Goal: Task Accomplishment & Management: Manage account settings

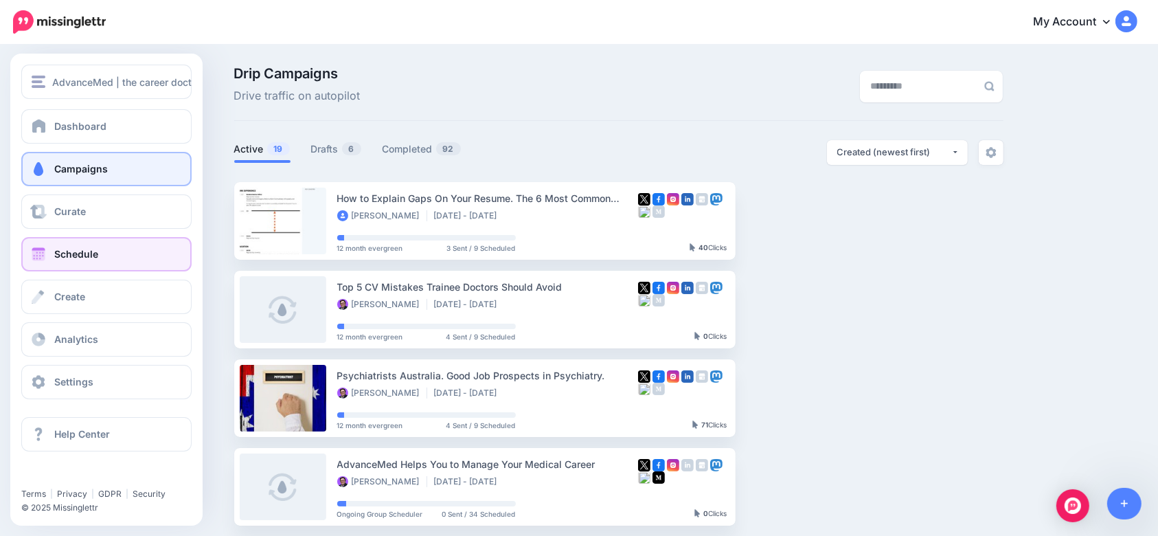
click at [75, 250] on span "Schedule" at bounding box center [76, 254] width 44 height 12
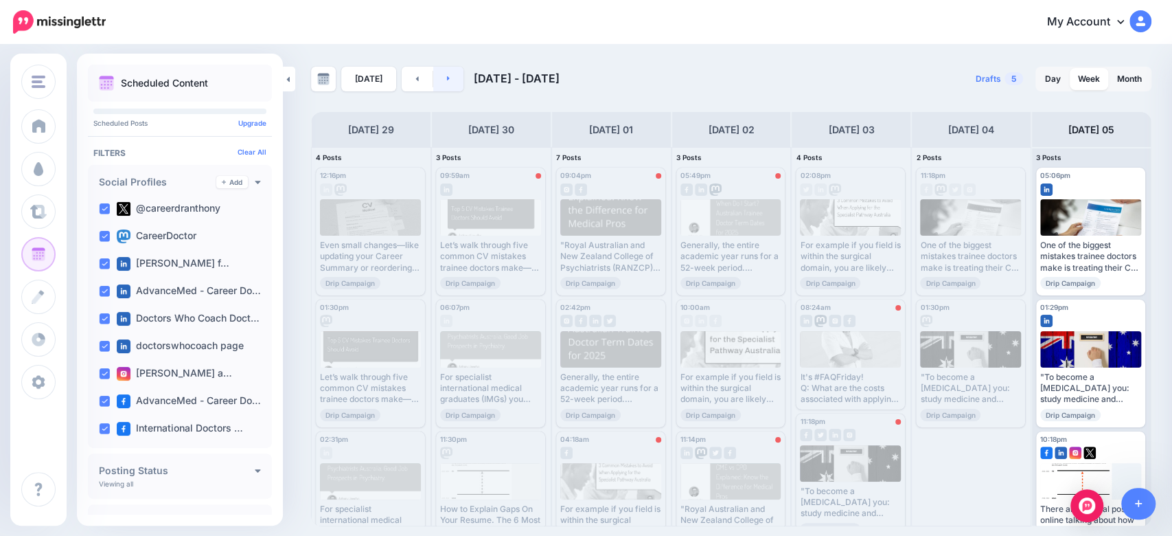
click at [435, 77] on link at bounding box center [448, 79] width 31 height 25
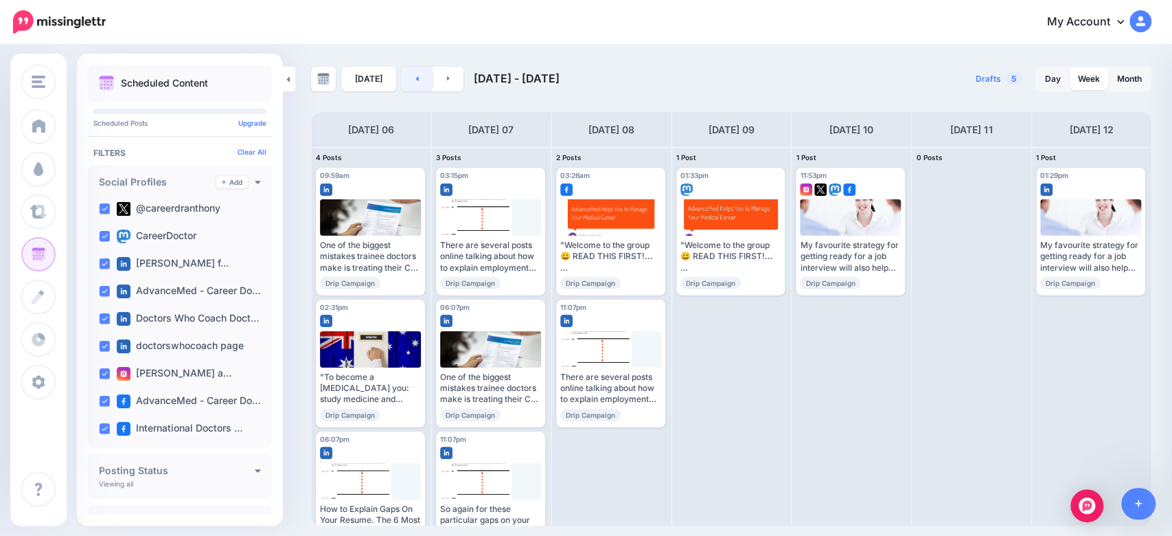
click at [412, 85] on link at bounding box center [417, 79] width 31 height 25
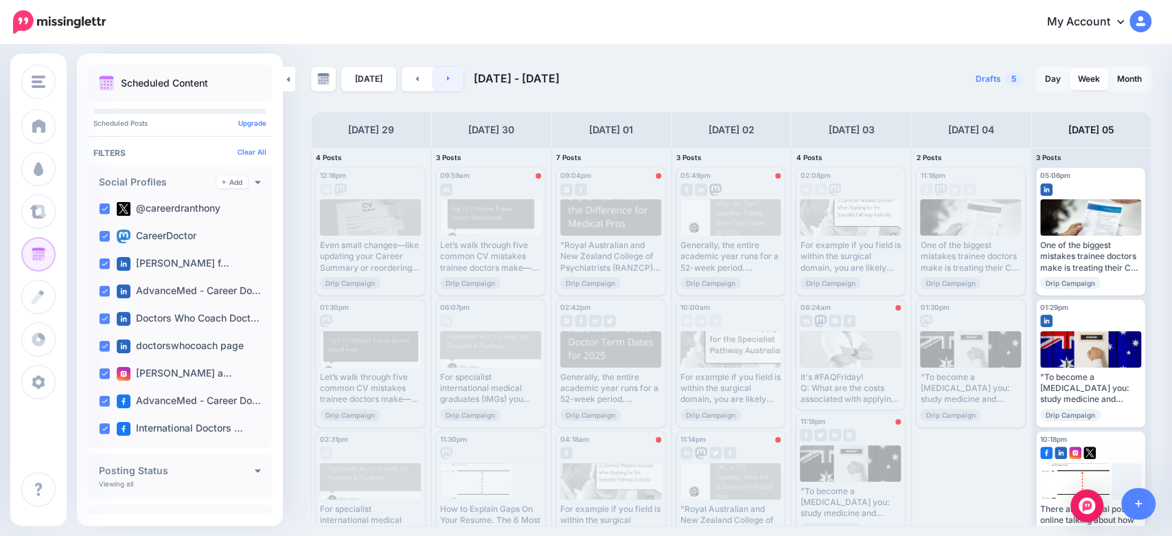
click at [447, 80] on icon at bounding box center [448, 78] width 3 height 5
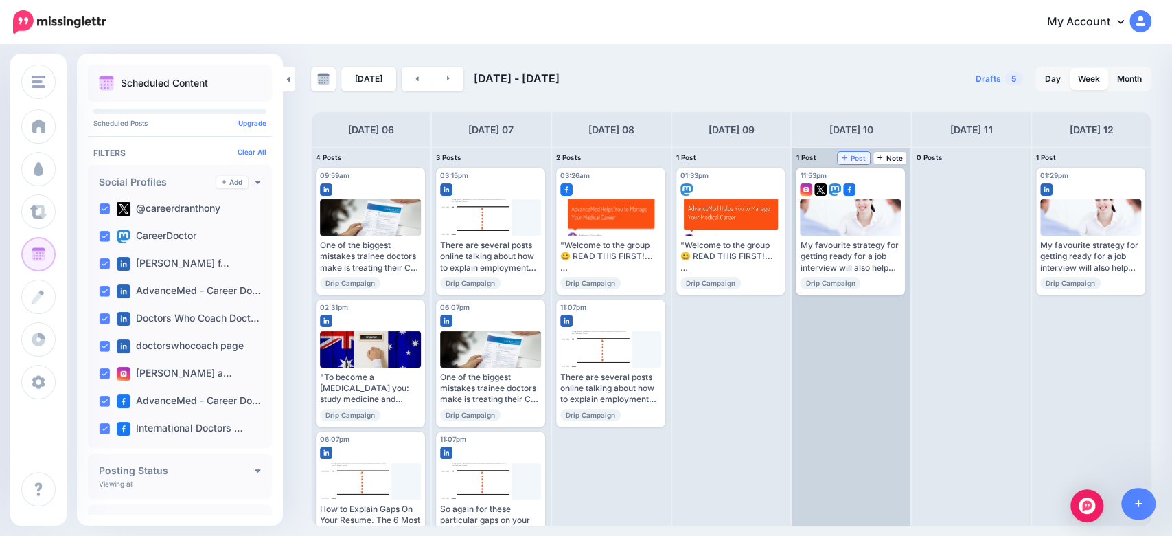
click at [848, 157] on span "Post" at bounding box center [854, 157] width 24 height 7
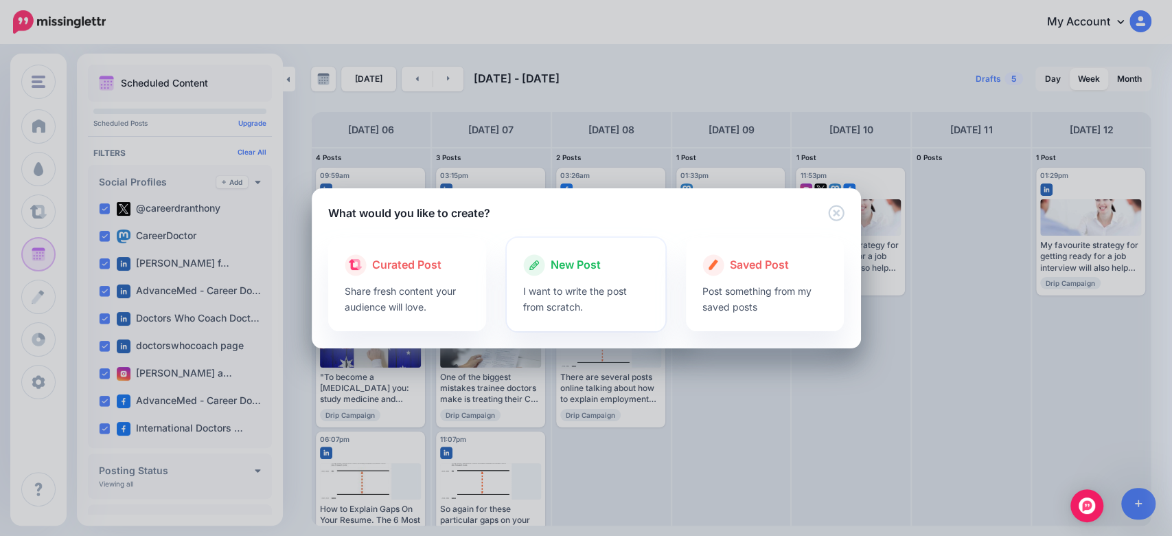
click at [560, 313] on p "I want to write the post from scratch." at bounding box center [586, 299] width 126 height 32
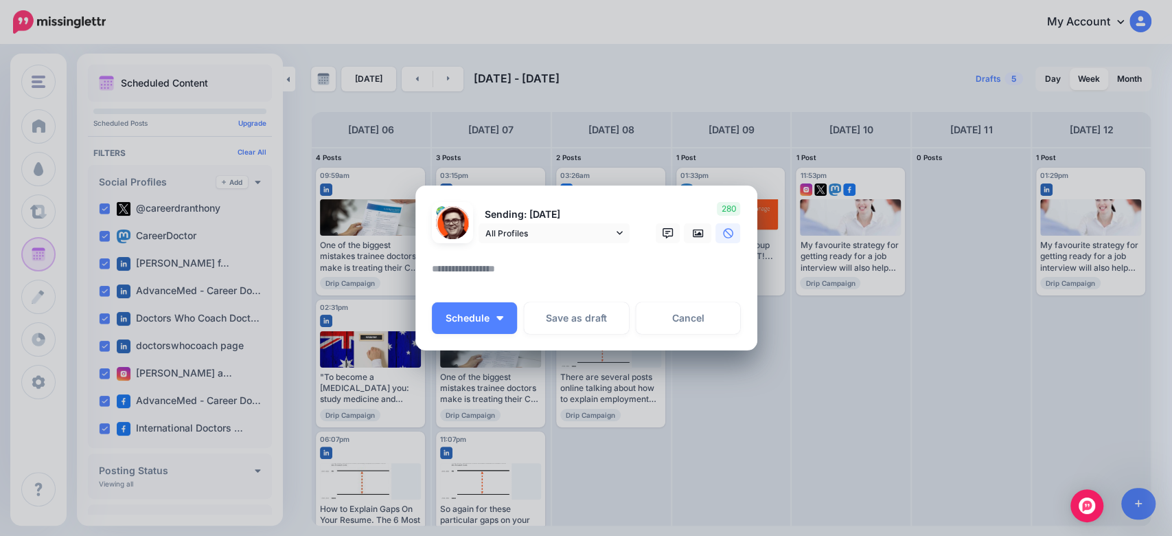
click at [519, 277] on textarea at bounding box center [590, 273] width 316 height 27
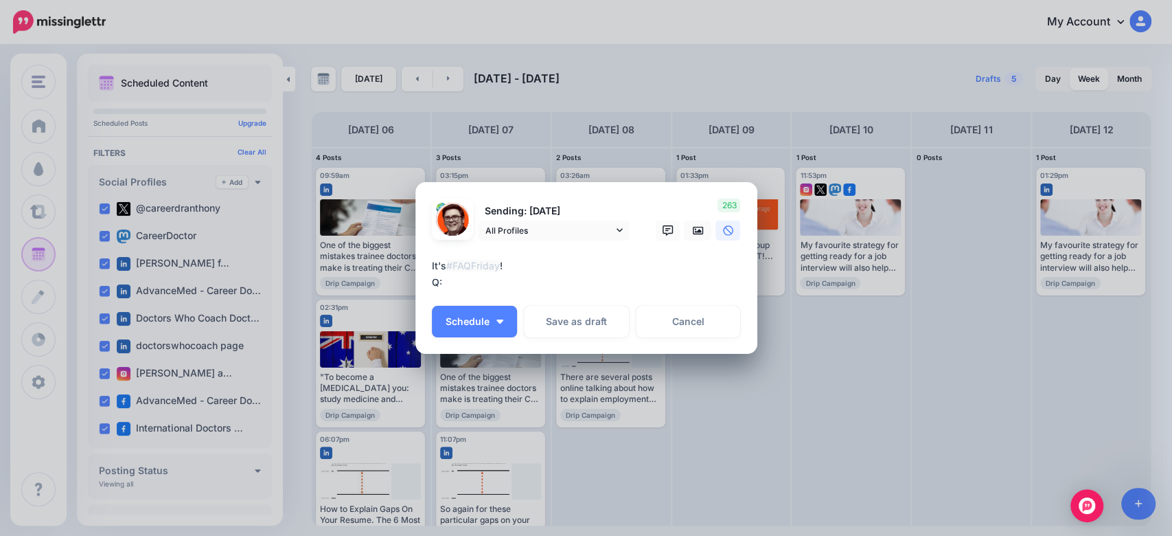
paste textarea "**********"
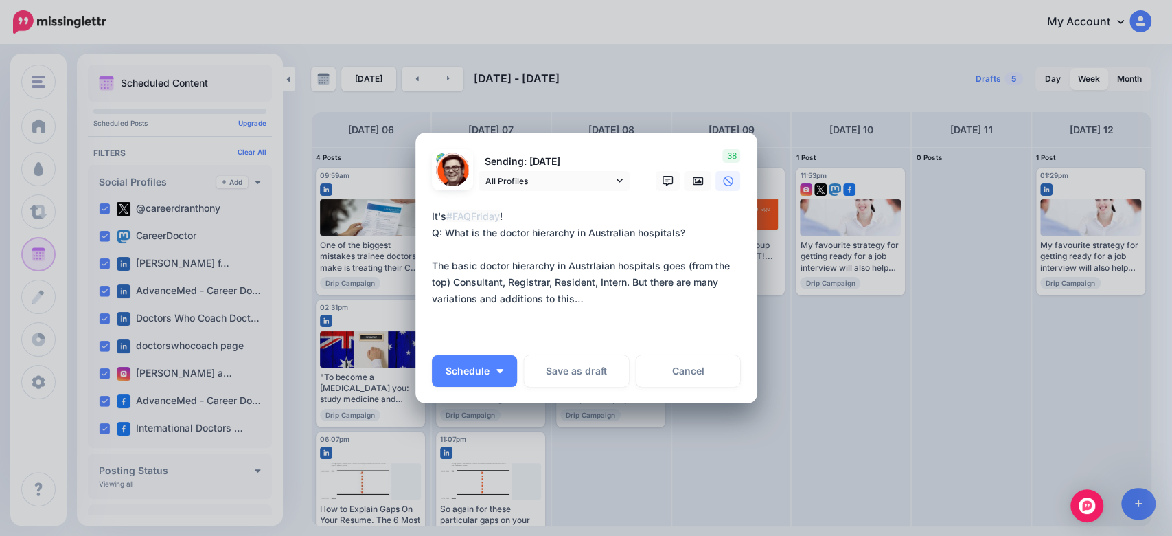
click at [588, 266] on textarea "**********" at bounding box center [590, 274] width 316 height 132
click at [577, 262] on textarea "**********" at bounding box center [590, 274] width 316 height 132
click at [590, 265] on textarea "**********" at bounding box center [590, 274] width 316 height 132
click at [588, 301] on textarea "**********" at bounding box center [590, 274] width 316 height 132
paste textarea "**********"
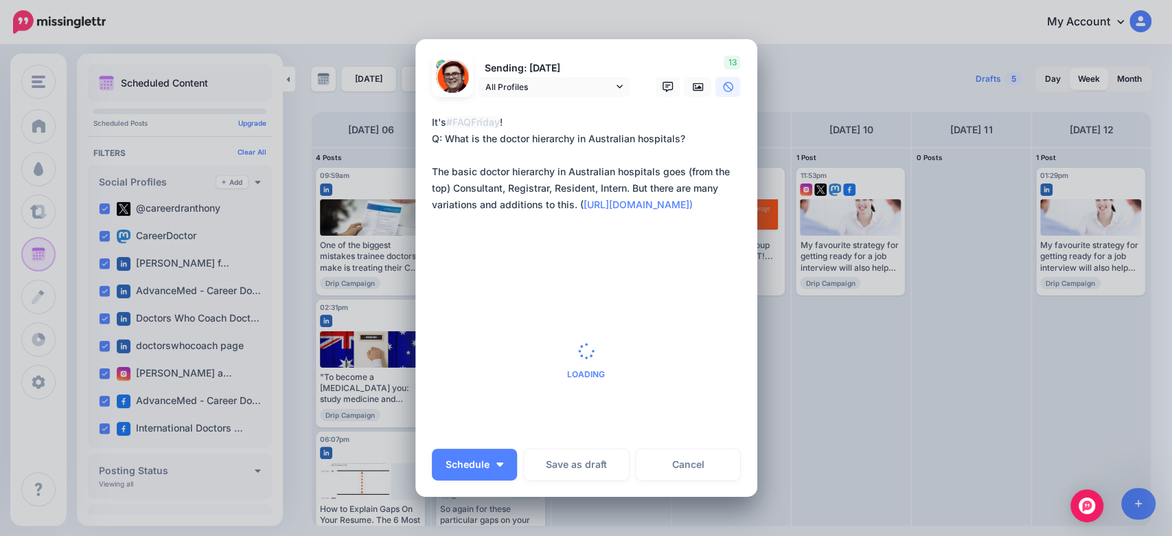
click at [441, 160] on textarea "**********" at bounding box center [590, 188] width 316 height 148
click at [432, 169] on textarea "**********" at bounding box center [590, 188] width 316 height 148
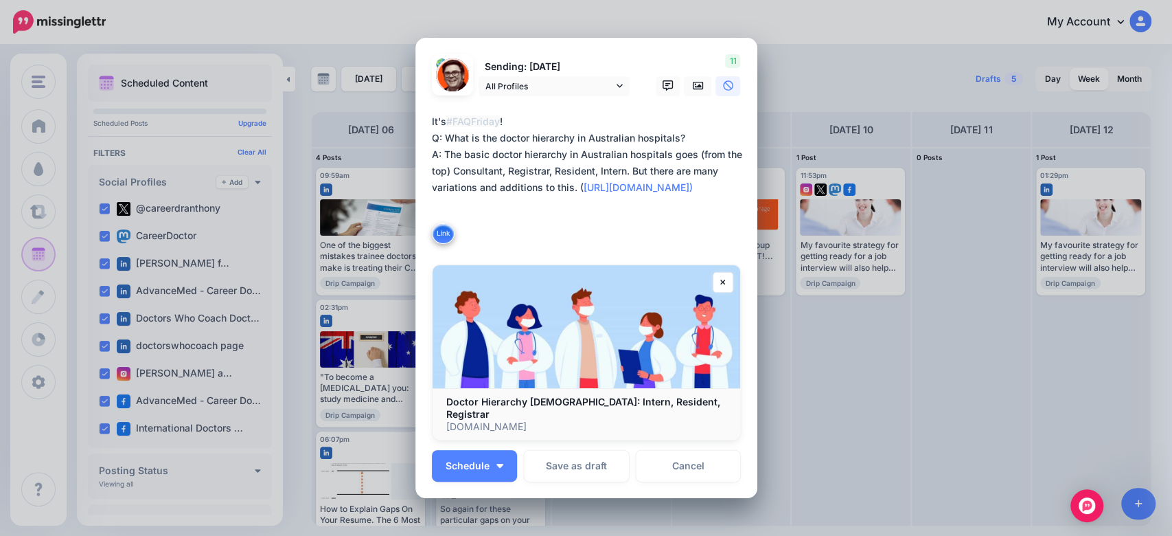
click at [432, 146] on textarea "**********" at bounding box center [590, 179] width 316 height 132
type textarea "**********"
click at [693, 91] on icon at bounding box center [698, 85] width 11 height 11
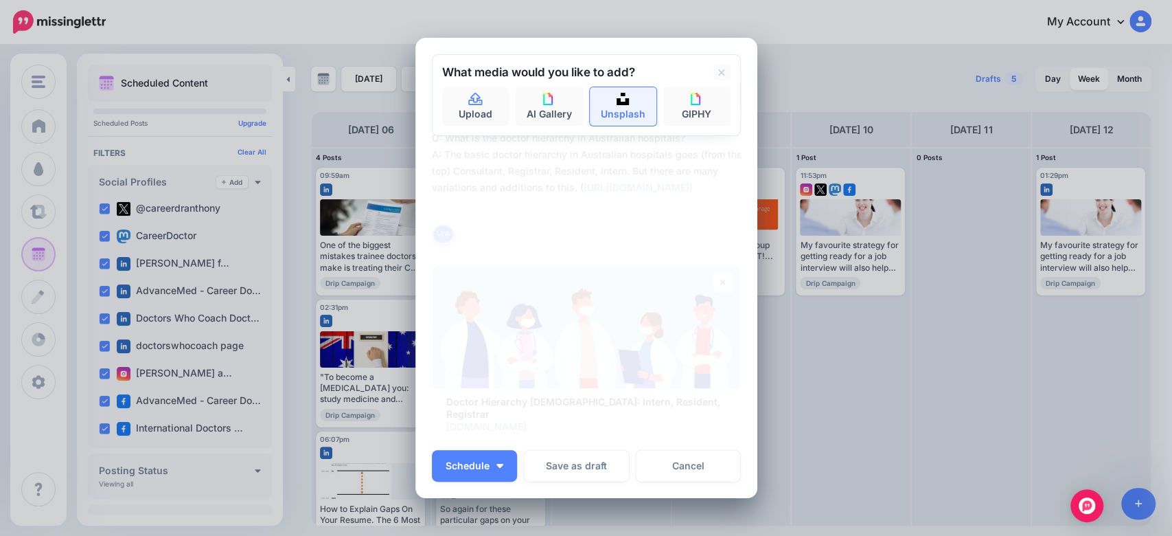
click at [594, 124] on link "Unsplash" at bounding box center [623, 106] width 67 height 38
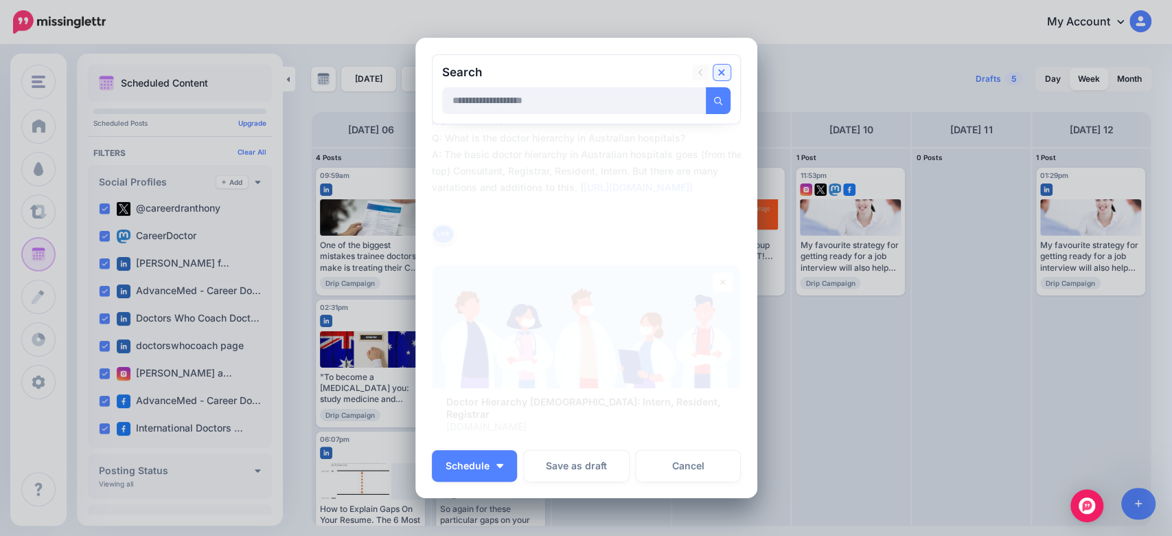
click at [718, 76] on icon at bounding box center [721, 72] width 7 height 7
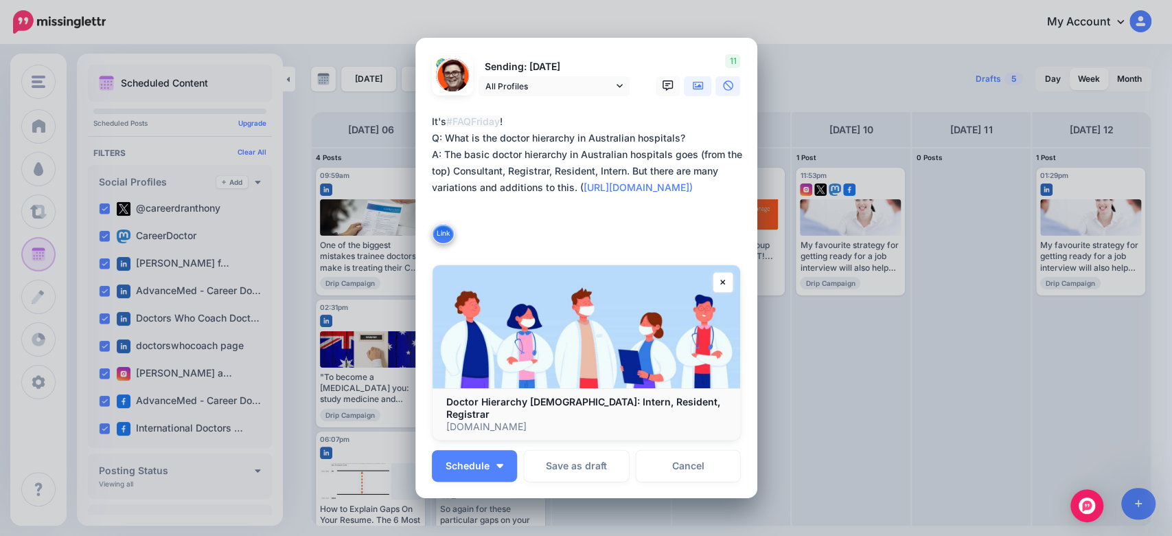
click at [693, 91] on icon at bounding box center [698, 85] width 11 height 11
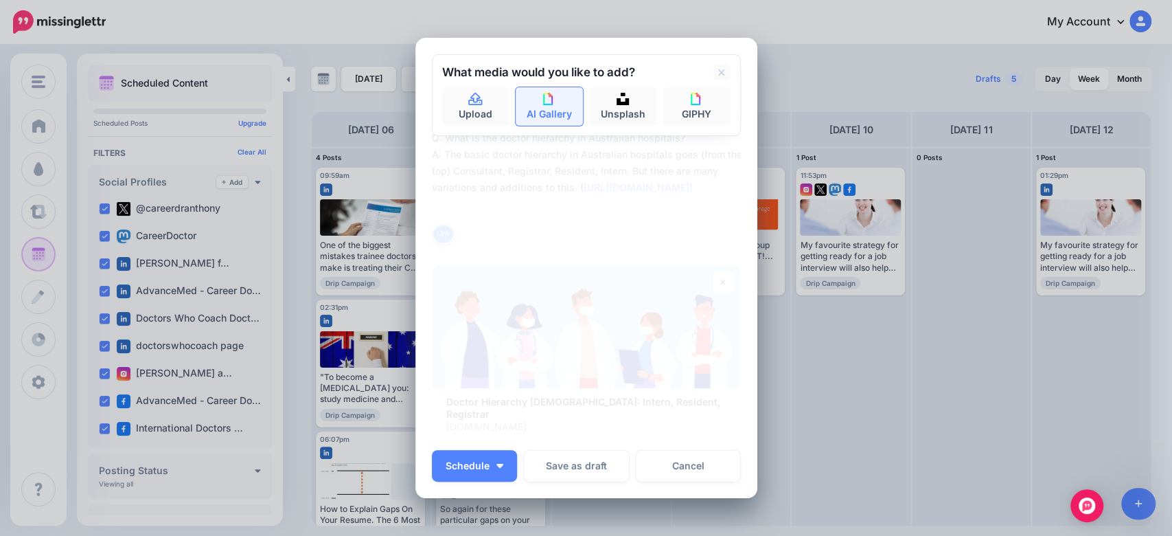
click at [544, 105] on img at bounding box center [549, 99] width 12 height 12
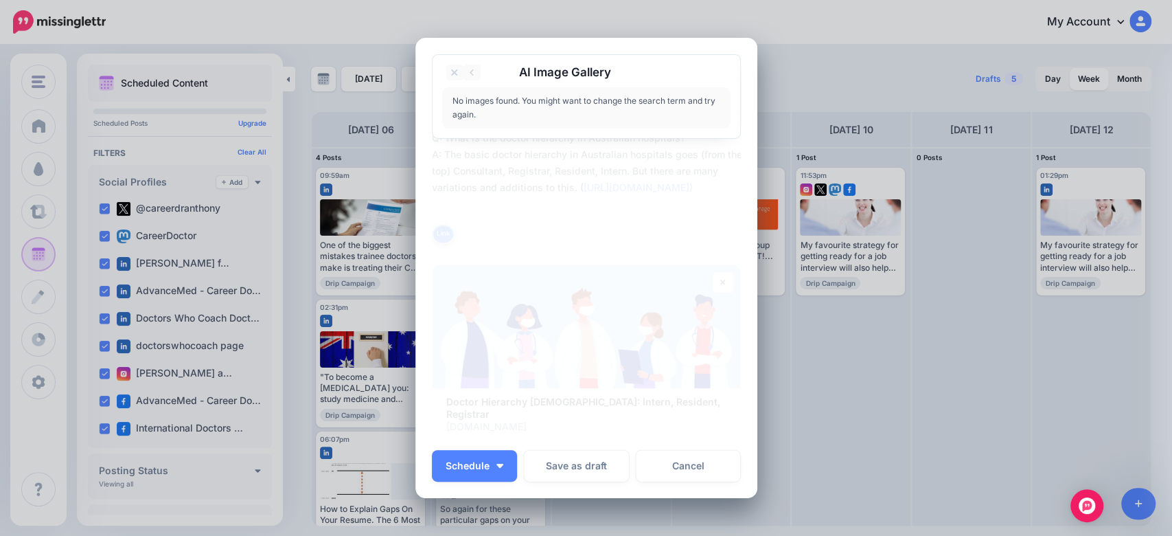
click at [490, 105] on div "No images found. You might want to change the search term and try again." at bounding box center [586, 107] width 288 height 41
click at [456, 106] on div "No images found. You might want to change the search term and try again." at bounding box center [586, 107] width 288 height 41
click at [477, 118] on div "No images found. You might want to change the search term and try again." at bounding box center [586, 107] width 288 height 41
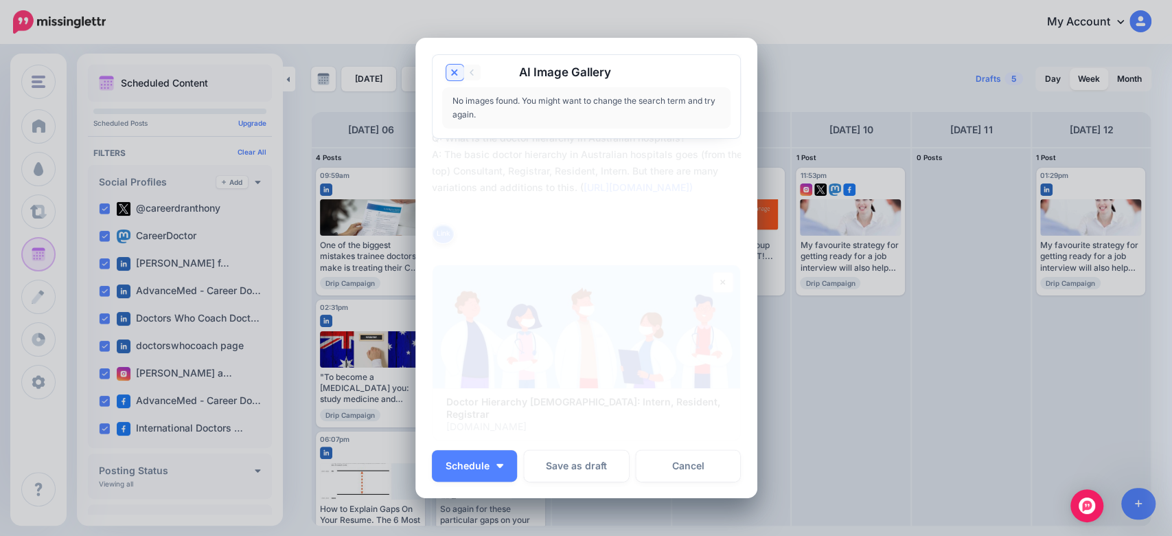
click at [451, 78] on icon at bounding box center [454, 72] width 7 height 11
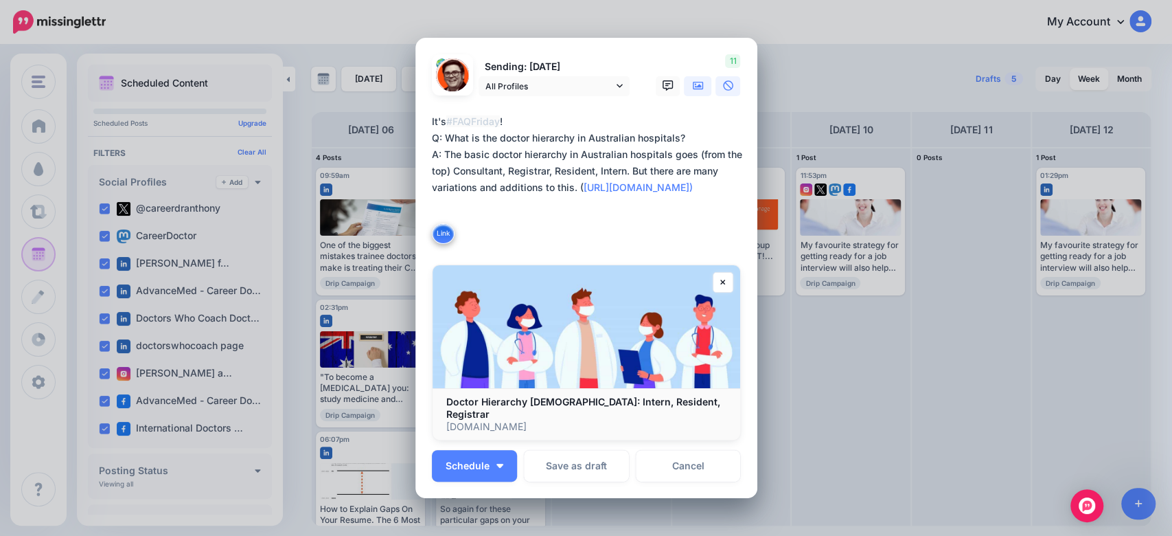
click at [693, 90] on icon at bounding box center [698, 86] width 11 height 8
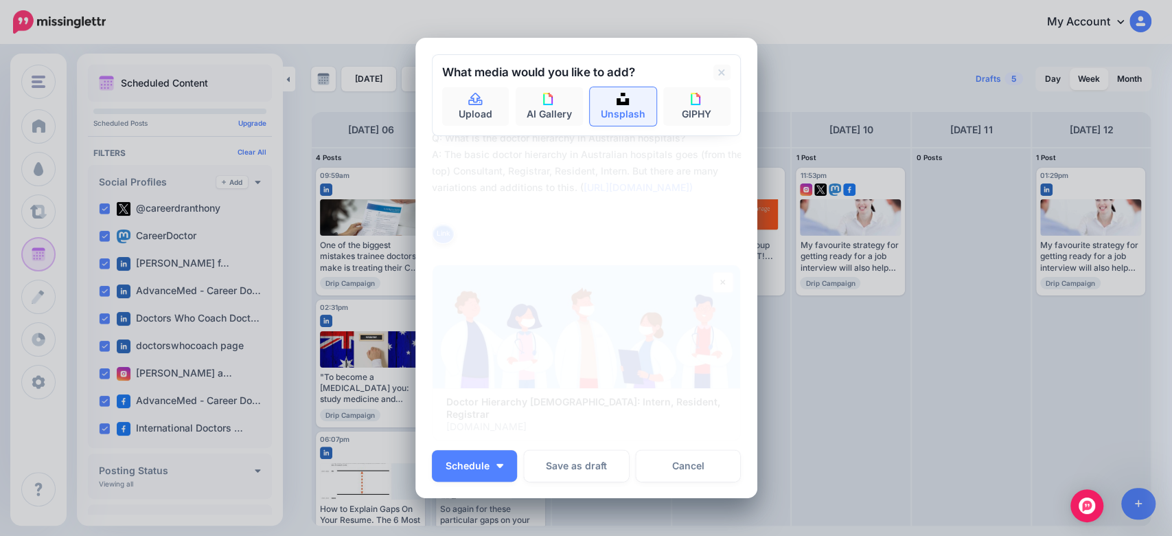
click at [614, 119] on link "Unsplash" at bounding box center [623, 106] width 67 height 38
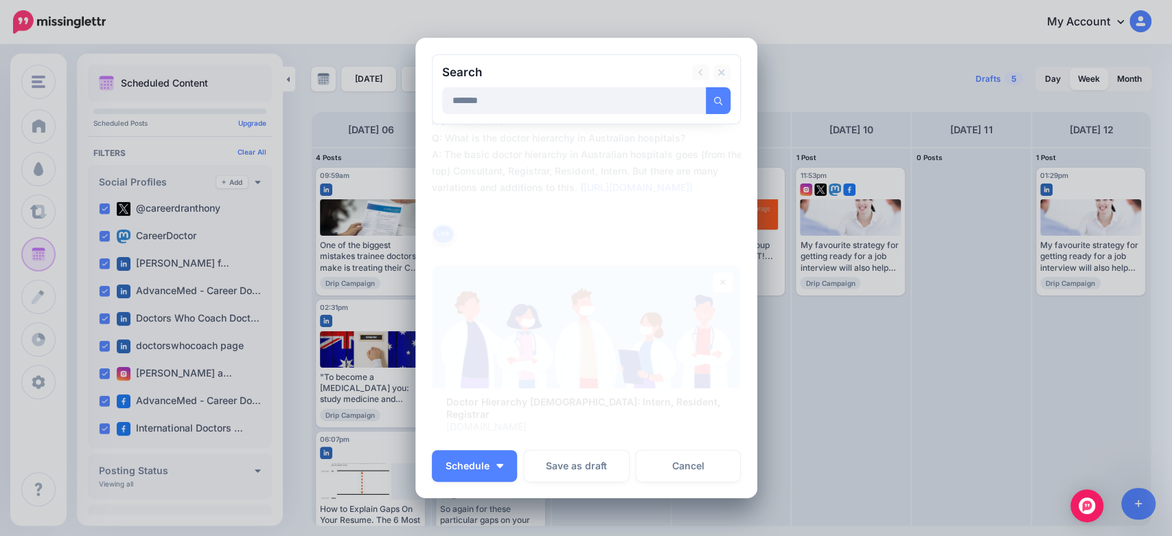
type input "*******"
click at [706, 87] on button "submit" at bounding box center [718, 100] width 25 height 27
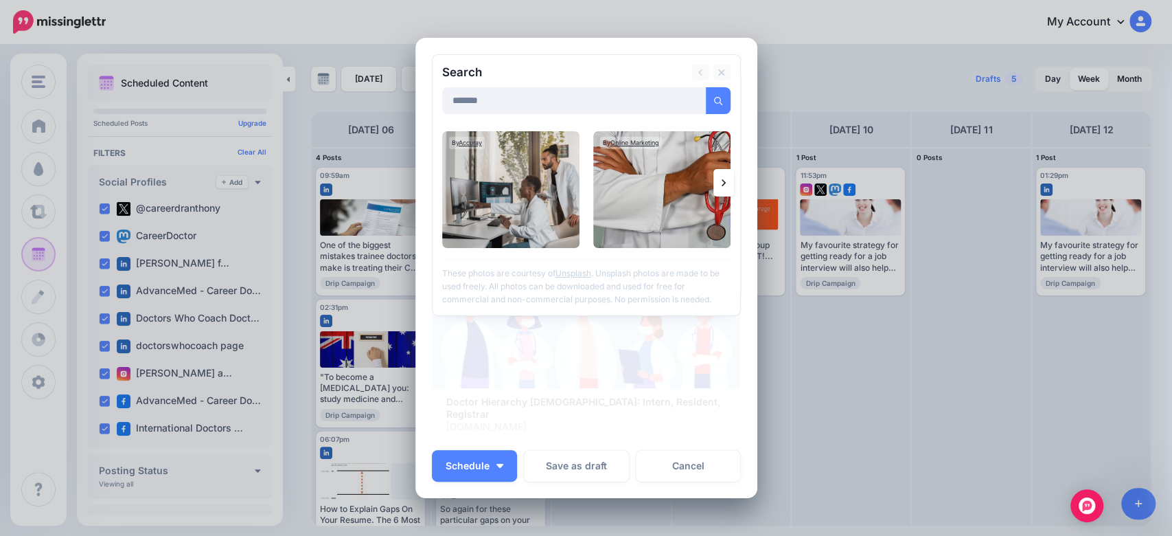
click at [720, 192] on link at bounding box center [723, 182] width 21 height 27
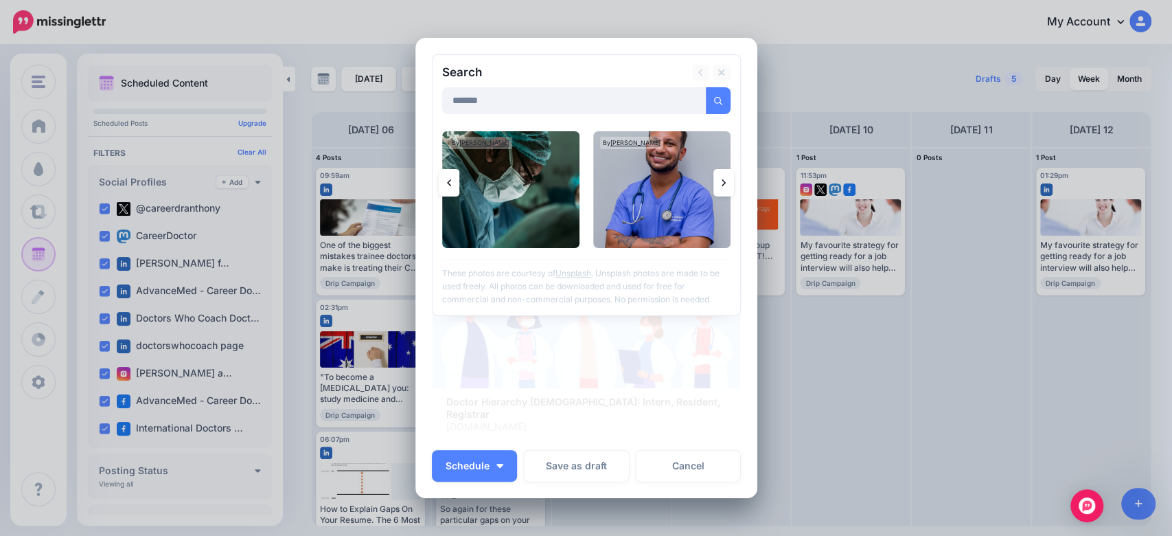
click at [718, 196] on link at bounding box center [723, 182] width 21 height 27
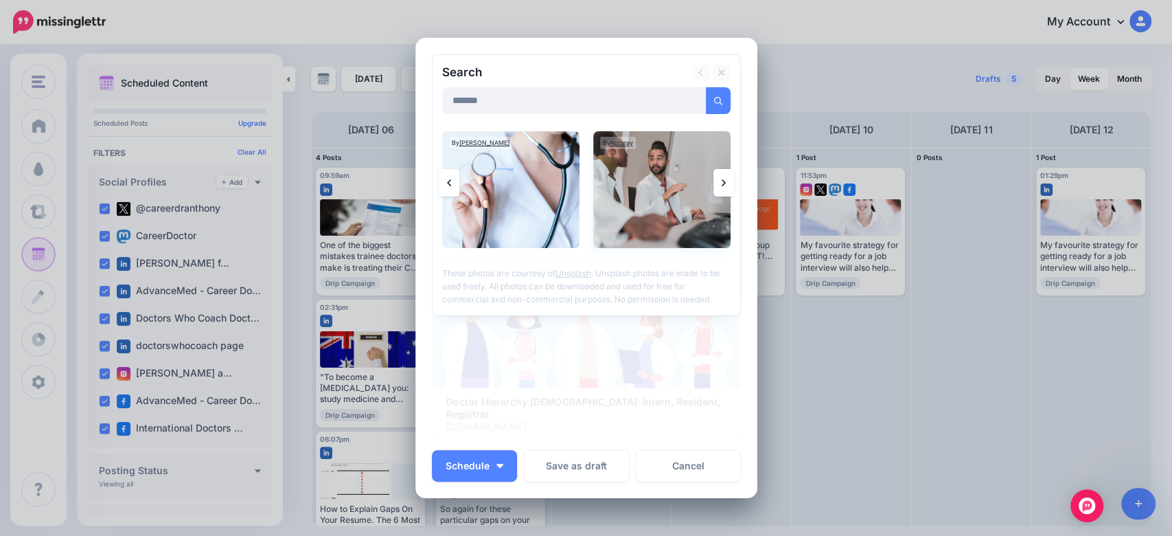
click at [646, 201] on img at bounding box center [661, 189] width 137 height 117
click at [698, 106] on link "Add Media" at bounding box center [701, 100] width 58 height 27
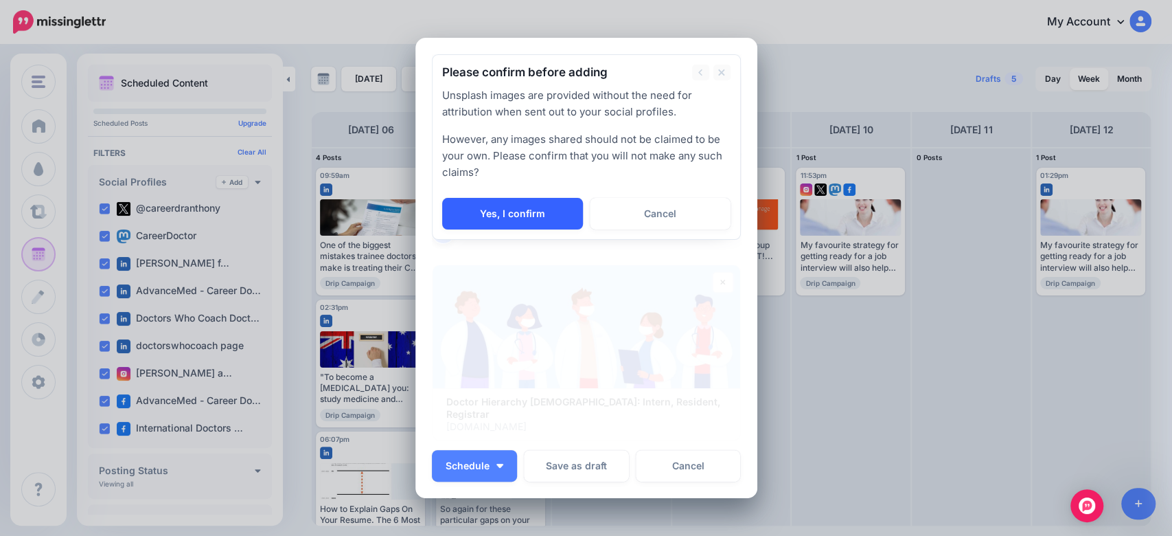
click at [540, 215] on link "Yes, I confirm" at bounding box center [512, 214] width 141 height 32
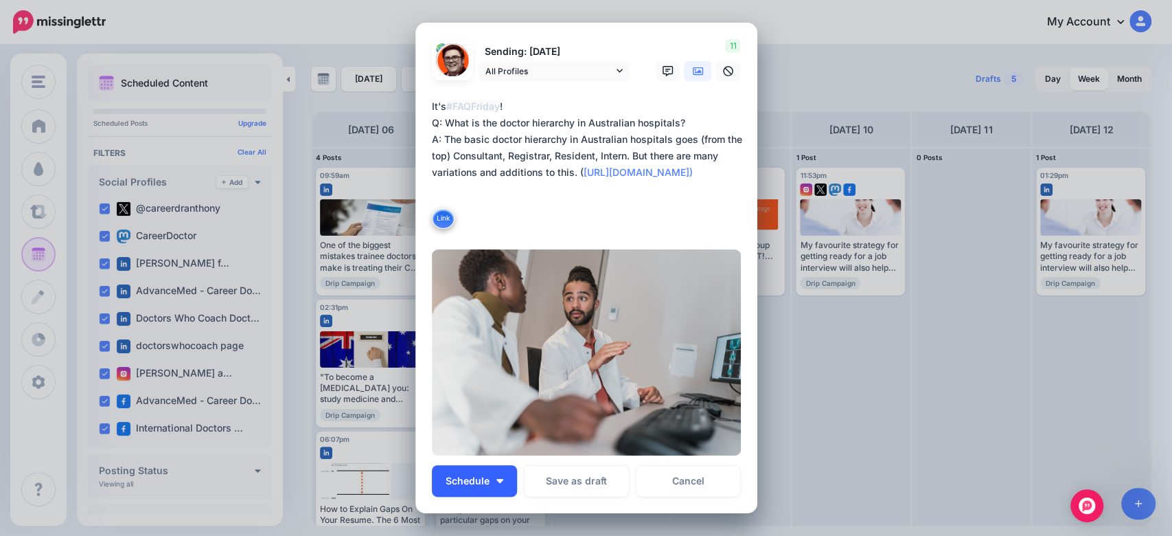
click at [489, 474] on button "Schedule" at bounding box center [474, 481] width 85 height 32
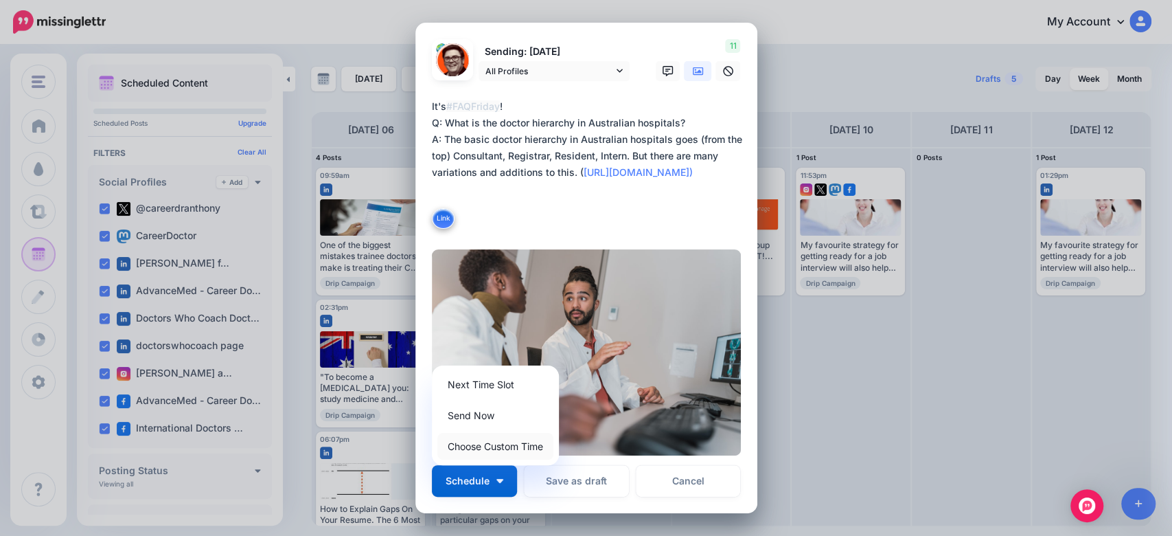
click at [494, 439] on link "Choose Custom Time" at bounding box center [495, 446] width 116 height 27
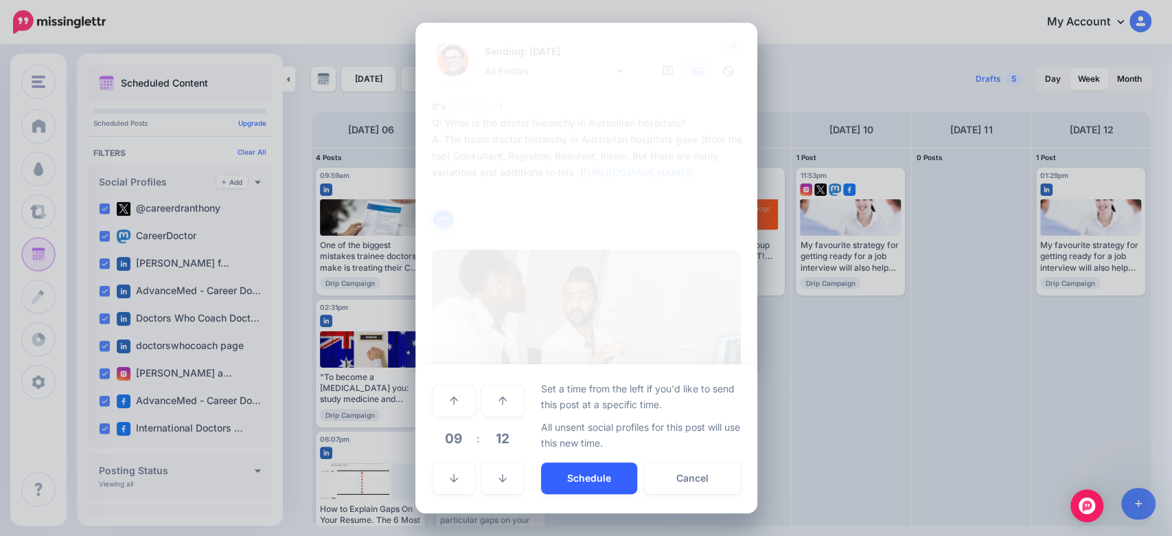
click at [571, 481] on button "Schedule" at bounding box center [589, 478] width 96 height 32
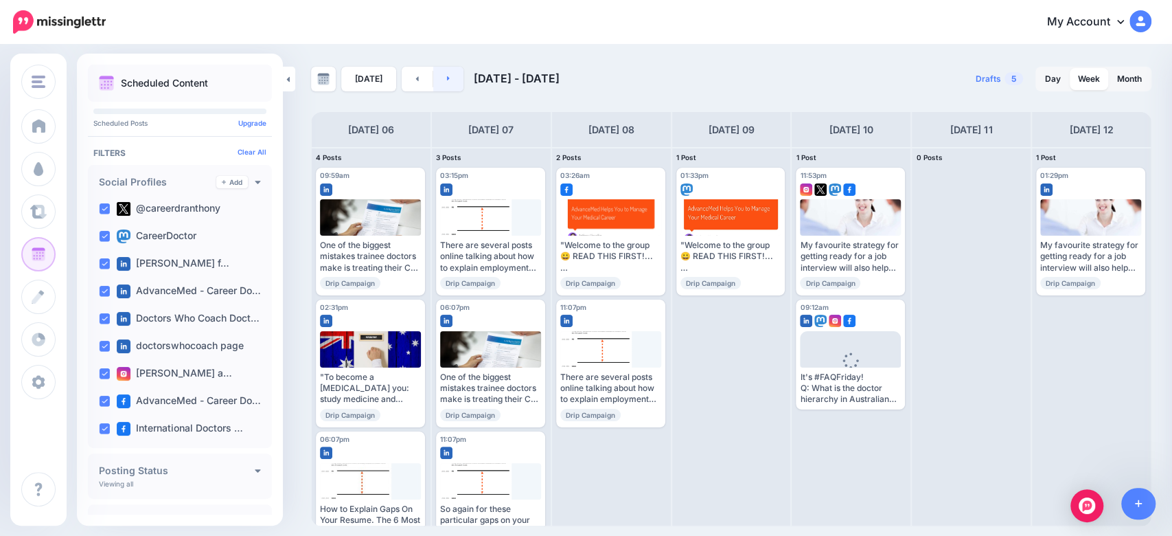
click at [446, 85] on link at bounding box center [448, 79] width 31 height 25
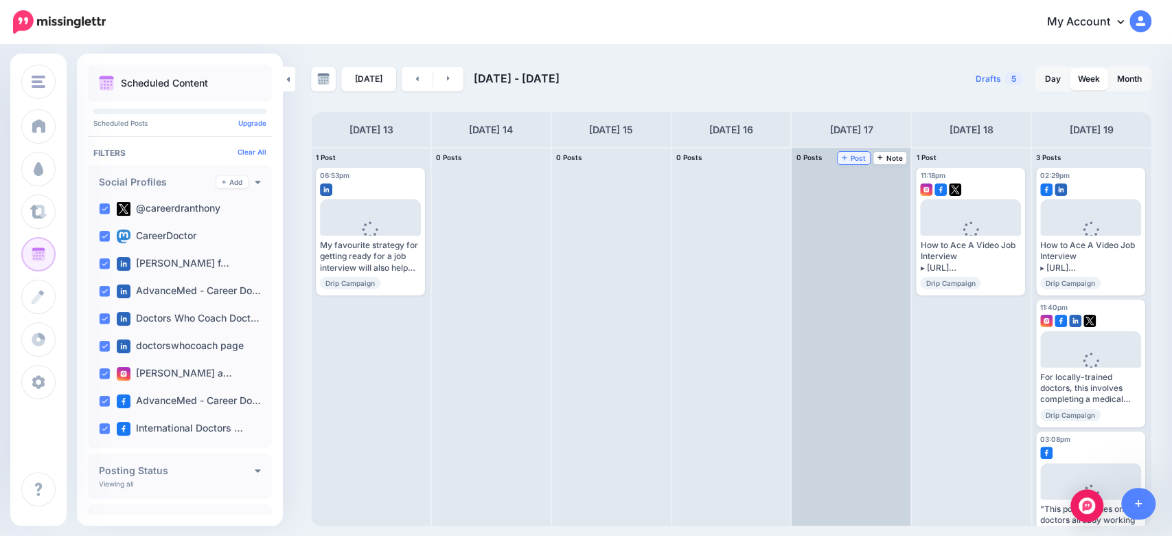
click at [851, 159] on span "Post" at bounding box center [854, 157] width 24 height 7
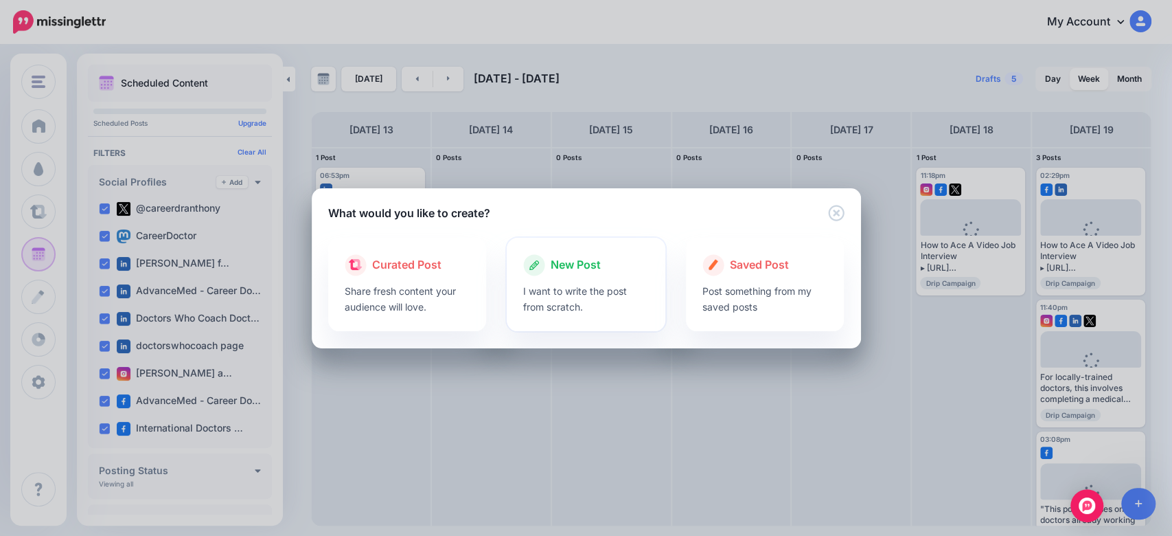
click at [578, 290] on p "I want to write the post from scratch." at bounding box center [586, 299] width 126 height 32
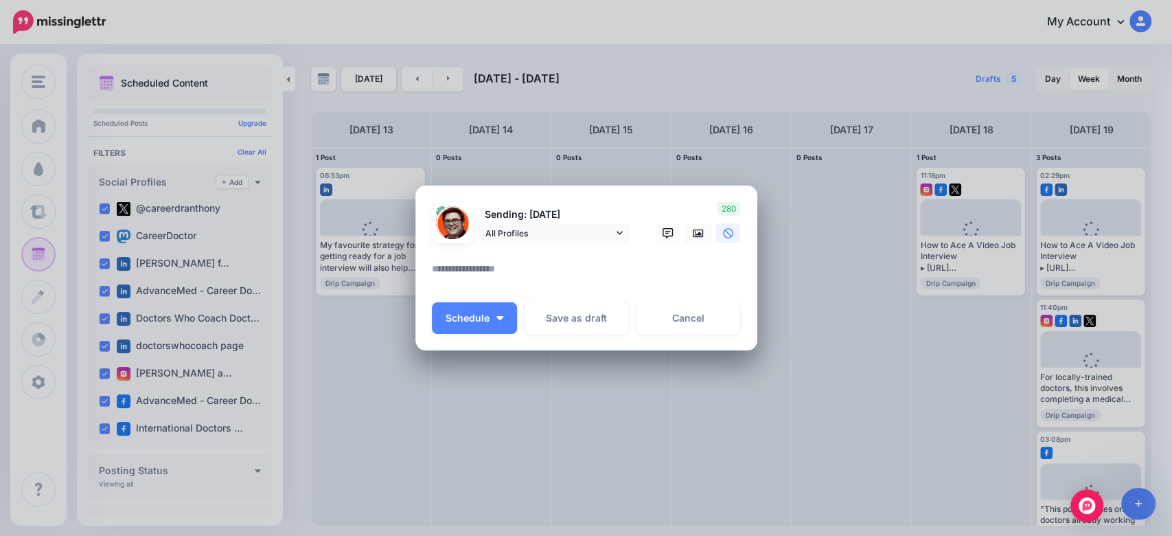
click at [515, 267] on textarea at bounding box center [590, 273] width 316 height 27
type textarea "*"
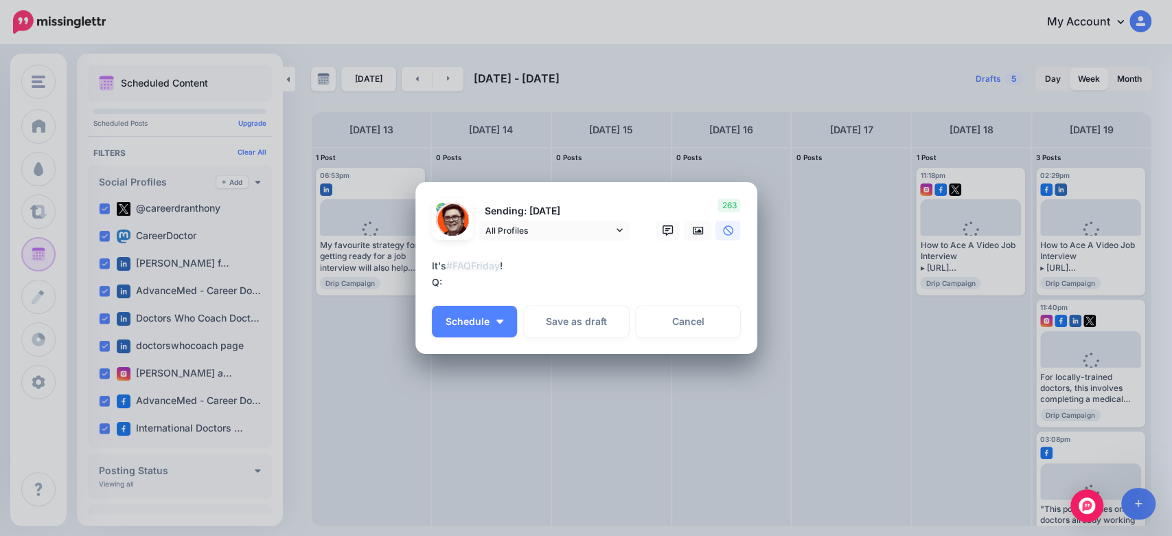
paste textarea "**********"
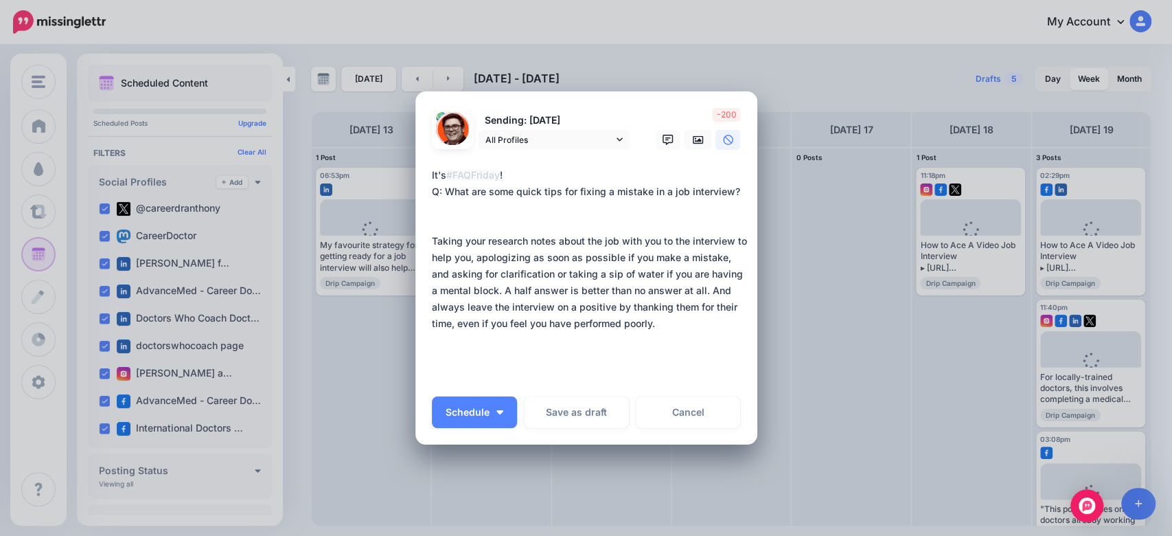
click at [432, 238] on textarea "**********" at bounding box center [590, 274] width 316 height 214
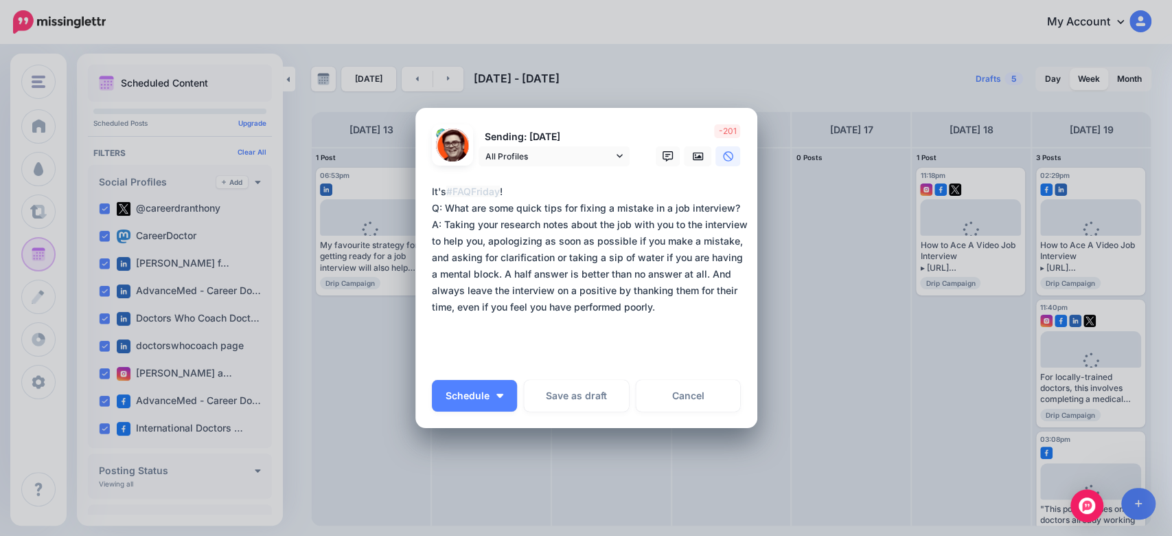
click at [691, 308] on textarea "**********" at bounding box center [590, 273] width 316 height 181
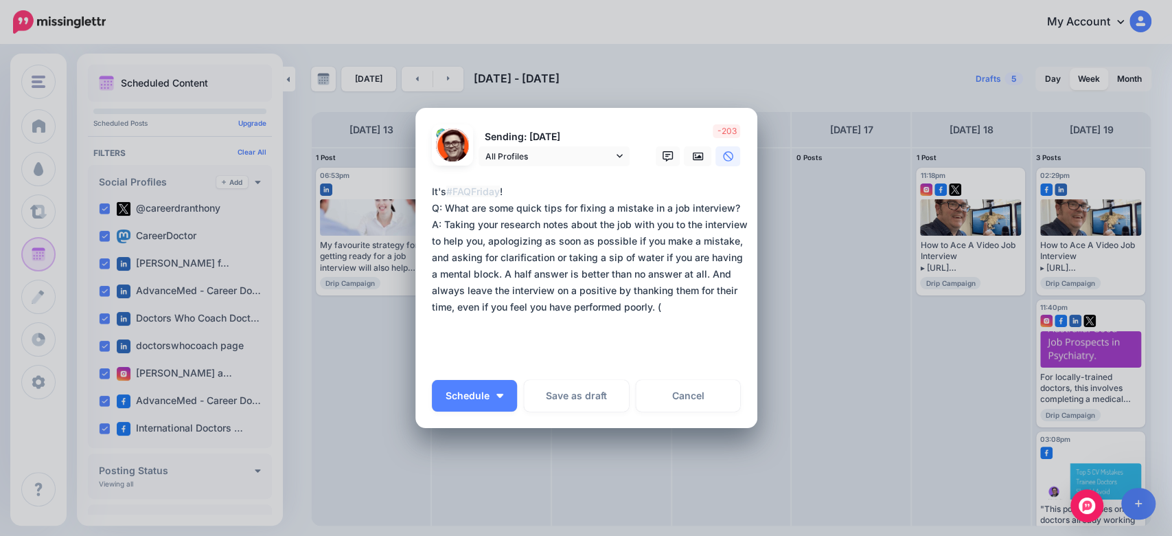
paste textarea "**********"
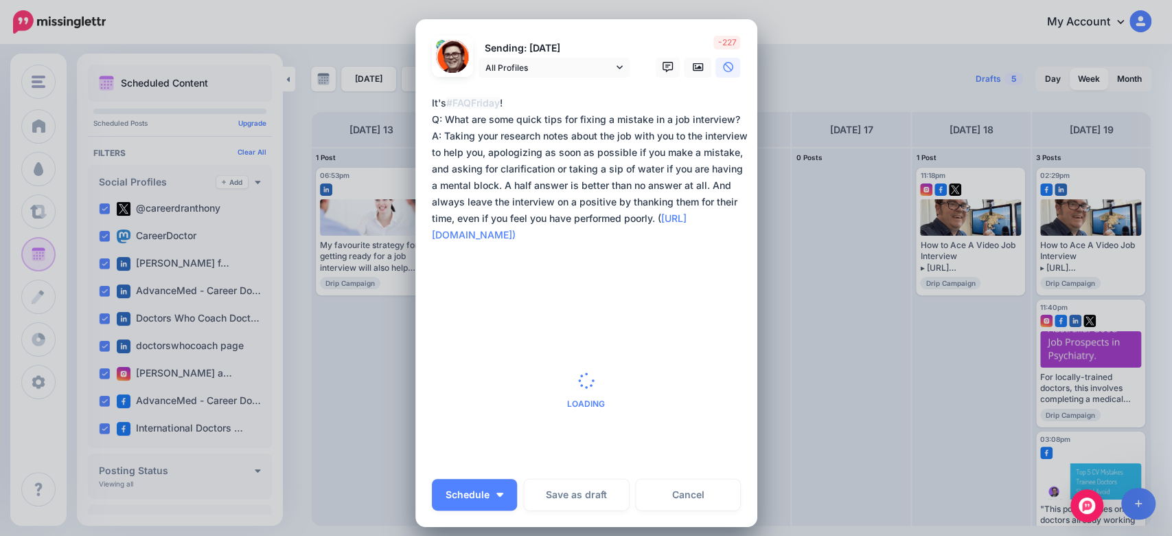
click at [682, 358] on span "Loading" at bounding box center [586, 390] width 309 height 157
click at [735, 238] on textarea "**********" at bounding box center [590, 194] width 316 height 198
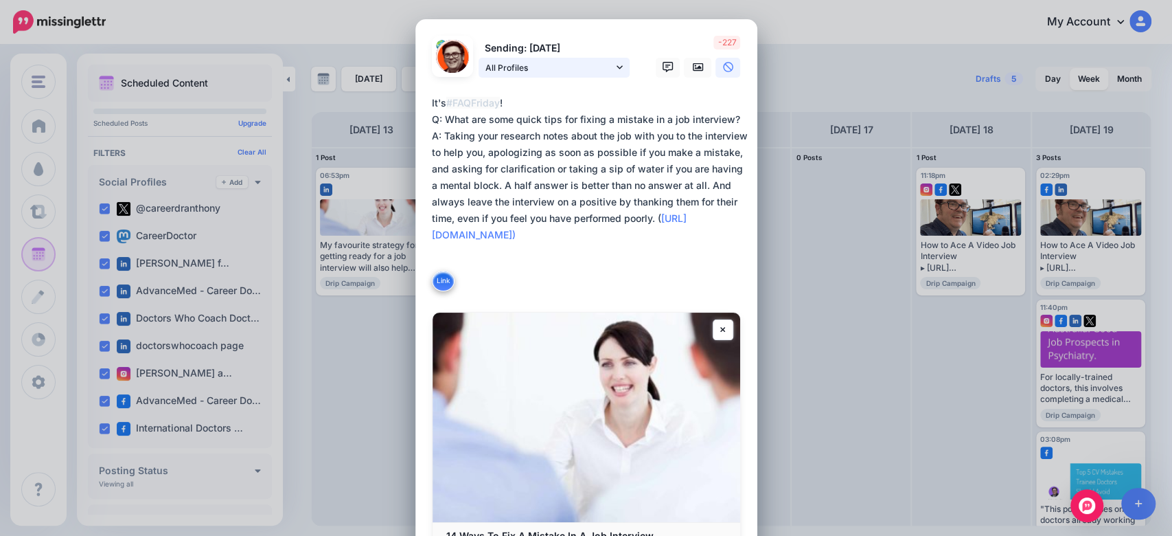
click at [584, 69] on span "All Profiles" at bounding box center [549, 67] width 128 height 14
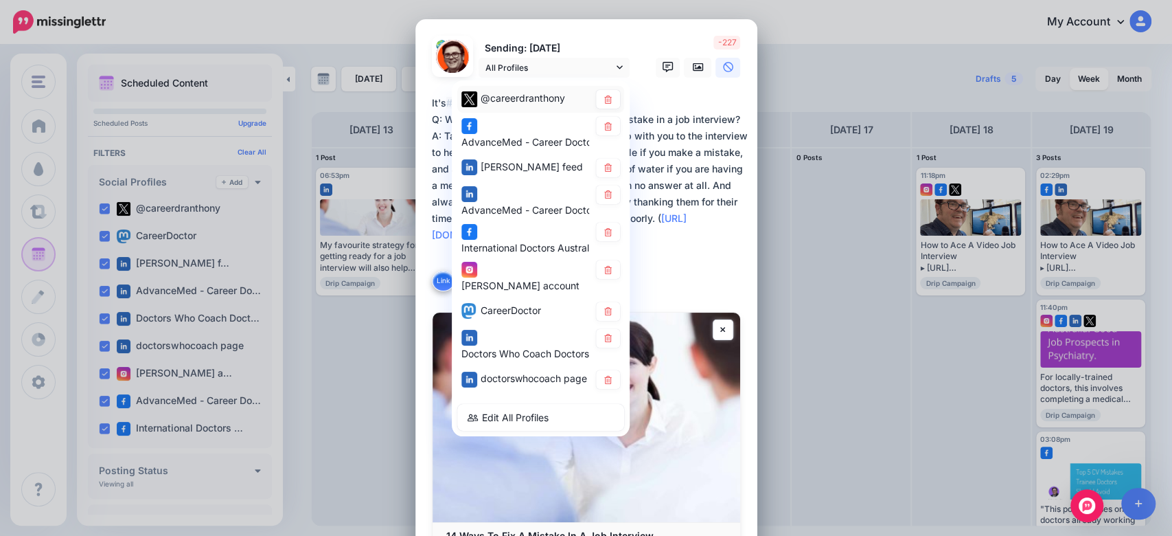
click at [508, 104] on div "@careerdranthony" at bounding box center [523, 98] width 84 height 16
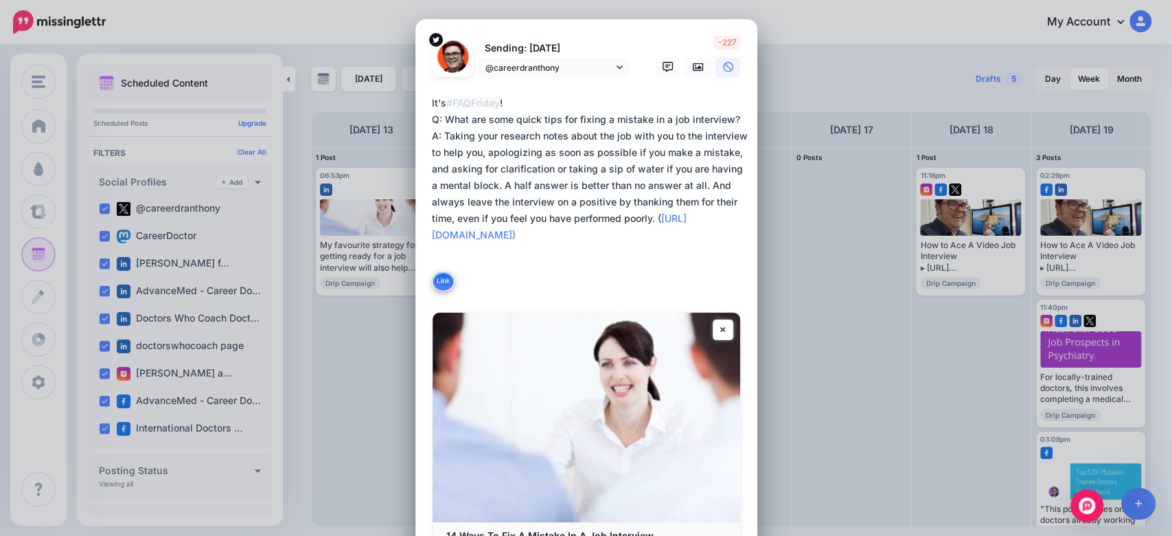
click at [704, 184] on textarea "**********" at bounding box center [590, 194] width 316 height 198
click at [670, 217] on textarea "**********" at bounding box center [590, 194] width 316 height 198
drag, startPoint x: 670, startPoint y: 217, endPoint x: 702, endPoint y: 190, distance: 41.9
click at [702, 190] on textarea "**********" at bounding box center [590, 194] width 316 height 198
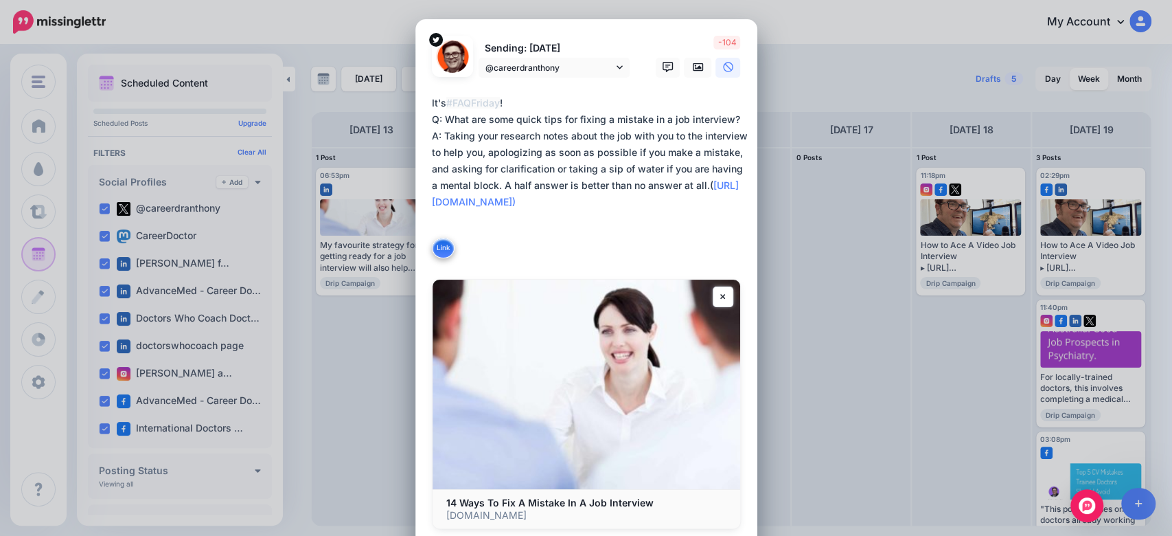
drag, startPoint x: 709, startPoint y: 185, endPoint x: 495, endPoint y: 188, distance: 213.6
click at [495, 188] on textarea "**********" at bounding box center [590, 177] width 316 height 165
click at [445, 172] on textarea "**********" at bounding box center [590, 177] width 316 height 165
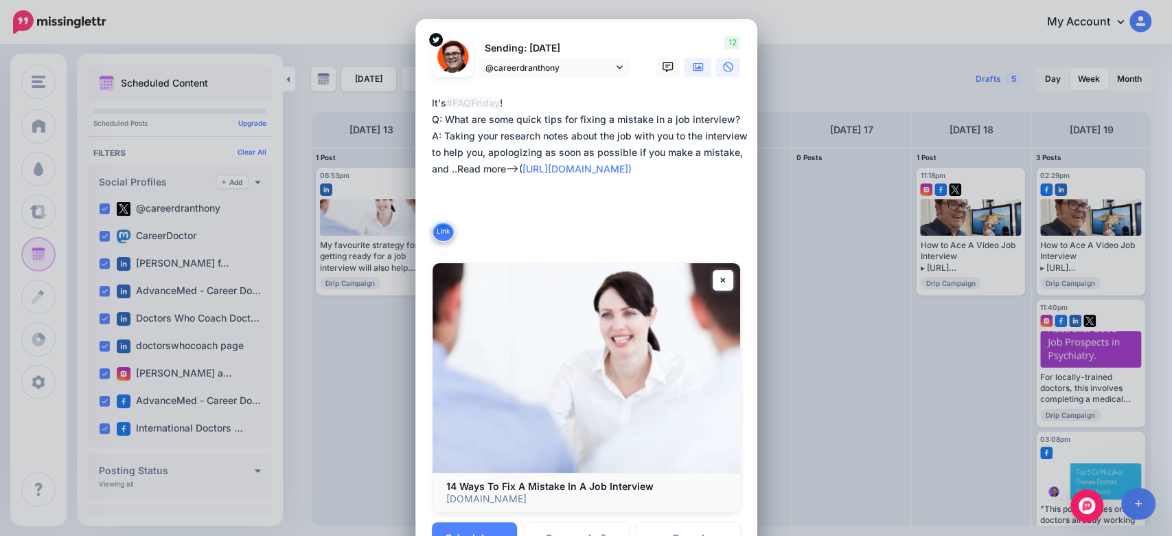
type textarea "**********"
click at [693, 70] on icon at bounding box center [698, 67] width 11 height 8
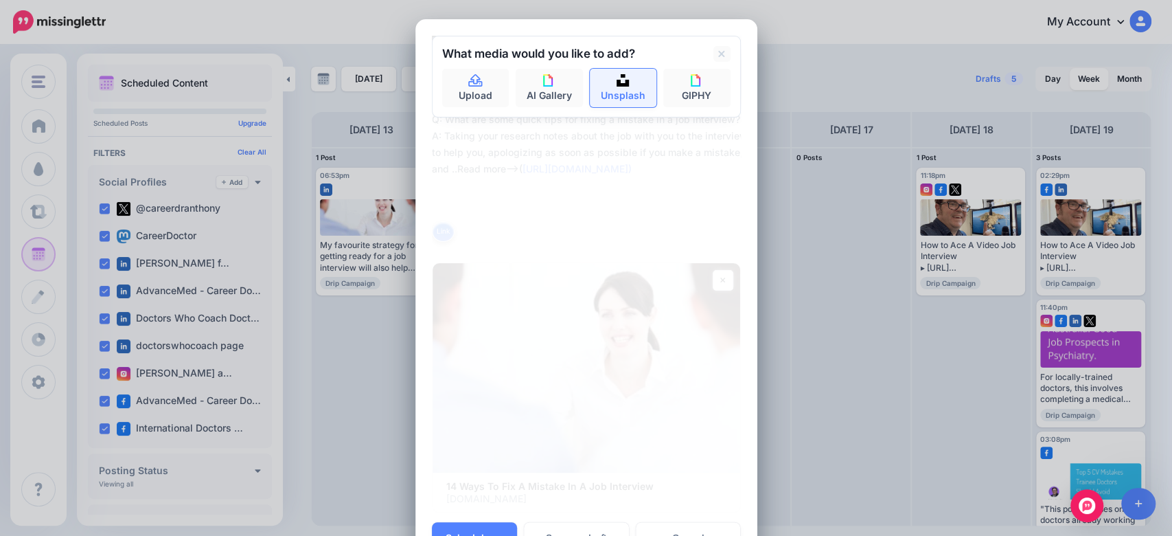
click at [608, 91] on link "Unsplash" at bounding box center [623, 88] width 67 height 38
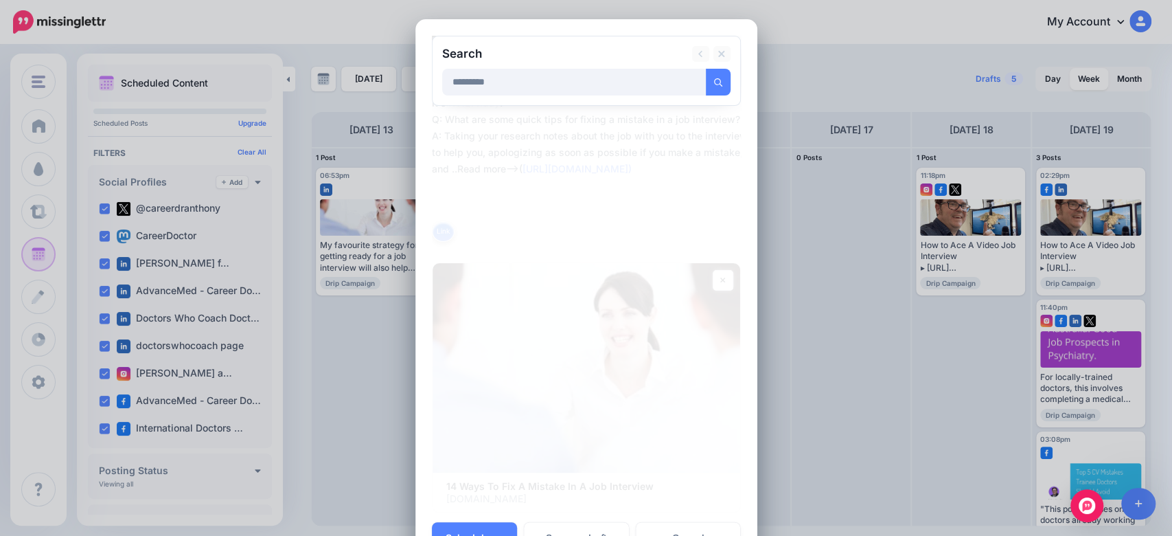
type input "*********"
click at [706, 69] on button "submit" at bounding box center [718, 82] width 25 height 27
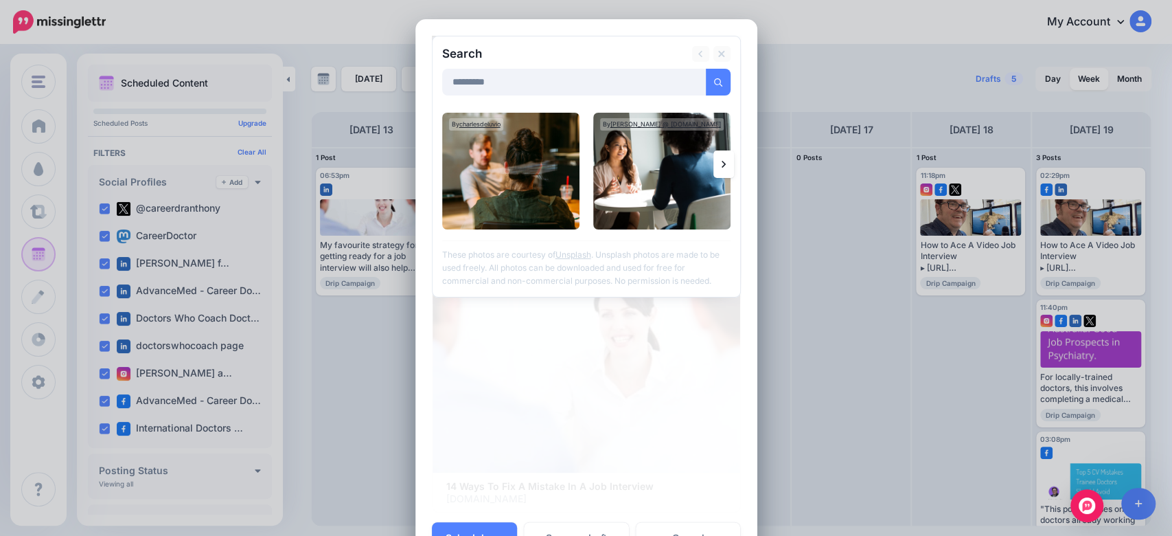
click at [713, 160] on link at bounding box center [723, 163] width 21 height 27
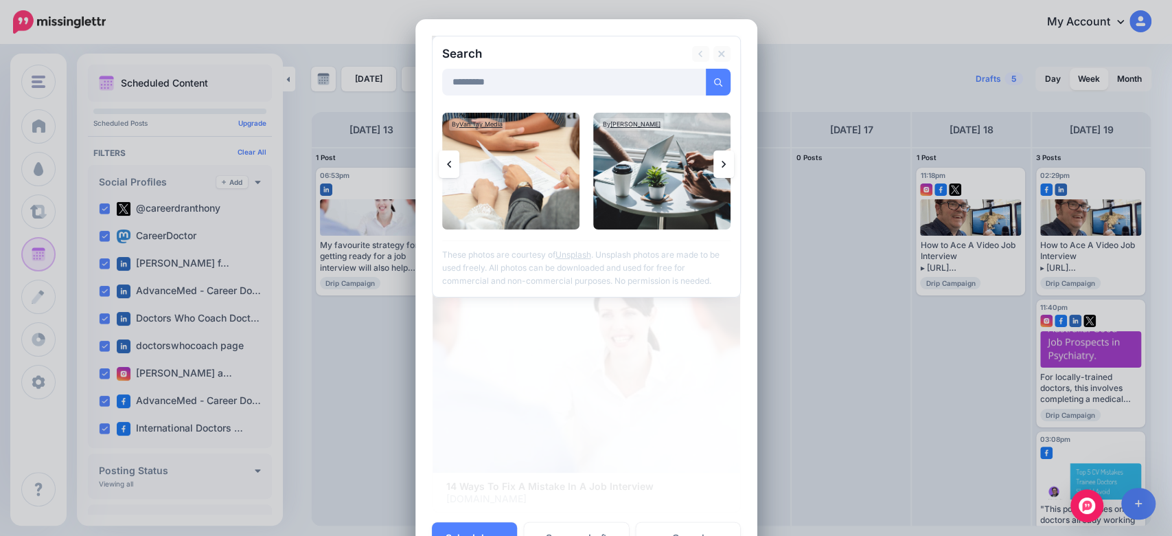
click at [713, 161] on link at bounding box center [723, 163] width 21 height 27
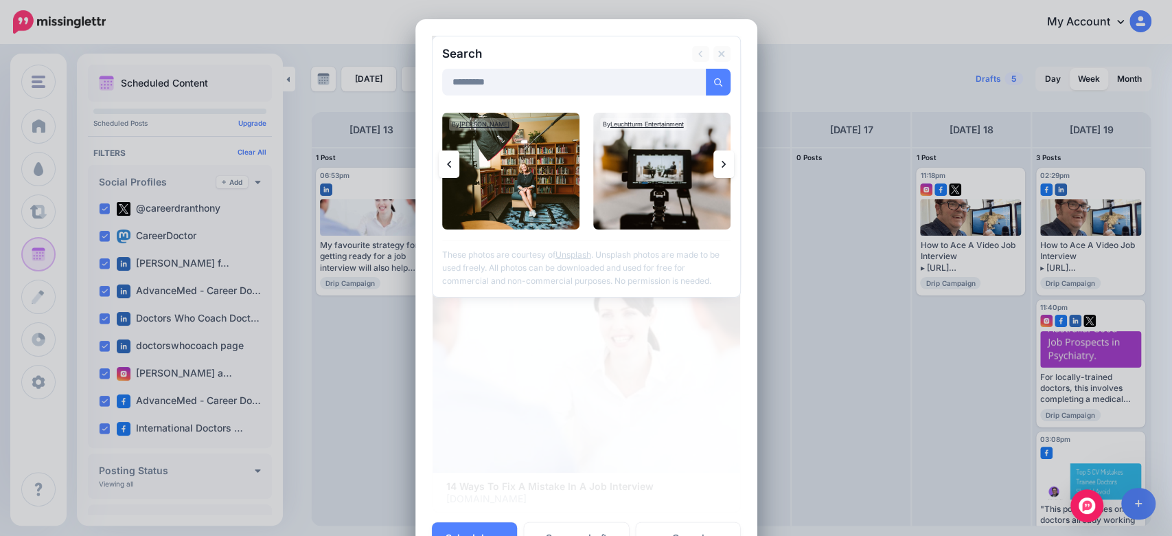
click at [720, 165] on link at bounding box center [723, 163] width 21 height 27
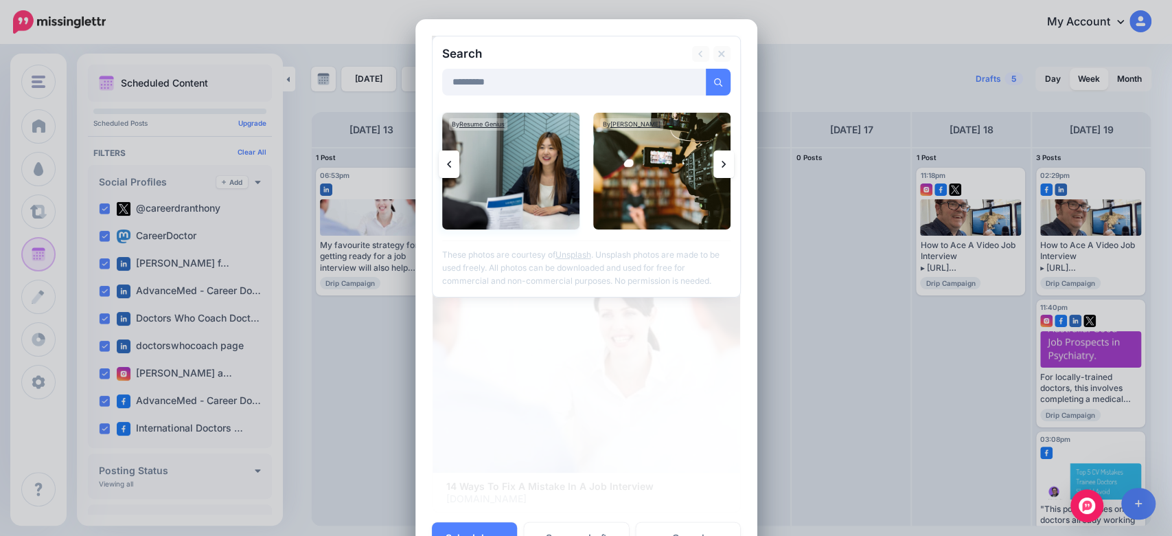
click at [501, 185] on img at bounding box center [510, 171] width 137 height 117
click at [712, 87] on link "Add Media" at bounding box center [701, 82] width 58 height 27
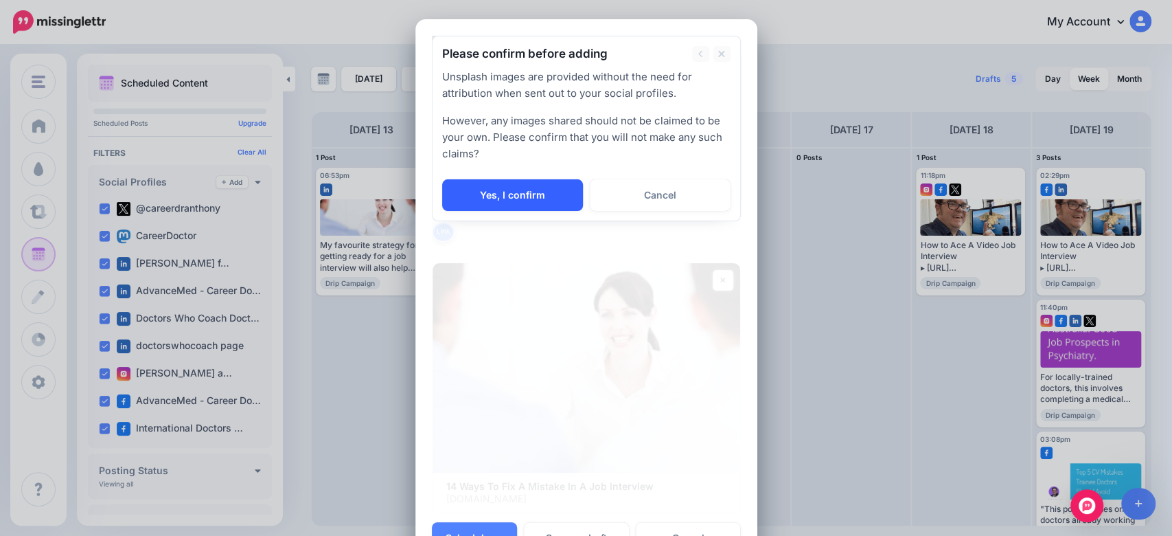
click at [516, 189] on link "Yes, I confirm" at bounding box center [512, 195] width 141 height 32
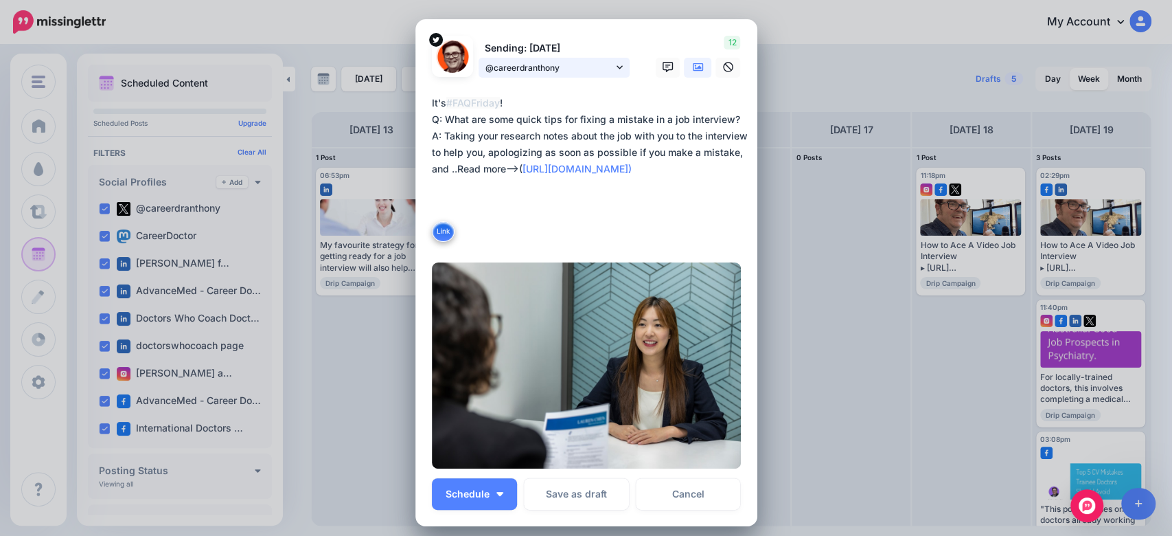
click at [617, 67] on icon at bounding box center [620, 67] width 6 height 10
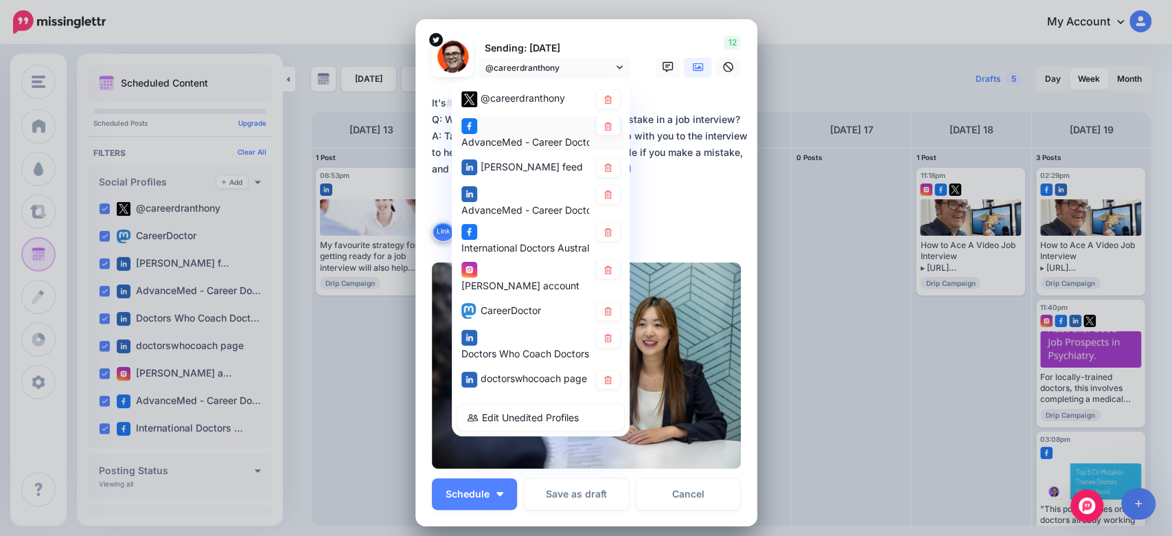
click at [518, 139] on span "AdvanceMed - Career Doctors page" at bounding box center [543, 141] width 165 height 12
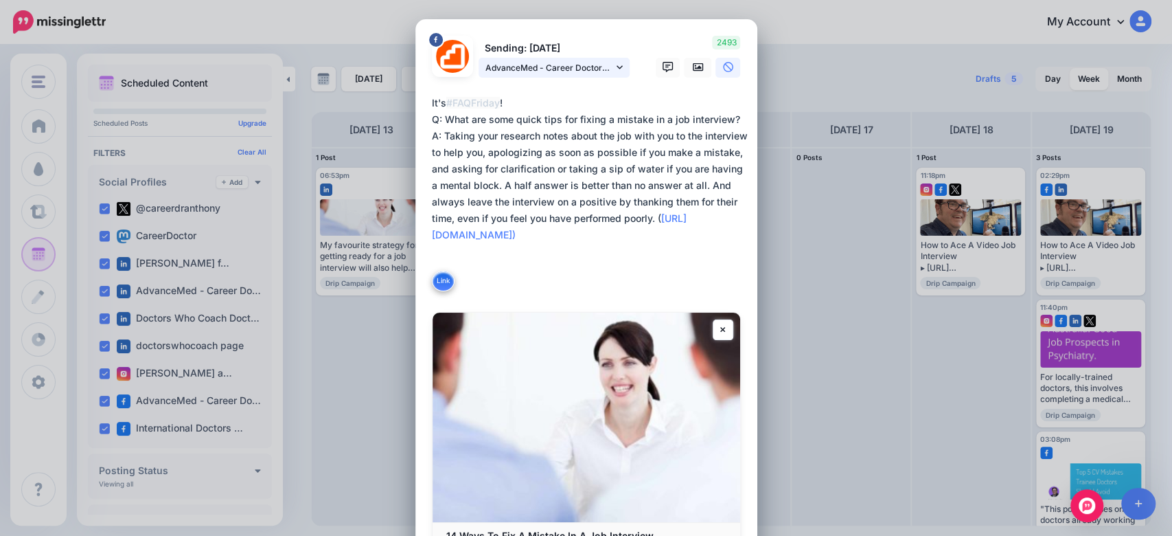
click at [577, 64] on span "AdvanceMed - Career Doctors page" at bounding box center [549, 67] width 128 height 14
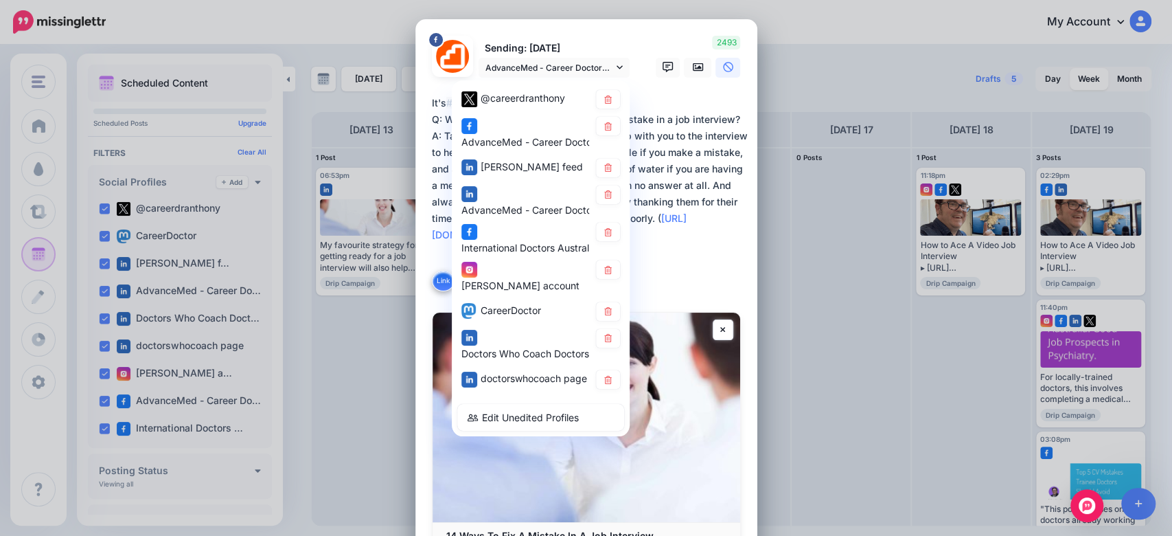
click at [532, 172] on span "[PERSON_NAME] feed" at bounding box center [532, 166] width 102 height 12
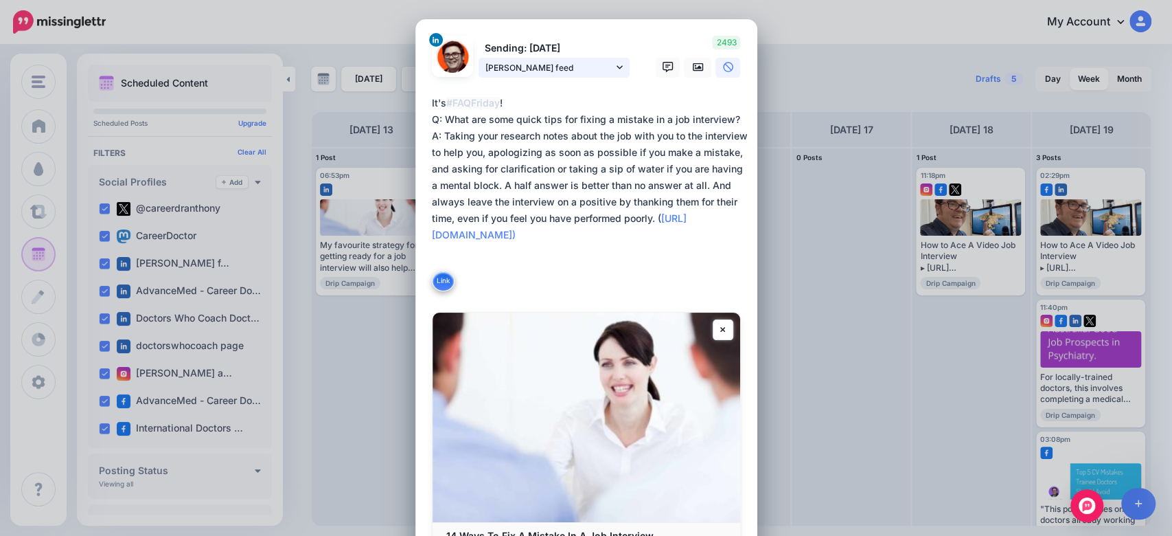
click at [548, 71] on span "[PERSON_NAME] feed" at bounding box center [549, 67] width 128 height 14
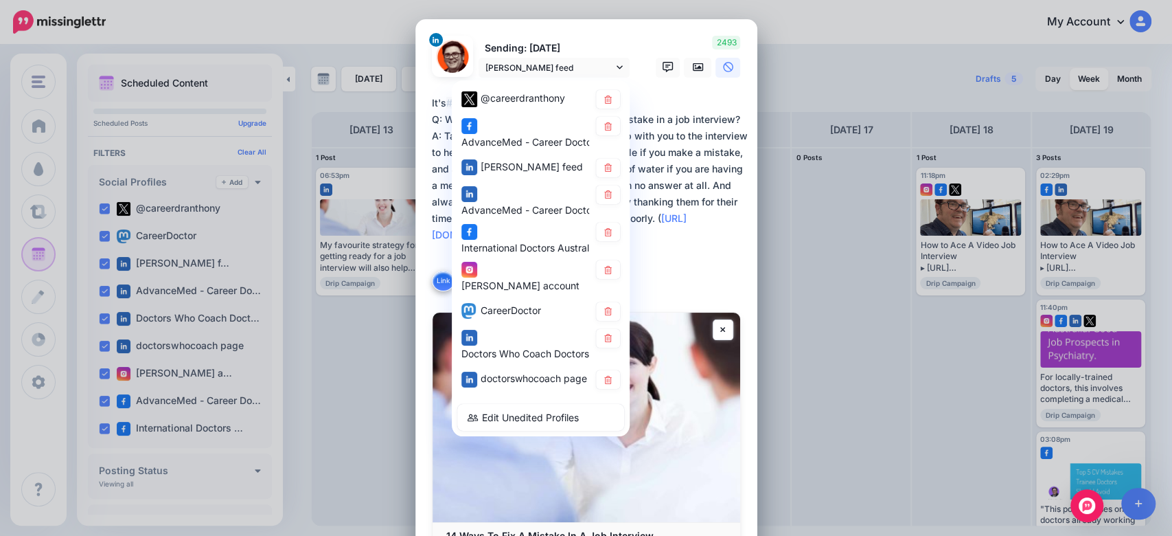
click at [513, 216] on span "AdvanceMed - Career Doctors page" at bounding box center [543, 210] width 165 height 12
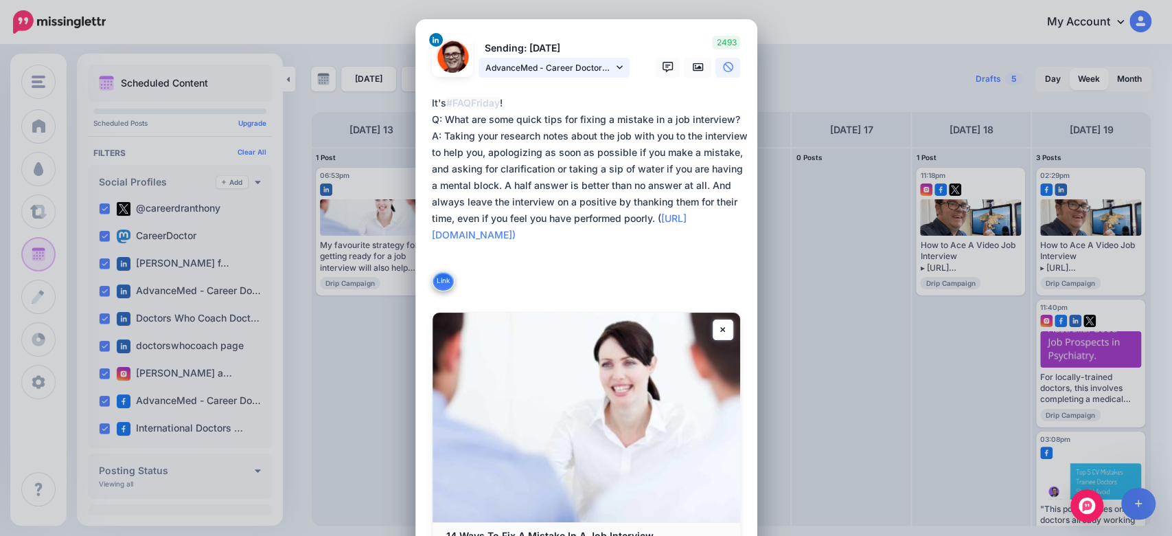
click at [550, 68] on span "AdvanceMed - Career Doctors page" at bounding box center [549, 67] width 128 height 14
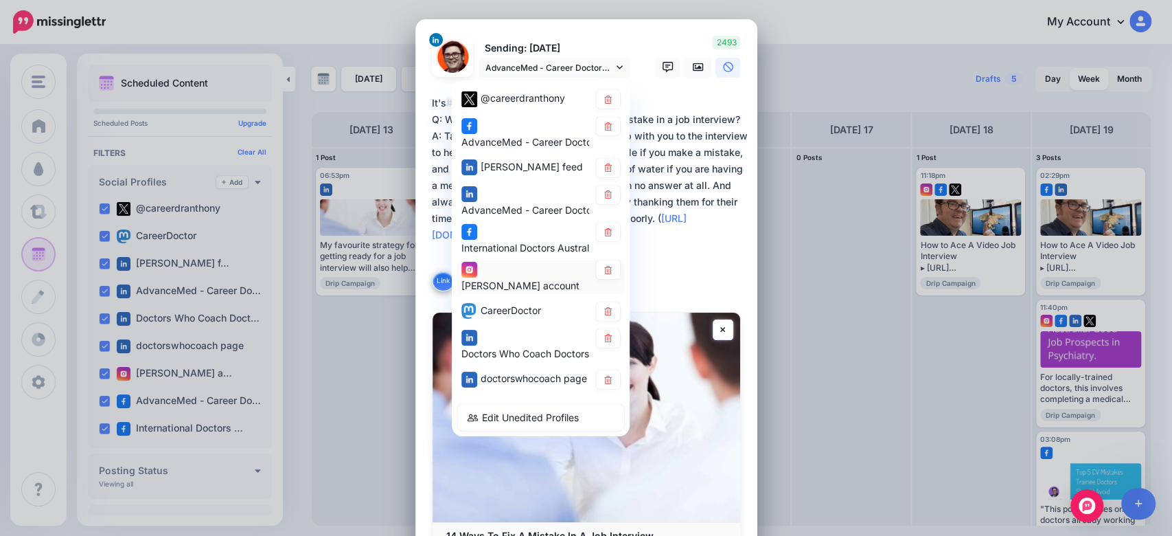
click at [492, 268] on div "Dr Anthony Llewellyn account" at bounding box center [525, 277] width 128 height 34
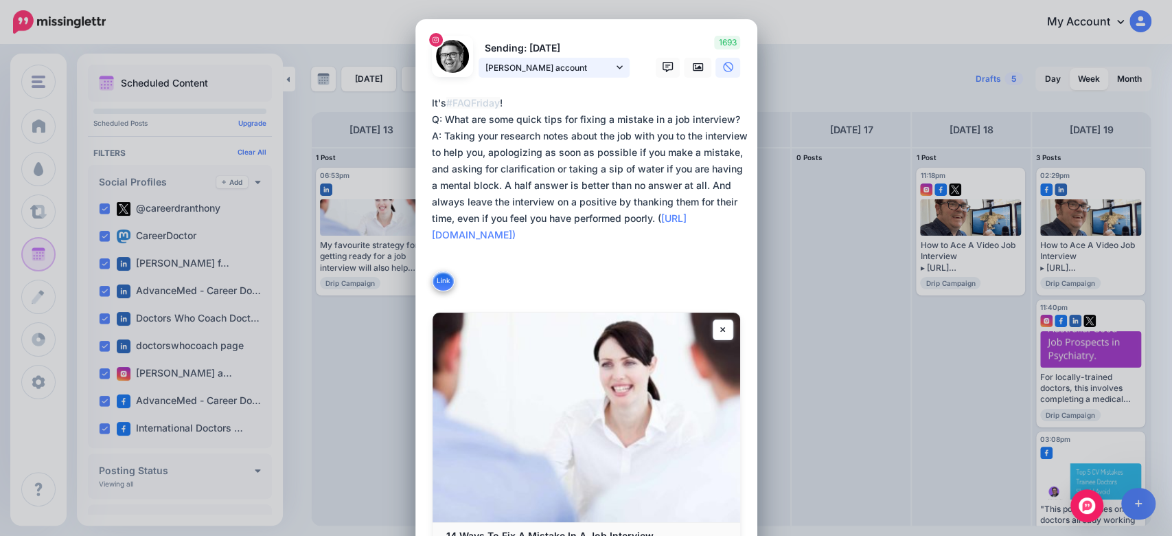
drag, startPoint x: 570, startPoint y: 64, endPoint x: 560, endPoint y: 66, distance: 9.8
click at [568, 64] on span "Dr Anthony Llewellyn account" at bounding box center [549, 67] width 128 height 14
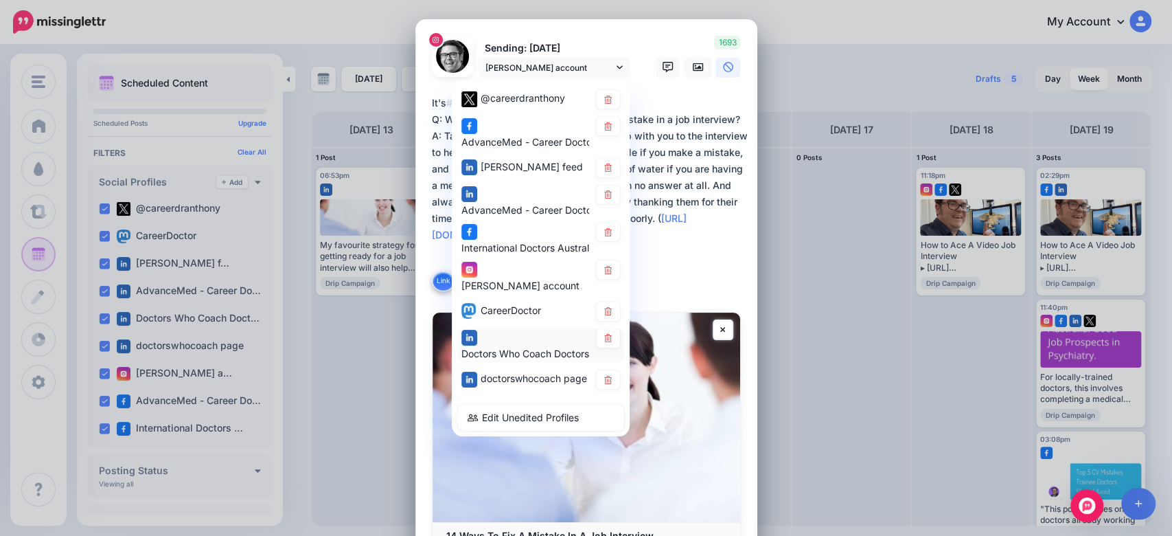
click at [475, 357] on span "Doctors Who Coach Doctors page" at bounding box center [538, 353] width 154 height 12
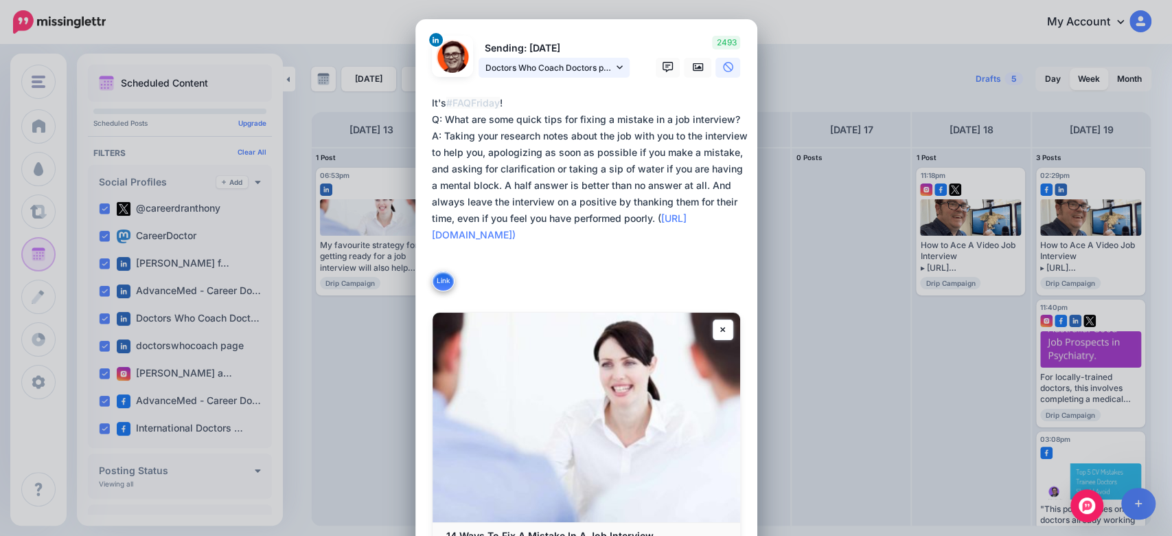
click at [571, 61] on span "Doctors Who Coach Doctors page" at bounding box center [549, 67] width 128 height 14
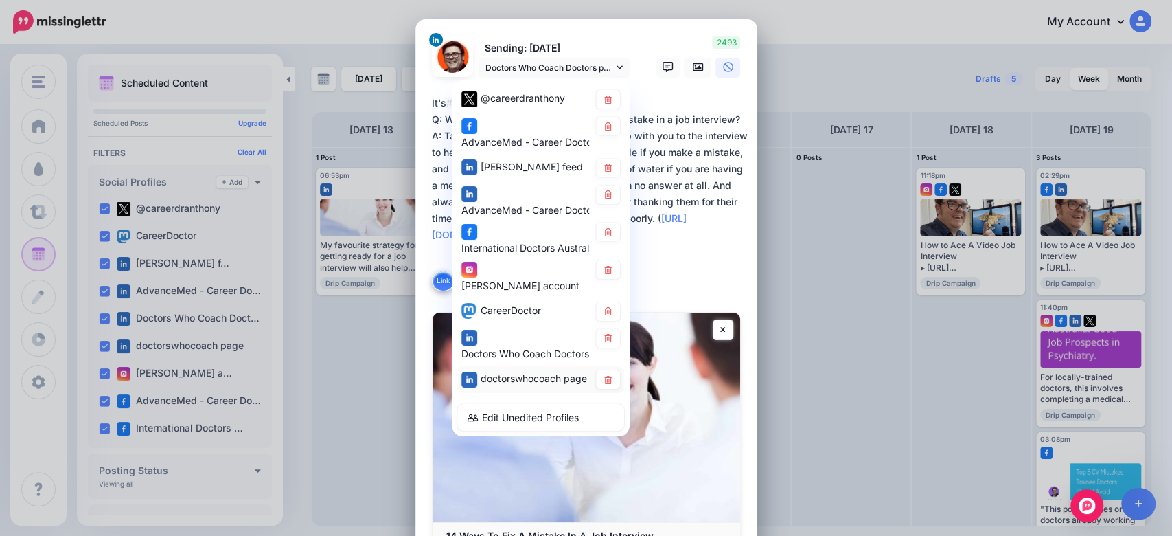
click at [502, 384] on span "doctorswhocoach page" at bounding box center [534, 378] width 106 height 12
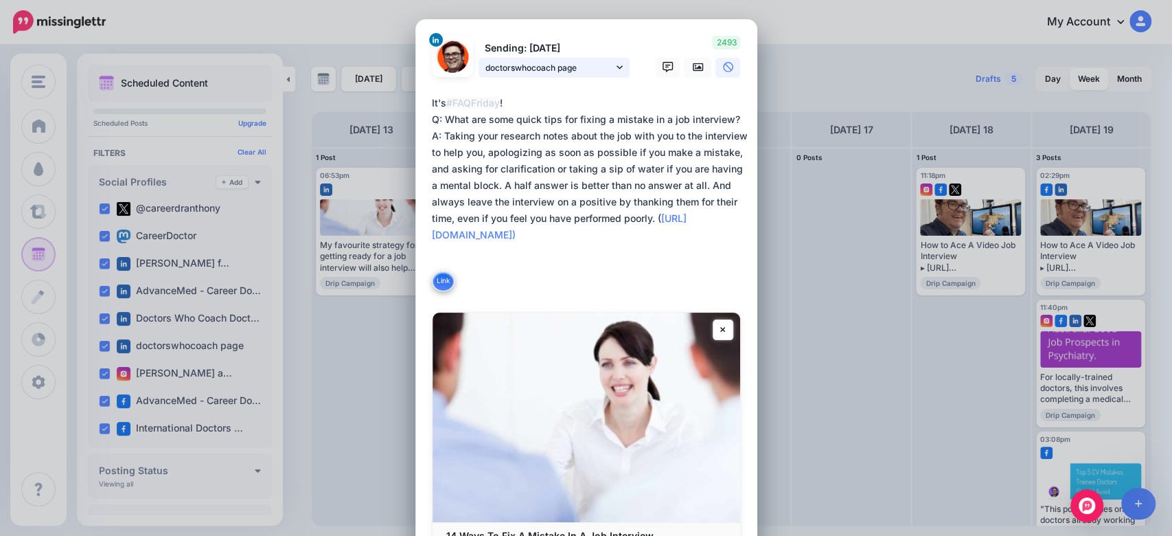
click at [606, 68] on link "doctorswhocoach page" at bounding box center [554, 68] width 151 height 20
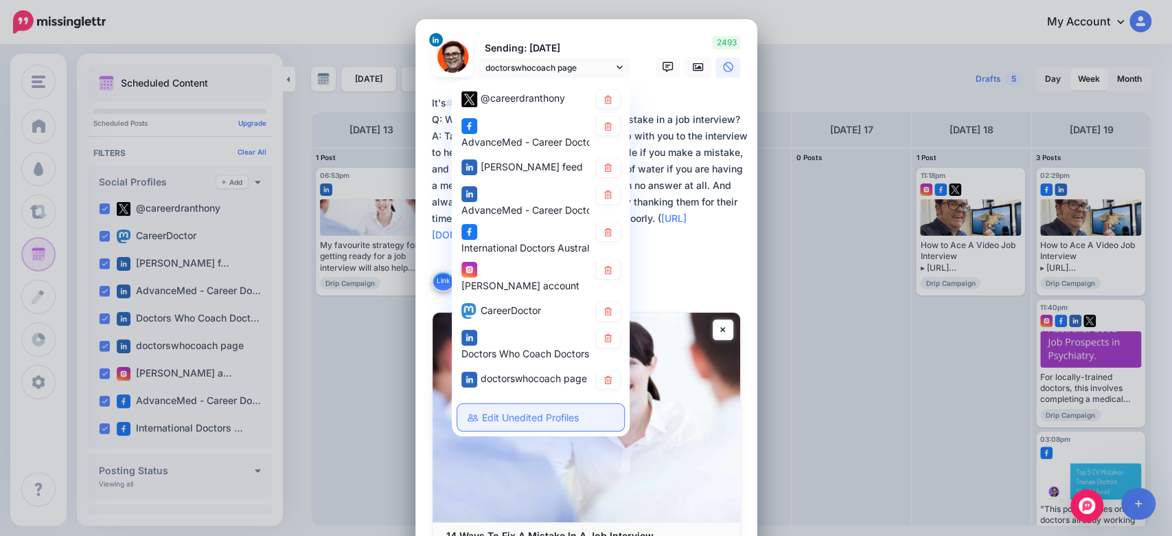
click at [524, 424] on link "Edit Unedited Profiles" at bounding box center [540, 417] width 167 height 27
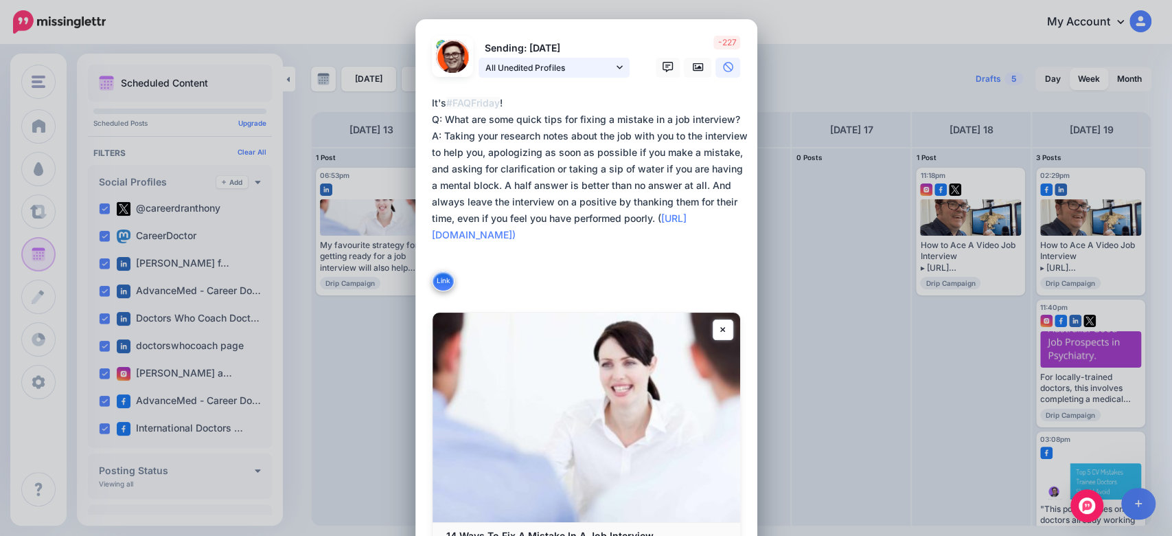
click at [599, 63] on span "All Unedited Profiles" at bounding box center [549, 67] width 128 height 14
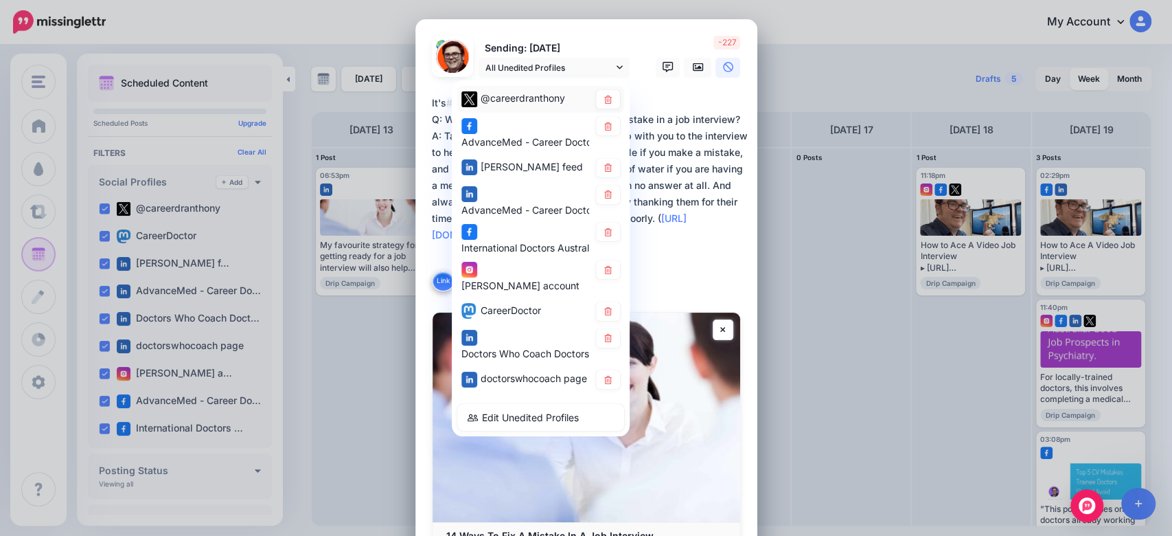
click at [522, 95] on span "@careerdranthony" at bounding box center [523, 98] width 84 height 12
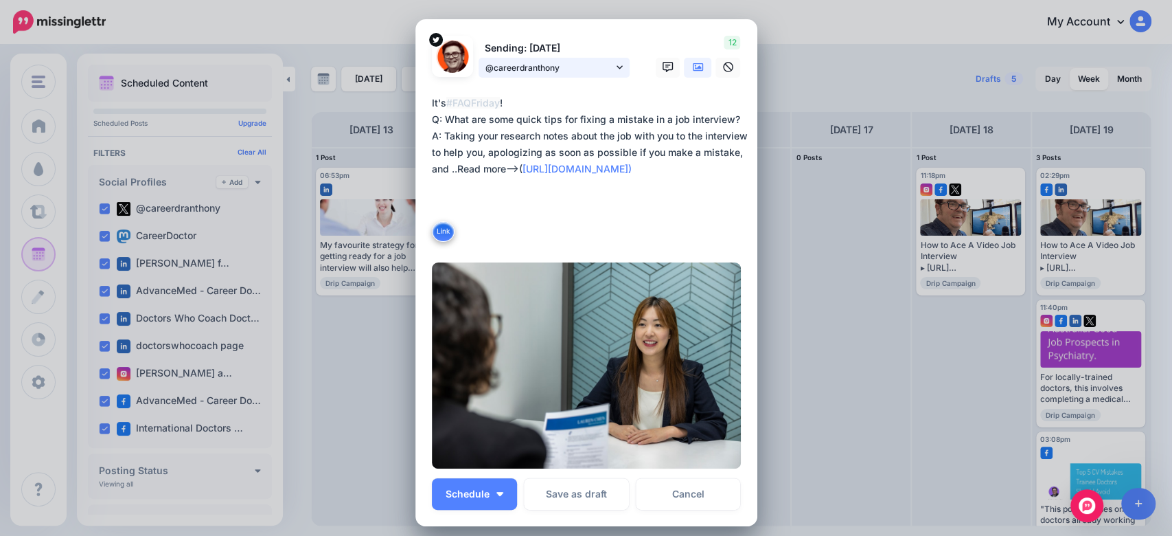
click at [565, 66] on span "@careerdranthony" at bounding box center [549, 67] width 128 height 14
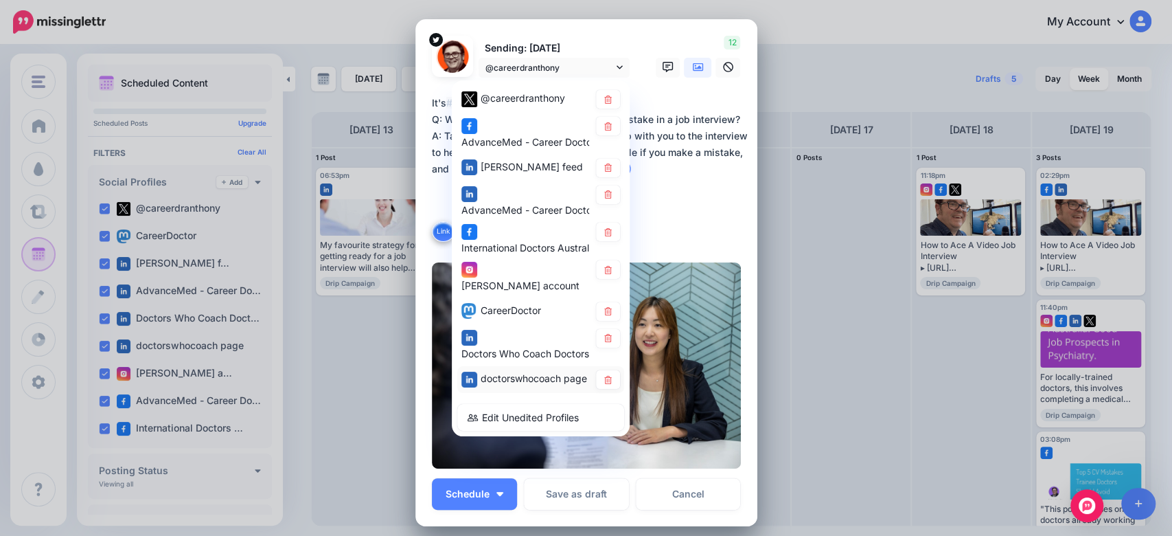
click at [500, 384] on span "doctorswhocoach page" at bounding box center [534, 378] width 106 height 12
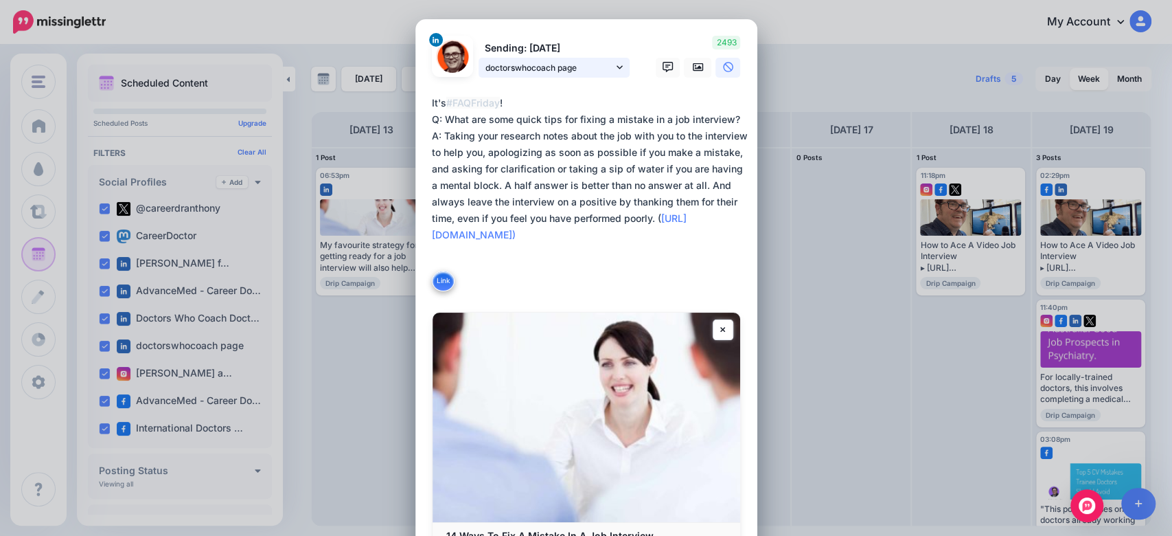
click at [588, 62] on span "doctorswhocoach page" at bounding box center [549, 67] width 128 height 14
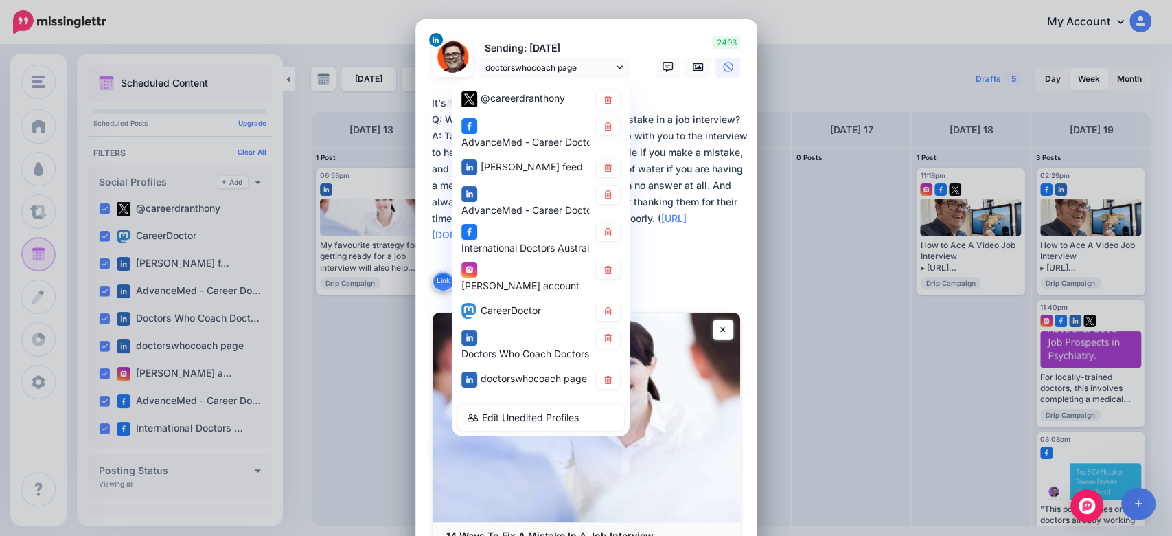
click at [501, 355] on span "Doctors Who Coach Doctors page" at bounding box center [538, 353] width 154 height 12
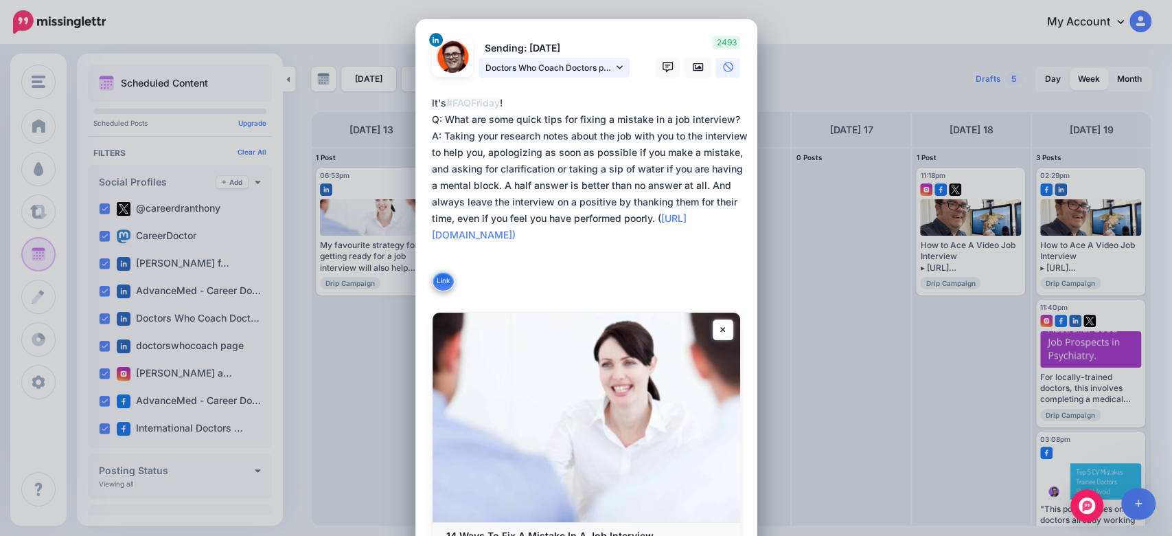
click at [602, 74] on span "Doctors Who Coach Doctors page" at bounding box center [549, 67] width 128 height 14
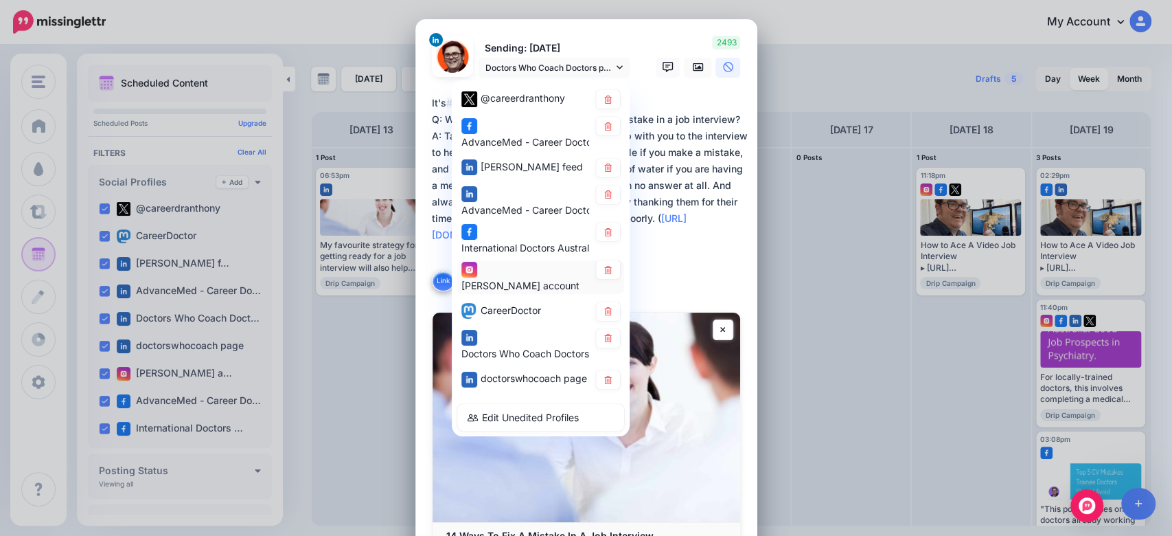
click at [523, 283] on div "Dr Anthony Llewellyn account" at bounding box center [520, 285] width 118 height 16
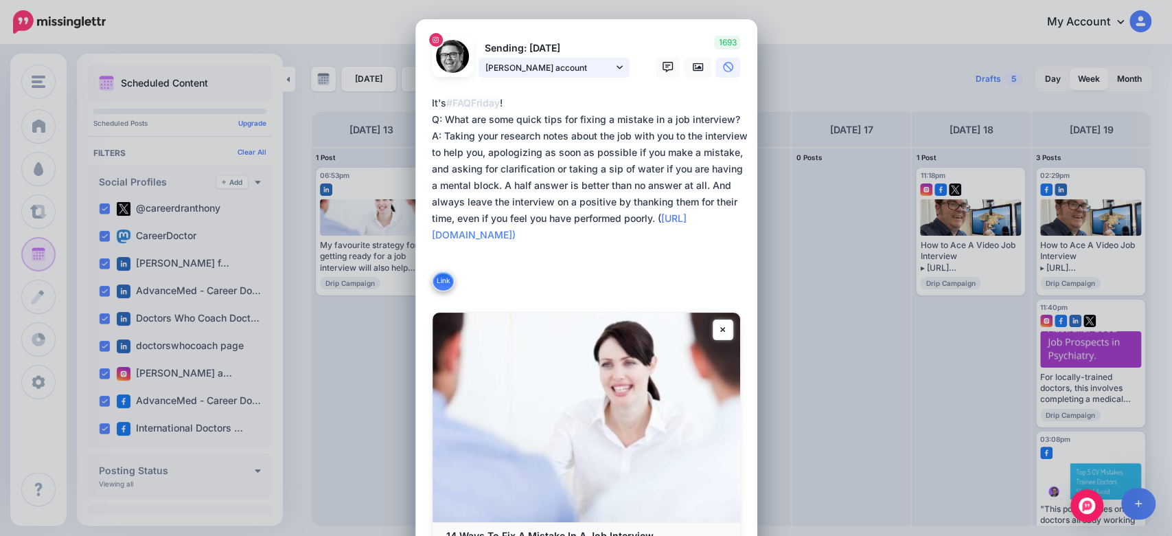
click at [566, 69] on span "Dr Anthony Llewellyn account" at bounding box center [549, 67] width 128 height 14
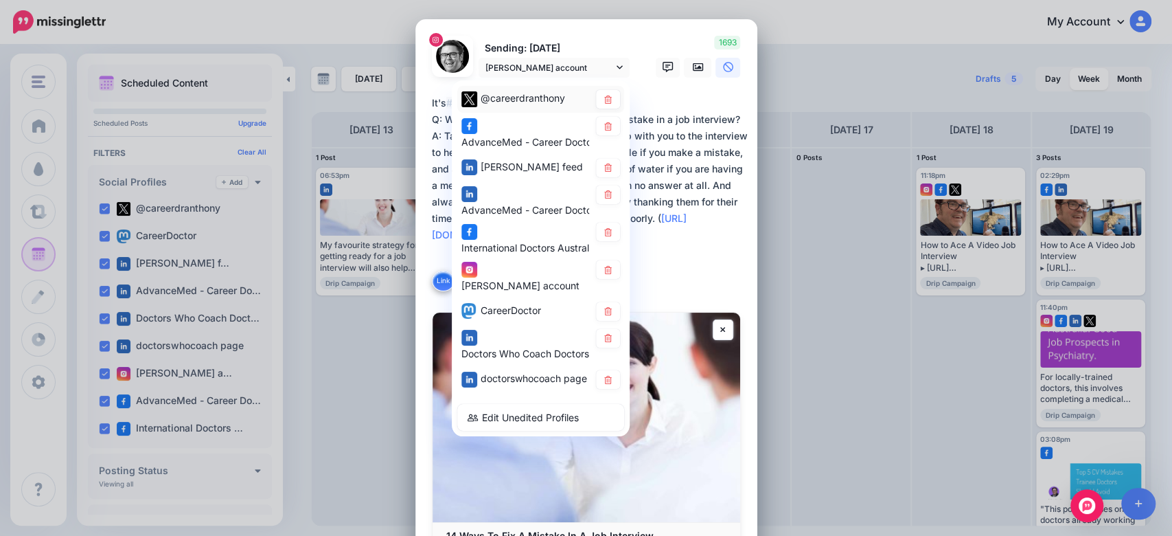
click at [541, 103] on span "@careerdranthony" at bounding box center [523, 98] width 84 height 12
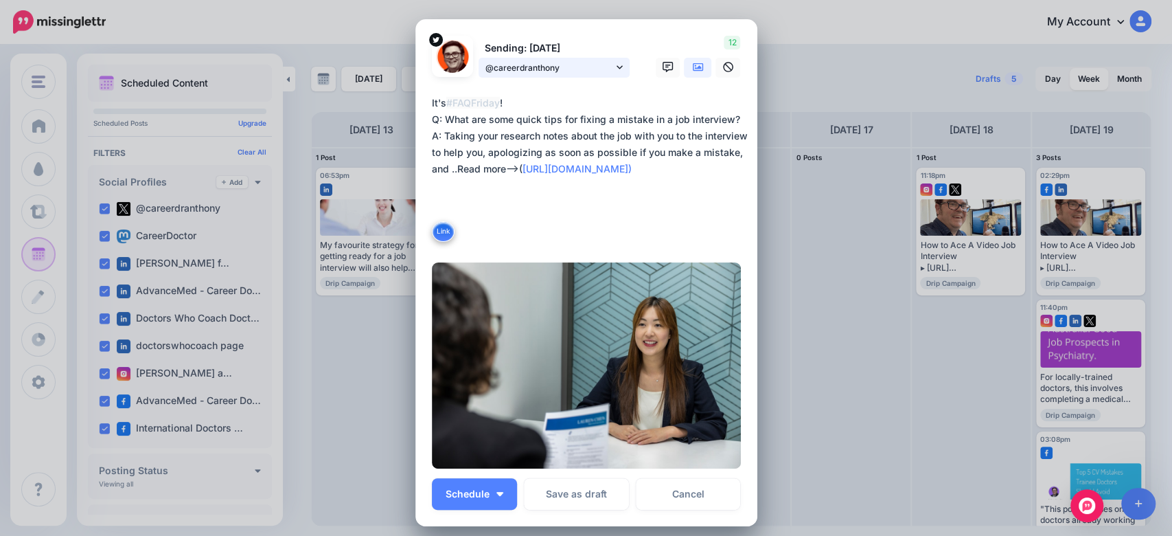
click at [560, 69] on span "@careerdranthony" at bounding box center [549, 67] width 128 height 14
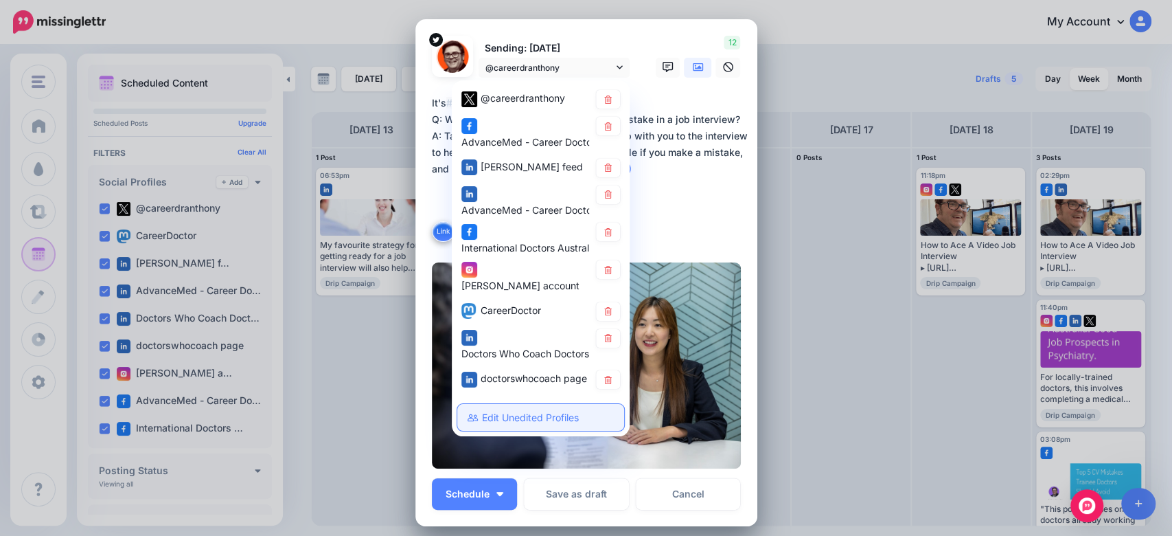
click at [504, 426] on link "Edit Unedited Profiles" at bounding box center [540, 417] width 167 height 27
type textarea "**********"
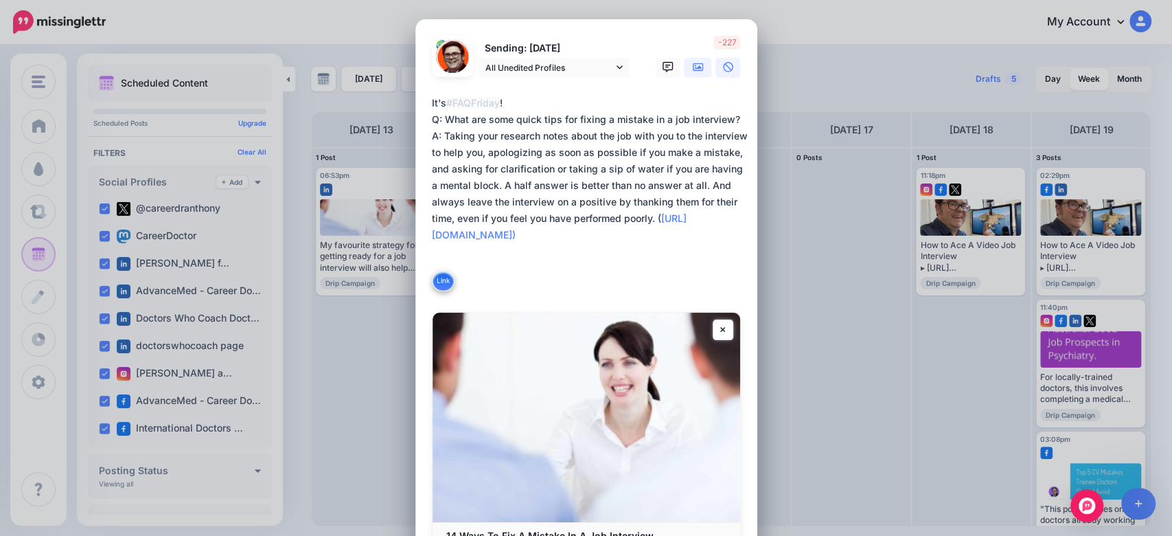
click at [693, 66] on icon at bounding box center [698, 67] width 11 height 8
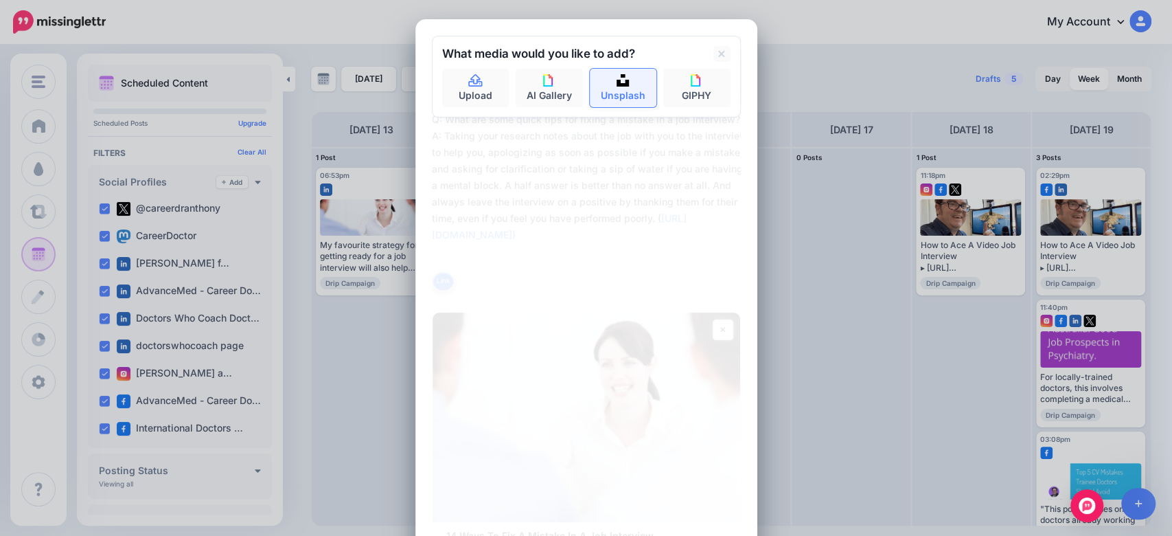
click at [618, 100] on link "Unsplash" at bounding box center [623, 88] width 67 height 38
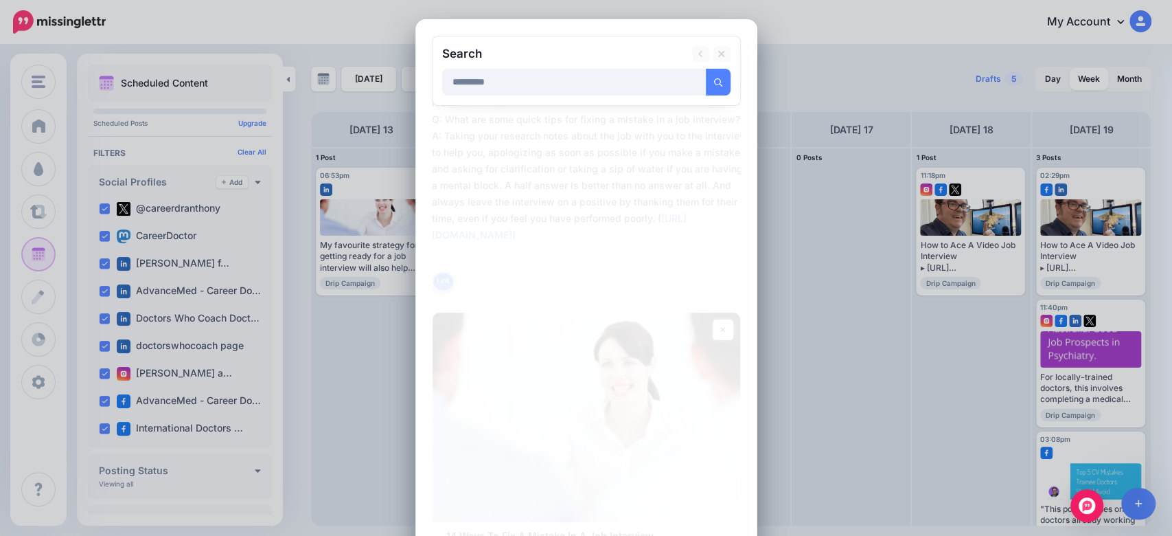
type input "*********"
click at [706, 69] on button "submit" at bounding box center [718, 82] width 25 height 27
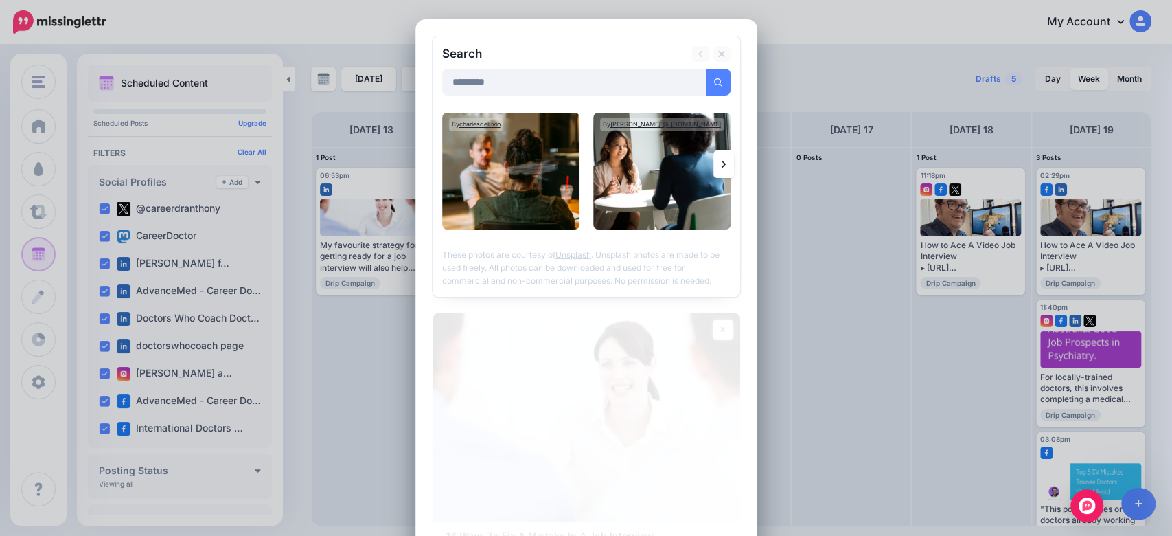
click at [722, 166] on icon at bounding box center [724, 164] width 4 height 11
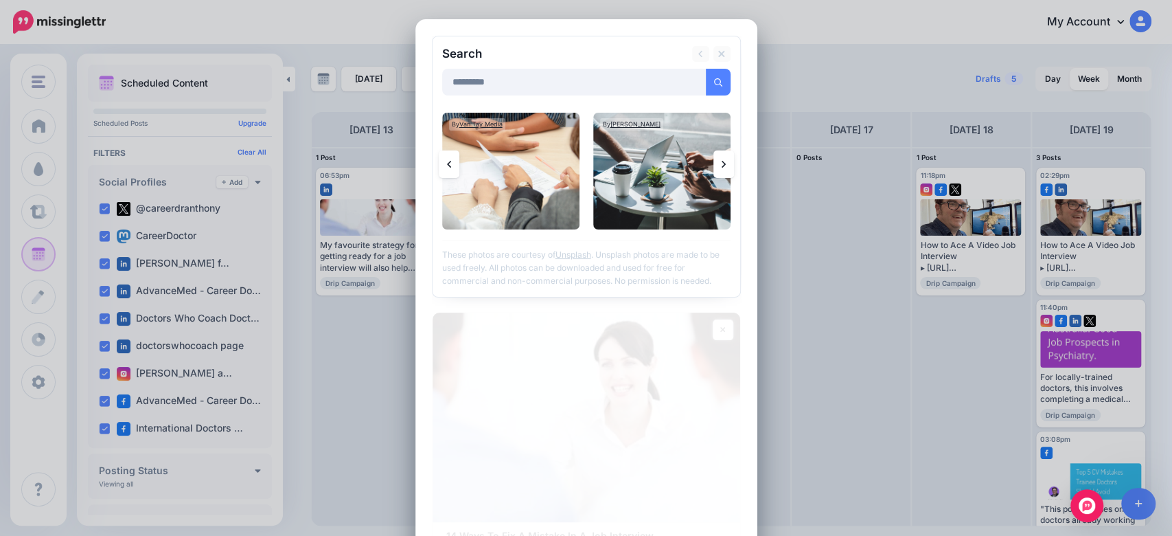
click at [722, 167] on icon at bounding box center [724, 164] width 4 height 11
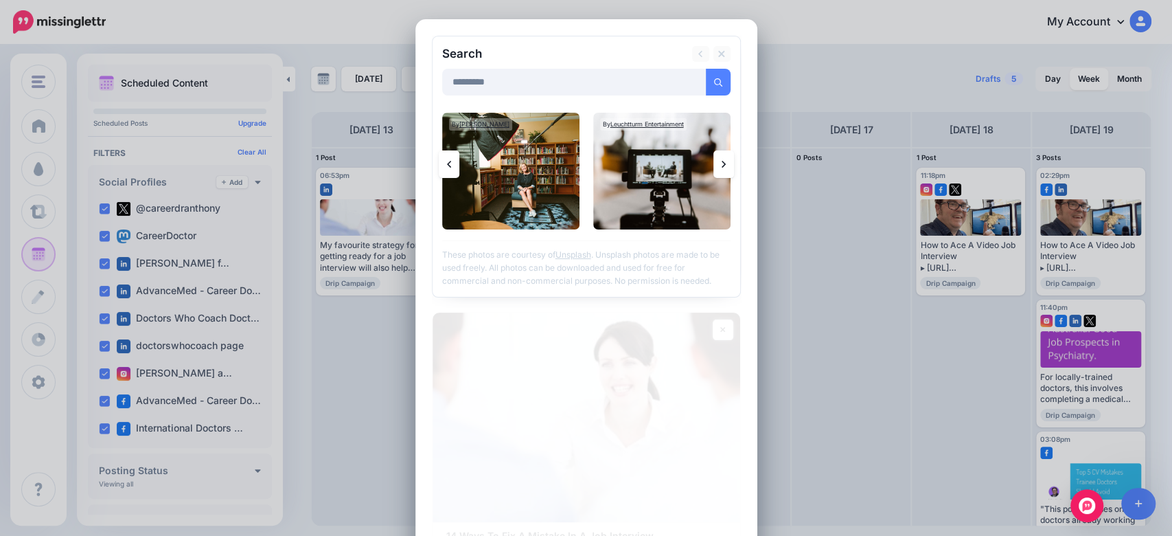
click at [722, 168] on icon at bounding box center [724, 164] width 4 height 11
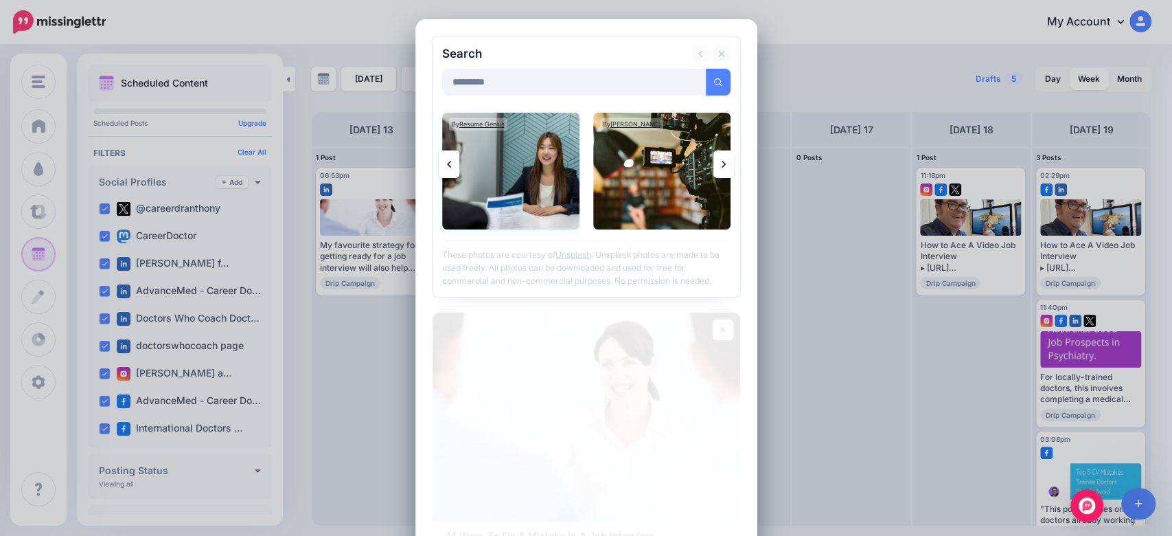
click at [548, 171] on img at bounding box center [510, 171] width 137 height 117
click at [699, 85] on link "Add Media" at bounding box center [701, 82] width 58 height 27
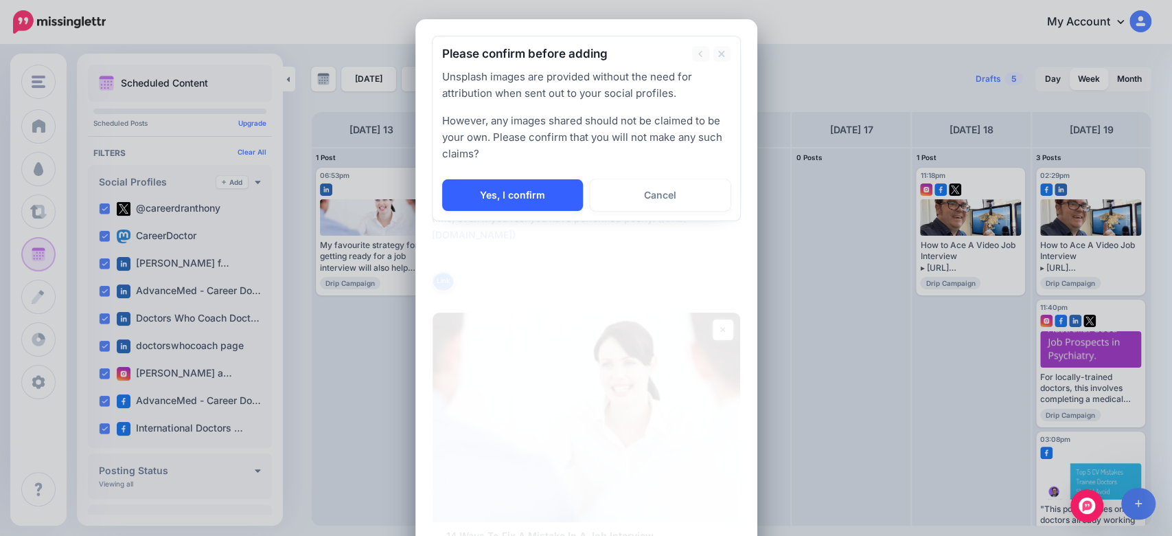
click at [514, 194] on link "Yes, I confirm" at bounding box center [512, 195] width 141 height 32
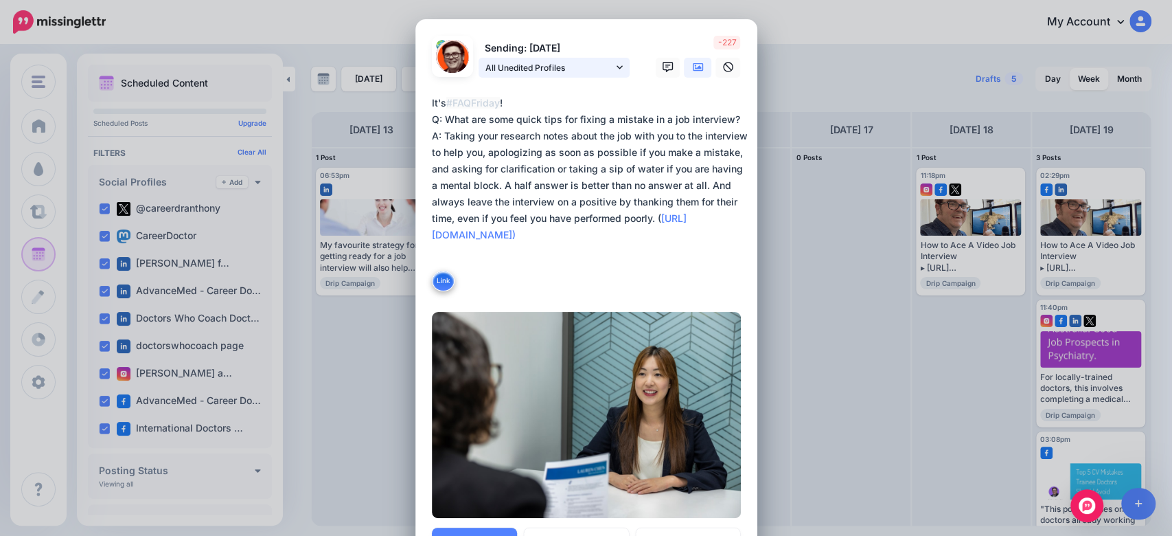
click at [602, 69] on span "All Unedited Profiles" at bounding box center [549, 67] width 128 height 14
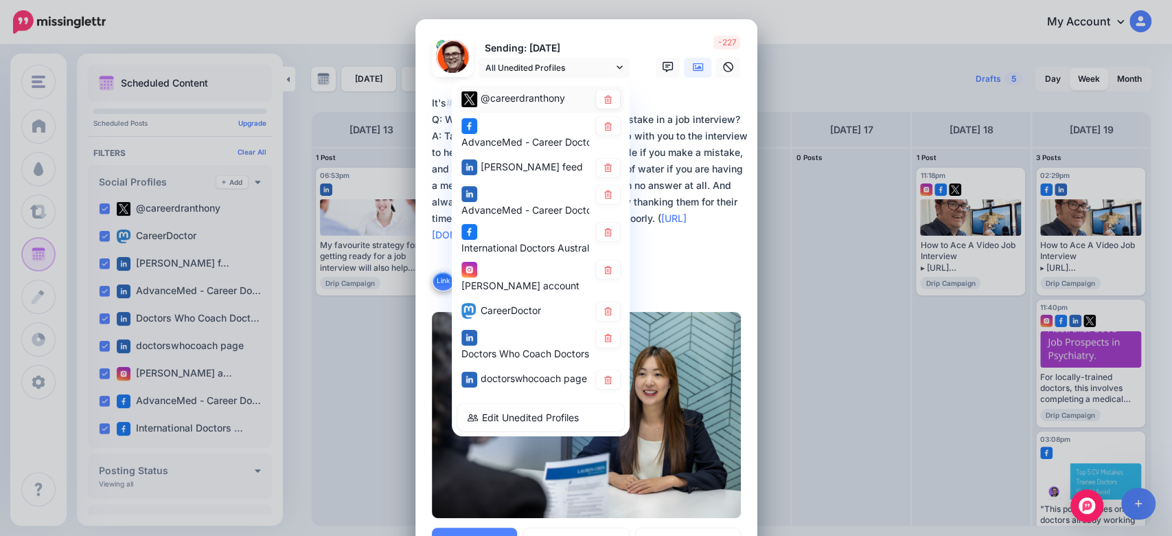
click at [548, 100] on span "@careerdranthony" at bounding box center [523, 98] width 84 height 12
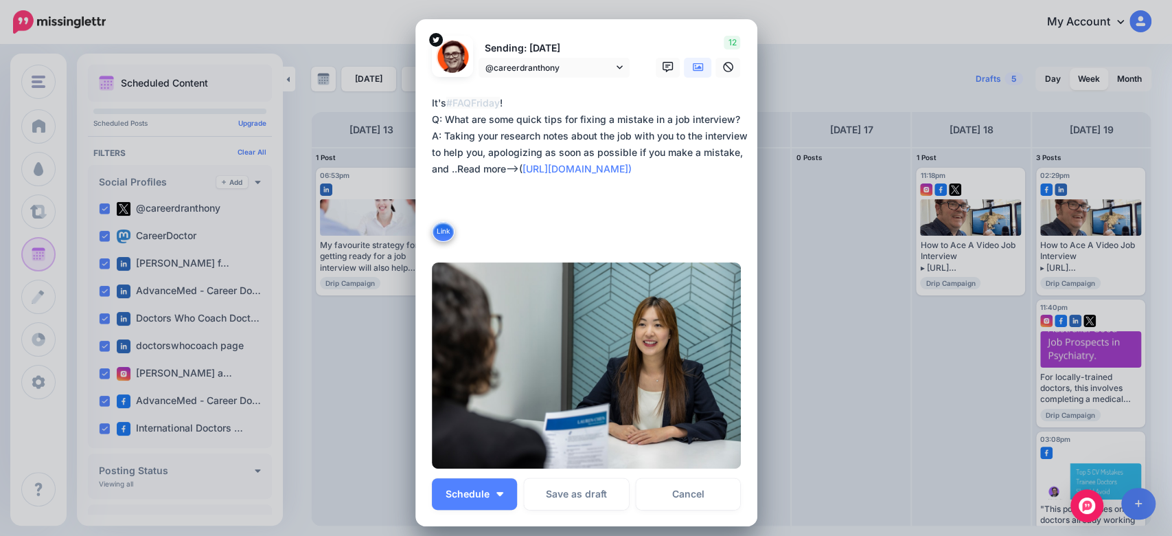
click at [603, 56] on div "Sending: 17th Oct @careerdranthony @careerdranthony" at bounding box center [532, 57] width 220 height 42
click at [600, 62] on span "@careerdranthony" at bounding box center [549, 67] width 128 height 14
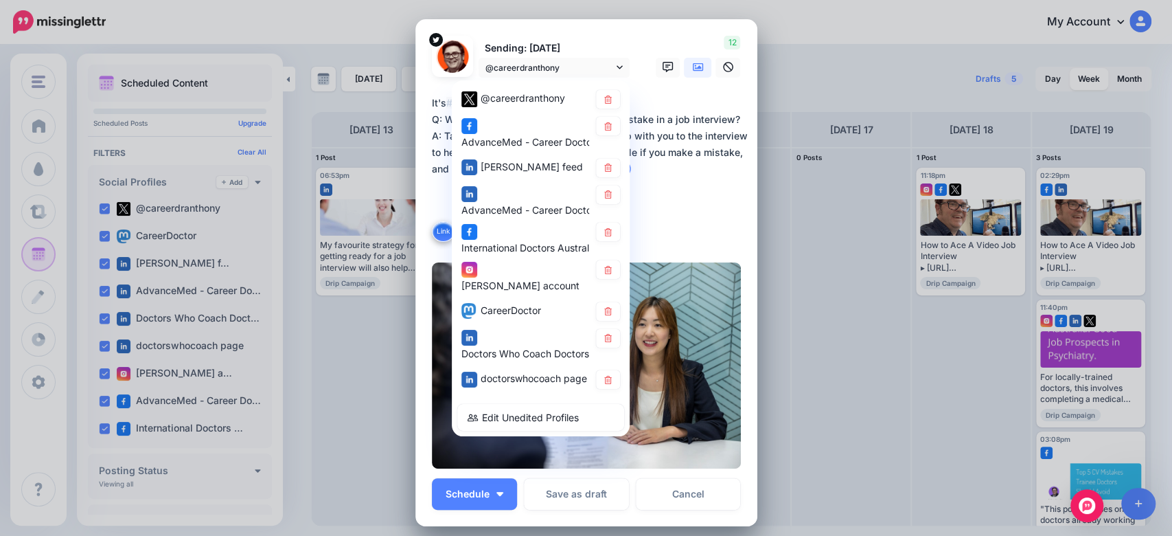
drag, startPoint x: 492, startPoint y: 137, endPoint x: 497, endPoint y: 133, distance: 7.3
click at [494, 137] on span "AdvanceMed - Career Doctors page" at bounding box center [543, 141] width 165 height 12
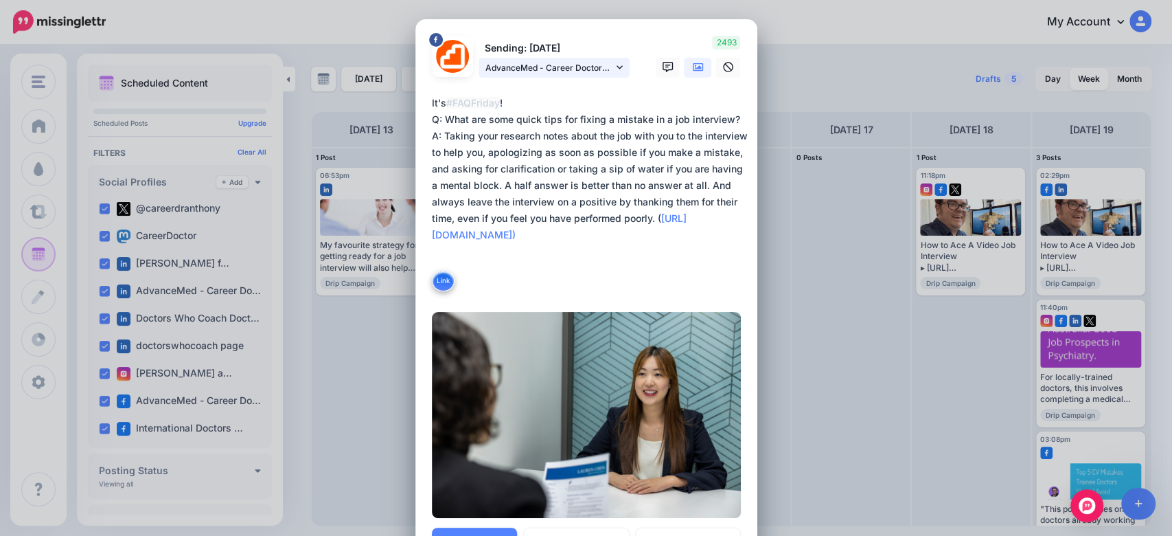
click at [569, 71] on span "AdvanceMed - Career Doctors page" at bounding box center [549, 67] width 128 height 14
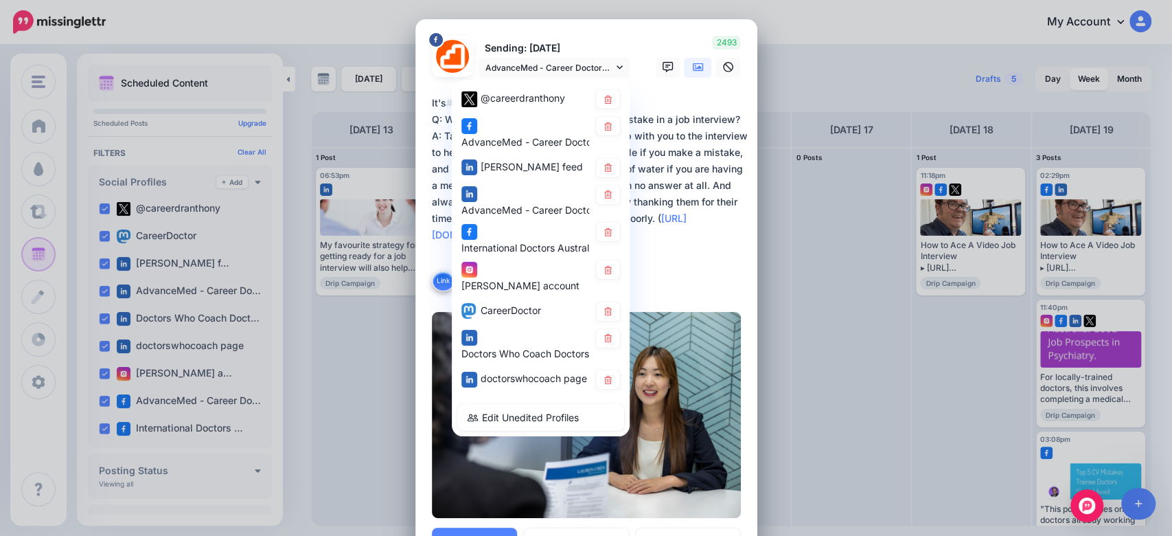
drag, startPoint x: 516, startPoint y: 168, endPoint x: 525, endPoint y: 157, distance: 13.2
click at [516, 168] on div "[PERSON_NAME] feed" at bounding box center [525, 166] width 128 height 17
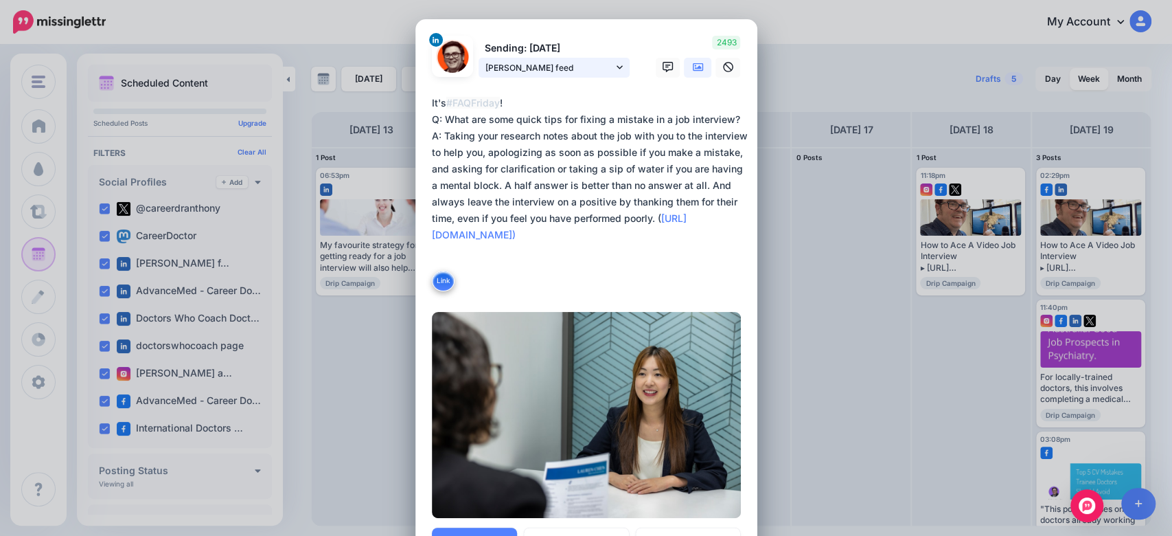
click at [556, 73] on span "[PERSON_NAME] feed" at bounding box center [549, 67] width 128 height 14
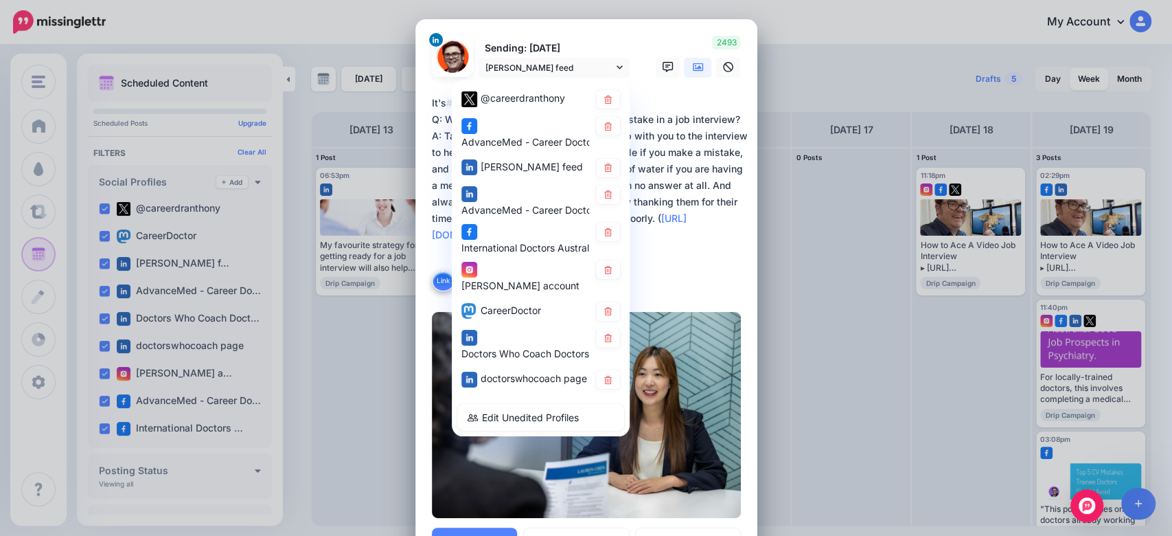
drag, startPoint x: 513, startPoint y: 209, endPoint x: 512, endPoint y: 162, distance: 47.4
click at [512, 210] on div "AdvanceMed - Career Doctors page" at bounding box center [543, 210] width 165 height 16
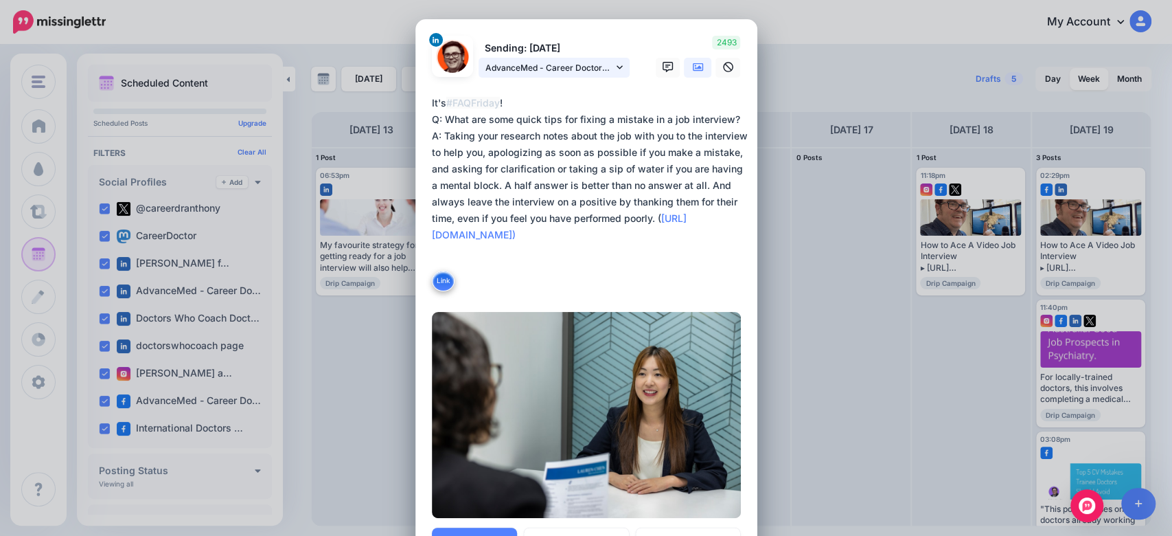
click at [543, 64] on span "AdvanceMed - Career Doctors page" at bounding box center [549, 67] width 128 height 14
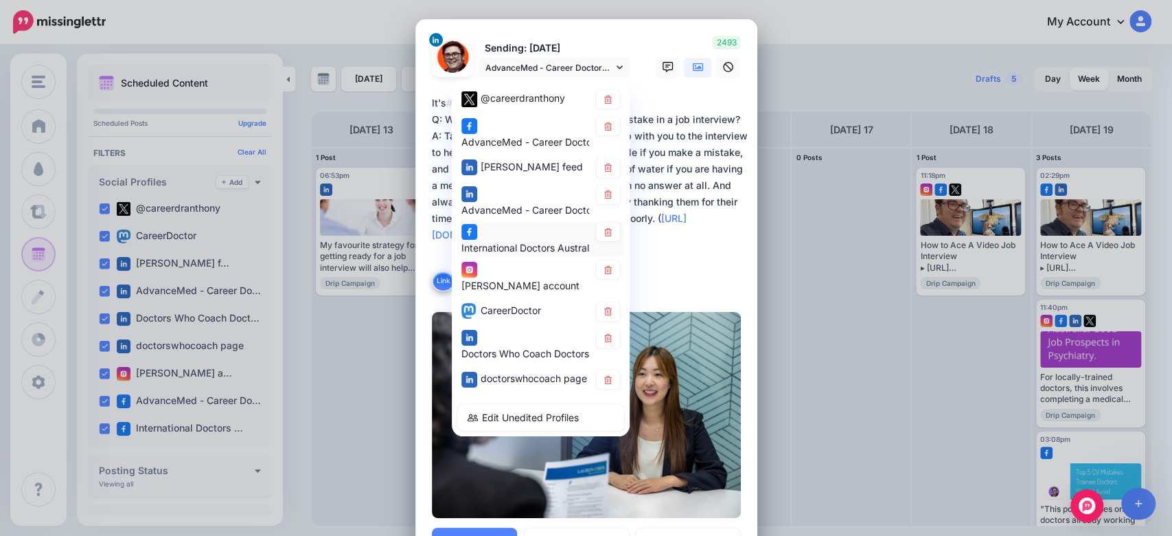
click at [485, 243] on div "International Doctors Australia Support 🌏🐨🩺 group" at bounding box center [525, 239] width 128 height 34
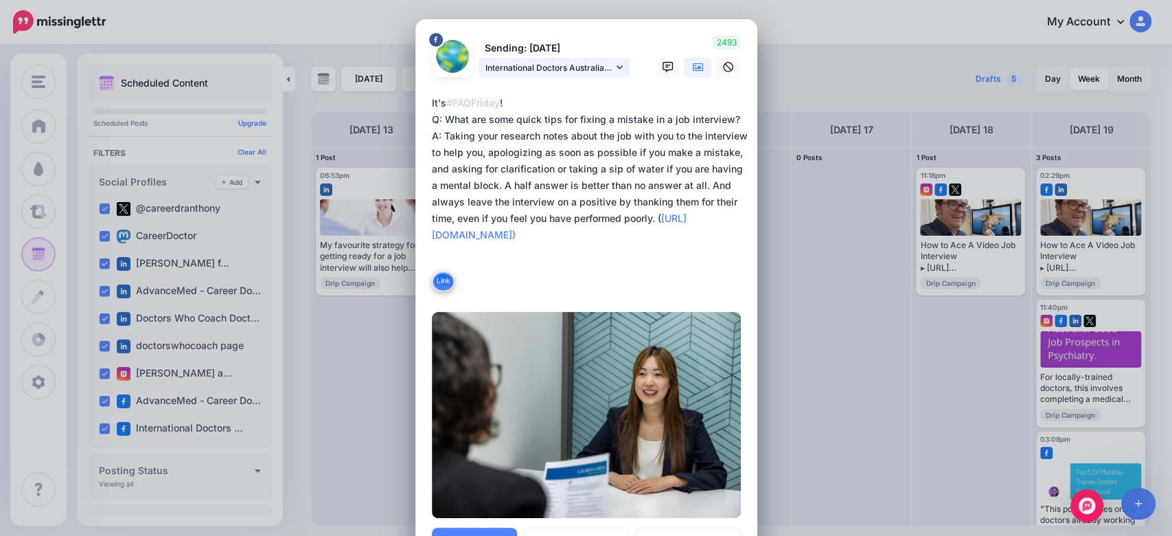
click at [567, 65] on span "International Doctors Australia Support 🌏🐨🩺 group" at bounding box center [549, 67] width 128 height 14
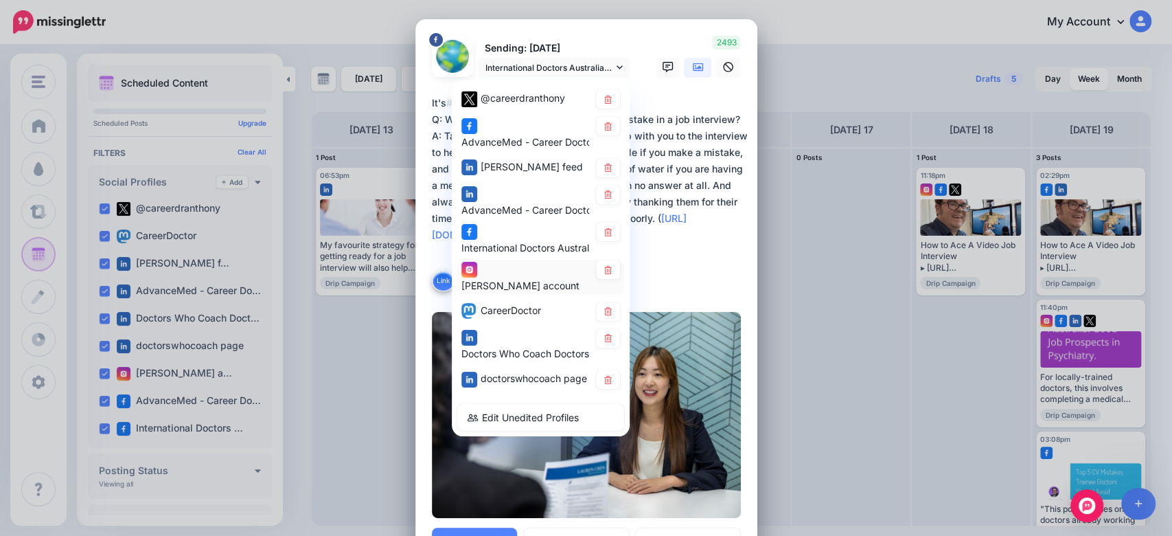
click at [483, 284] on div "Dr Anthony Llewellyn account" at bounding box center [520, 285] width 118 height 16
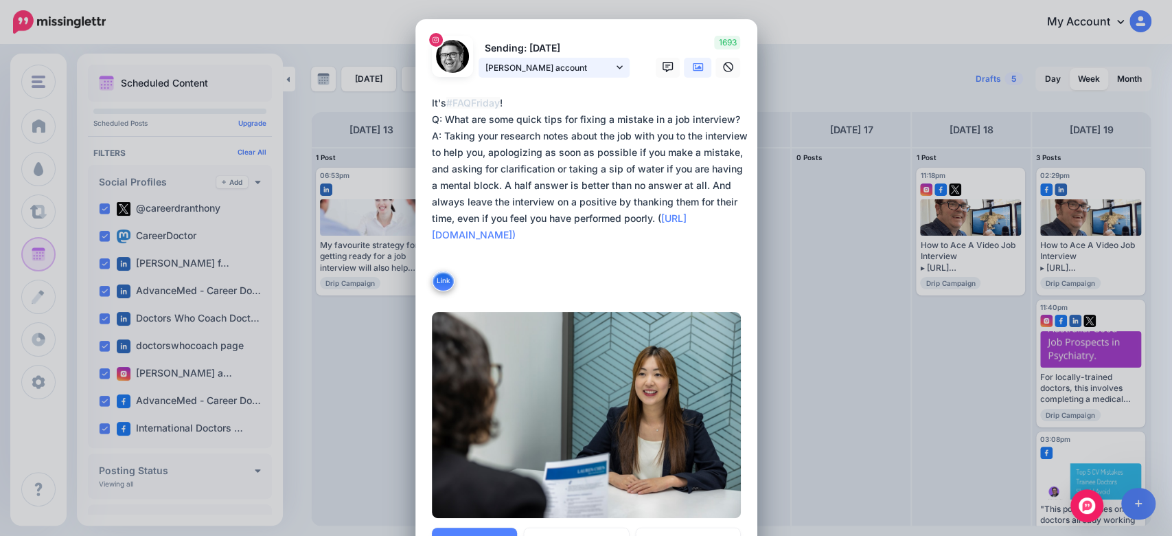
click at [573, 62] on span "Dr Anthony Llewellyn account" at bounding box center [549, 67] width 128 height 14
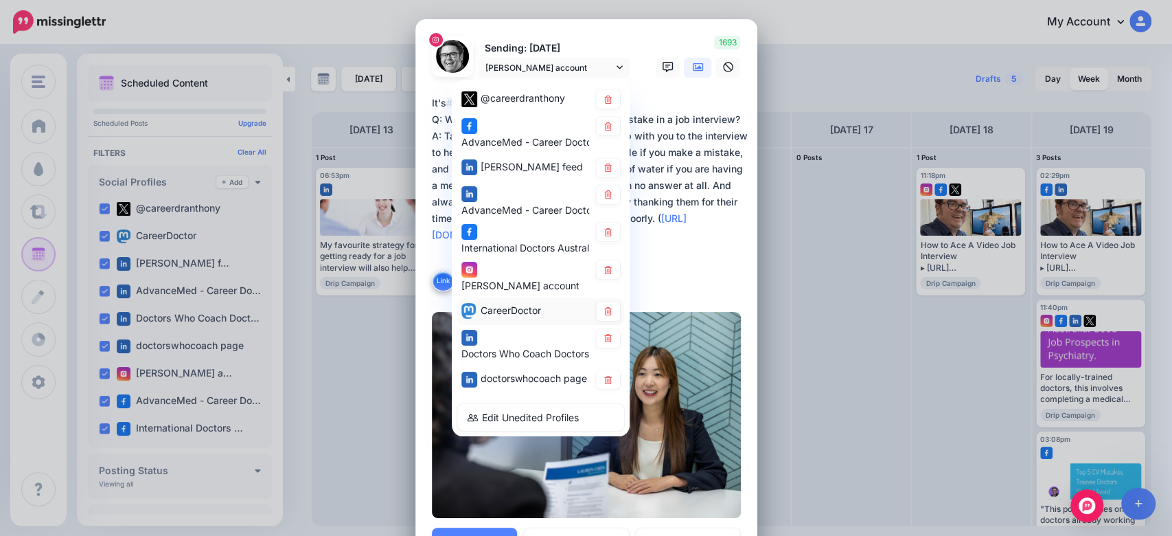
click at [481, 315] on span "CareerDoctor" at bounding box center [511, 309] width 60 height 12
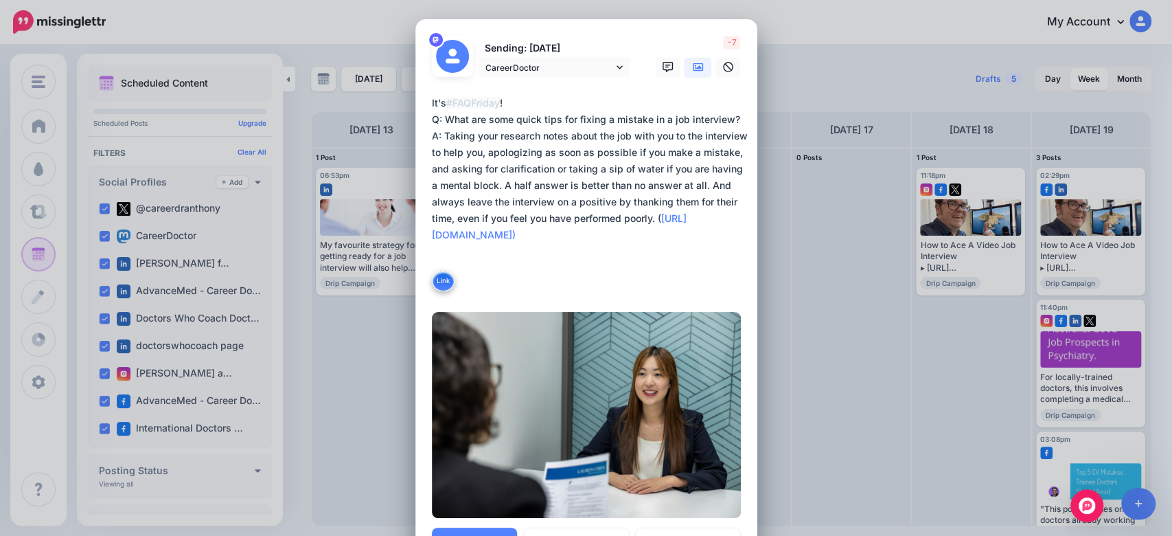
drag, startPoint x: 661, startPoint y: 214, endPoint x: 702, endPoint y: 185, distance: 50.5
click at [702, 185] on textarea "**********" at bounding box center [590, 194] width 316 height 198
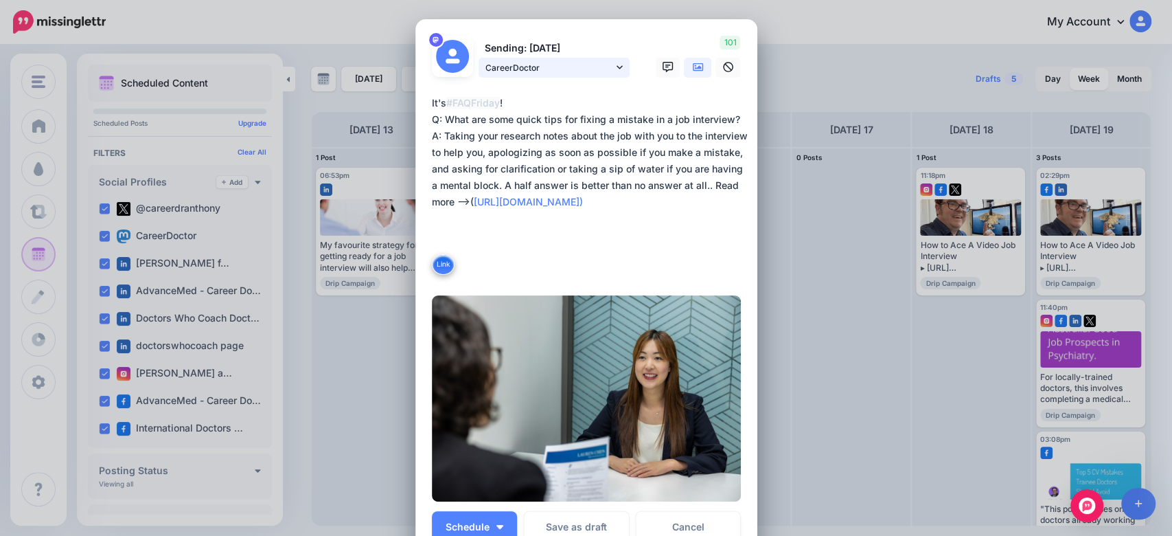
click at [596, 69] on span "CareerDoctor" at bounding box center [549, 67] width 128 height 14
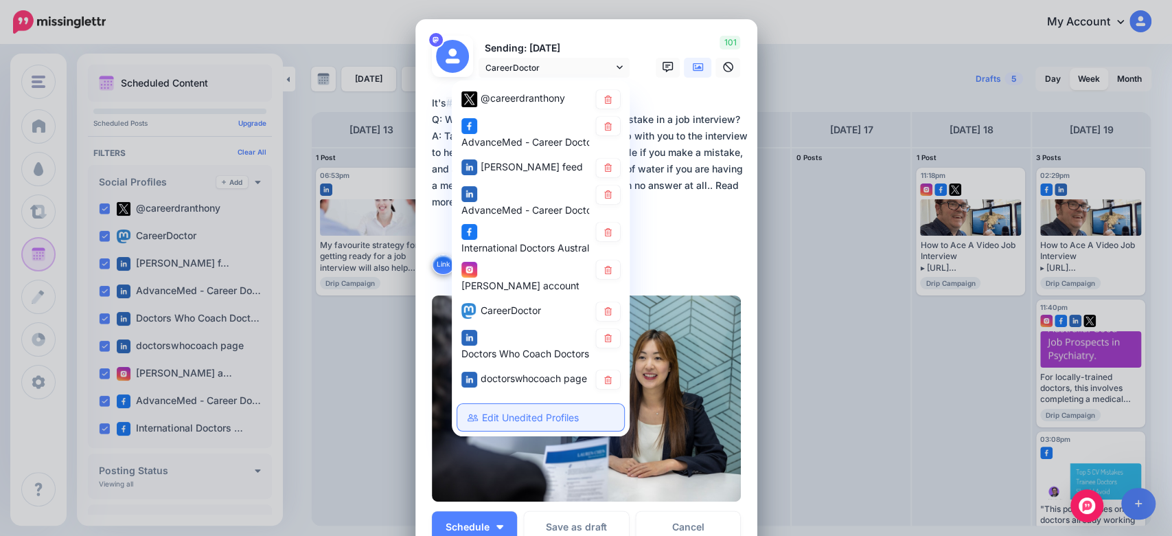
click at [537, 422] on link "Edit Unedited Profiles" at bounding box center [540, 417] width 167 height 27
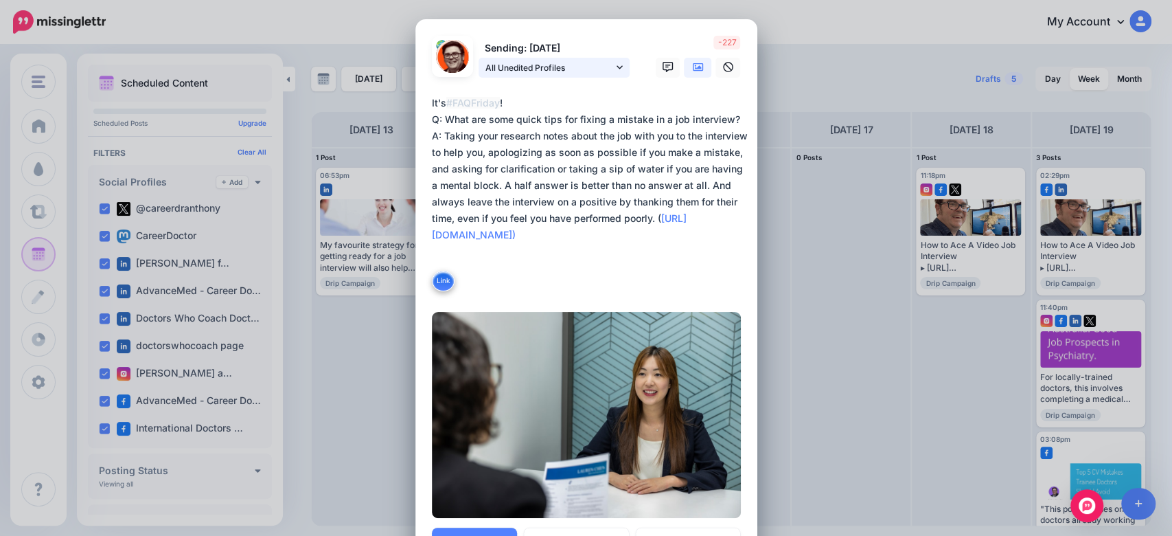
click at [606, 60] on link "All Unedited Profiles" at bounding box center [554, 68] width 151 height 20
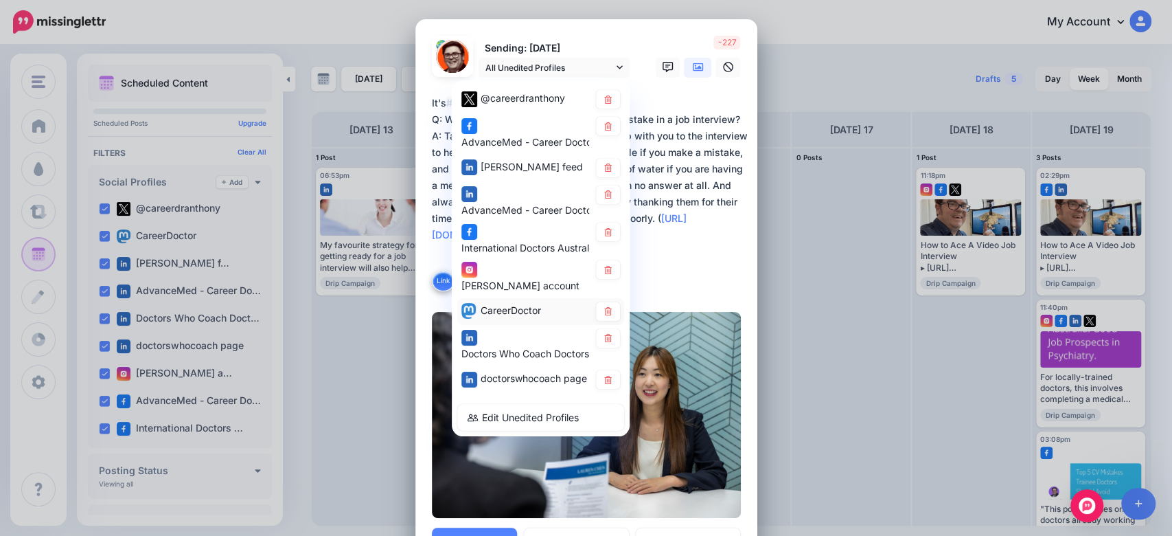
click at [513, 320] on div "CareerDoctor" at bounding box center [540, 310] width 159 height 19
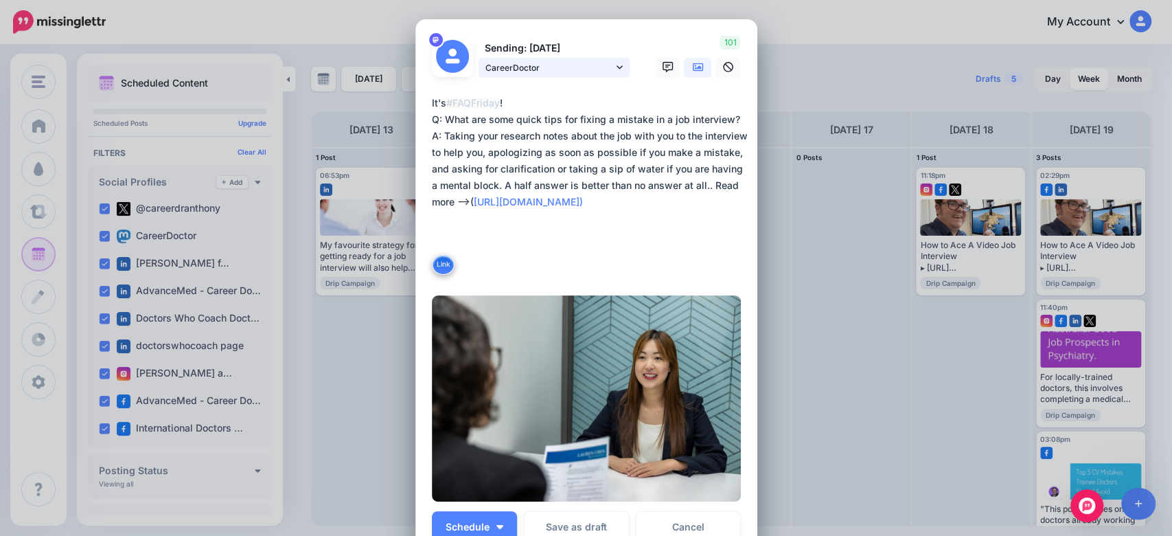
click at [558, 69] on span "CareerDoctor" at bounding box center [549, 67] width 128 height 14
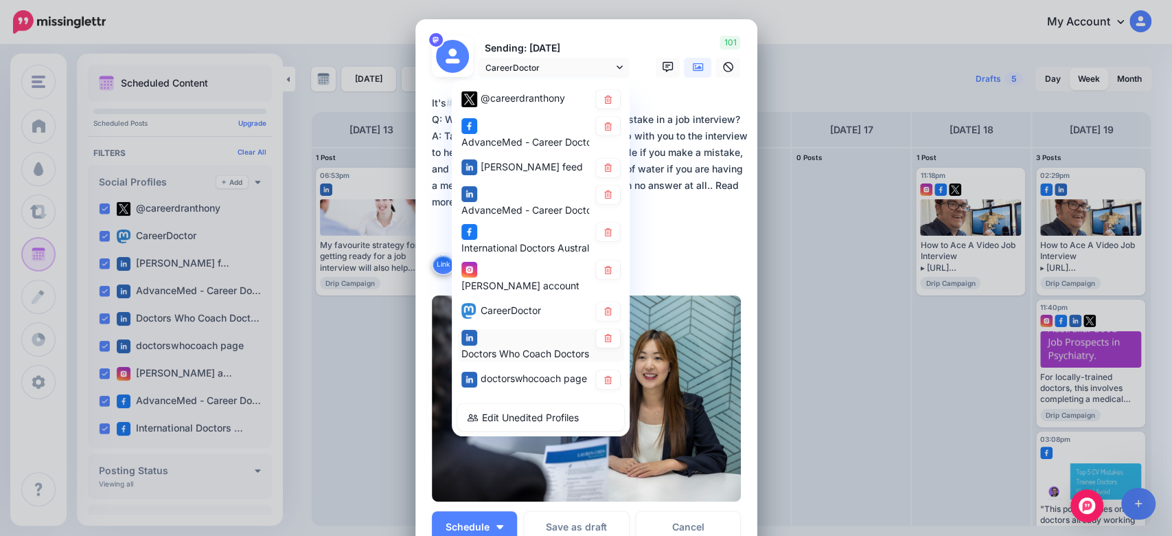
click at [509, 359] on span "Doctors Who Coach Doctors page" at bounding box center [538, 353] width 154 height 12
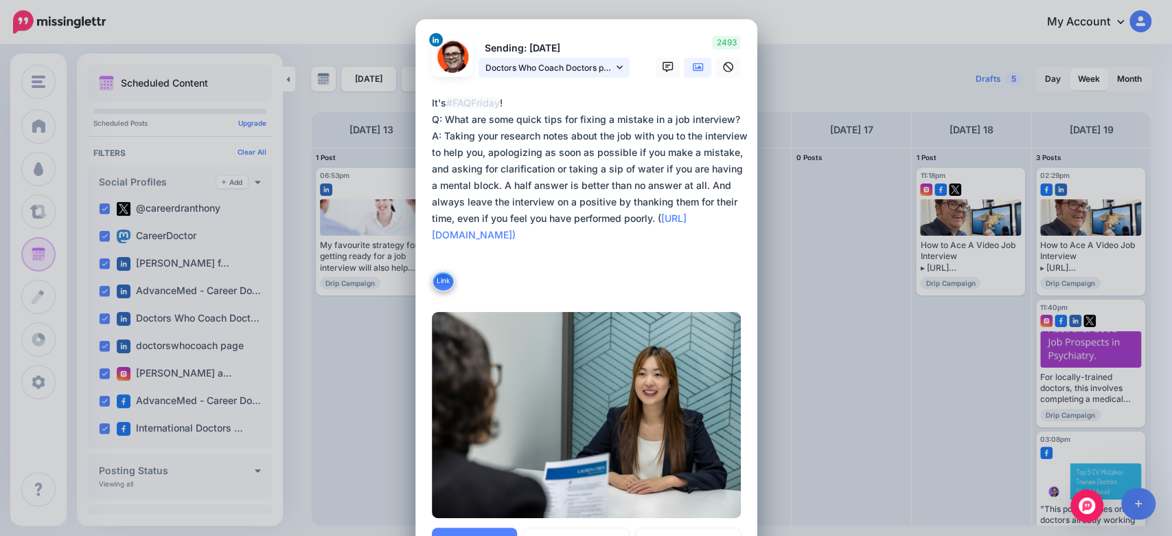
click at [581, 68] on span "Doctors Who Coach Doctors page" at bounding box center [549, 67] width 128 height 14
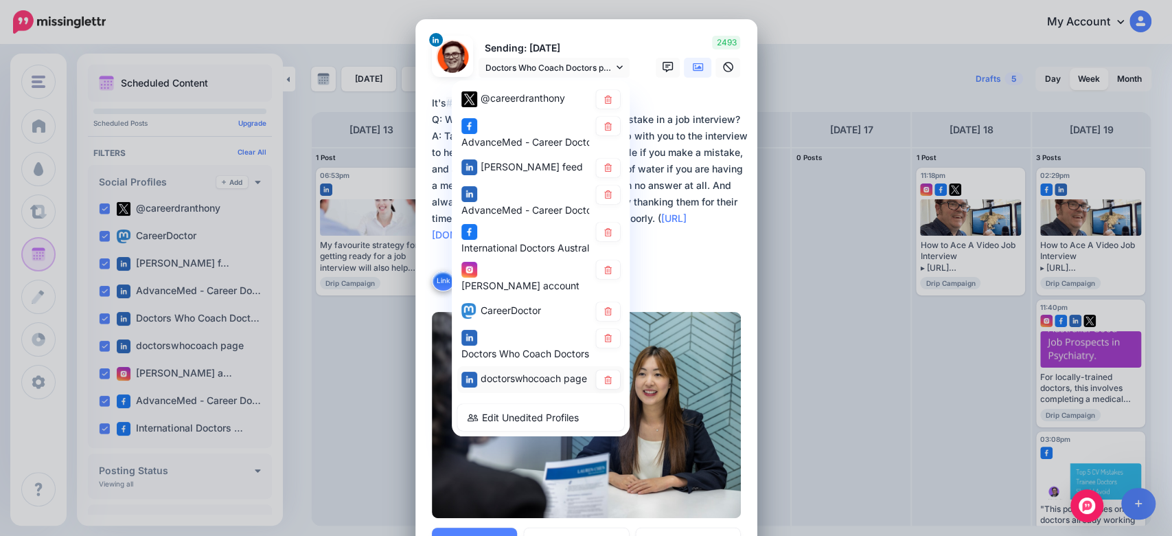
click at [509, 384] on span "doctorswhocoach page" at bounding box center [534, 378] width 106 height 12
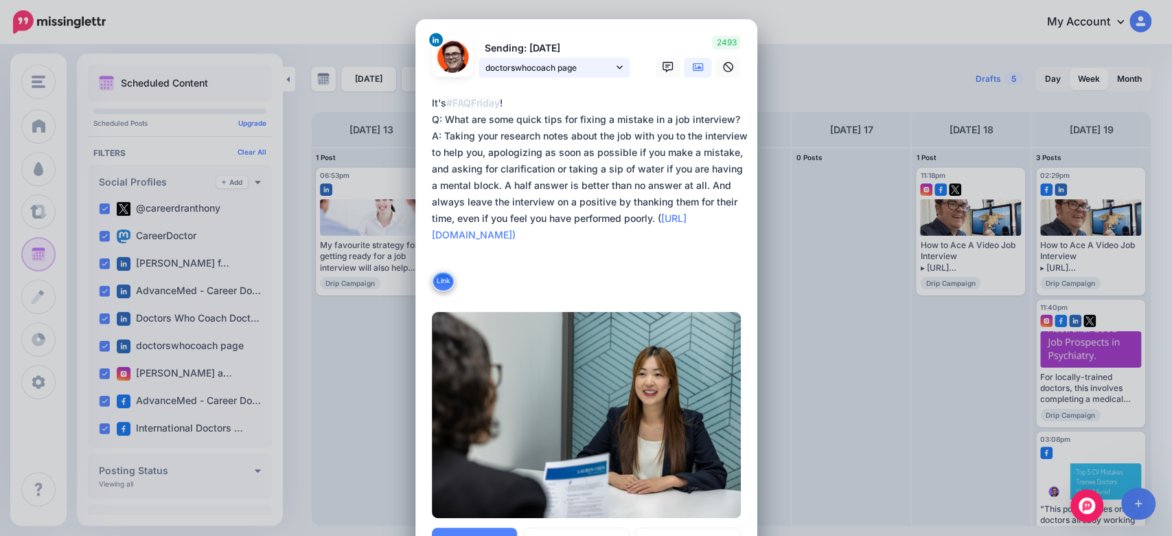
click at [593, 60] on span "doctorswhocoach page" at bounding box center [549, 67] width 128 height 14
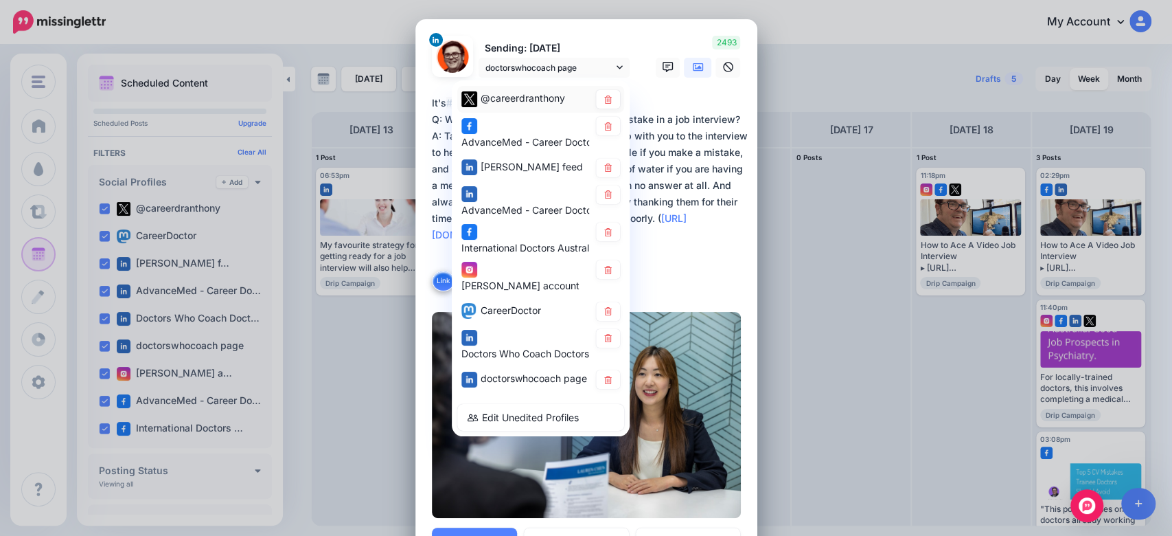
click at [509, 101] on span "@careerdranthony" at bounding box center [523, 98] width 84 height 12
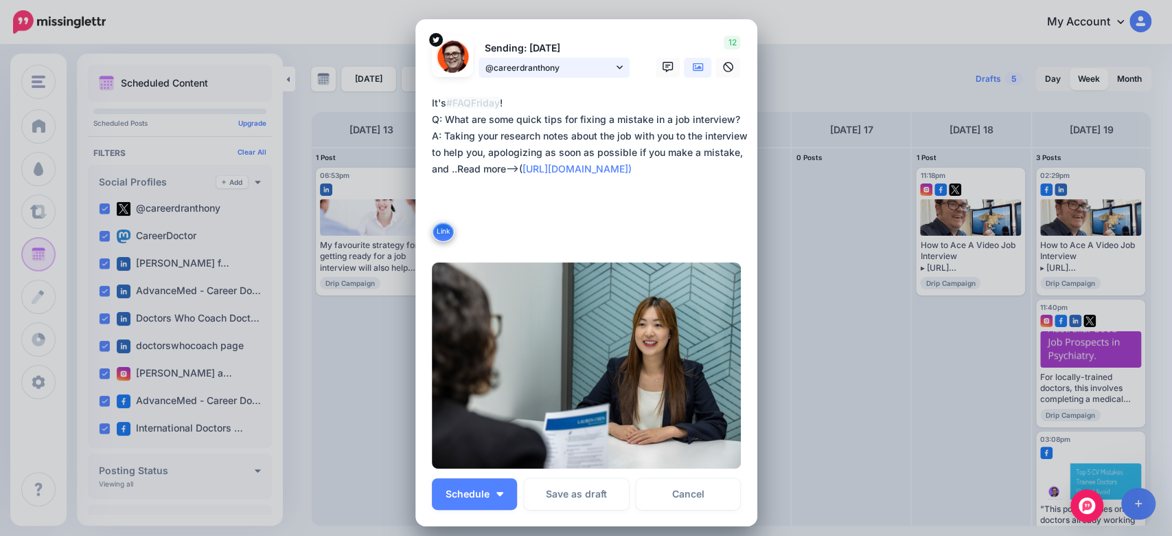
click at [538, 69] on span "@careerdranthony" at bounding box center [549, 67] width 128 height 14
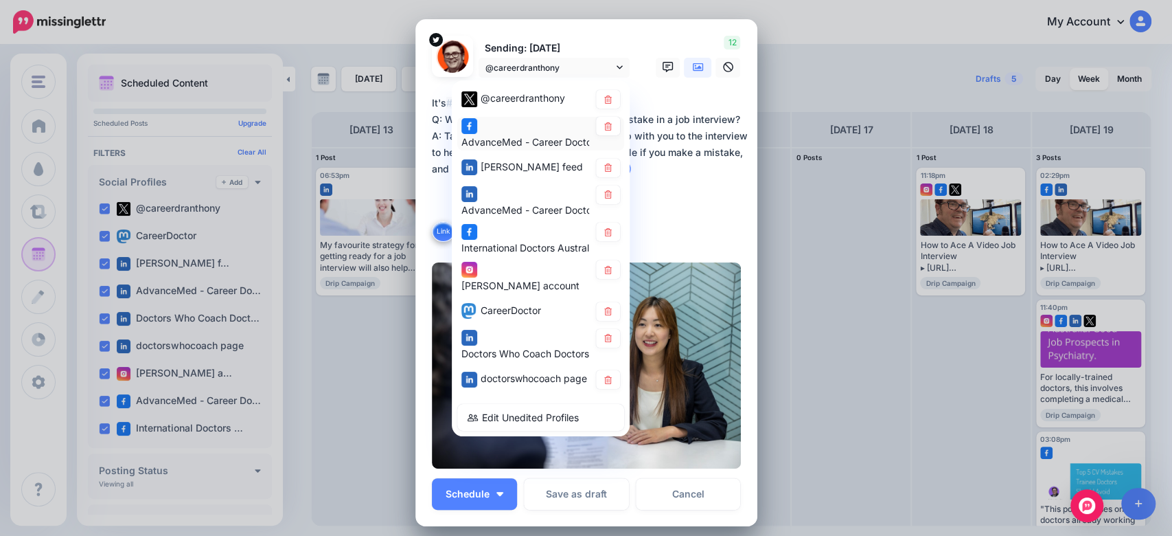
click at [520, 132] on div "AdvanceMed - Career Doctors page" at bounding box center [525, 134] width 128 height 34
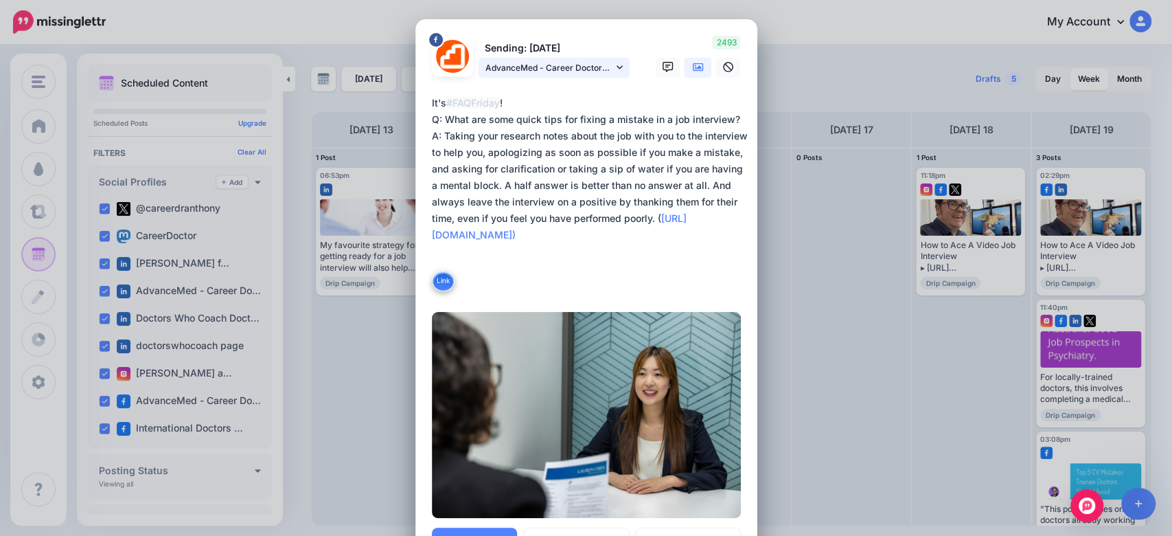
click at [568, 60] on span "AdvanceMed - Career Doctors page" at bounding box center [549, 67] width 128 height 14
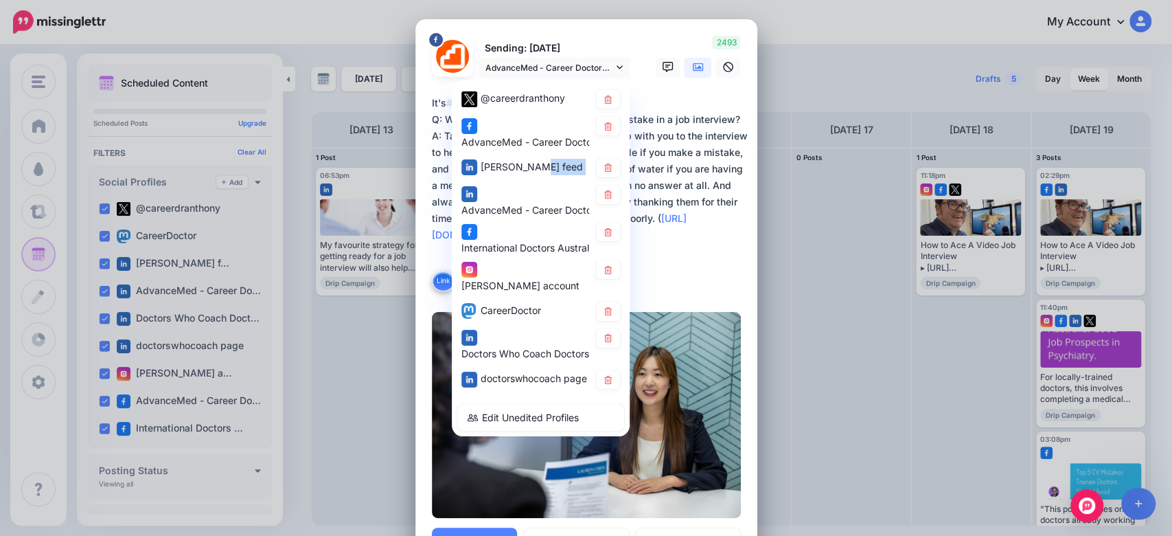
click at [509, 188] on div "@careerdranthony AdvanceMed - Career Doctors page" at bounding box center [541, 258] width 178 height 356
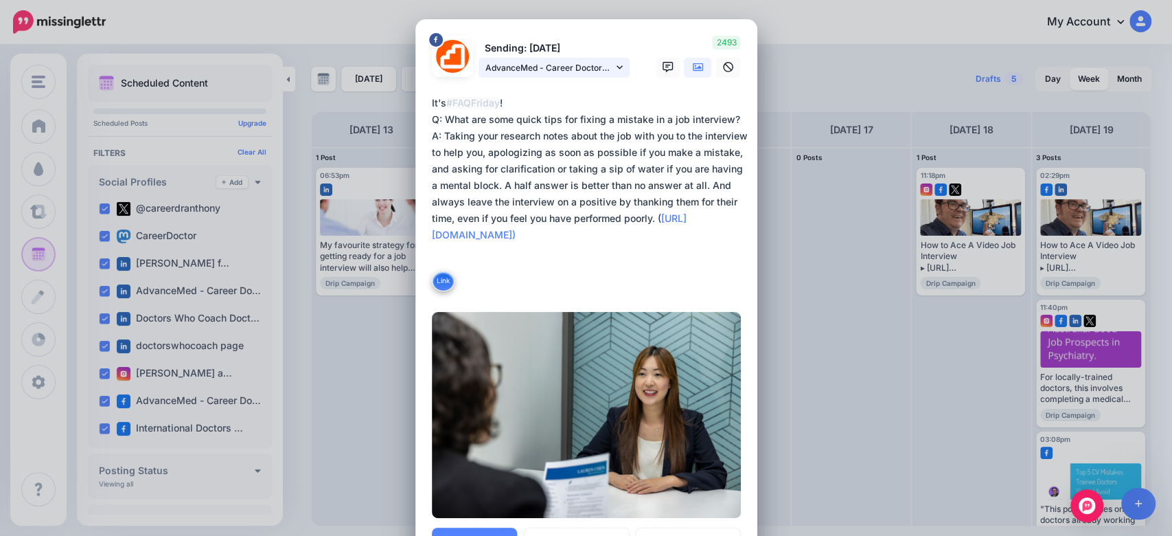
click at [540, 64] on span "AdvanceMed - Career Doctors page" at bounding box center [549, 67] width 128 height 14
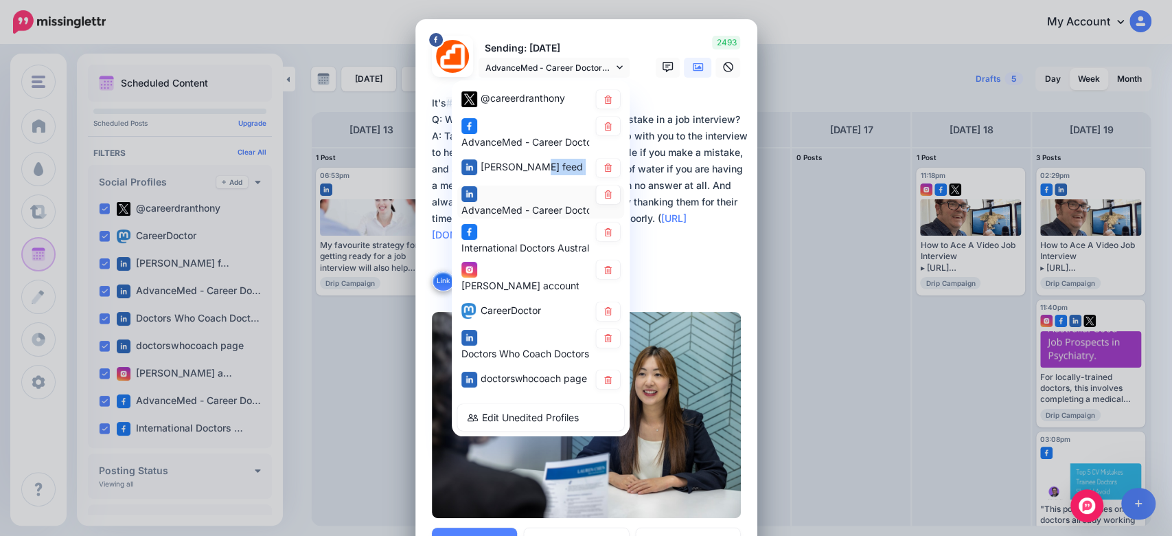
click at [505, 207] on div "AdvanceMed - Career Doctors page" at bounding box center [525, 202] width 128 height 34
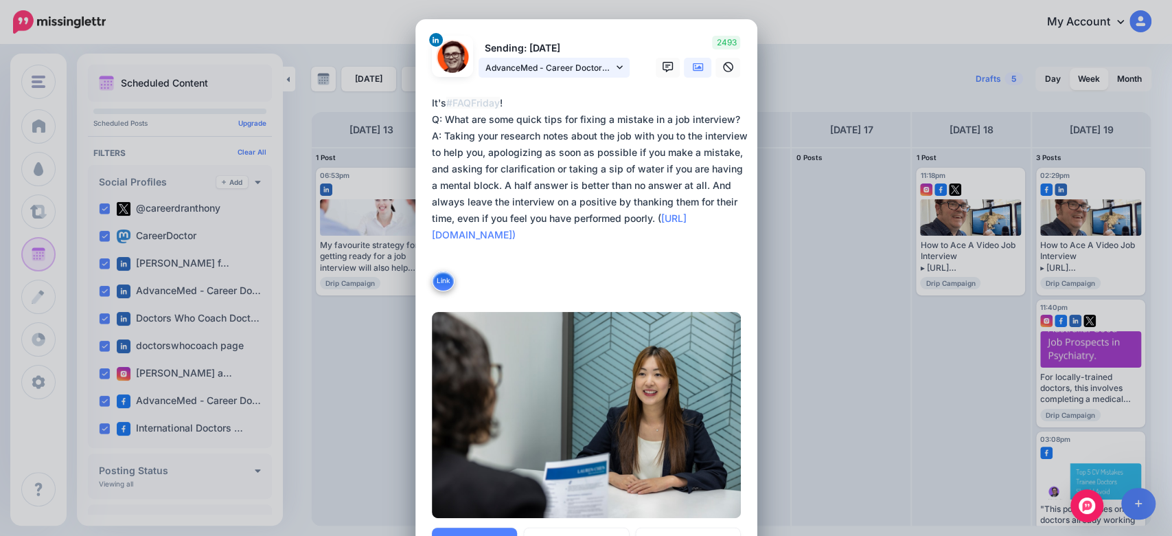
click at [560, 66] on span "AdvanceMed - Career Doctors page" at bounding box center [549, 67] width 128 height 14
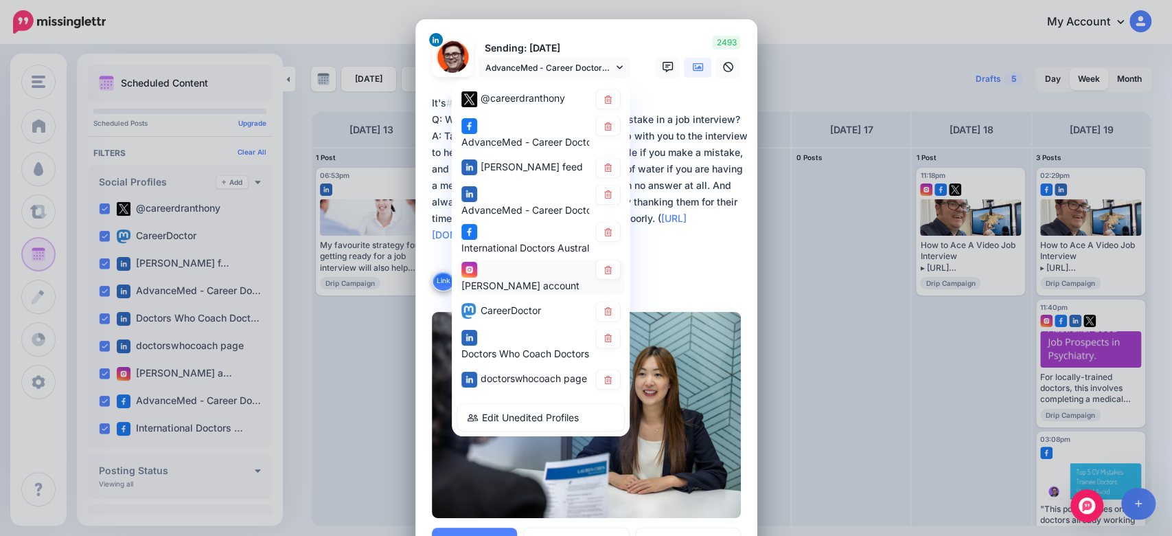
click at [489, 287] on span "Dr Anthony Llewellyn account" at bounding box center [520, 285] width 118 height 12
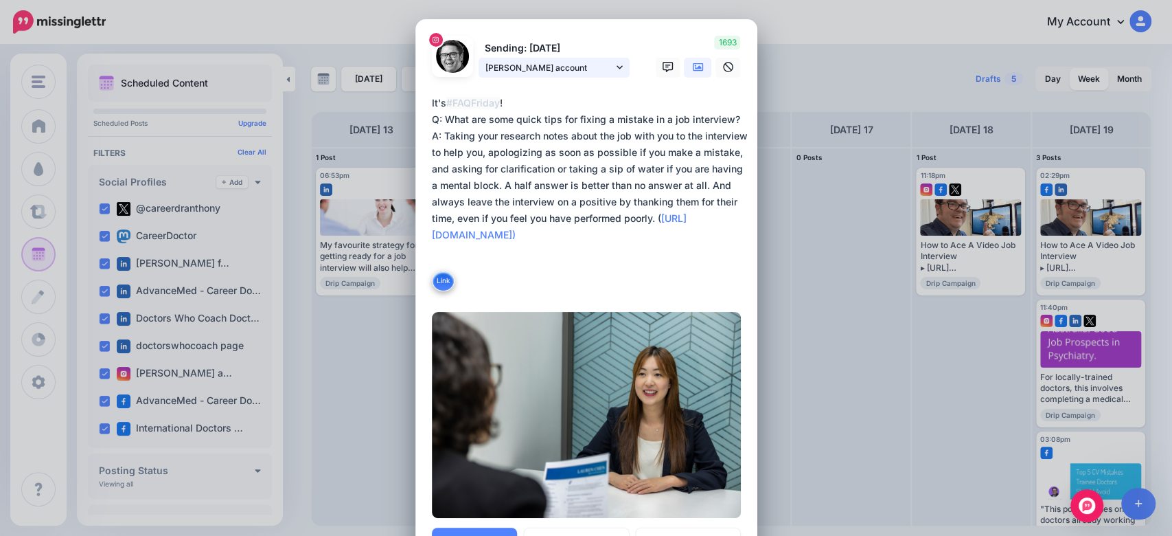
click at [592, 64] on span "Dr Anthony Llewellyn account" at bounding box center [549, 67] width 128 height 14
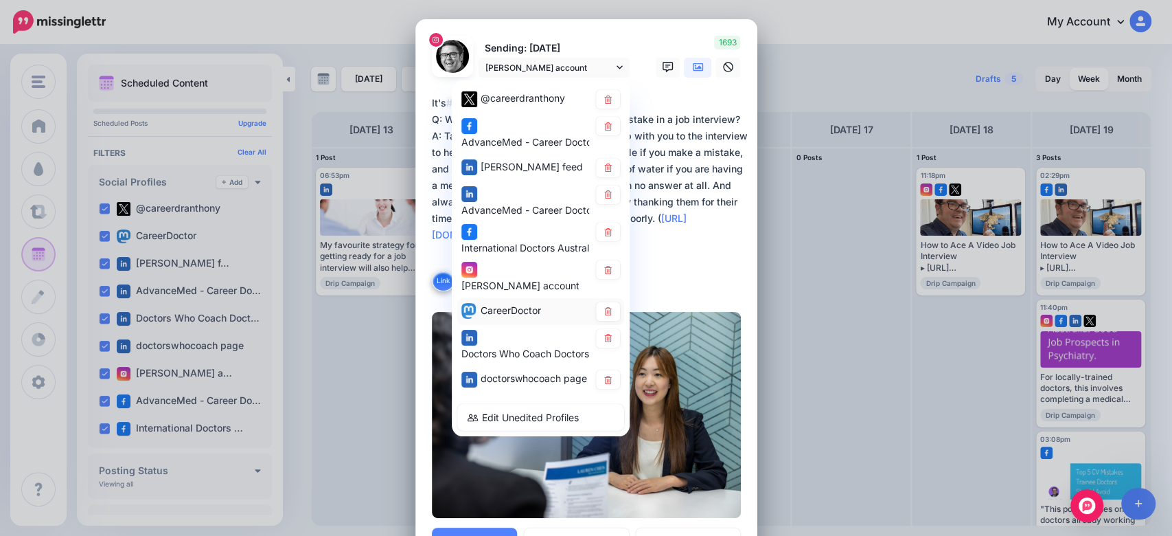
click at [476, 320] on div "CareerDoctor" at bounding box center [540, 310] width 159 height 19
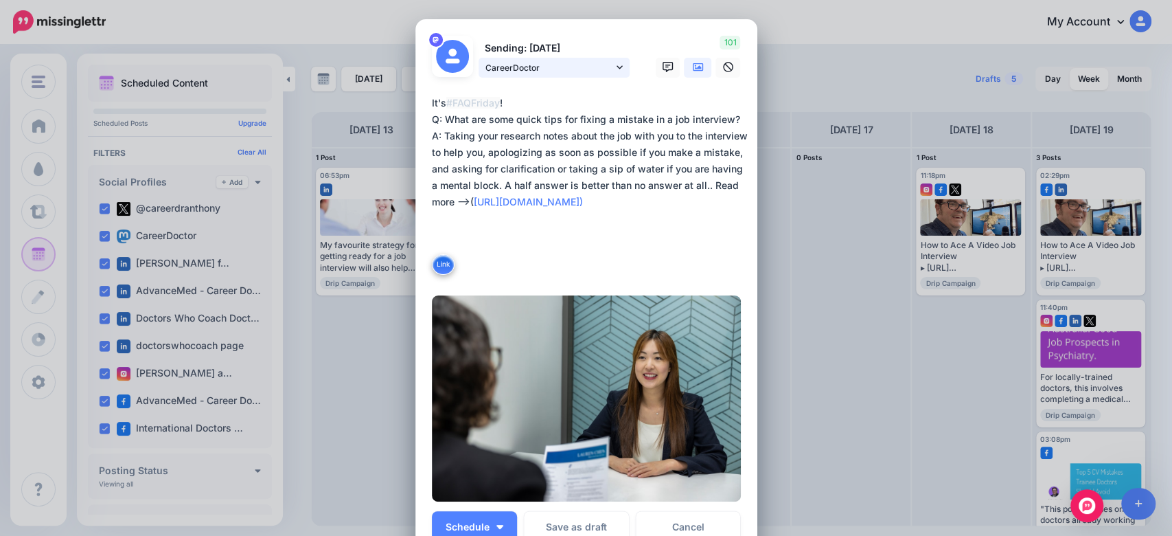
click at [564, 69] on span "CareerDoctor" at bounding box center [549, 67] width 128 height 14
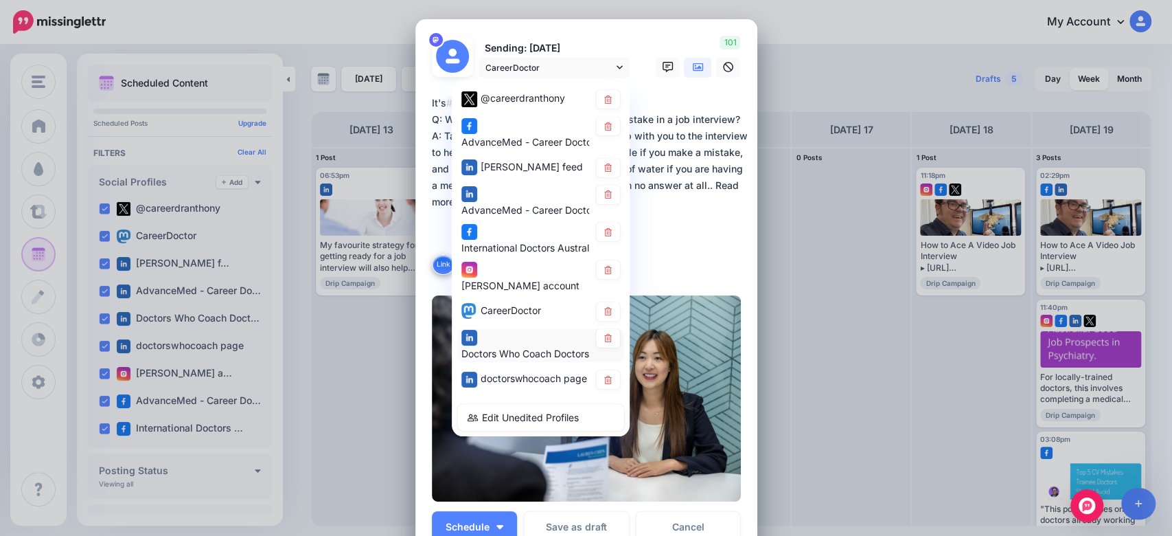
click at [489, 340] on div "Doctors Who Coach Doctors page" at bounding box center [525, 345] width 128 height 34
type textarea "**********"
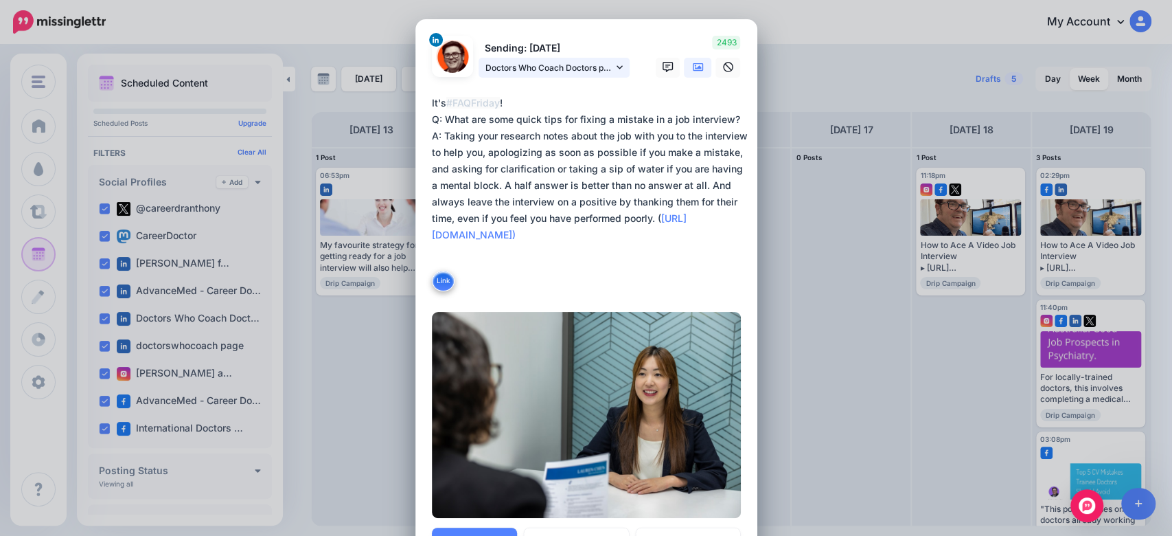
click at [547, 69] on span "Doctors Who Coach Doctors page" at bounding box center [549, 67] width 128 height 14
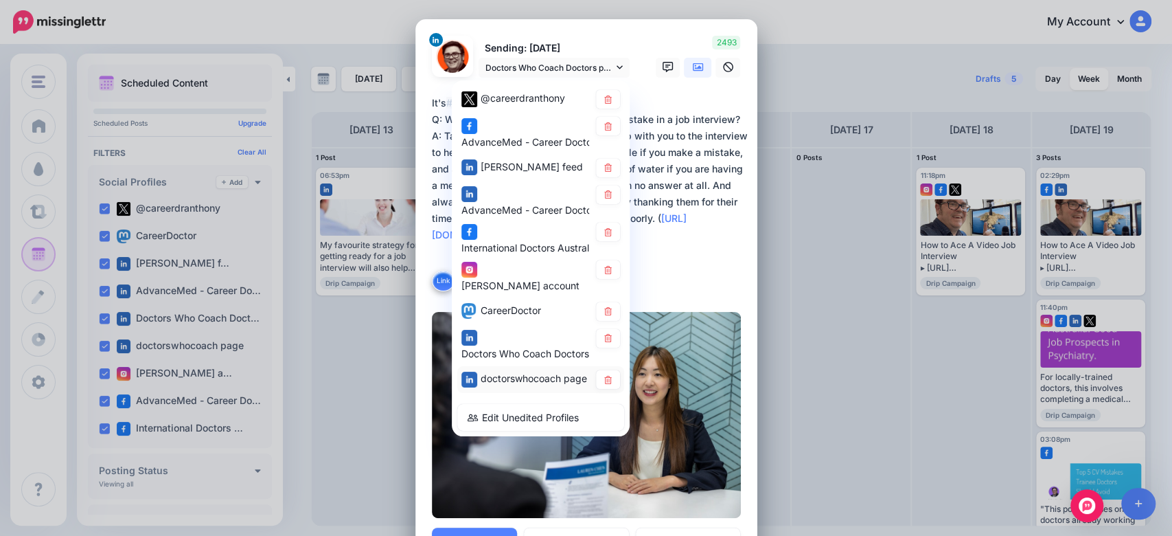
click at [509, 384] on span "doctorswhocoach page" at bounding box center [534, 378] width 106 height 12
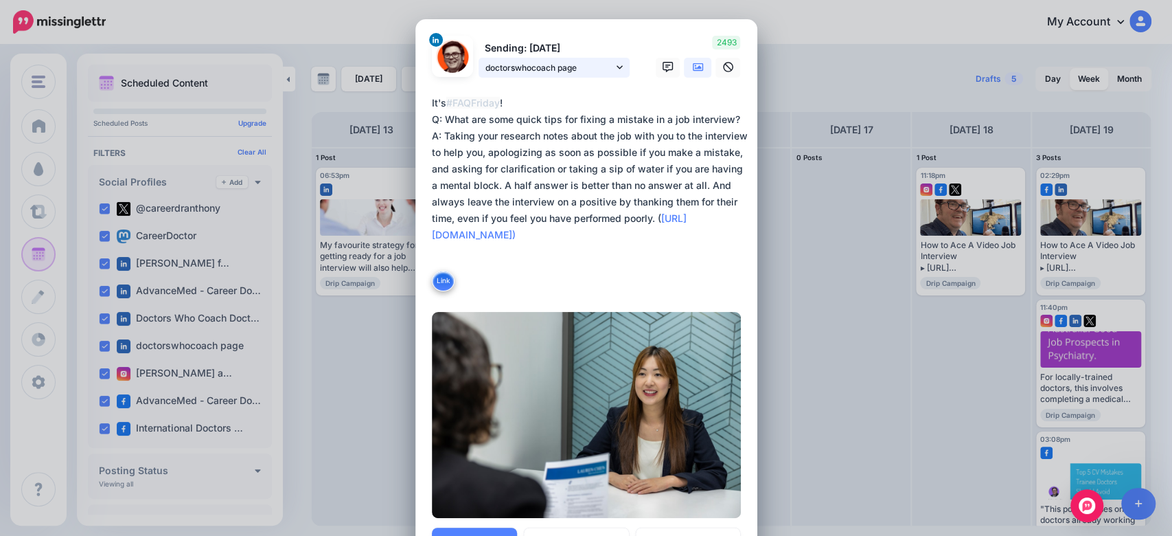
click at [601, 67] on span "doctorswhocoach page" at bounding box center [549, 67] width 128 height 14
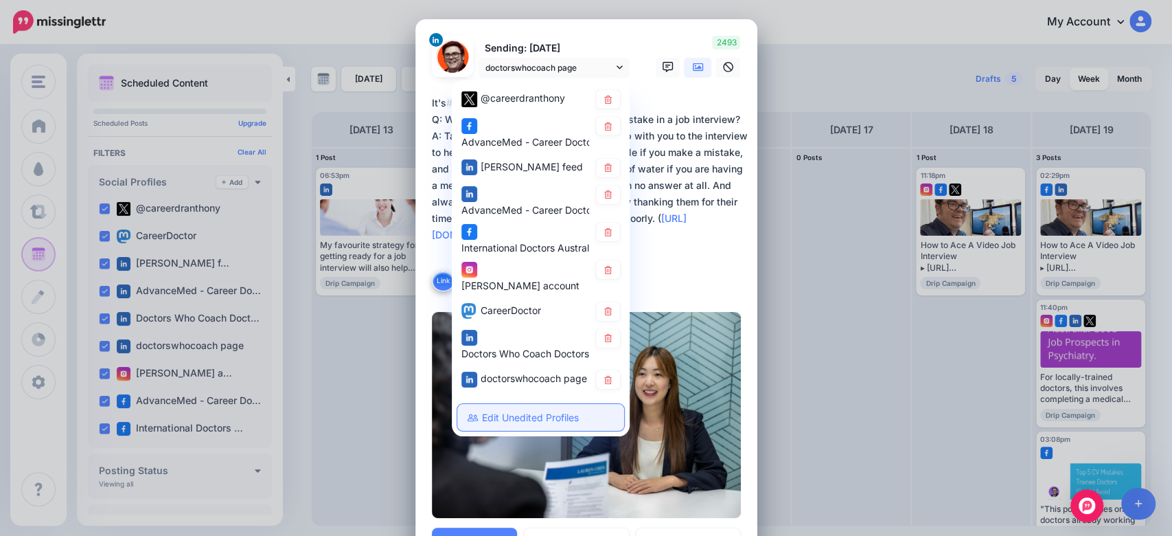
click at [523, 420] on link "Edit Unedited Profiles" at bounding box center [540, 417] width 167 height 27
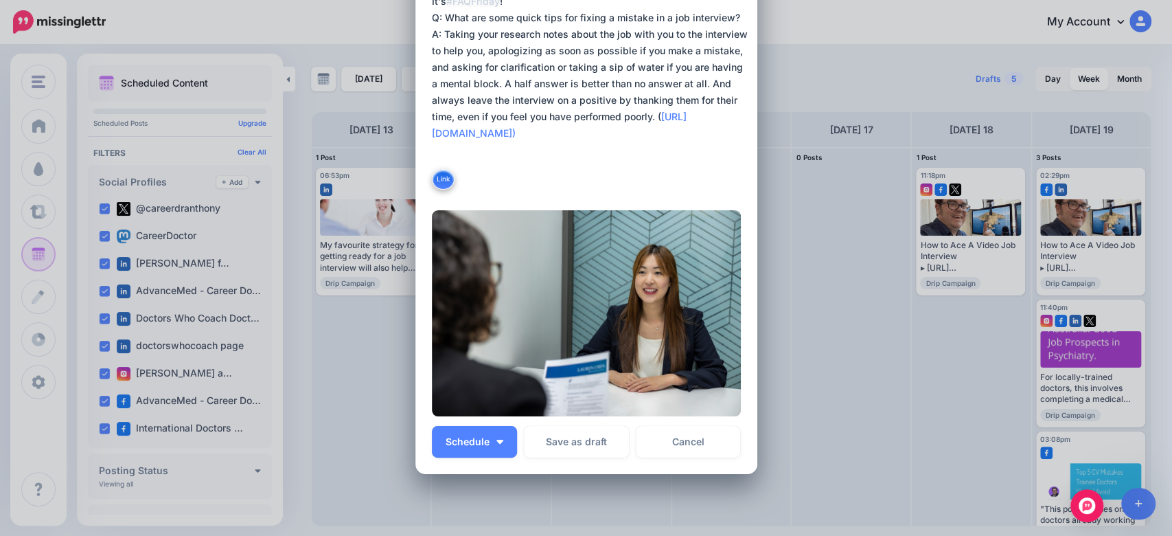
scroll to position [187, 0]
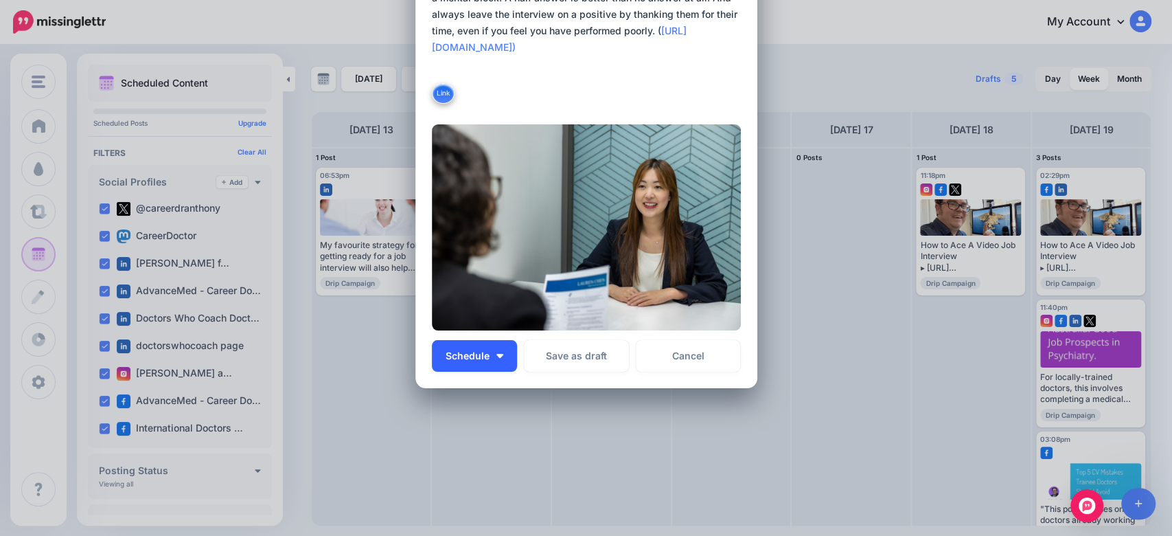
click at [491, 351] on button "Schedule" at bounding box center [474, 356] width 85 height 32
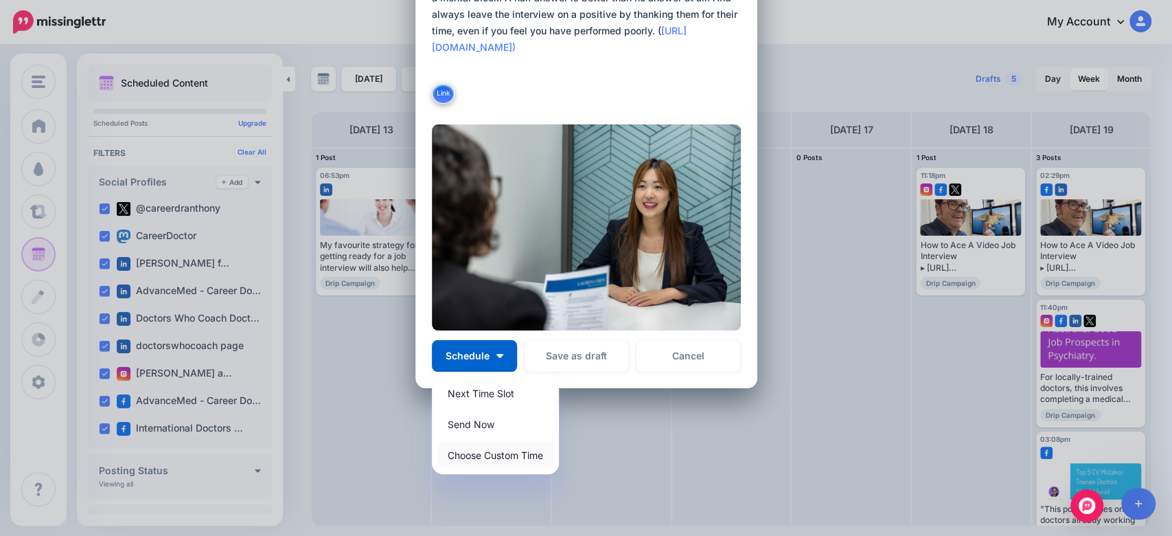
click at [489, 453] on link "Choose Custom Time" at bounding box center [495, 455] width 116 height 27
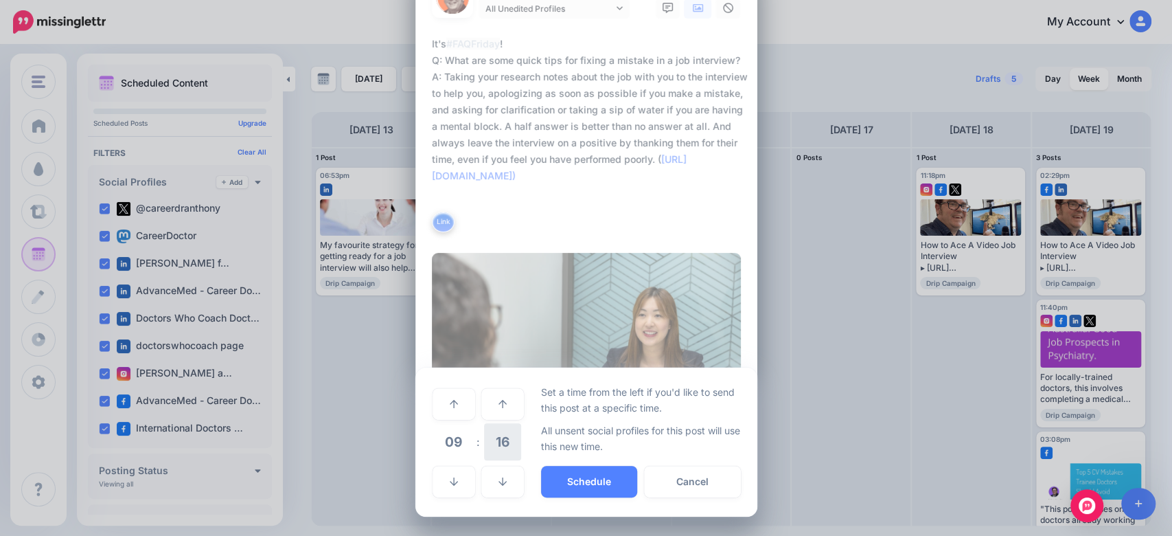
scroll to position [58, 0]
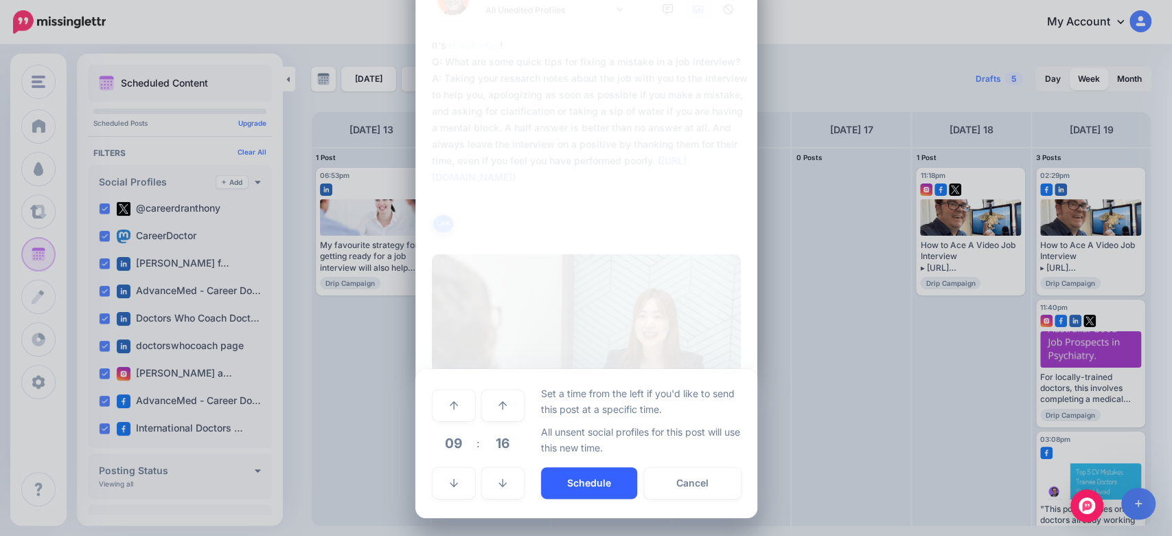
click at [585, 477] on button "Schedule" at bounding box center [589, 483] width 96 height 32
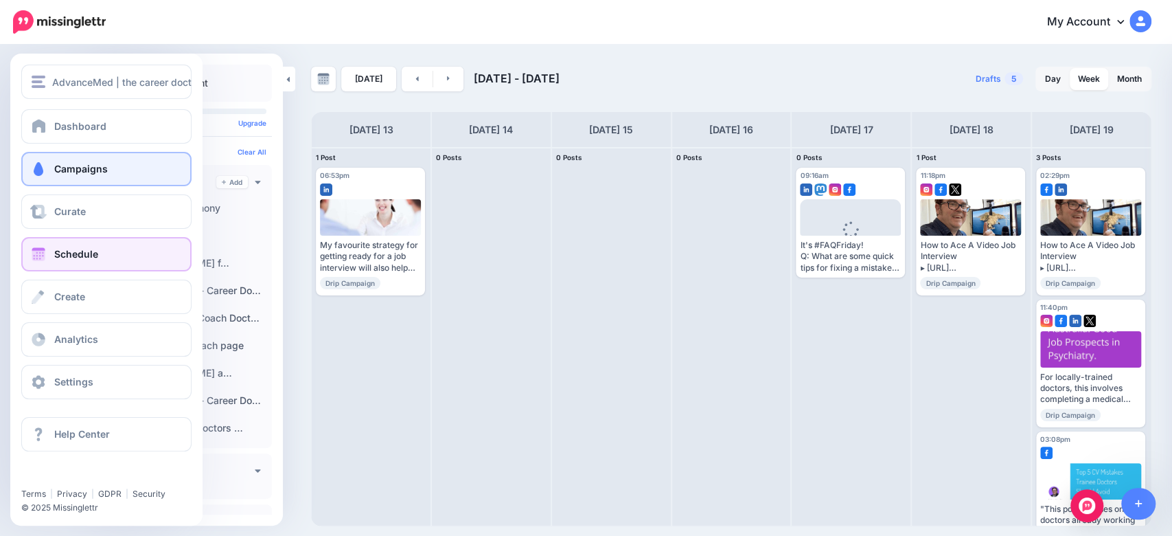
click at [85, 174] on span "Campaigns" at bounding box center [81, 169] width 54 height 12
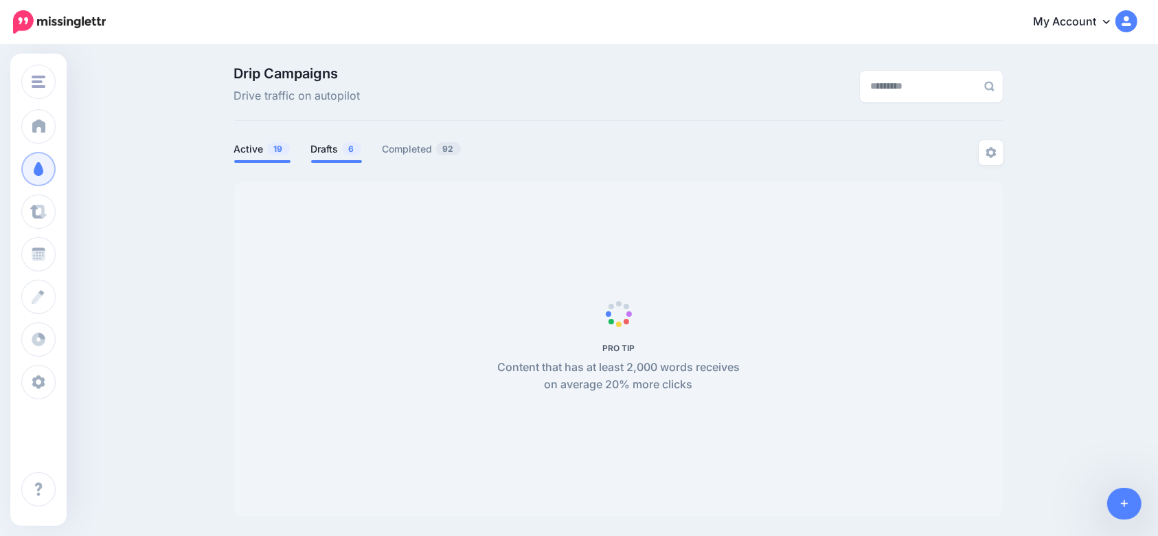
click at [330, 147] on link "Drafts 6" at bounding box center [336, 149] width 51 height 16
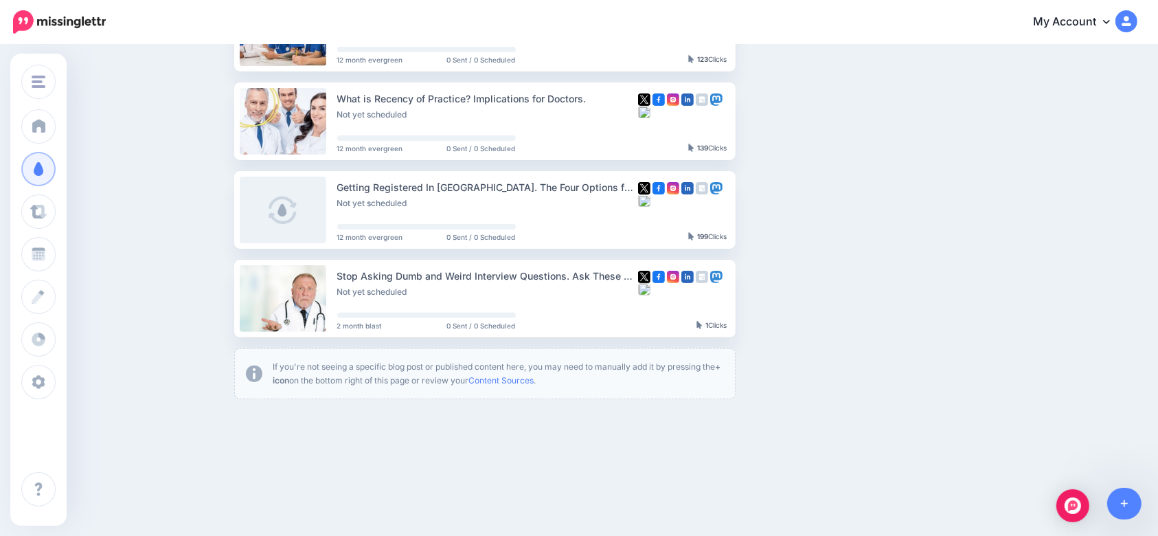
scroll to position [366, 0]
click at [819, 124] on link "Setup Campaign" at bounding box center [791, 120] width 93 height 25
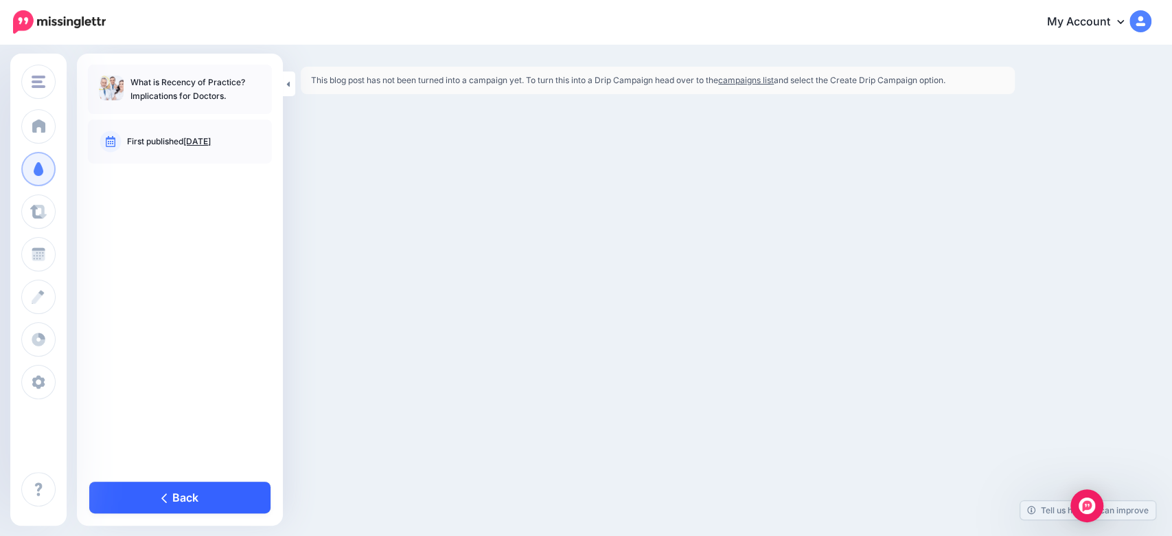
click at [203, 507] on link "Back" at bounding box center [179, 497] width 181 height 32
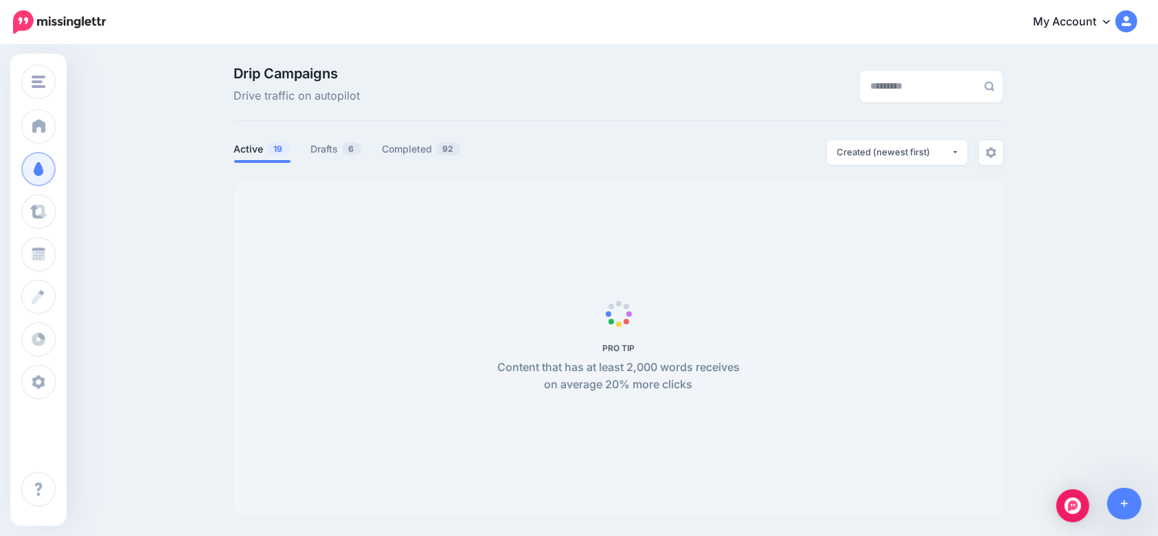
click at [339, 137] on div "Drip Campaigns Drive traffic on autopilot Active 19 6" at bounding box center [619, 291] width 790 height 449
click at [336, 144] on link "Drafts 6" at bounding box center [336, 149] width 51 height 16
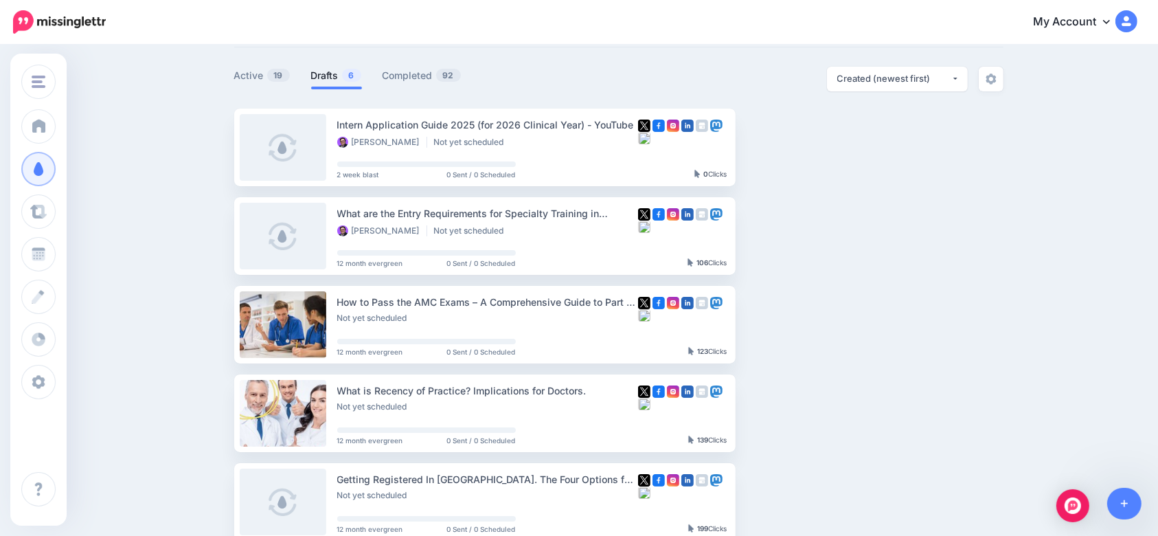
scroll to position [366, 0]
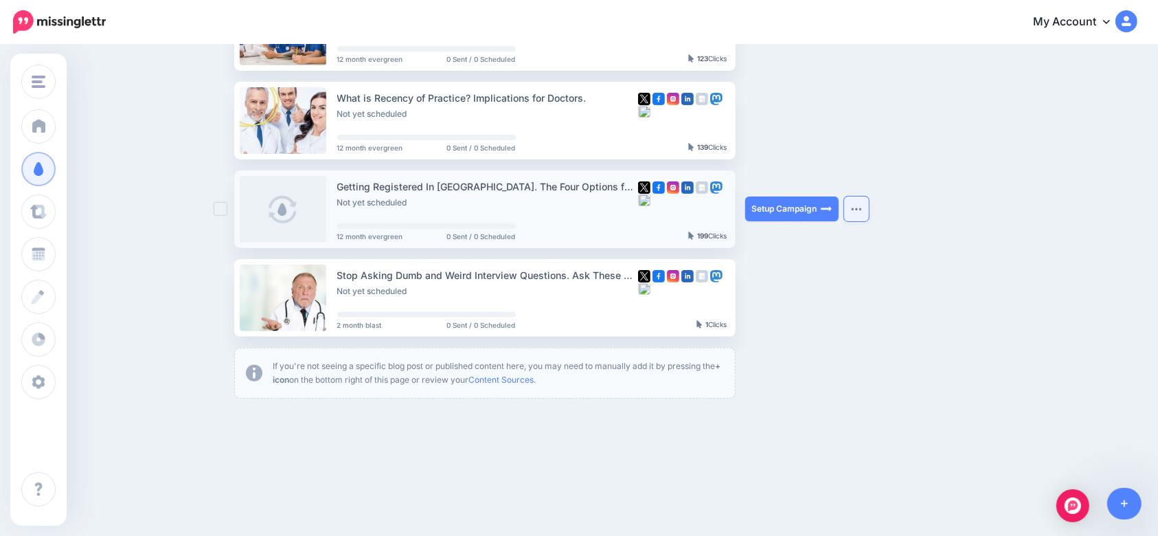
click at [866, 215] on button "button" at bounding box center [856, 208] width 25 height 25
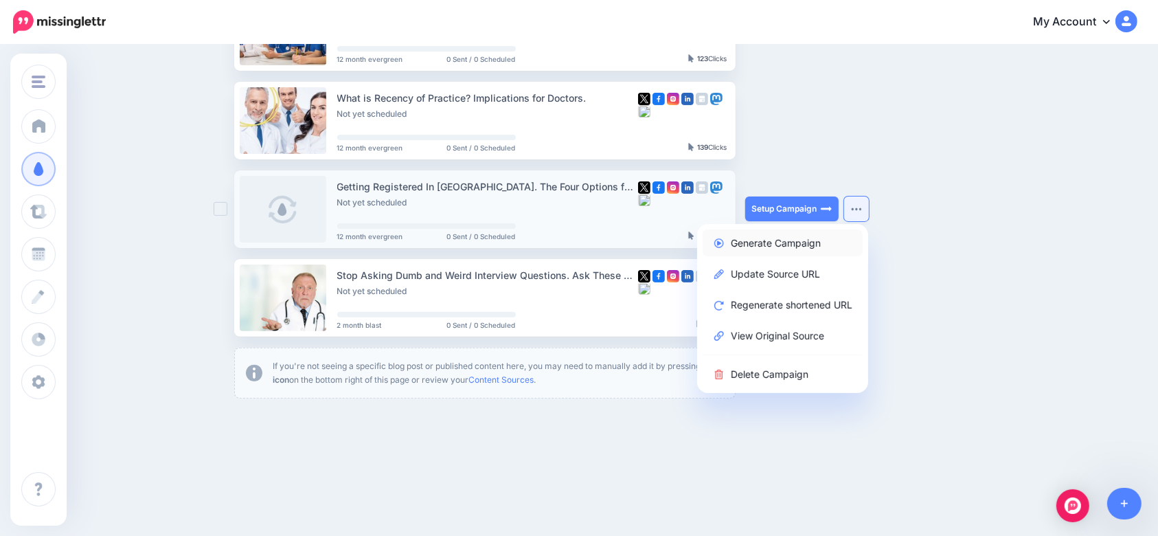
click at [804, 243] on link "Generate Campaign" at bounding box center [782, 242] width 160 height 27
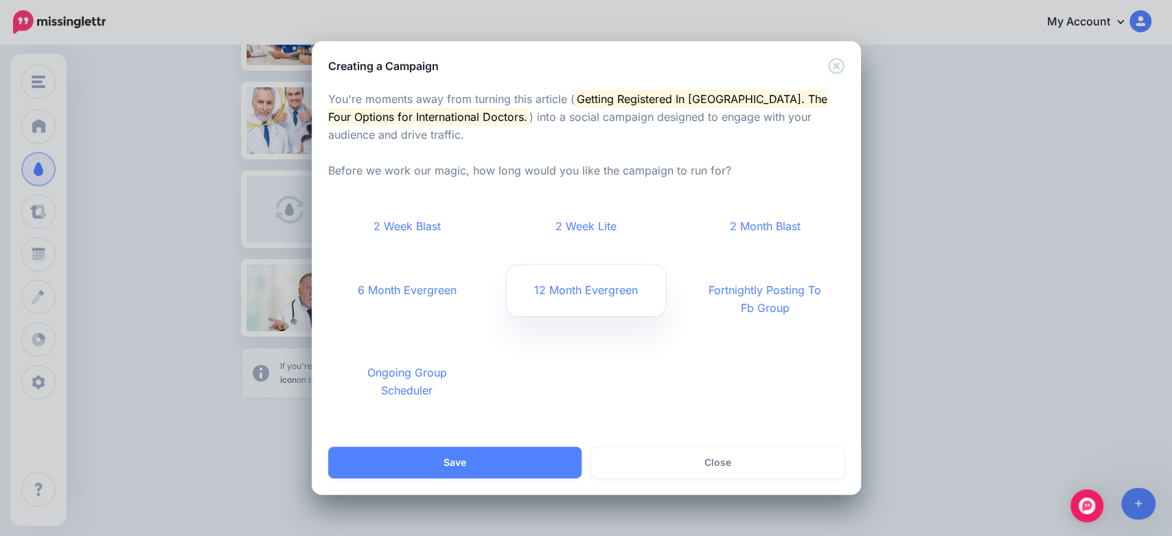
click at [593, 286] on link "12 Month Evergreen" at bounding box center [586, 290] width 159 height 51
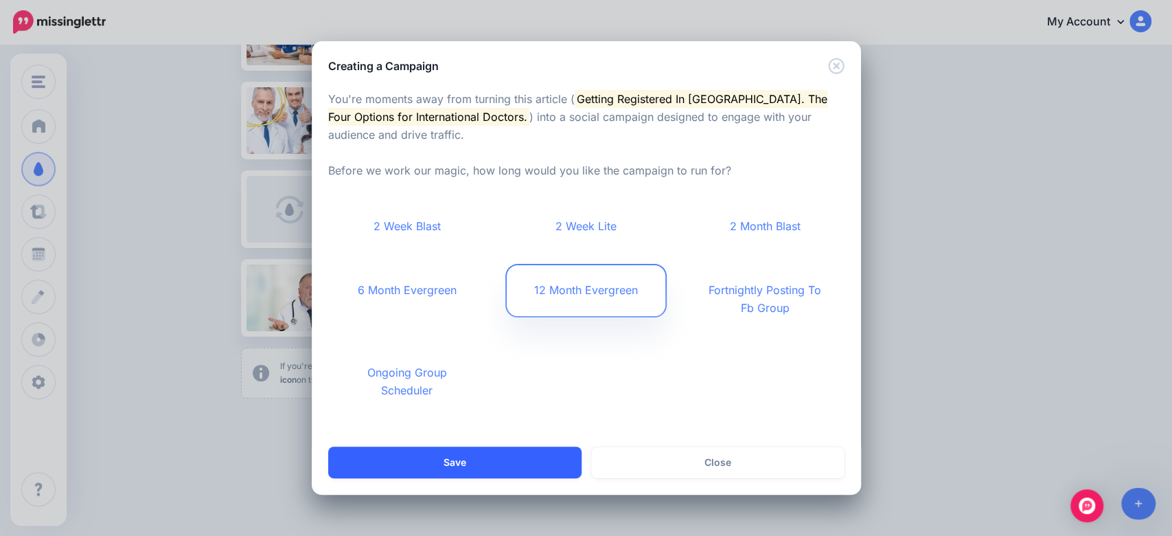
click at [481, 461] on button "Save" at bounding box center [454, 462] width 253 height 32
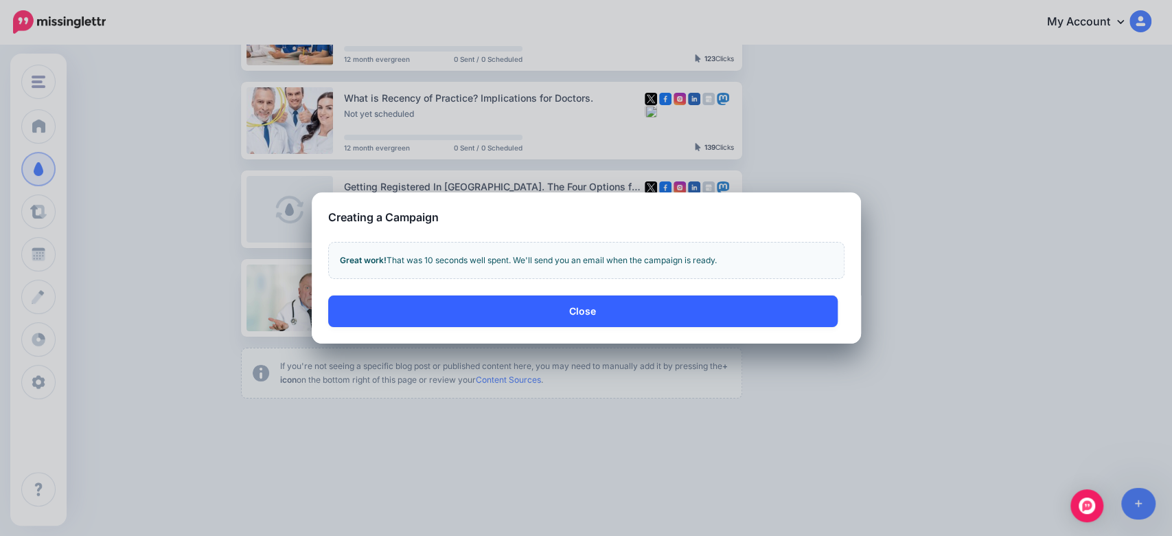
click at [588, 305] on button "Close" at bounding box center [582, 311] width 509 height 32
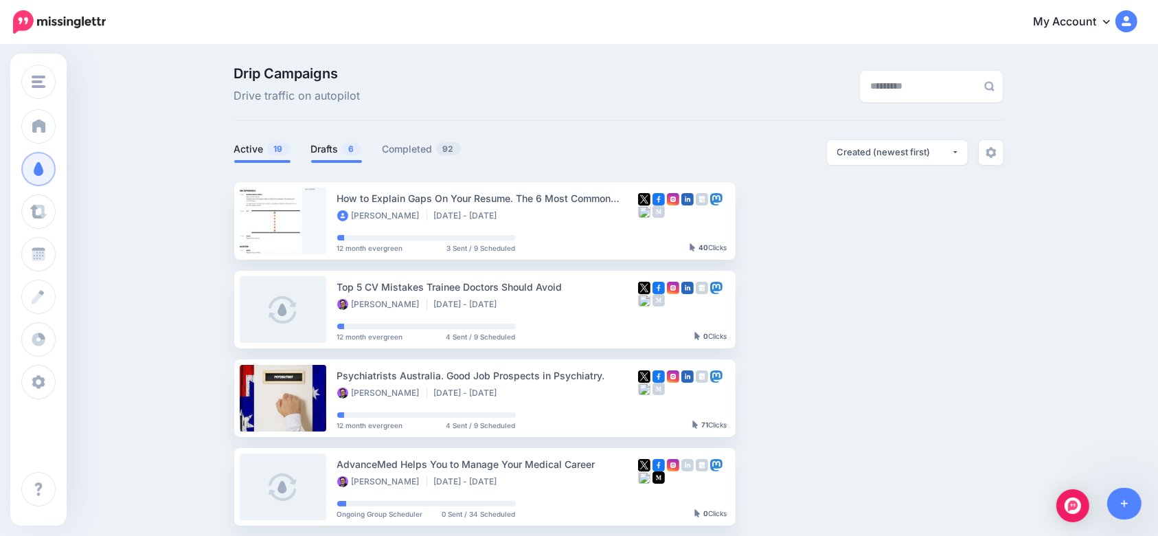
click at [319, 142] on link "Drafts 6" at bounding box center [336, 149] width 51 height 16
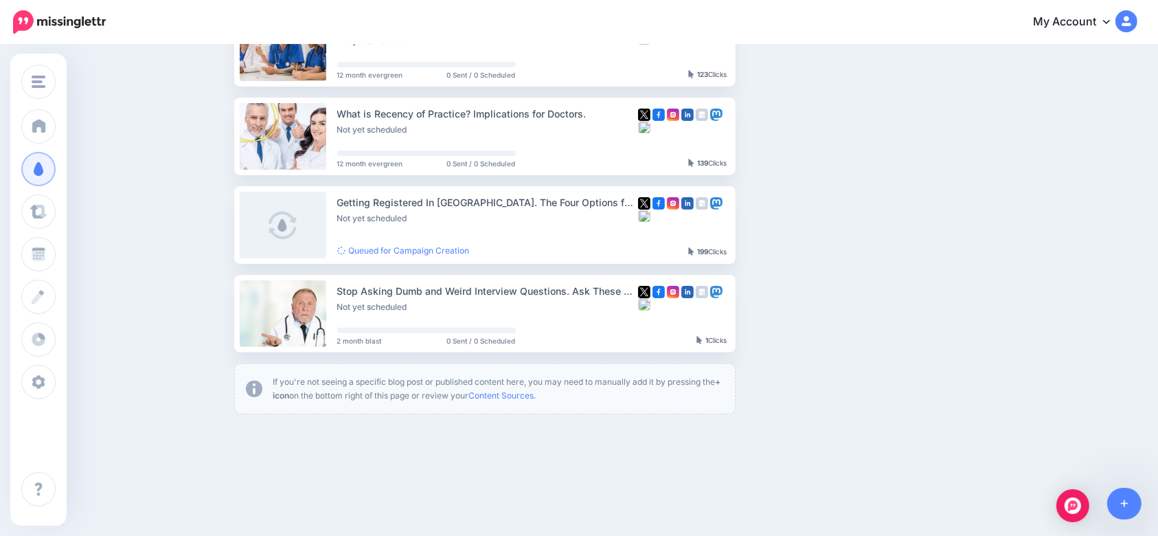
scroll to position [366, 0]
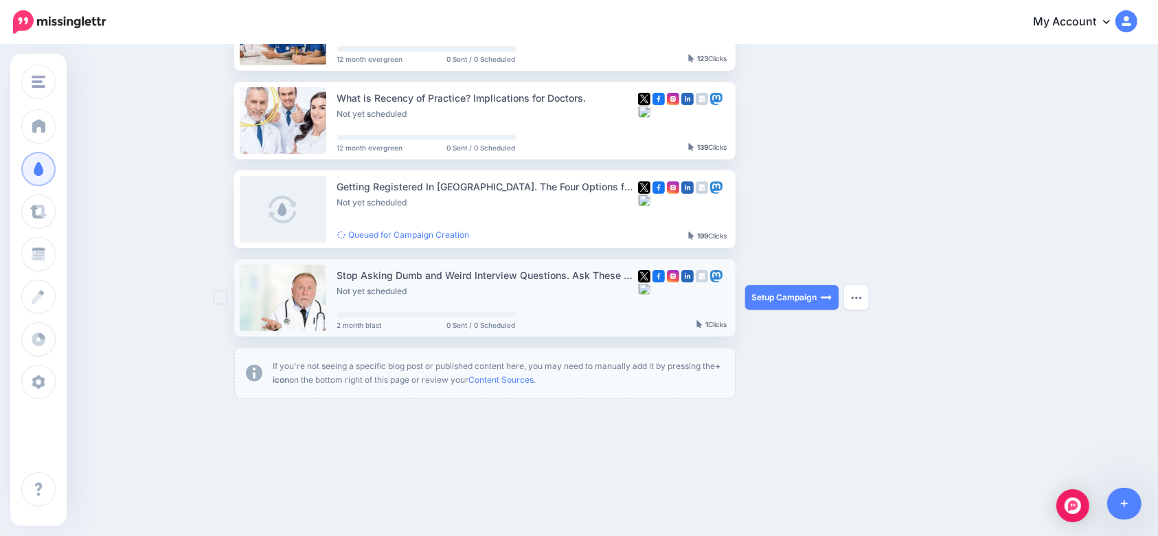
click at [303, 302] on link at bounding box center [283, 297] width 87 height 67
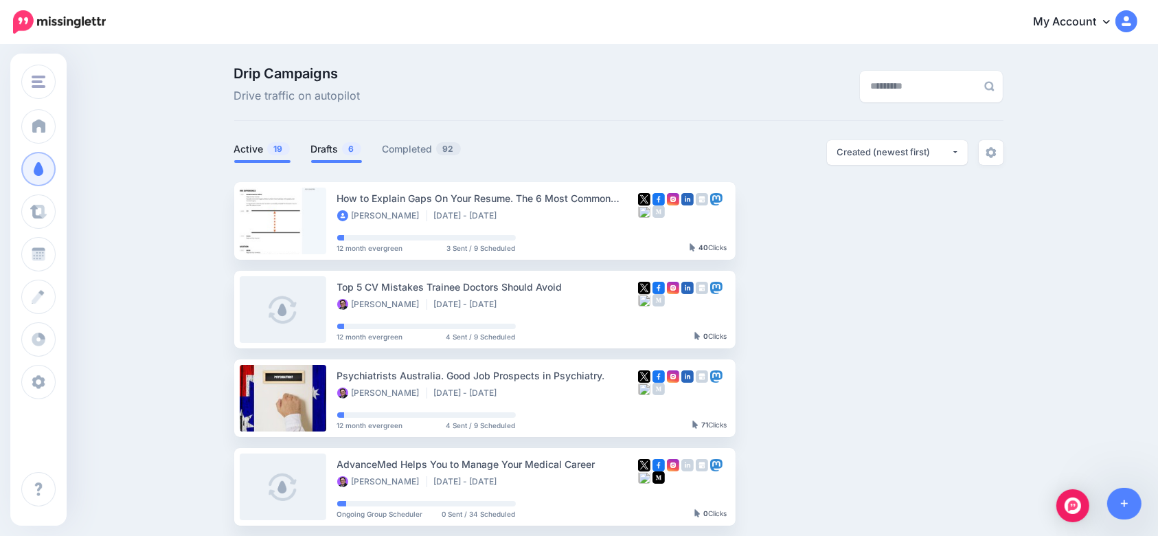
click at [338, 153] on link "Drafts 6" at bounding box center [336, 149] width 51 height 16
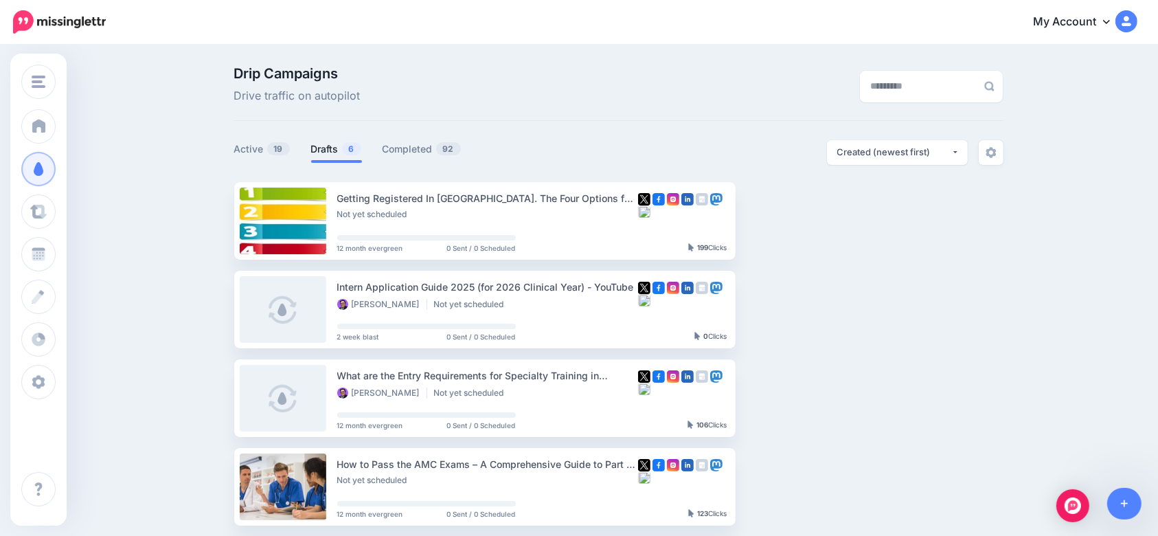
scroll to position [366, 0]
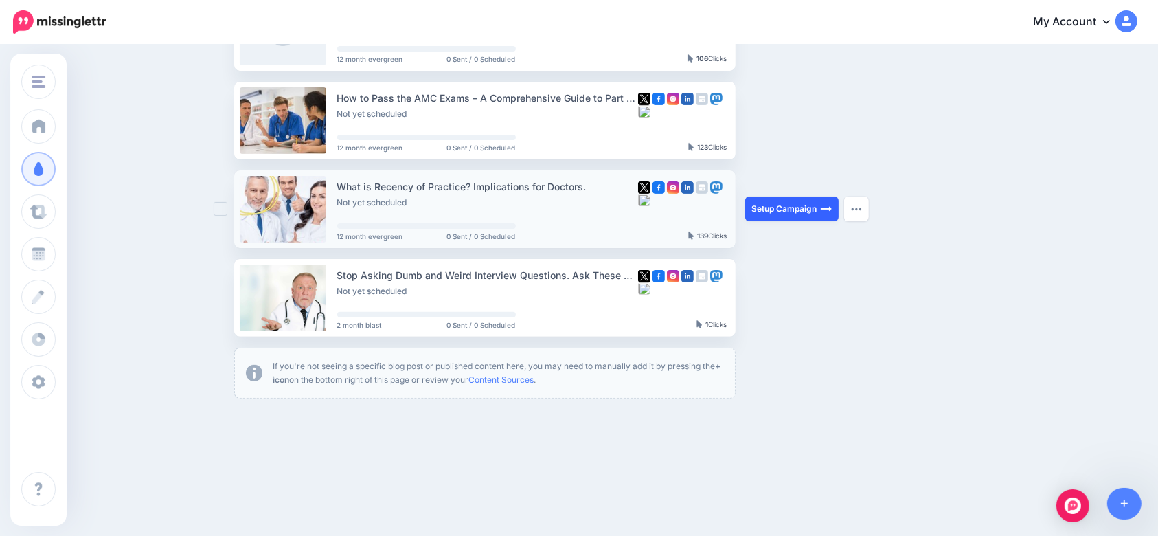
click at [808, 207] on link "Setup Campaign" at bounding box center [791, 208] width 93 height 25
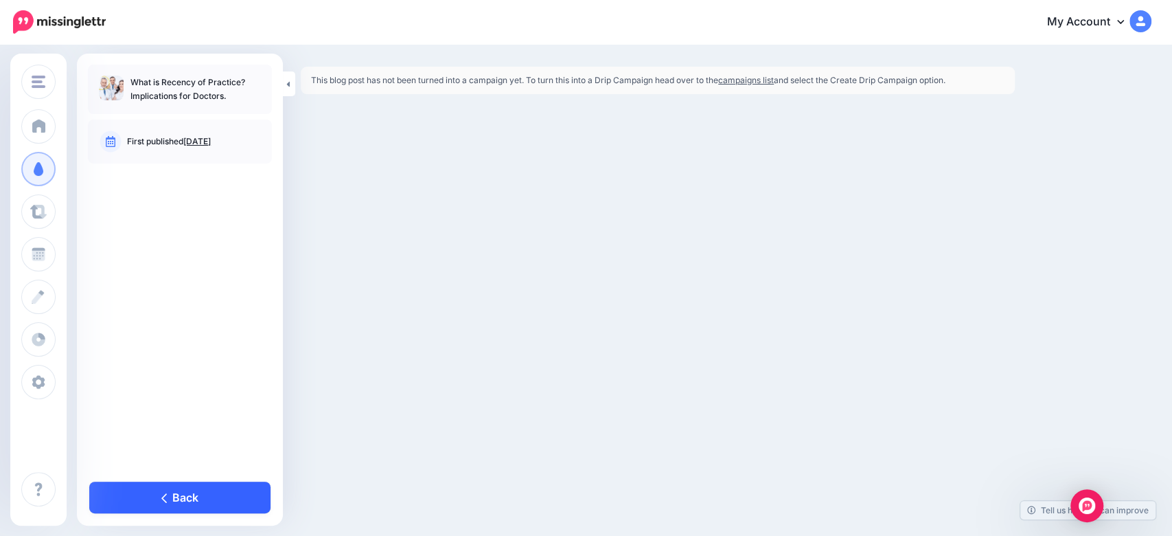
click at [165, 493] on icon at bounding box center [163, 498] width 5 height 10
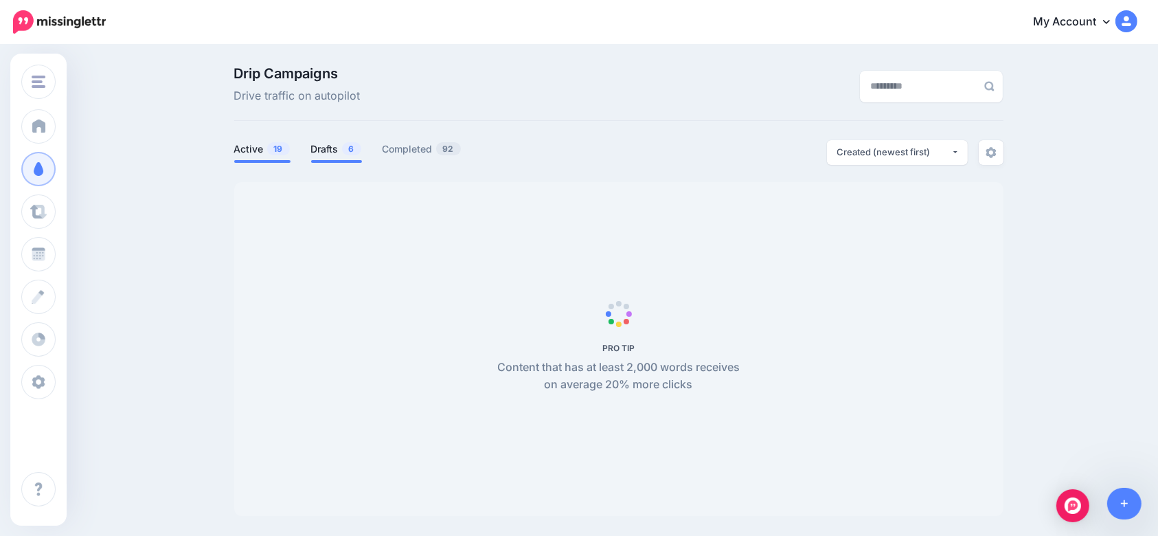
click at [338, 150] on link "Drafts 6" at bounding box center [336, 149] width 51 height 16
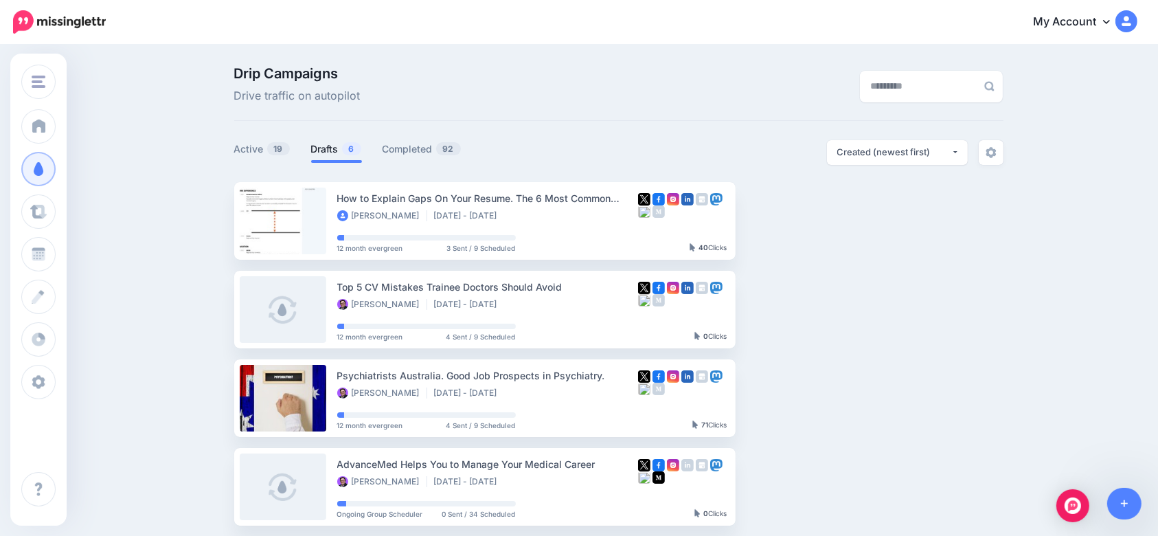
click at [333, 151] on link "Drafts 6" at bounding box center [336, 149] width 51 height 16
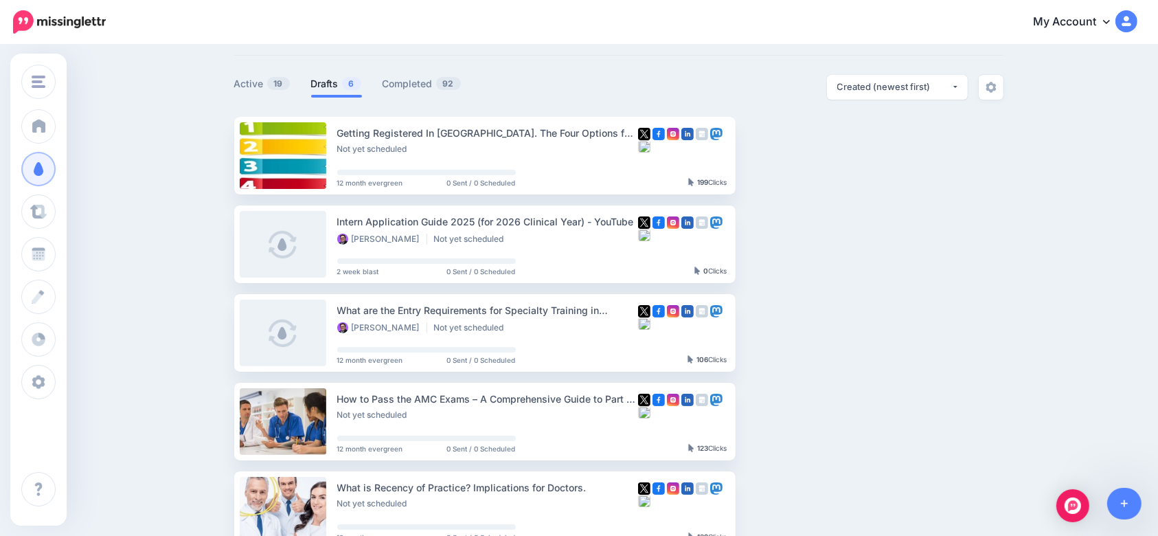
scroll to position [366, 0]
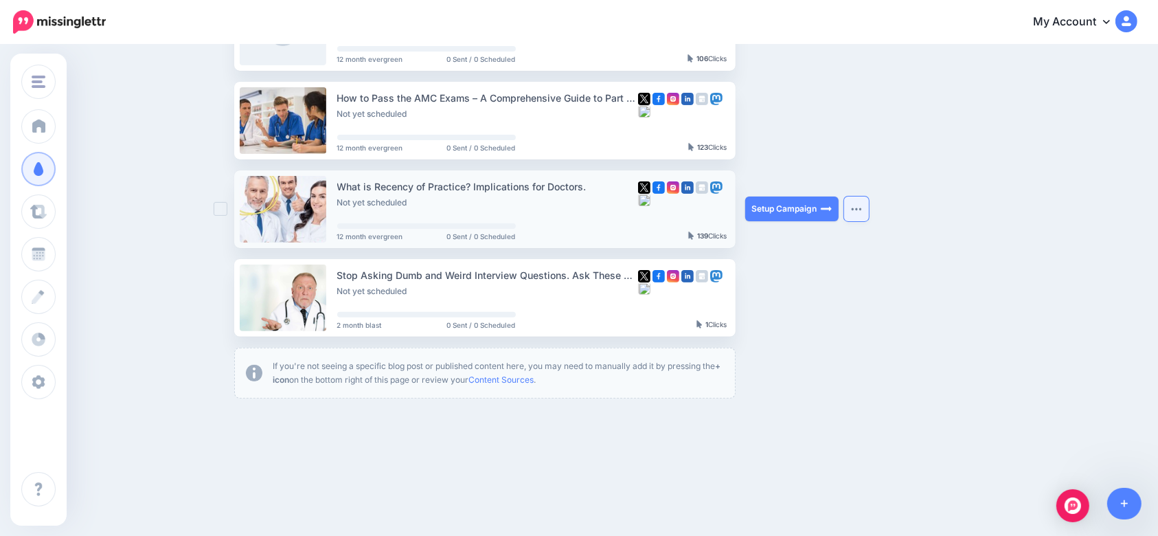
click at [858, 213] on button "button" at bounding box center [856, 208] width 25 height 25
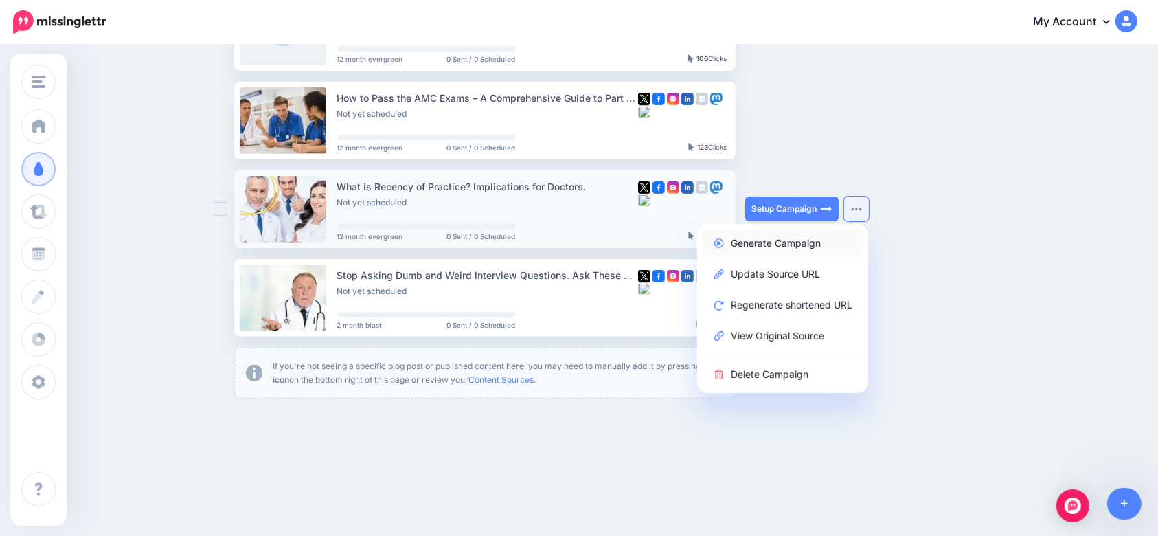
click at [789, 244] on link "Generate Campaign" at bounding box center [782, 242] width 160 height 27
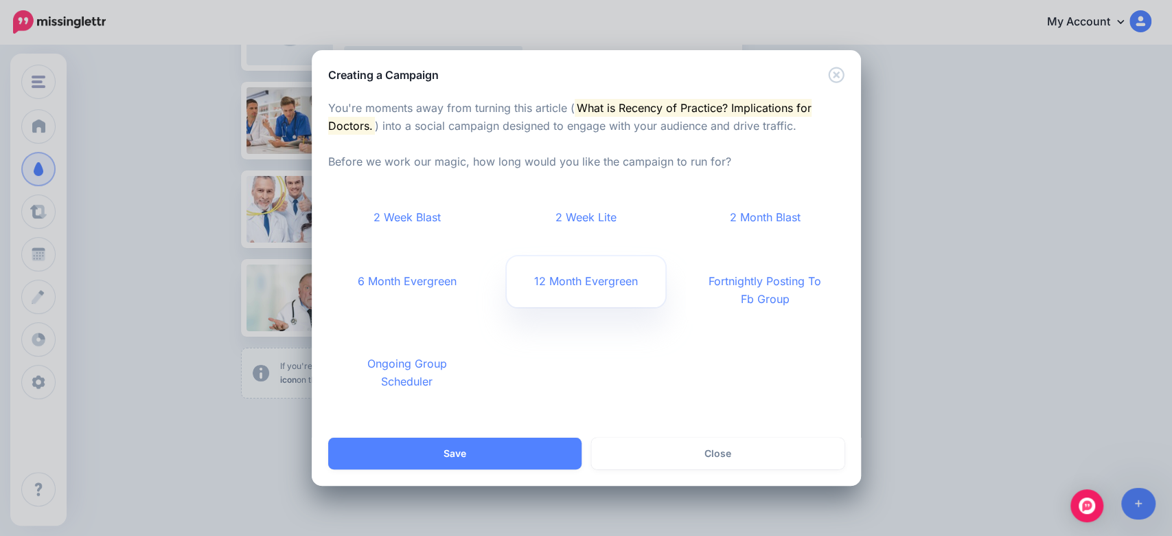
click at [569, 271] on link "12 Month Evergreen" at bounding box center [586, 281] width 159 height 51
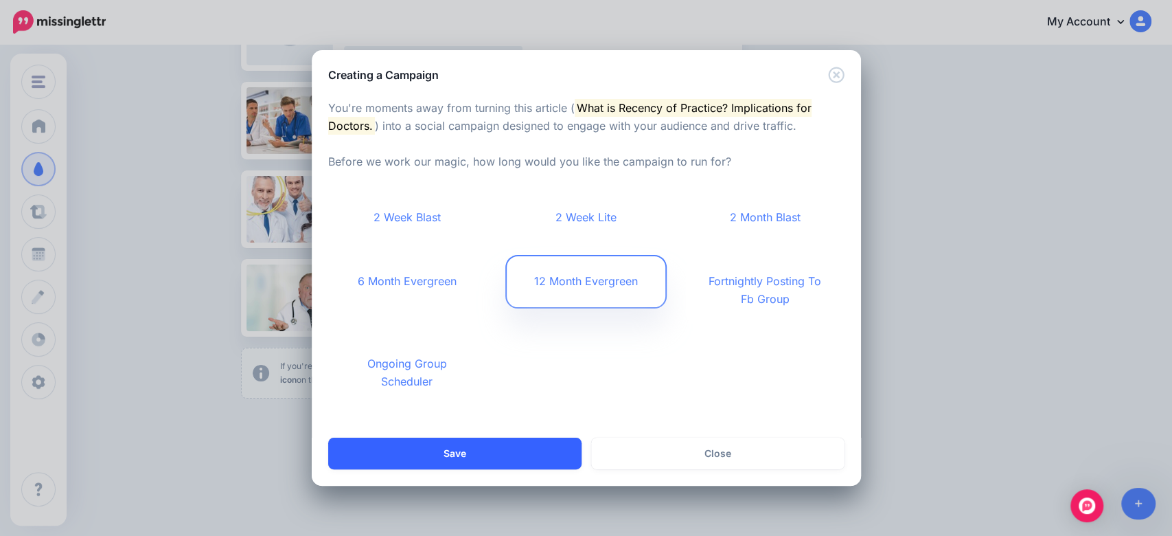
click at [505, 444] on button "Save" at bounding box center [454, 453] width 253 height 32
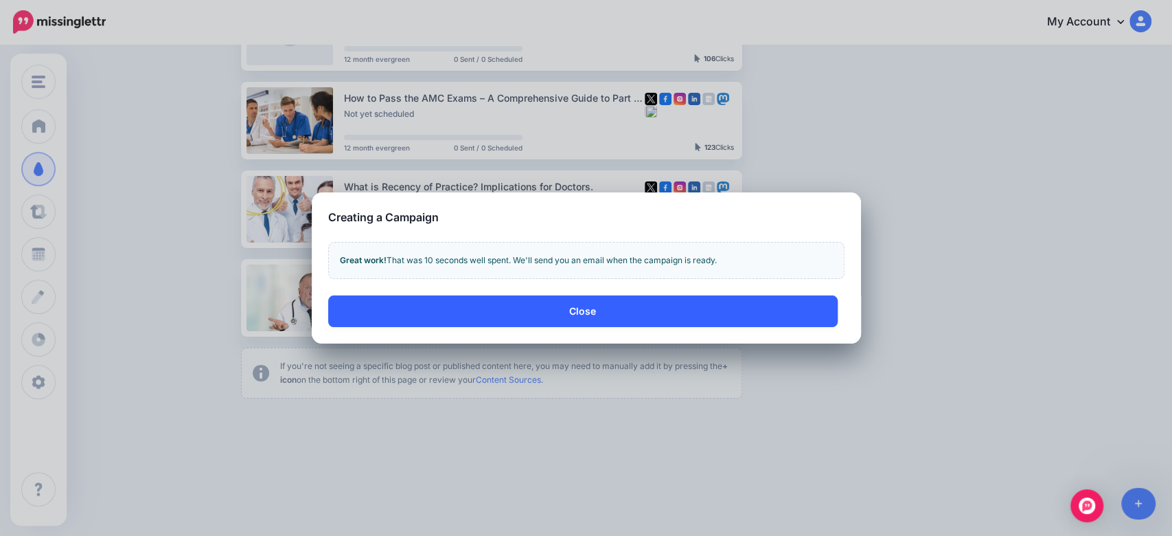
click at [531, 307] on button "Close" at bounding box center [582, 311] width 509 height 32
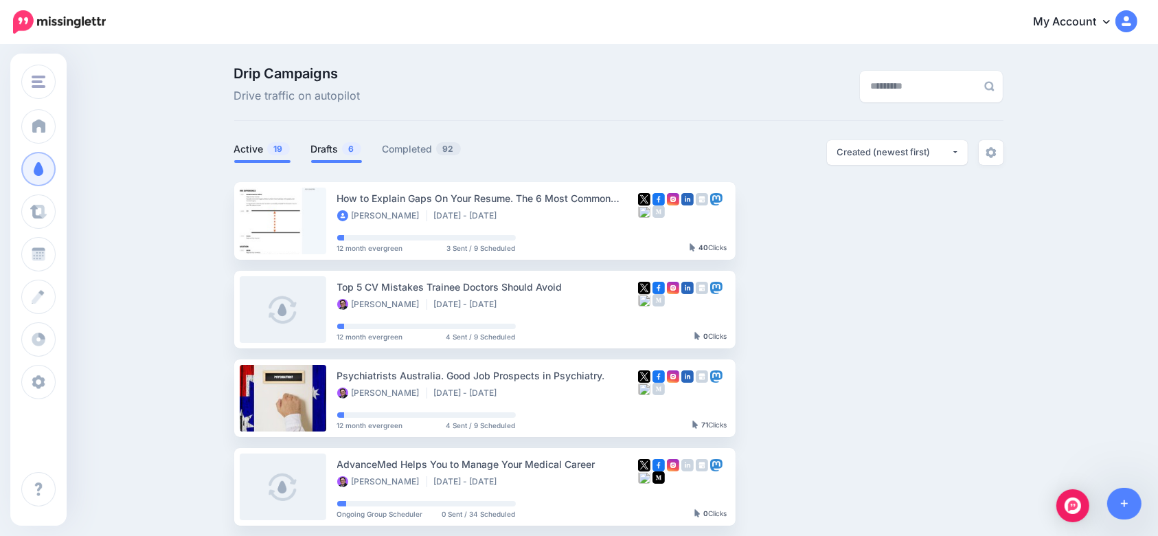
click at [328, 151] on link "Drafts 6" at bounding box center [336, 149] width 51 height 16
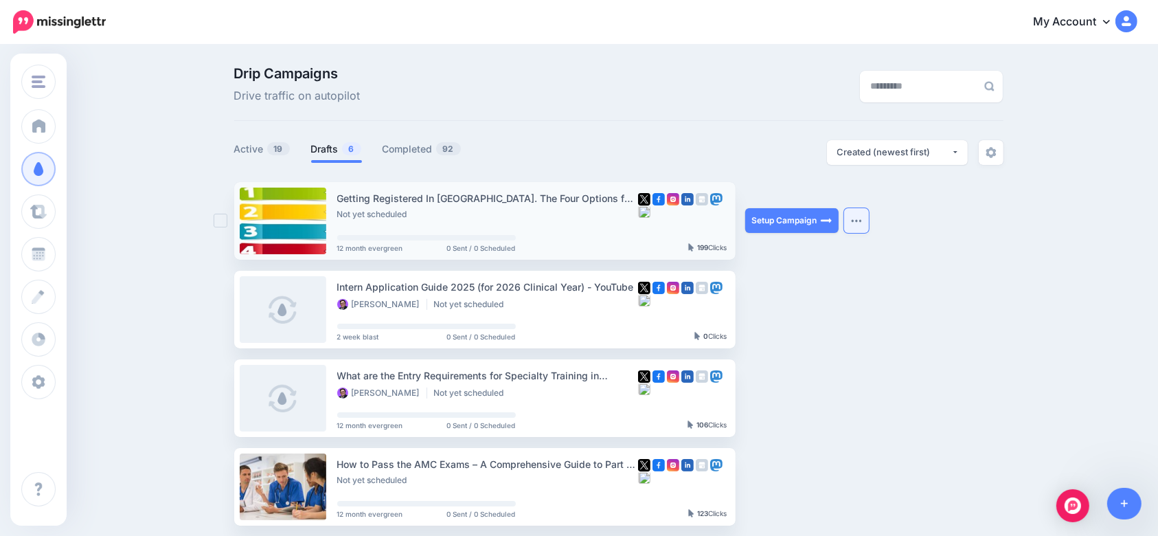
click at [864, 227] on button "button" at bounding box center [856, 220] width 25 height 25
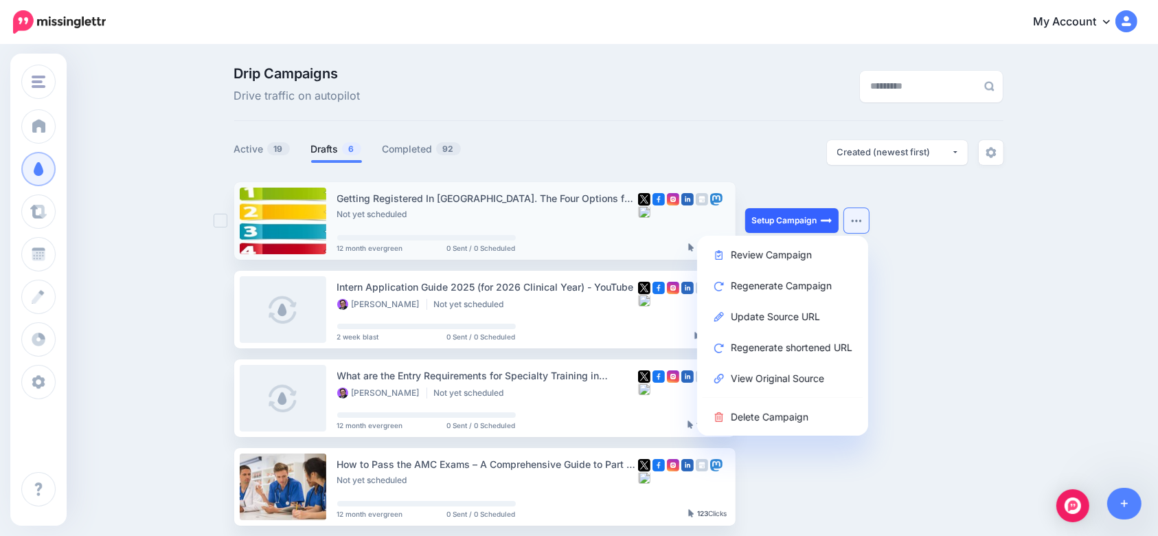
click at [809, 225] on link "Setup Campaign" at bounding box center [791, 220] width 93 height 25
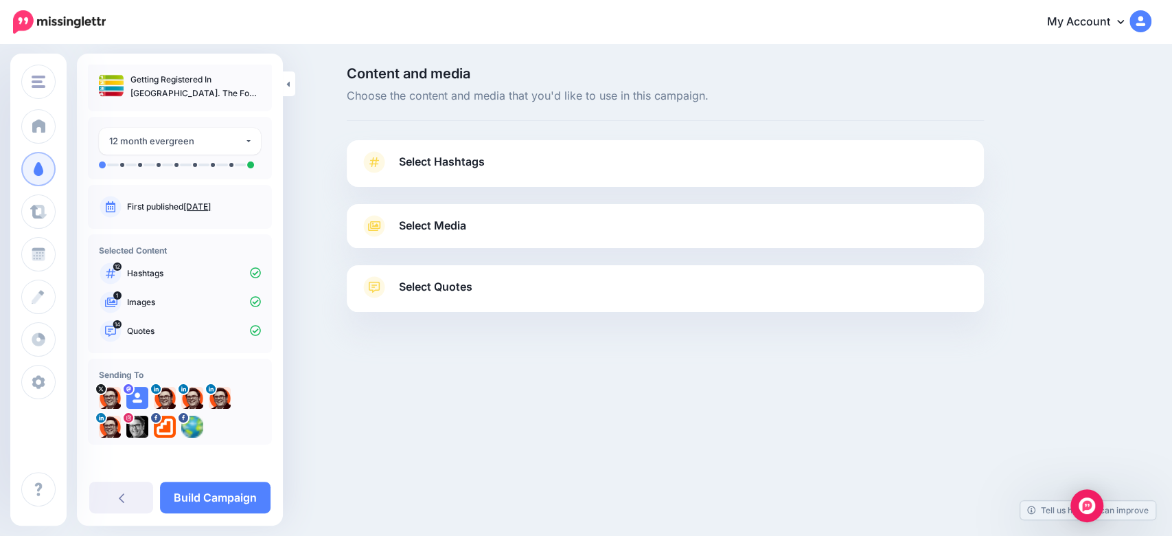
scroll to position [3, 0]
click at [225, 505] on link "Build Campaign" at bounding box center [215, 497] width 111 height 32
click at [435, 230] on span "Select Media" at bounding box center [432, 225] width 67 height 19
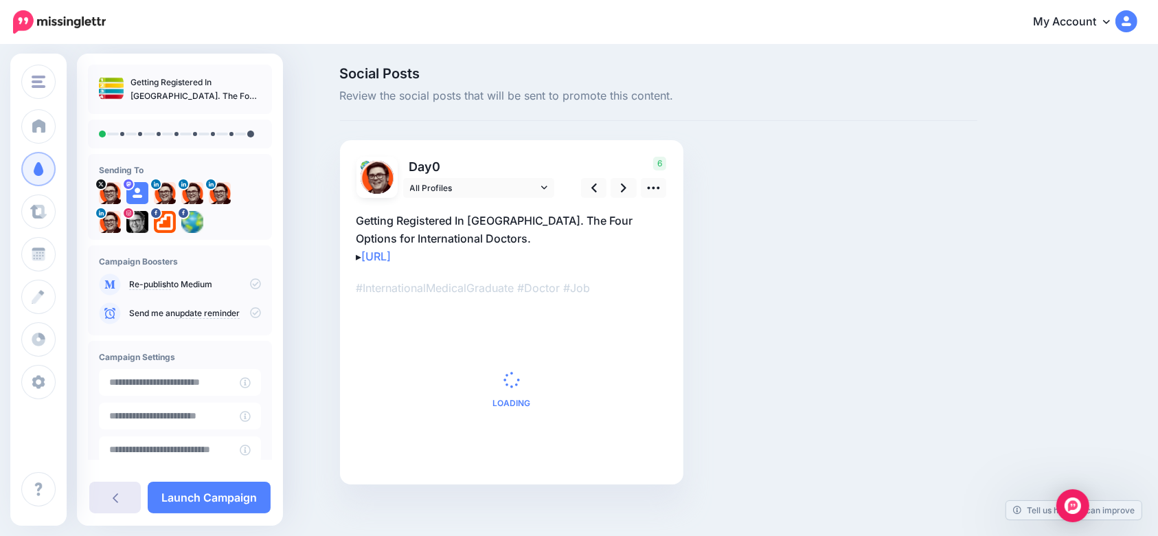
click at [121, 499] on link at bounding box center [114, 497] width 51 height 32
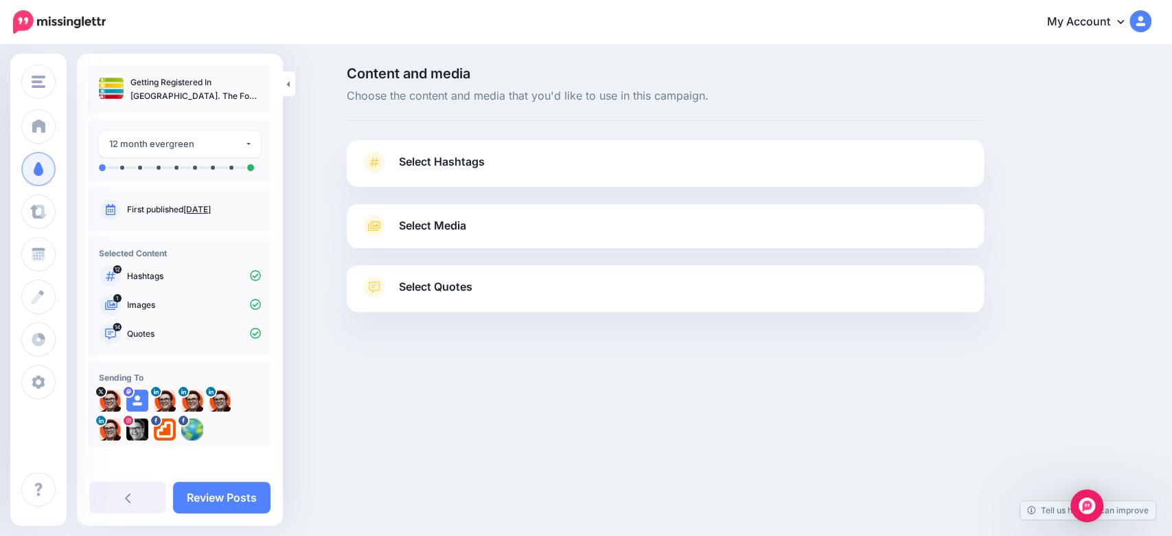
click at [463, 227] on span "Select Media" at bounding box center [432, 225] width 67 height 19
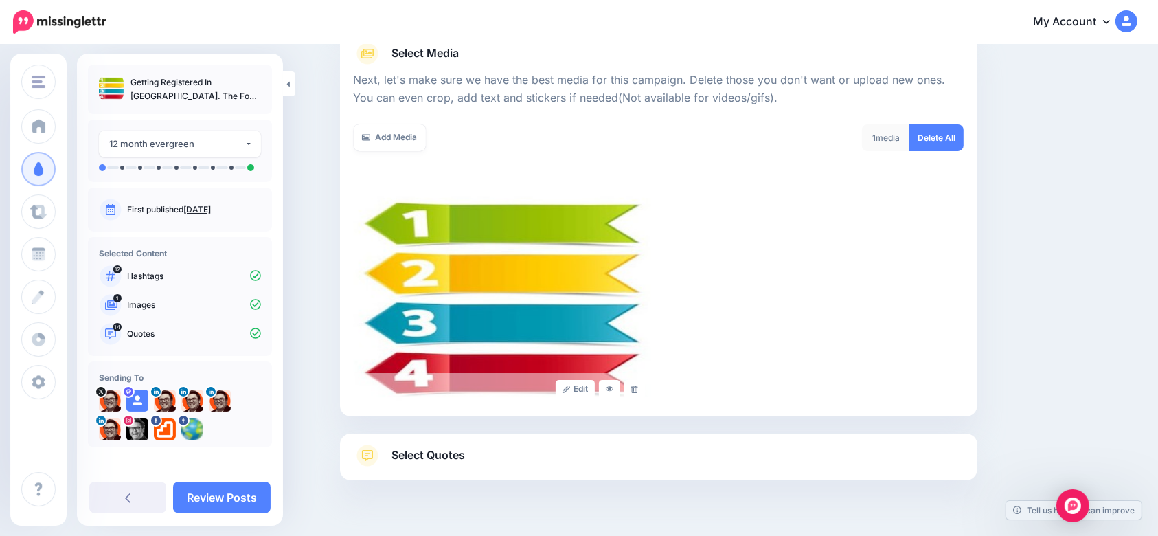
scroll to position [22, 0]
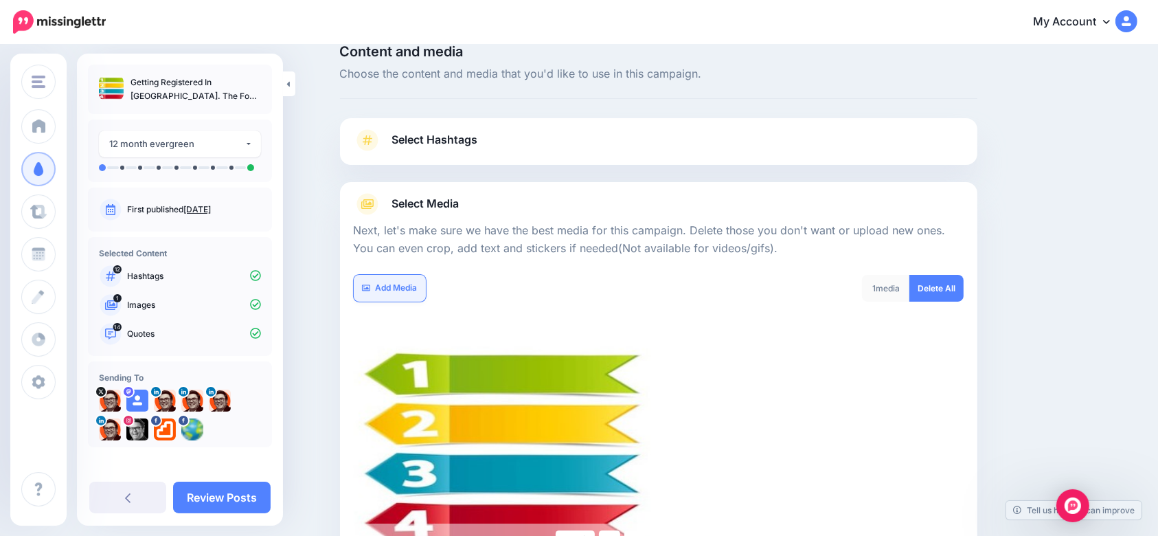
click at [390, 287] on link "Add Media" at bounding box center [390, 288] width 72 height 27
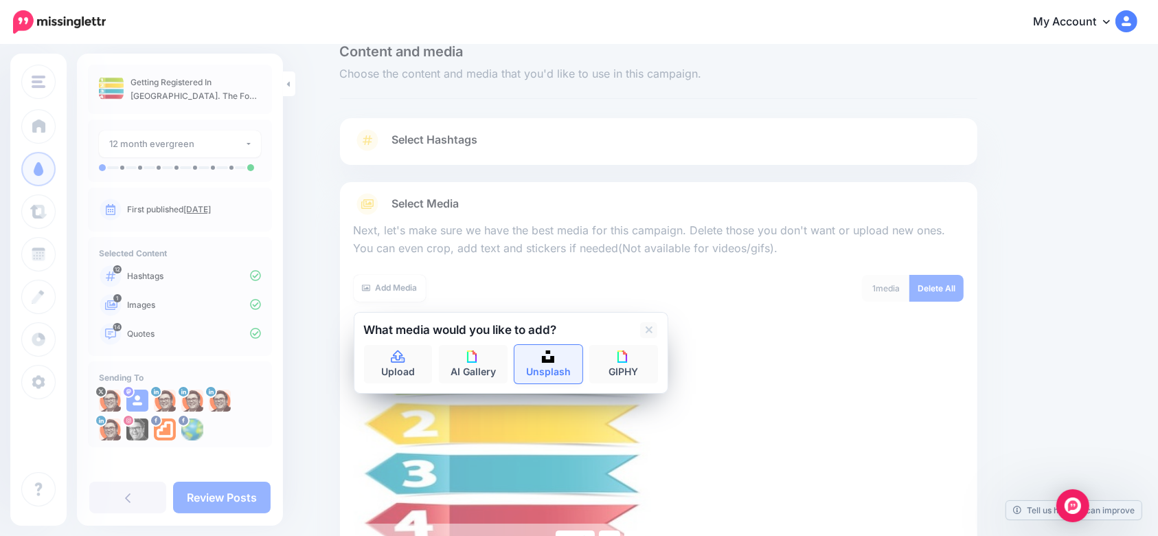
click at [564, 370] on link "Unsplash" at bounding box center [548, 364] width 69 height 38
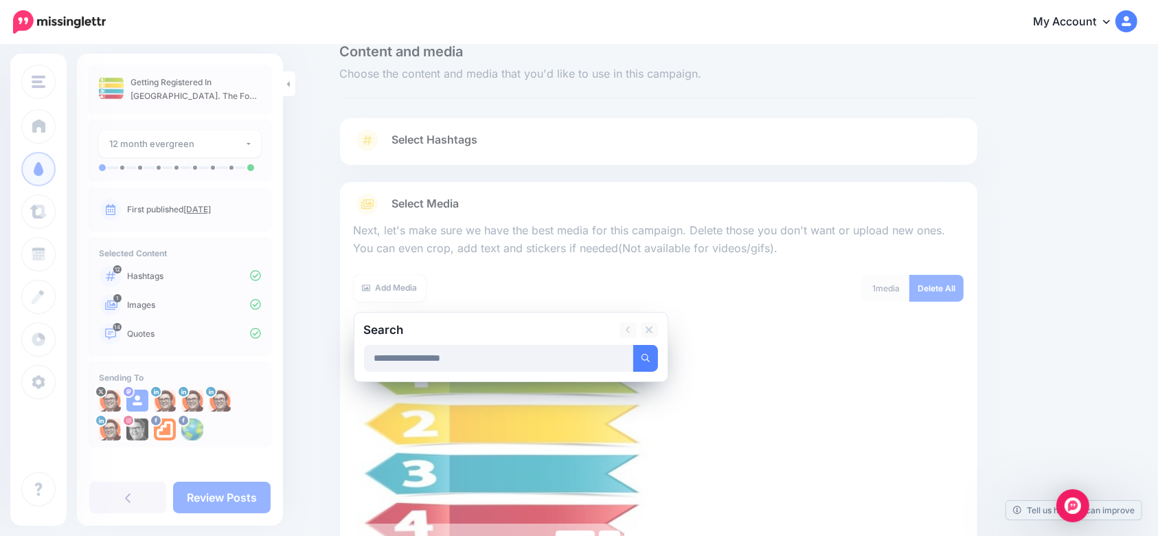
click at [633, 345] on button "submit" at bounding box center [645, 358] width 25 height 27
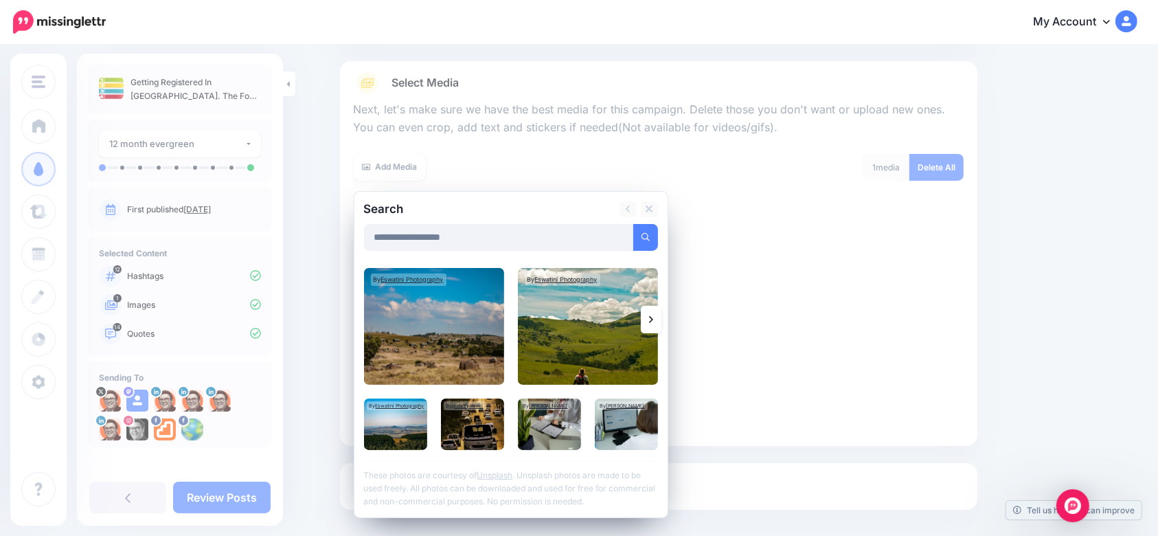
scroll to position [205, 0]
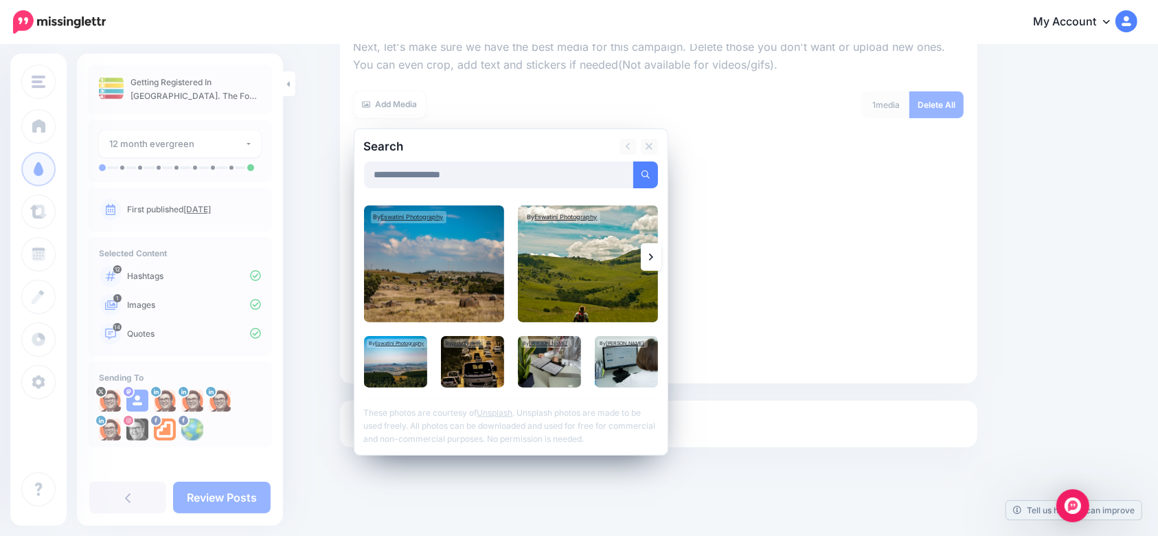
click at [648, 255] on link at bounding box center [651, 256] width 21 height 27
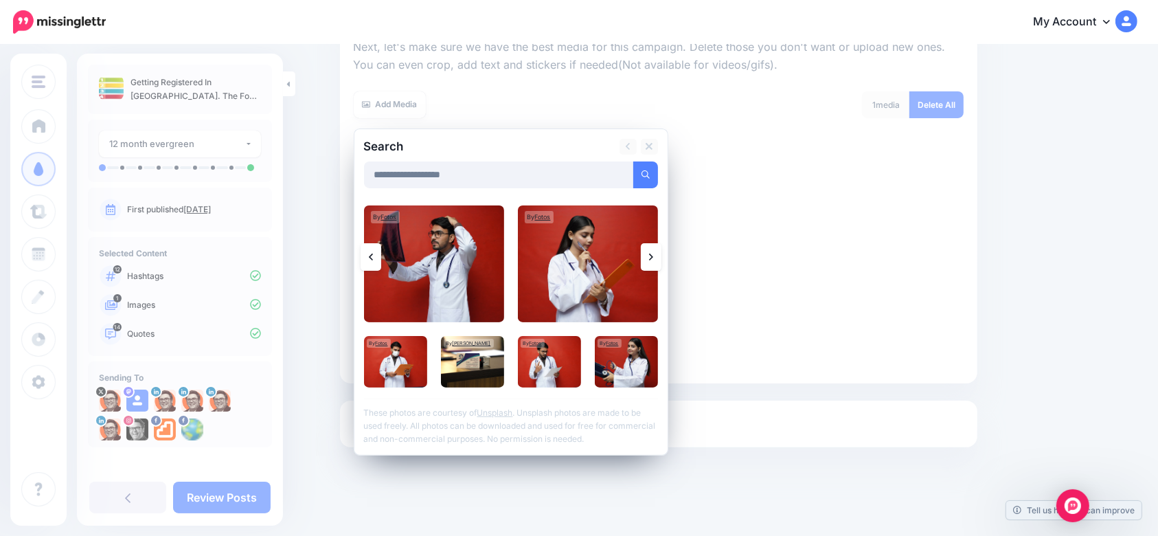
click at [654, 255] on link at bounding box center [651, 256] width 21 height 27
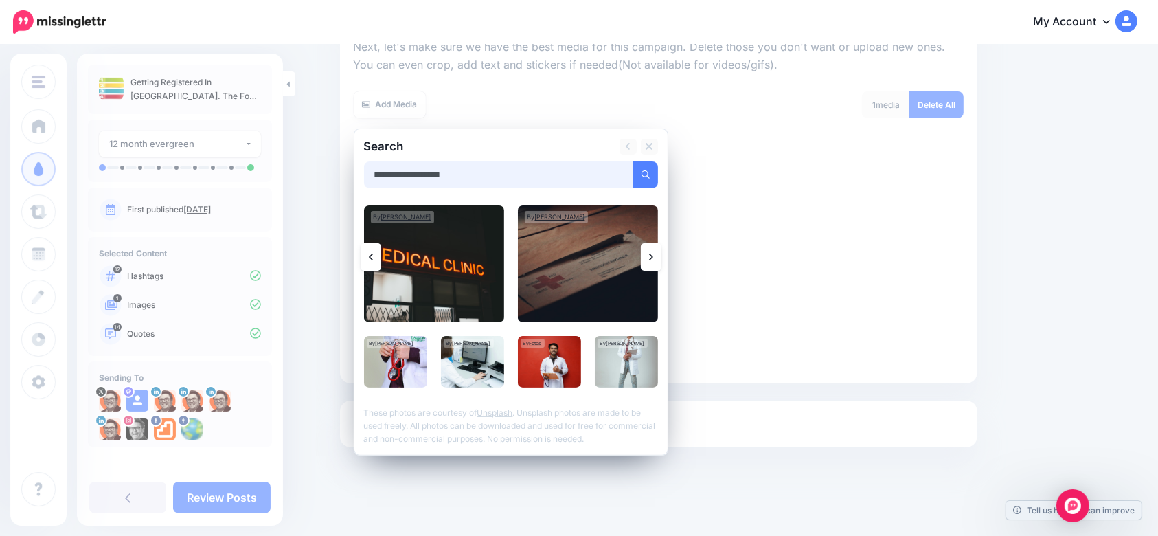
drag, startPoint x: 413, startPoint y: 172, endPoint x: 353, endPoint y: 173, distance: 59.7
click at [354, 173] on div "**********" at bounding box center [658, 191] width 637 height 385
click at [633, 161] on button "submit" at bounding box center [645, 174] width 25 height 27
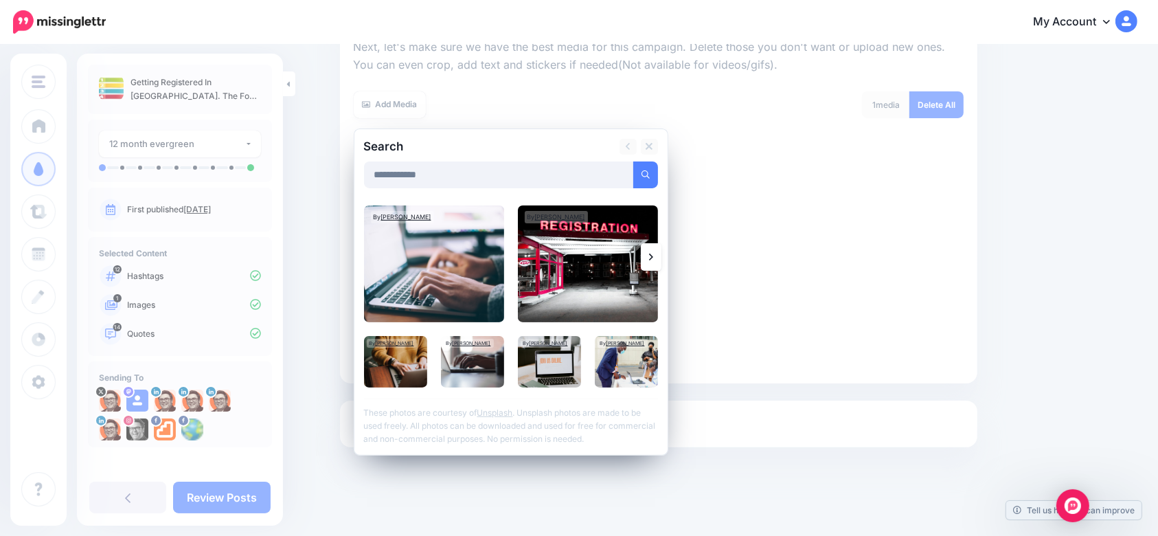
click at [654, 259] on link at bounding box center [651, 256] width 21 height 27
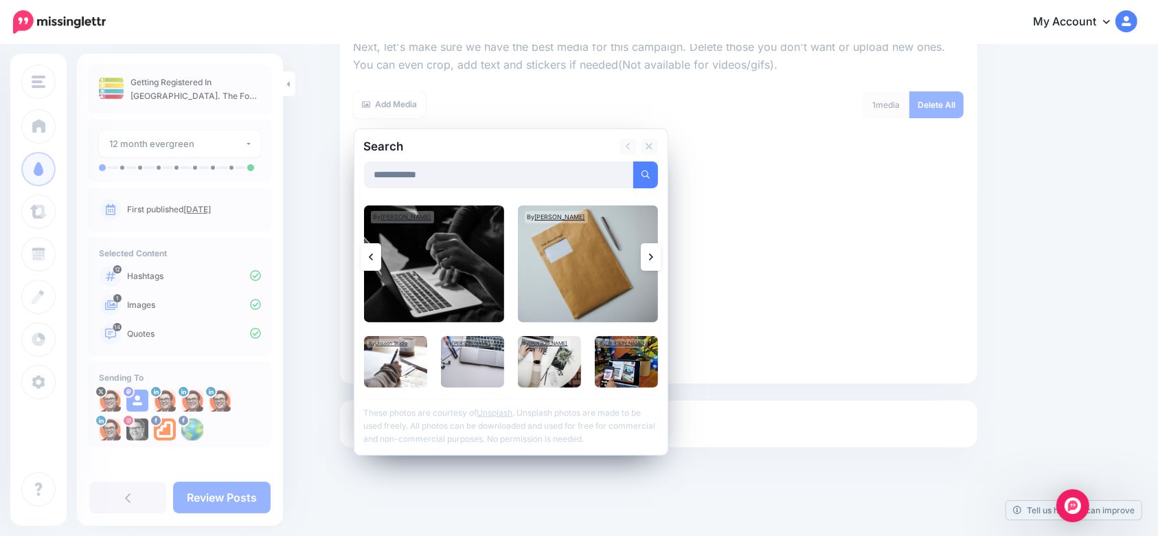
click at [654, 259] on link at bounding box center [651, 256] width 21 height 27
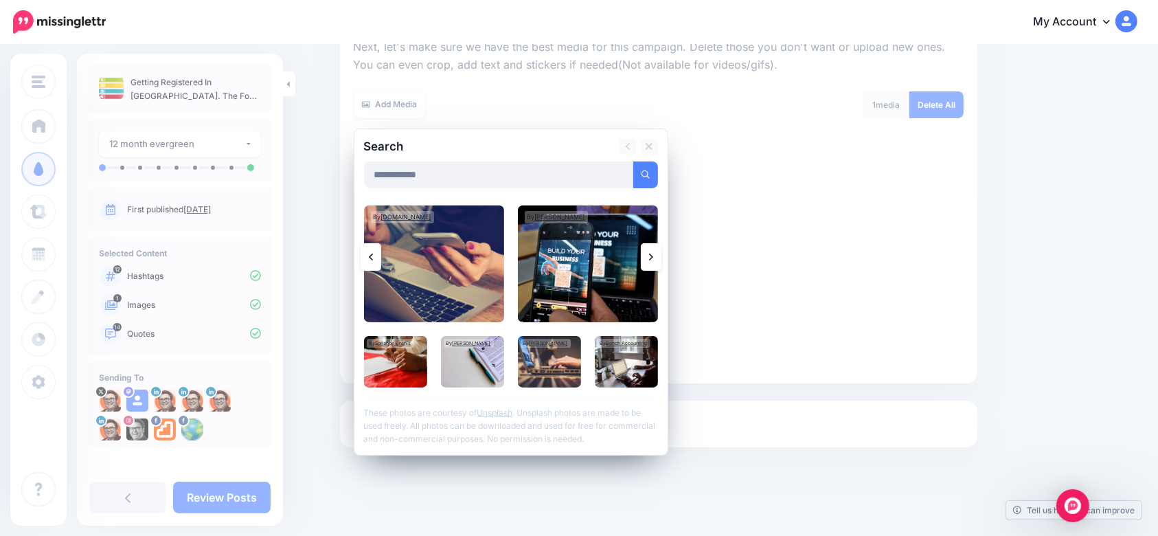
click at [654, 259] on link at bounding box center [651, 256] width 21 height 27
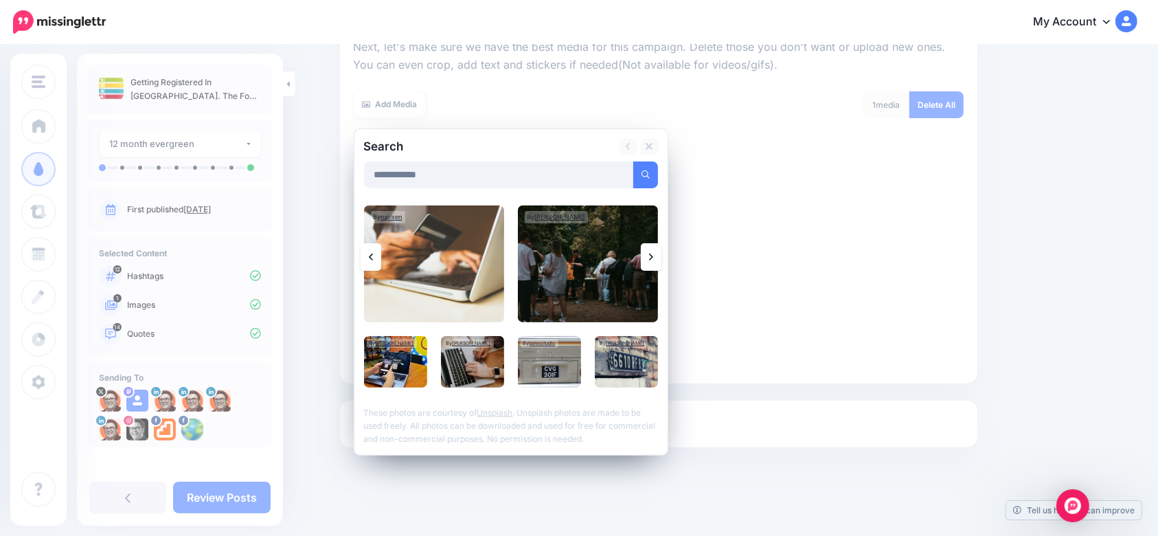
click at [654, 259] on link at bounding box center [651, 256] width 21 height 27
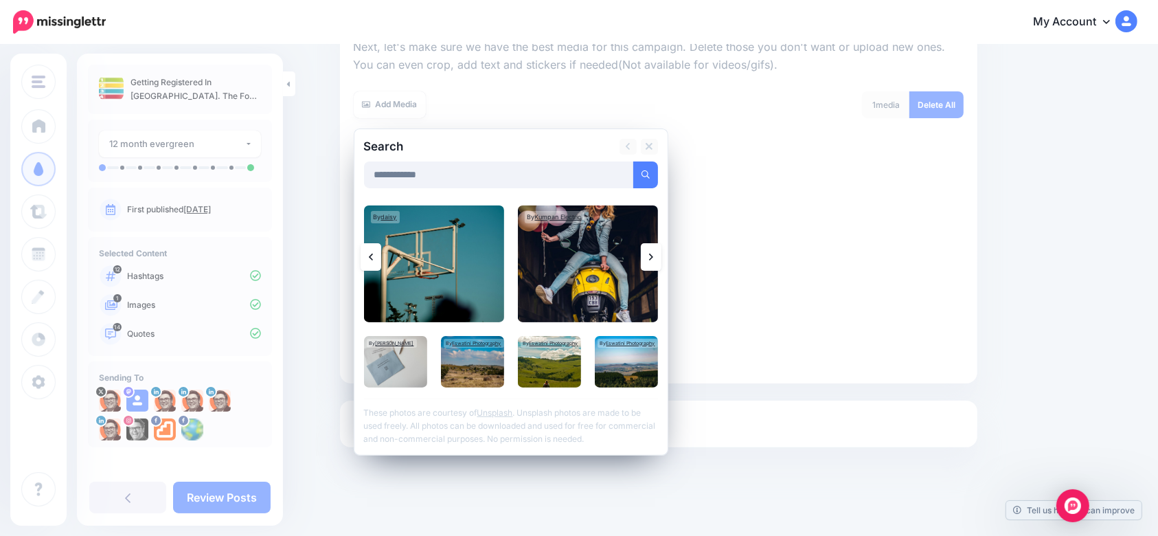
click at [654, 259] on link at bounding box center [651, 256] width 21 height 27
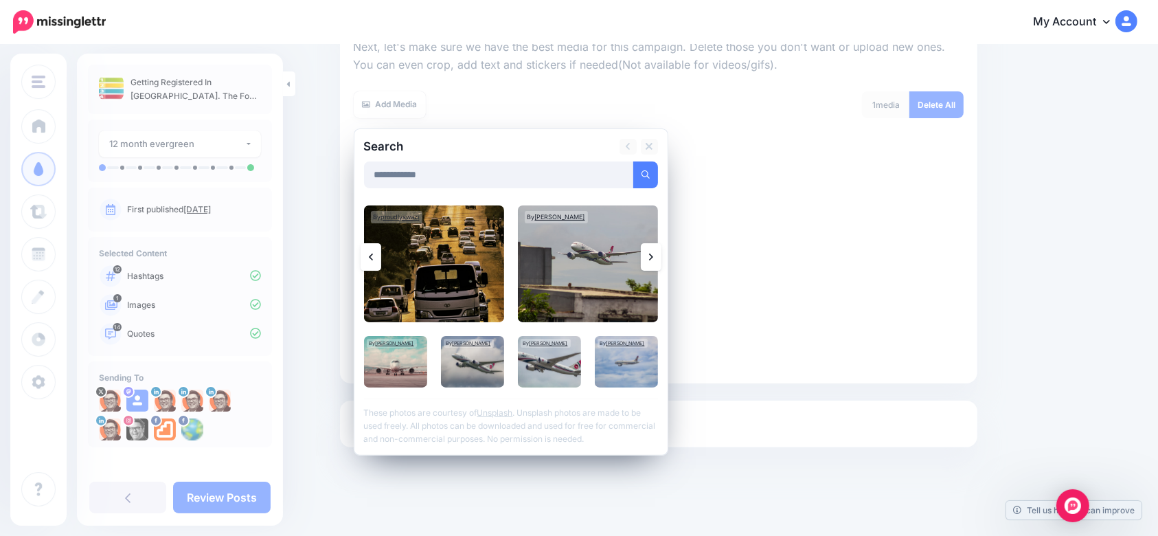
click at [654, 259] on link at bounding box center [651, 256] width 21 height 27
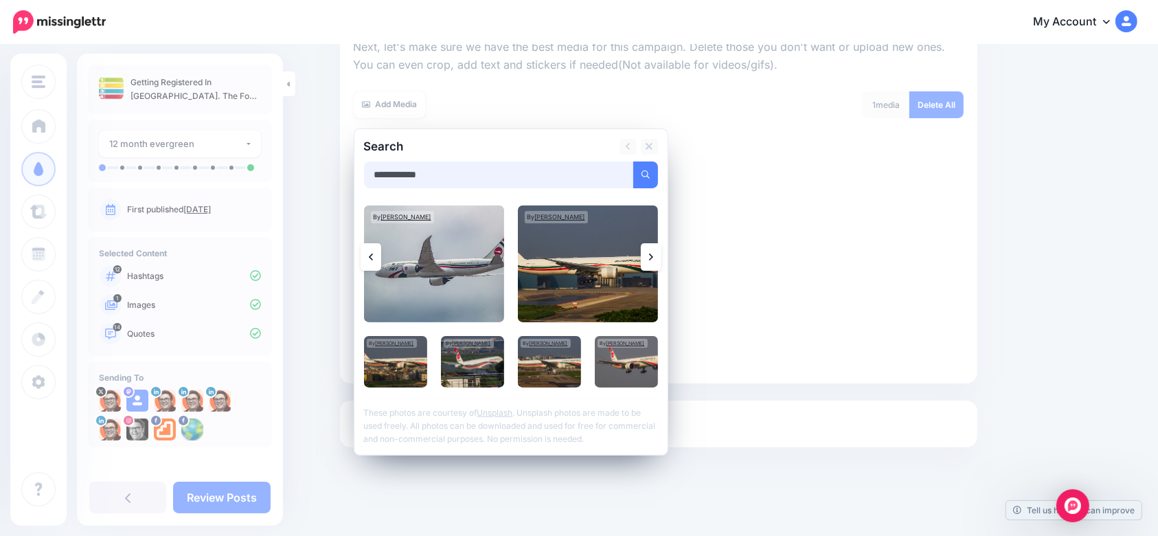
drag, startPoint x: 463, startPoint y: 172, endPoint x: 321, endPoint y: 173, distance: 141.5
click at [321, 173] on div "Content and media Choose the content and media that you'd like to use in this c…" at bounding box center [579, 189] width 1158 height 696
click at [633, 161] on button "submit" at bounding box center [645, 174] width 25 height 27
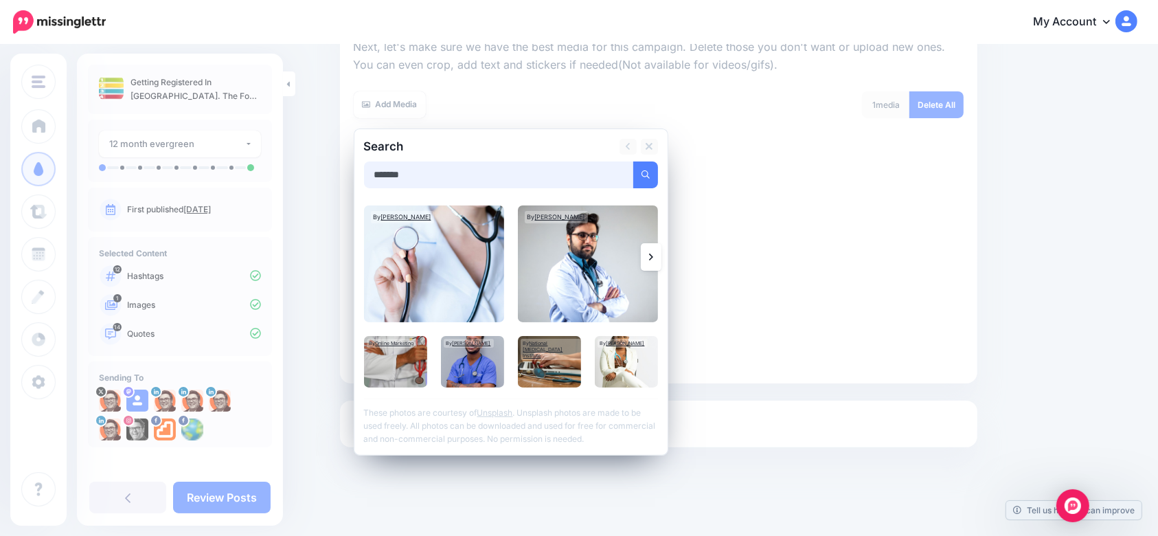
type input "*******"
click at [633, 161] on button "submit" at bounding box center [645, 174] width 25 height 27
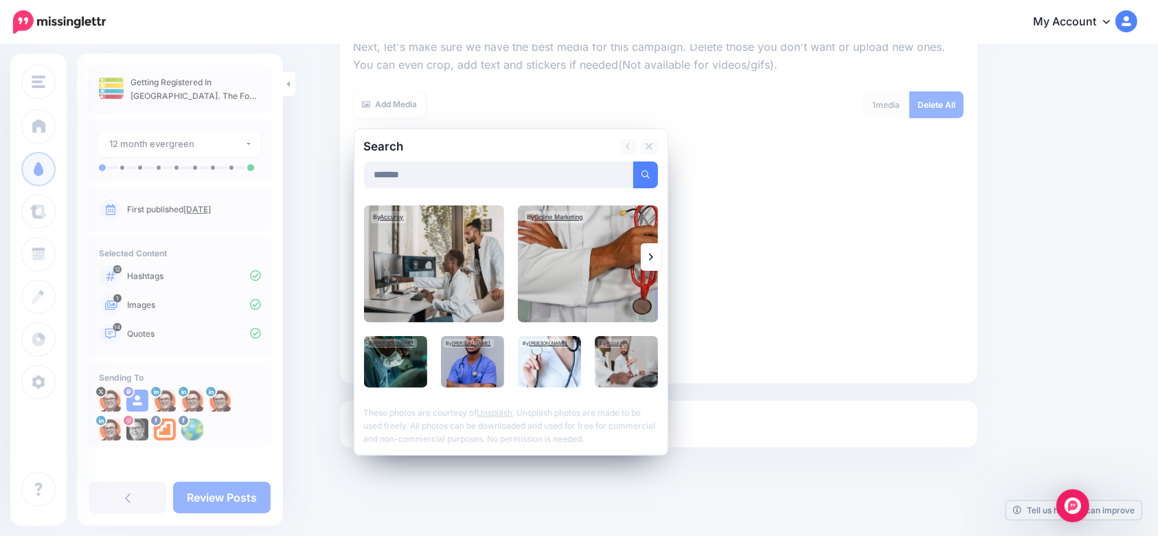
click at [653, 254] on icon at bounding box center [651, 256] width 4 height 11
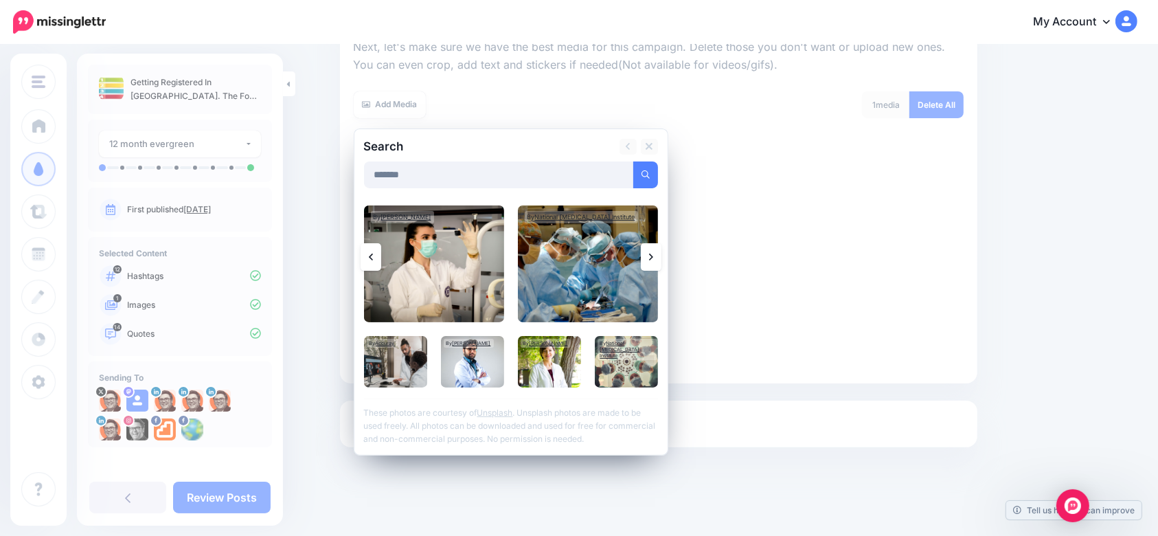
click at [661, 257] on link at bounding box center [651, 256] width 21 height 27
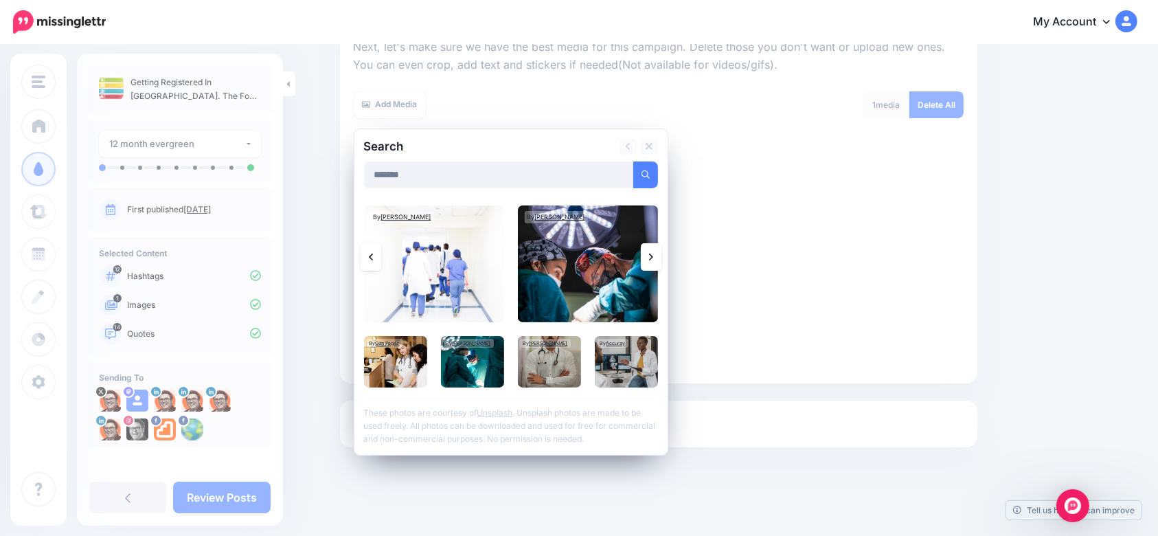
click at [661, 261] on link at bounding box center [651, 256] width 21 height 27
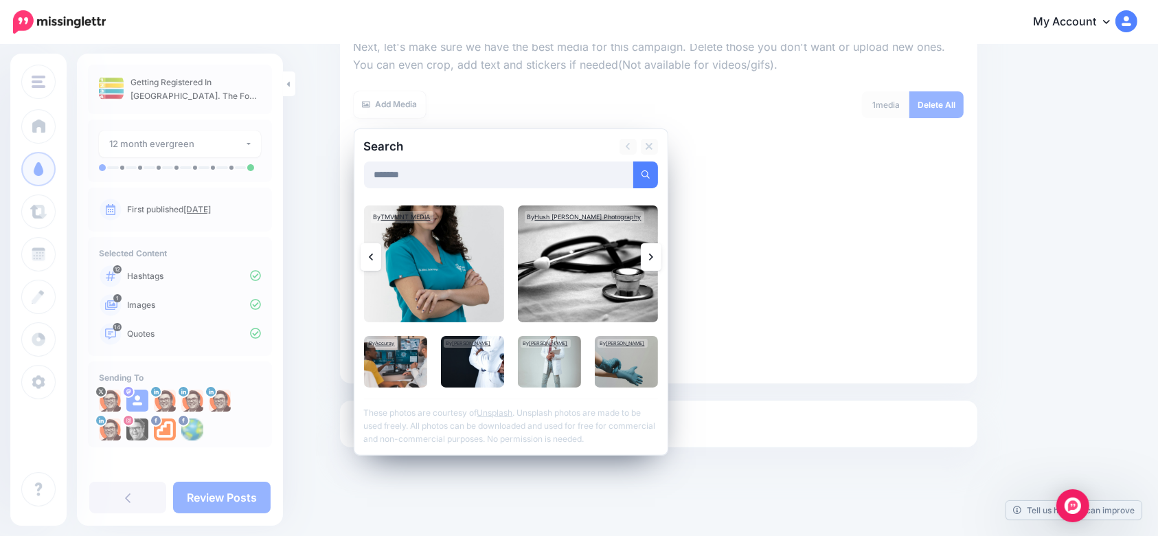
click at [661, 257] on link at bounding box center [651, 256] width 21 height 27
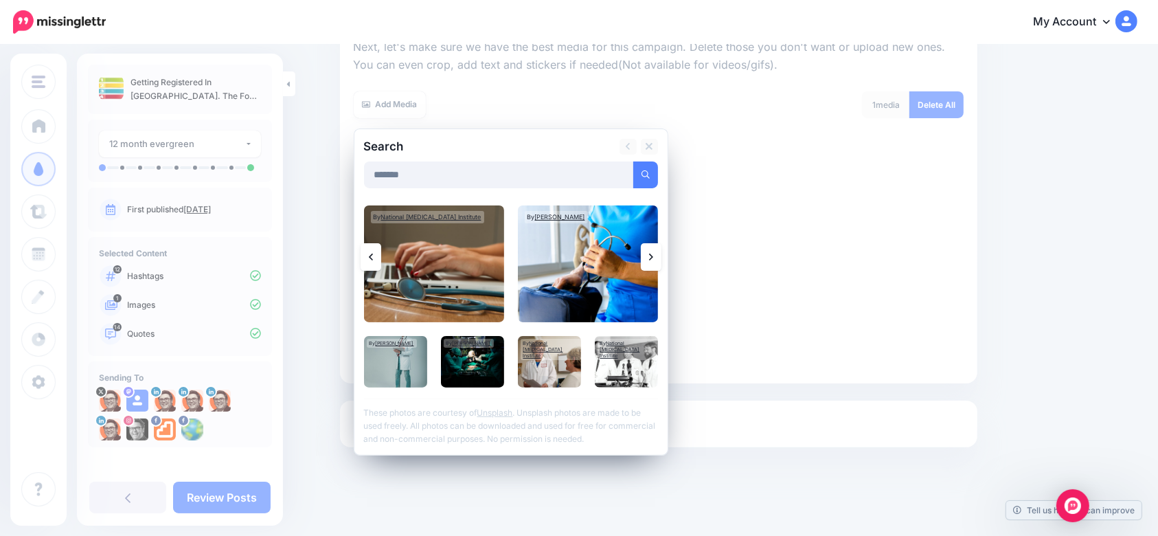
click at [661, 260] on link at bounding box center [651, 256] width 21 height 27
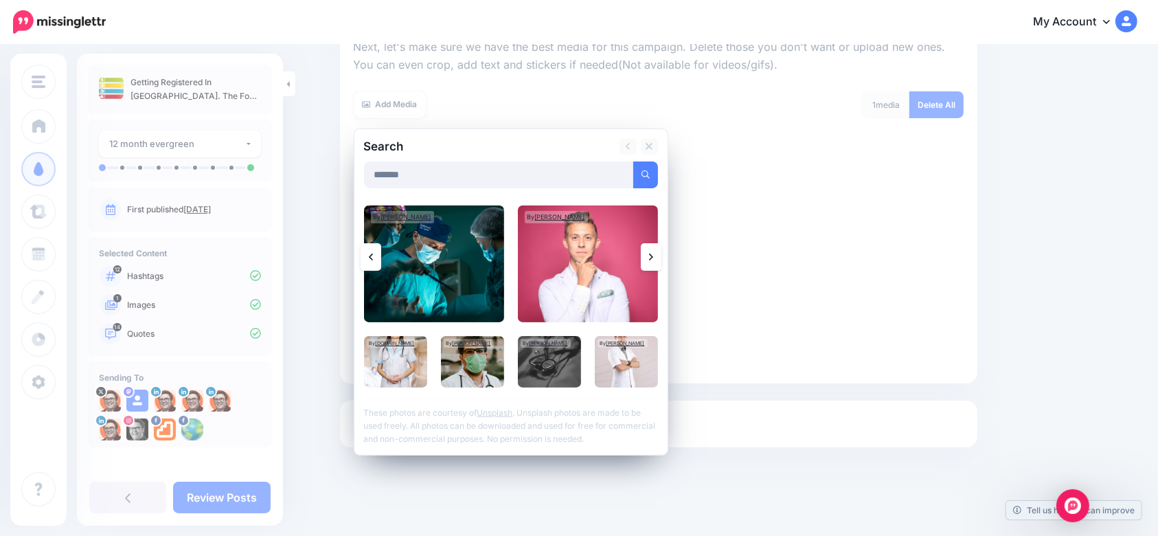
click at [654, 260] on link at bounding box center [651, 256] width 21 height 27
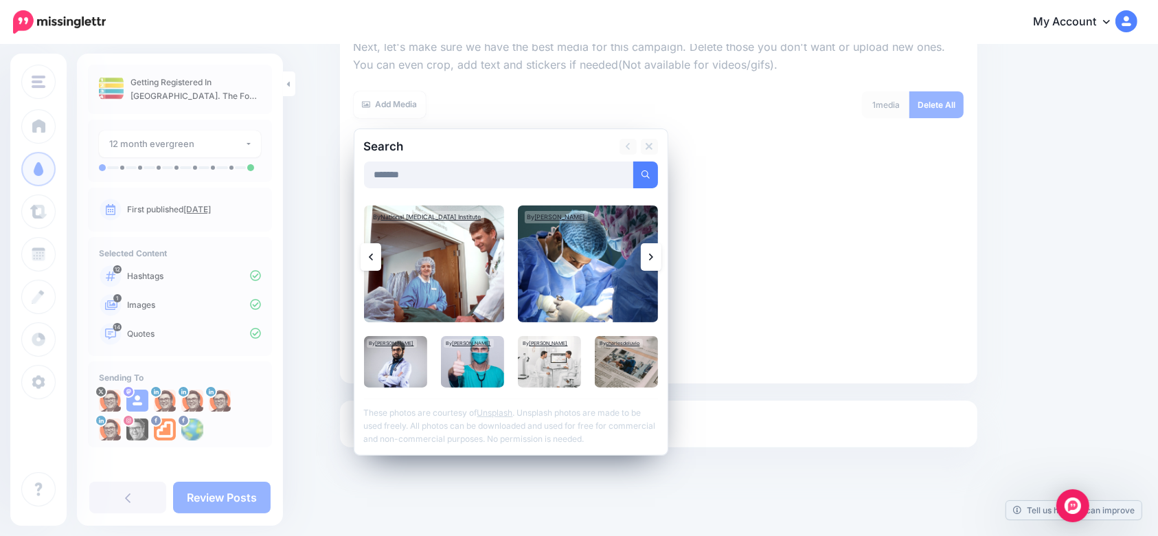
click at [654, 257] on link at bounding box center [651, 256] width 21 height 27
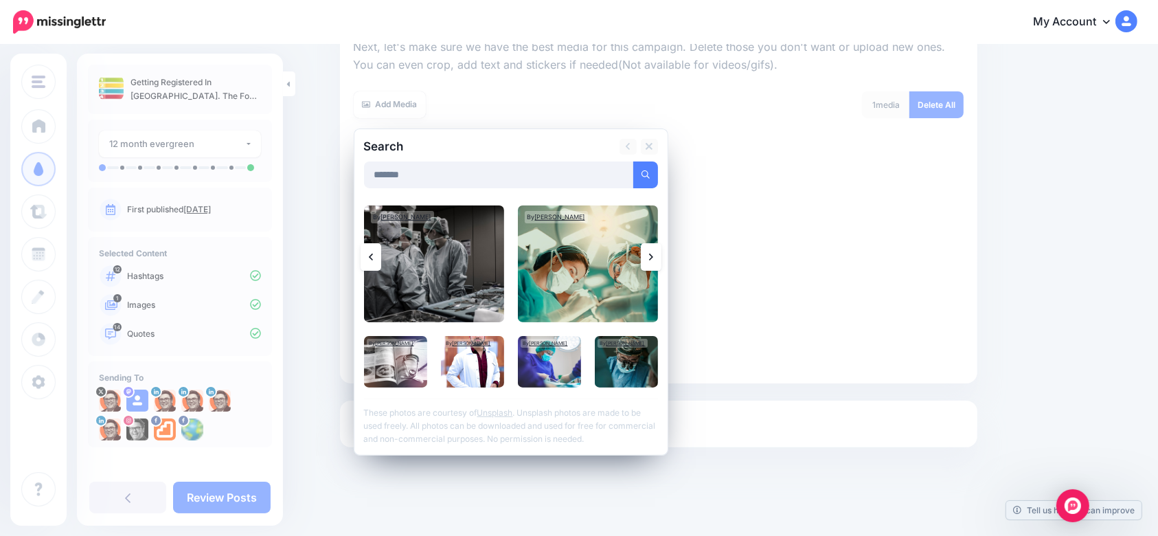
click at [654, 257] on link at bounding box center [651, 256] width 21 height 27
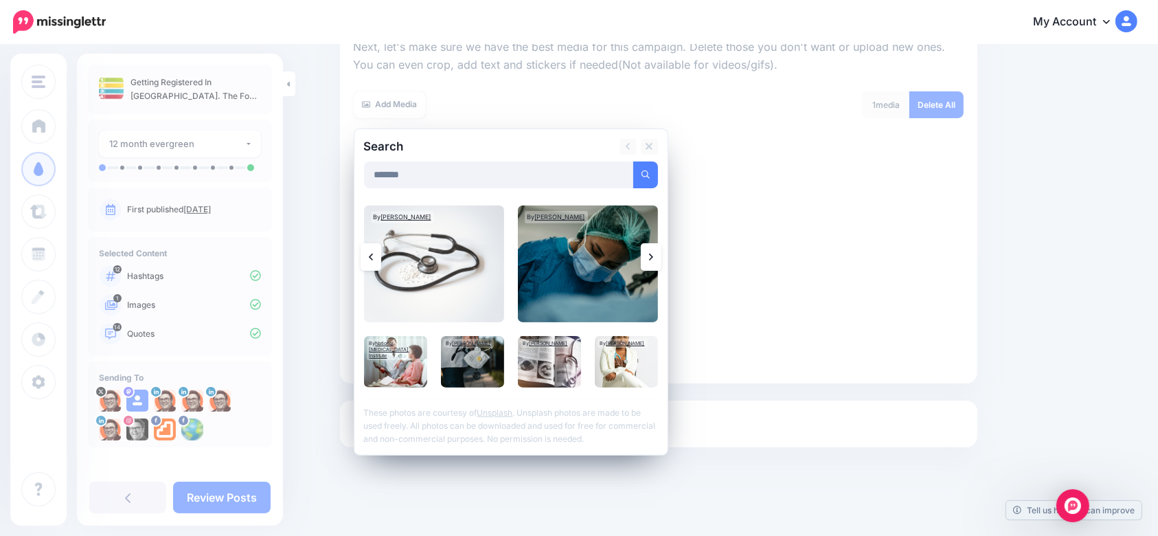
click at [654, 257] on link at bounding box center [651, 256] width 21 height 27
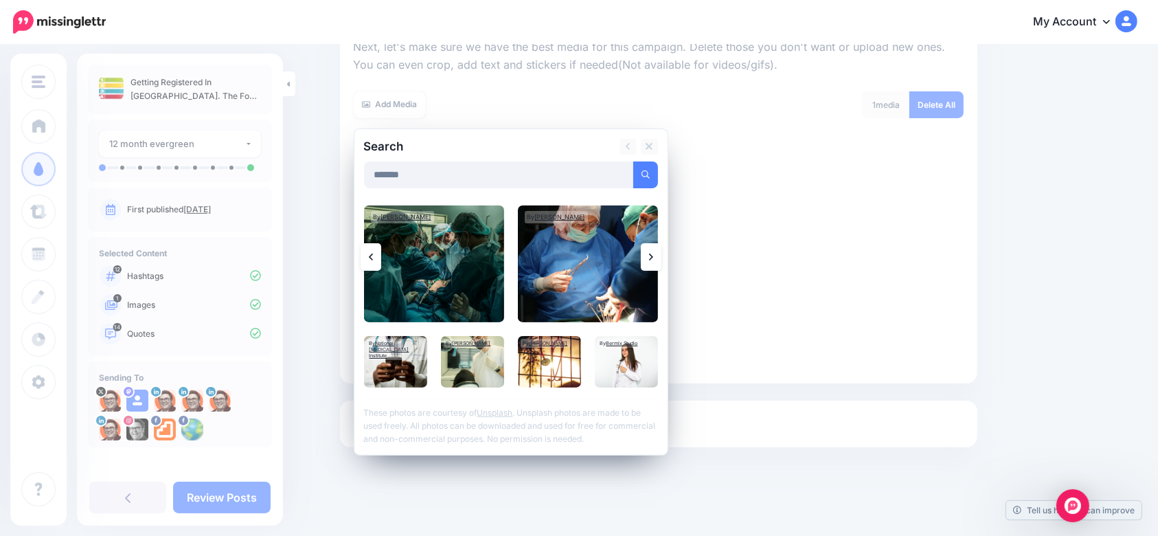
click at [654, 257] on link at bounding box center [651, 256] width 21 height 27
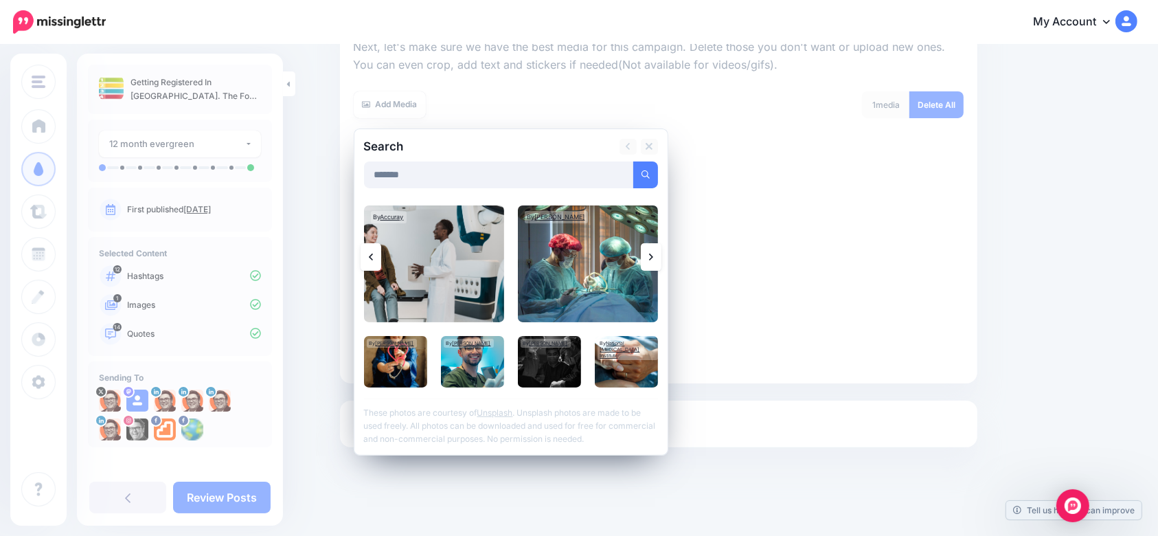
click at [654, 257] on link at bounding box center [651, 256] width 21 height 27
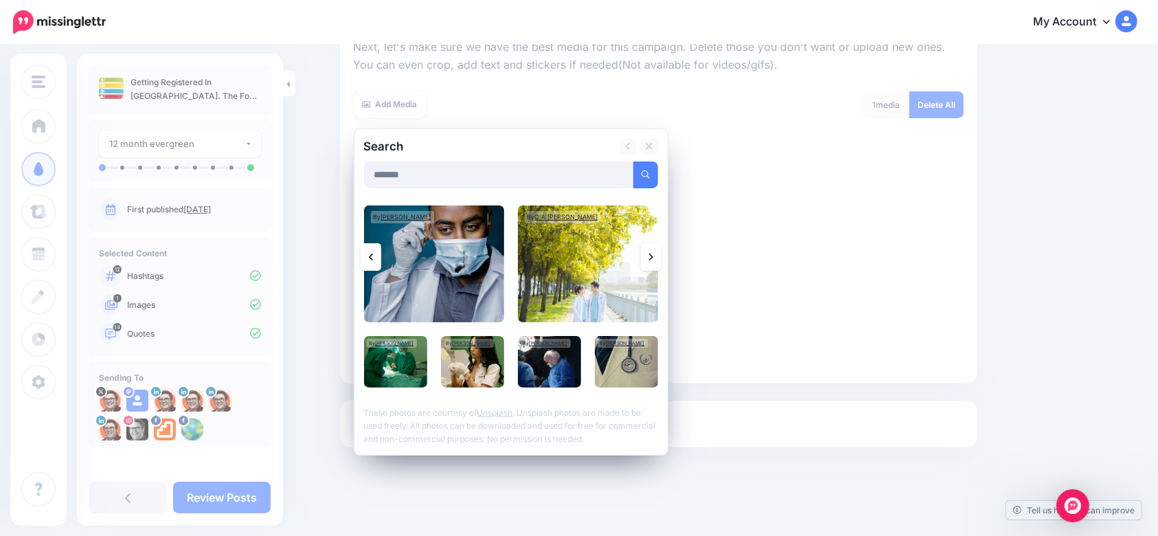
click at [652, 262] on link at bounding box center [651, 256] width 21 height 27
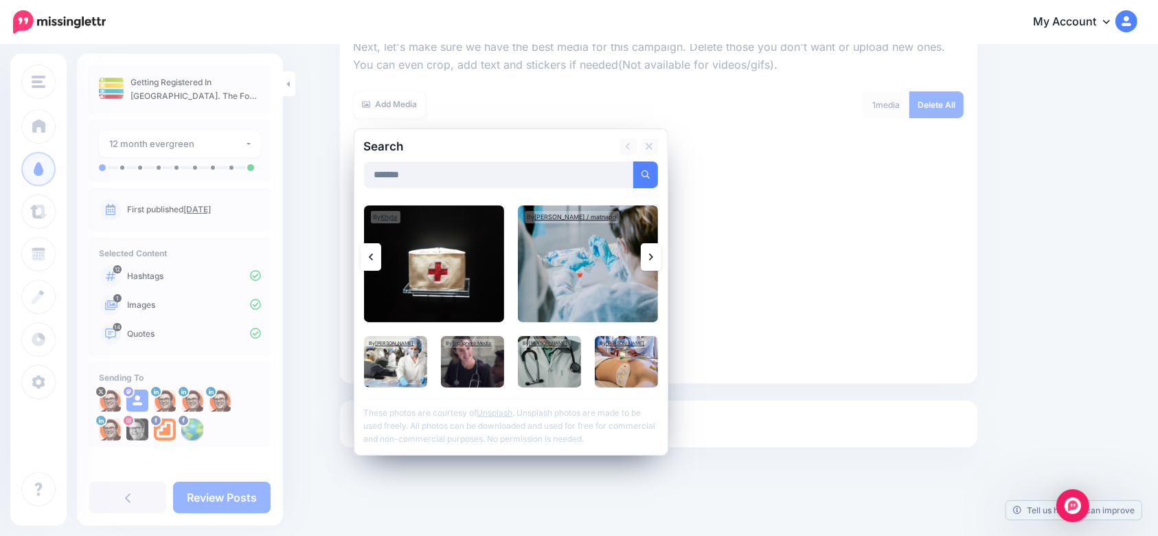
click at [648, 247] on link at bounding box center [651, 256] width 21 height 27
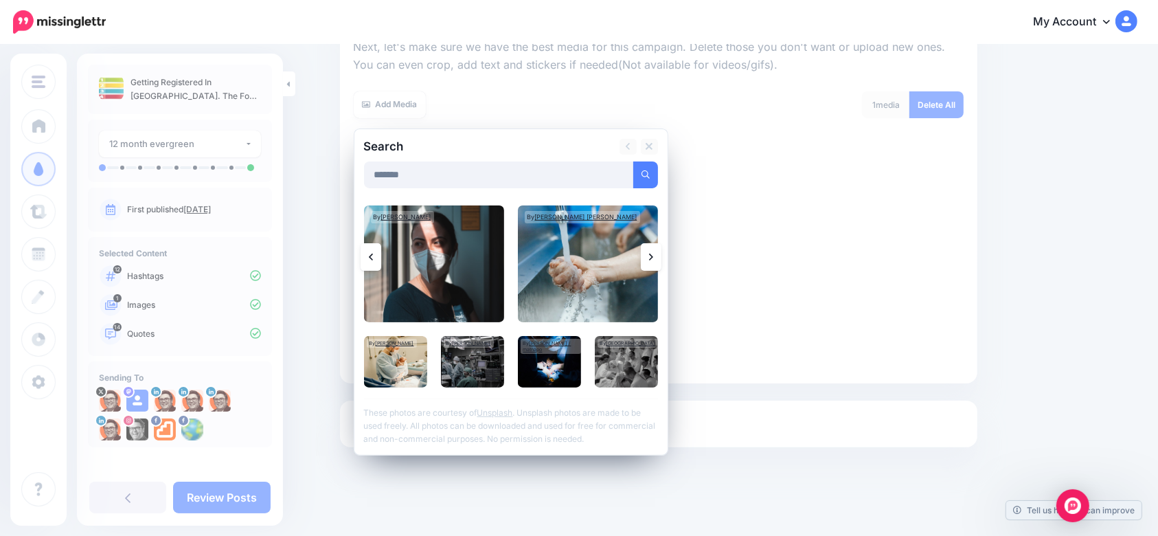
click at [653, 255] on icon at bounding box center [651, 256] width 4 height 11
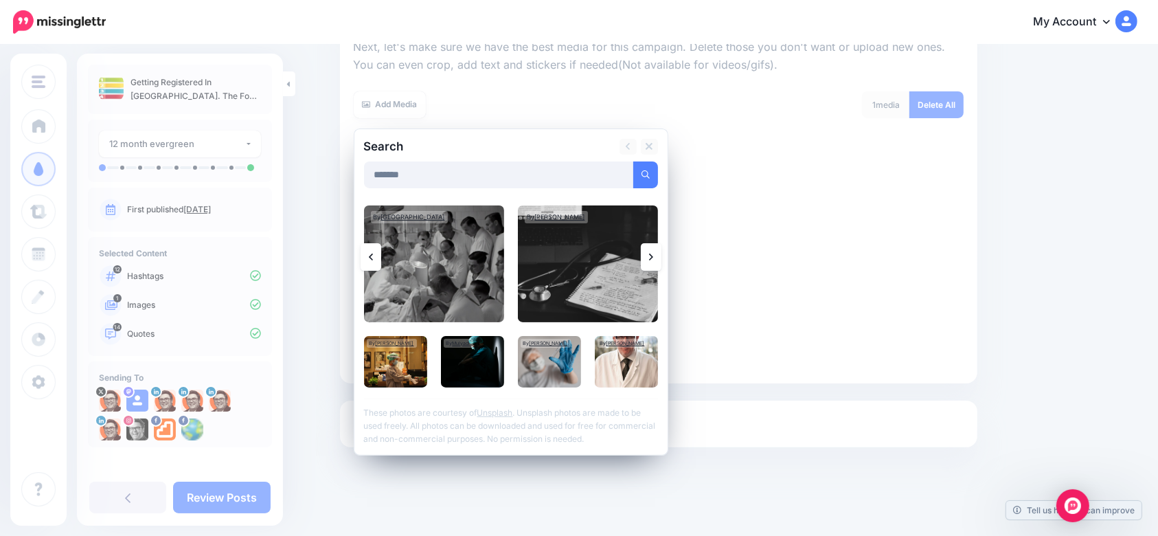
click at [659, 253] on link at bounding box center [651, 256] width 21 height 27
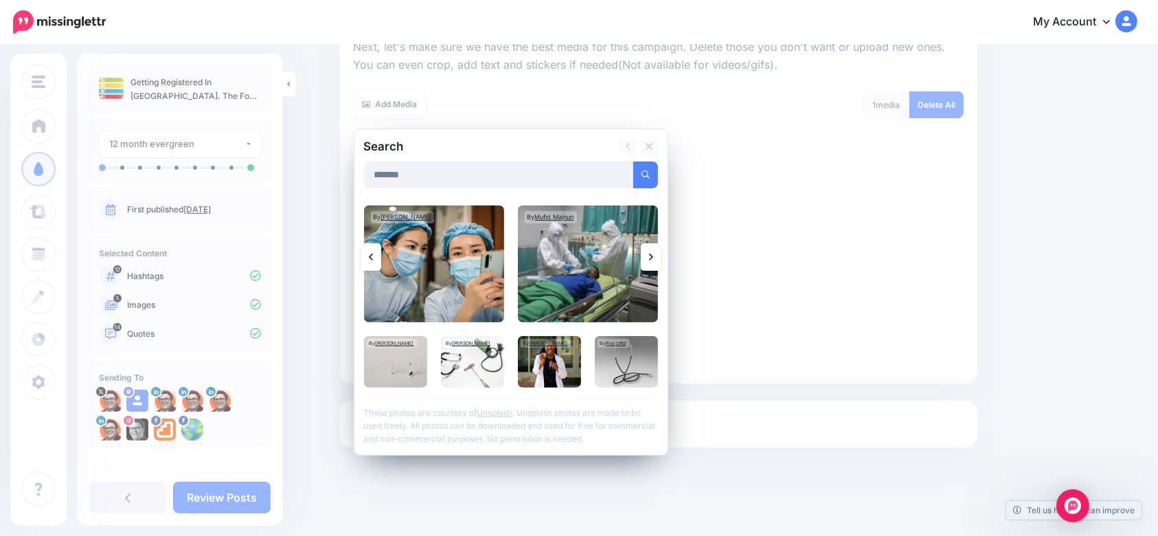
click at [659, 253] on link at bounding box center [651, 256] width 21 height 27
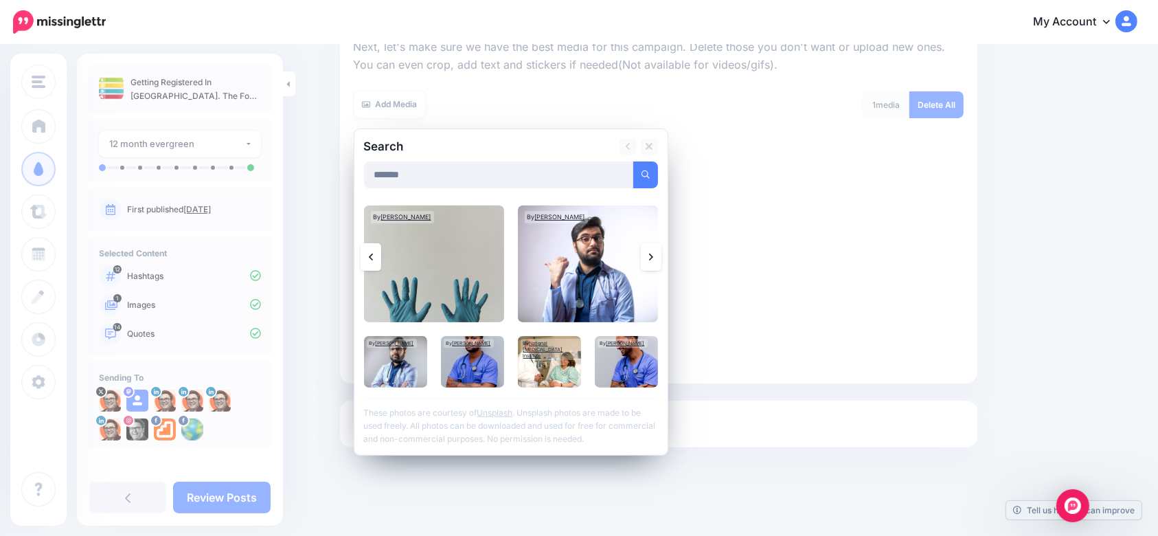
click at [654, 254] on link at bounding box center [651, 256] width 21 height 27
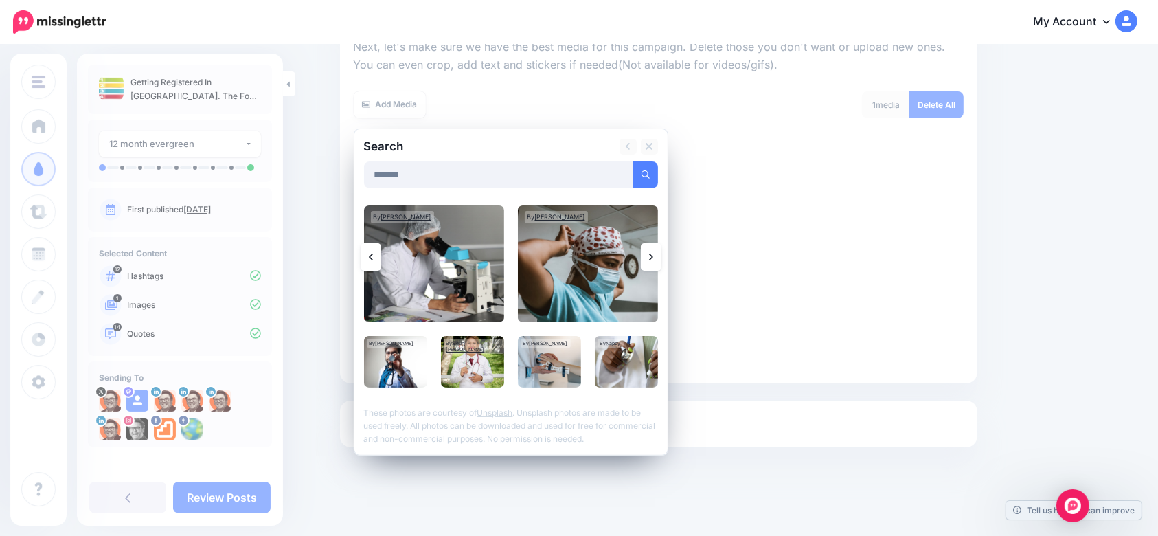
click at [659, 253] on link at bounding box center [651, 256] width 21 height 27
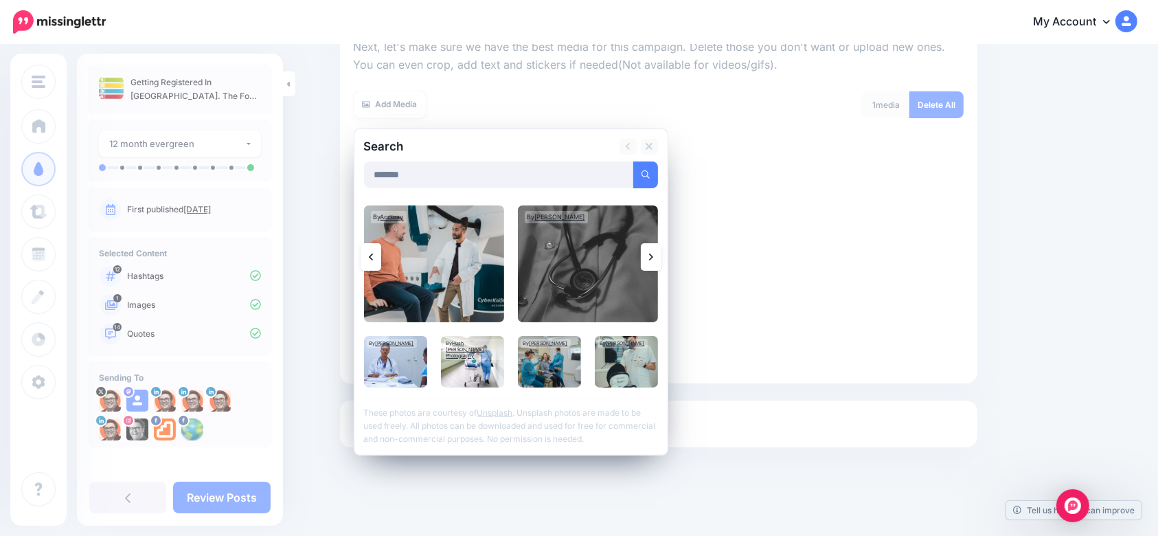
click at [661, 253] on link at bounding box center [651, 256] width 21 height 27
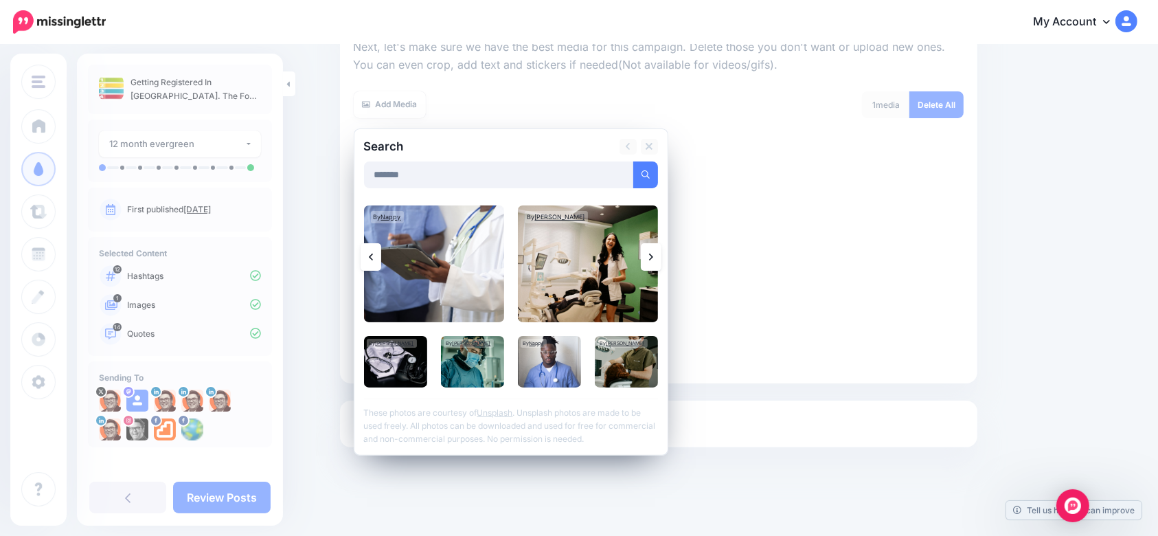
click at [661, 253] on link at bounding box center [651, 256] width 21 height 27
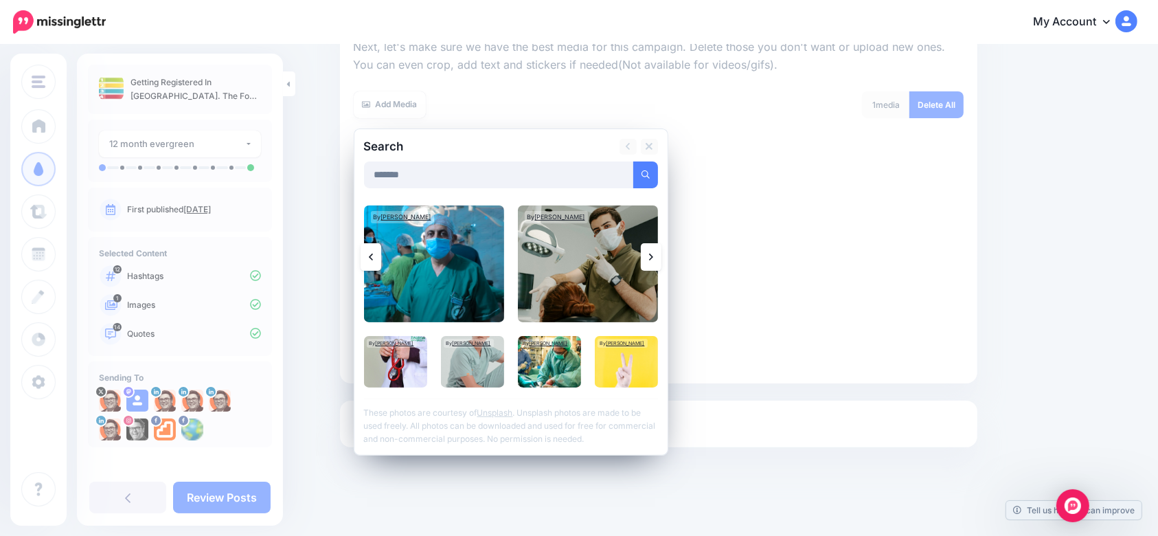
click at [661, 253] on link at bounding box center [651, 256] width 21 height 27
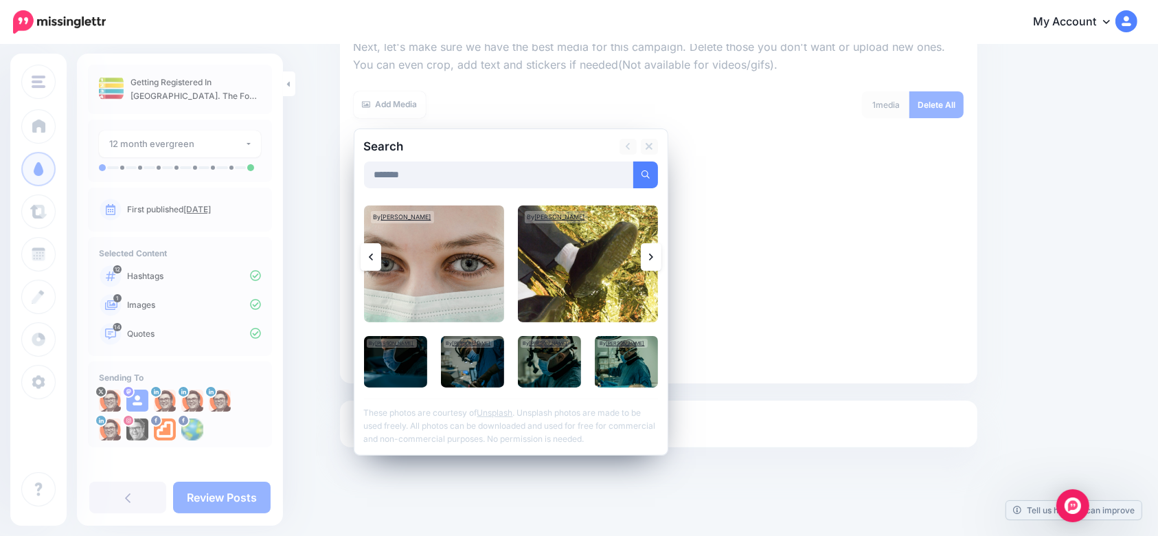
click at [658, 264] on link at bounding box center [651, 256] width 21 height 27
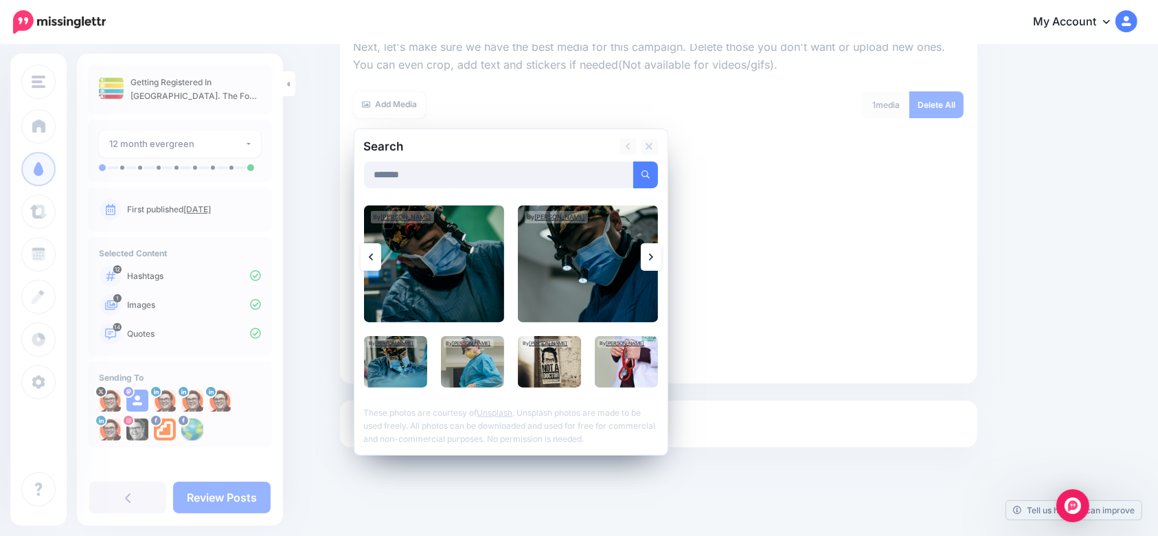
click at [661, 261] on link at bounding box center [651, 256] width 21 height 27
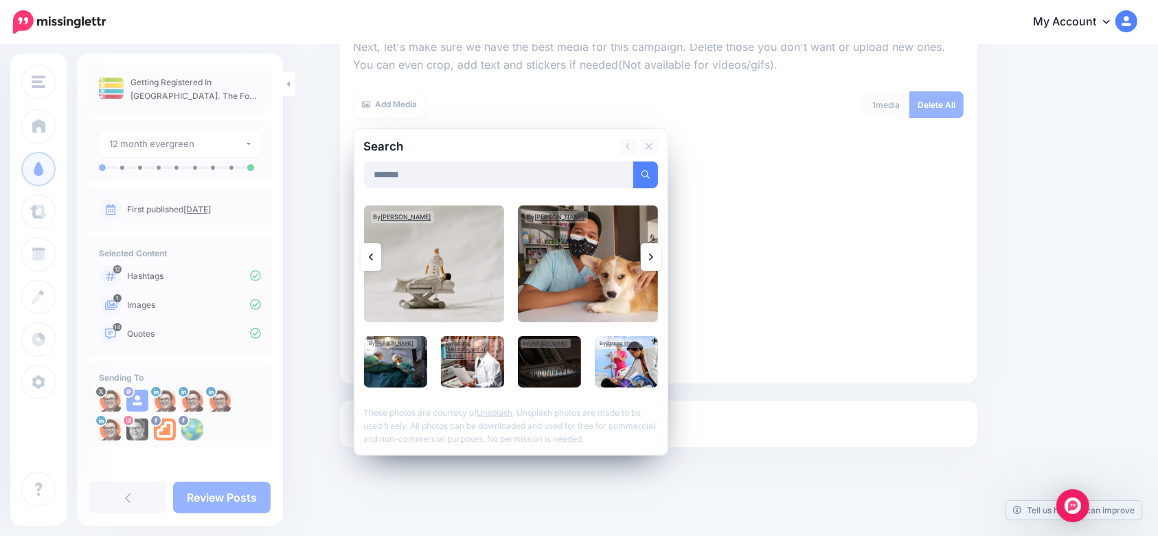
click at [653, 258] on icon at bounding box center [651, 256] width 4 height 7
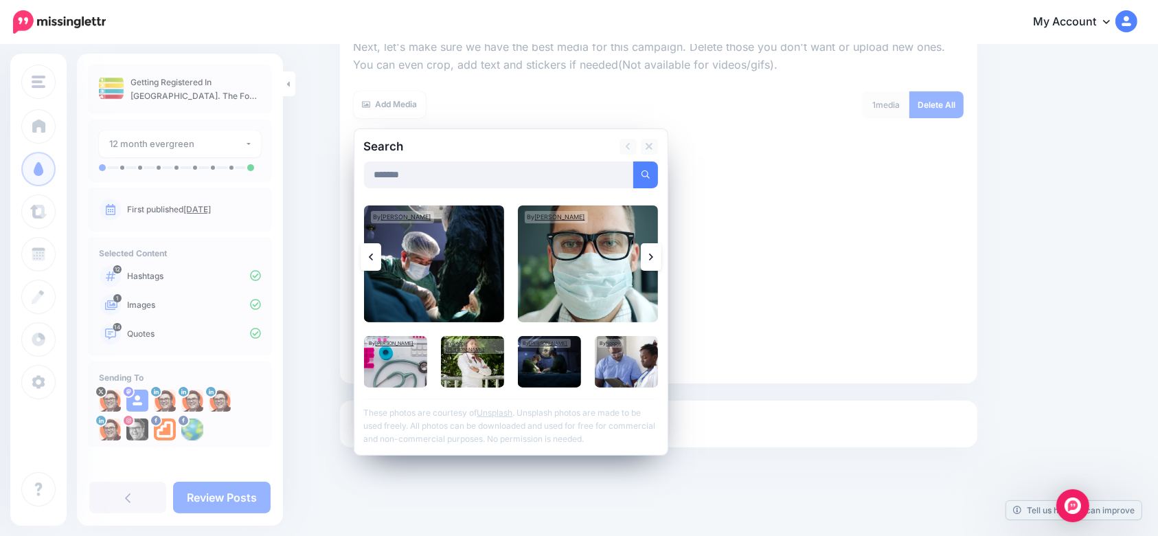
click at [653, 258] on icon at bounding box center [651, 256] width 4 height 7
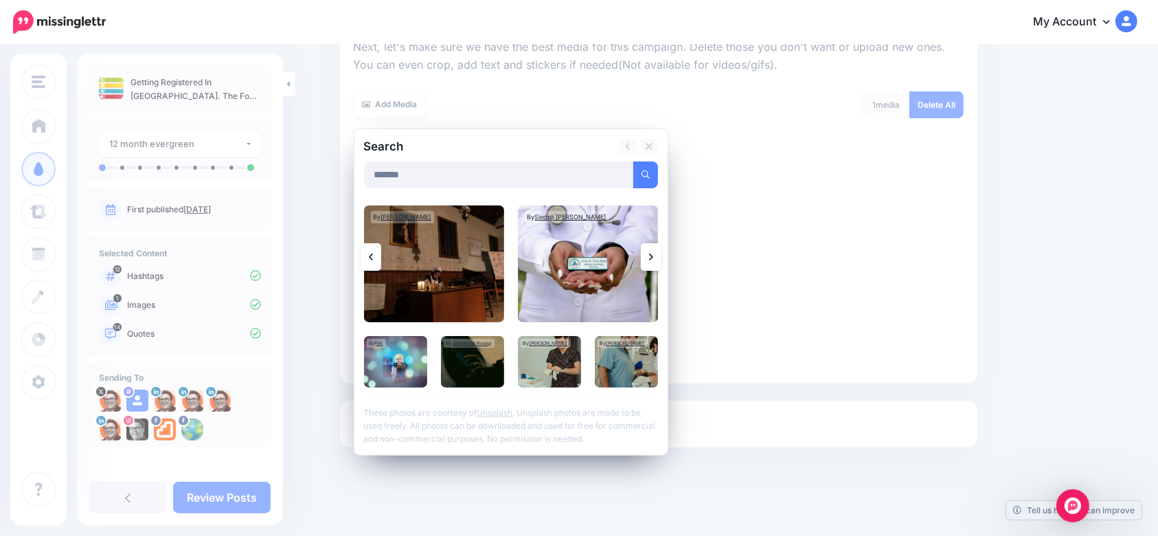
click at [653, 256] on icon at bounding box center [651, 256] width 4 height 11
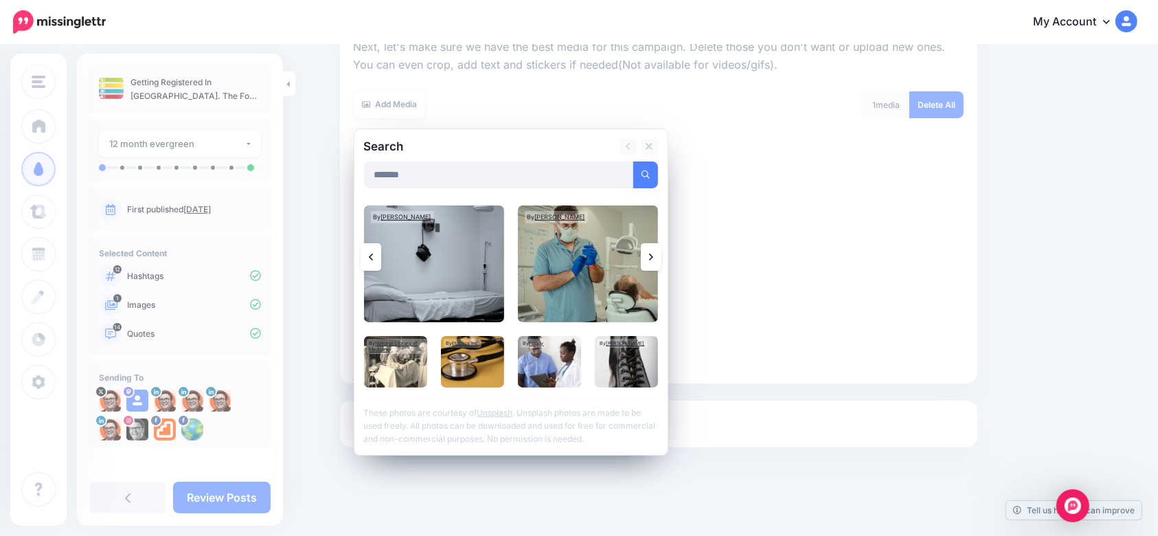
click at [661, 255] on link at bounding box center [651, 256] width 21 height 27
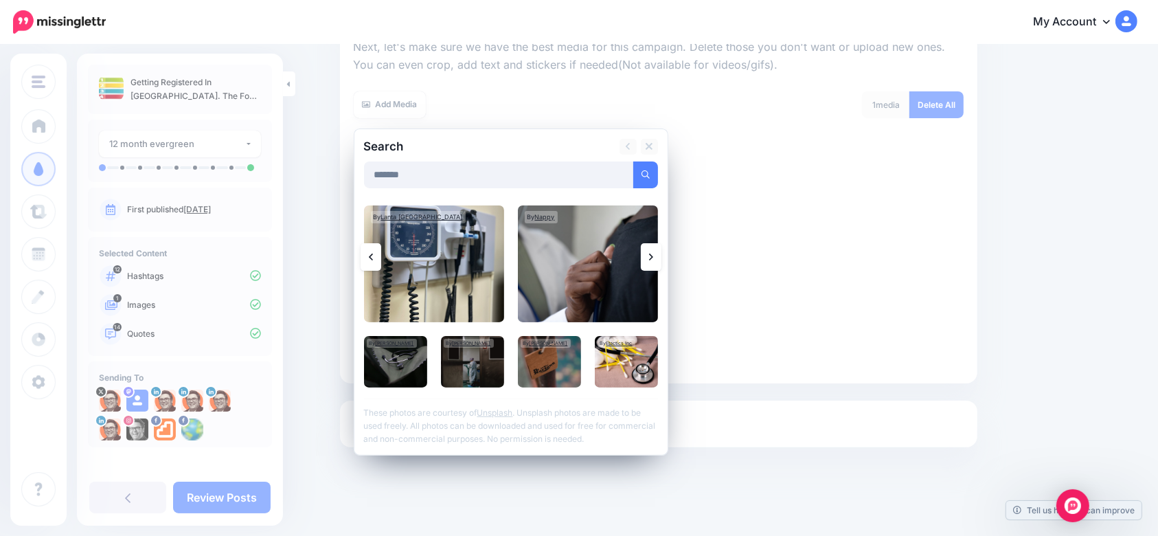
click at [654, 253] on link at bounding box center [651, 256] width 21 height 27
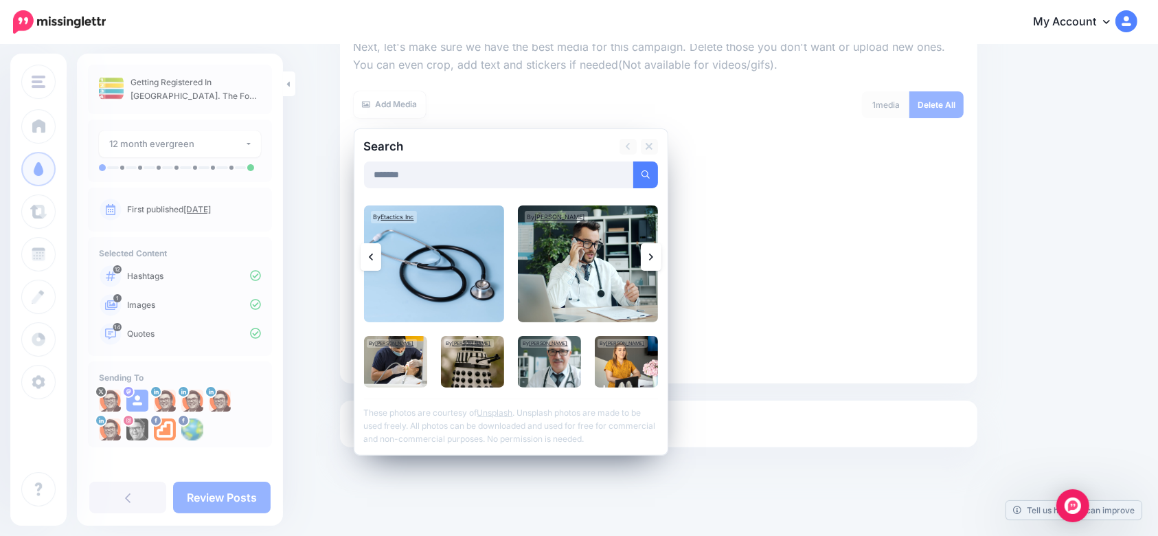
click at [654, 252] on link at bounding box center [651, 256] width 21 height 27
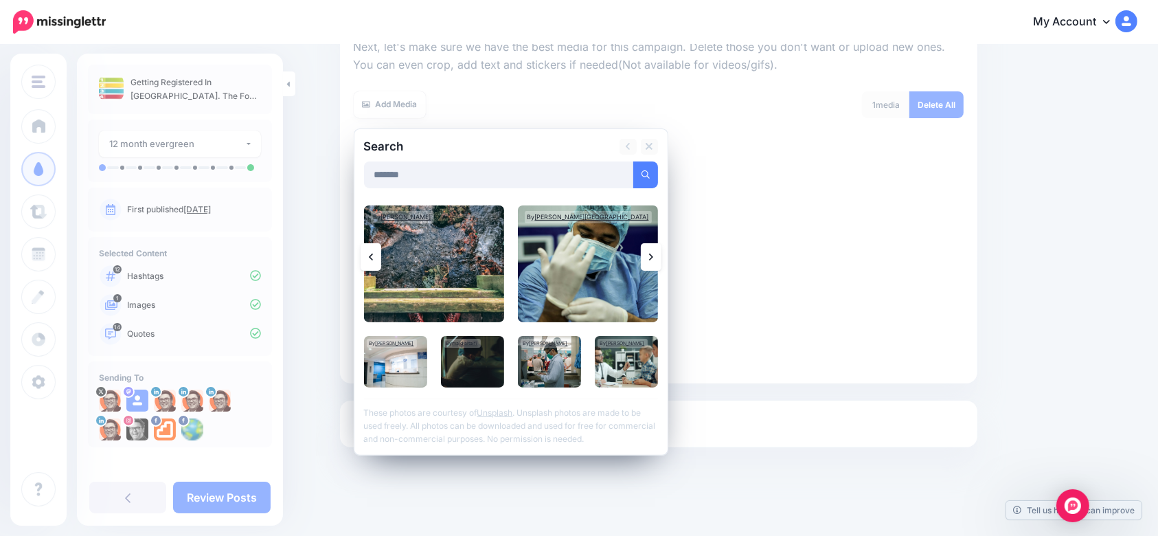
click at [654, 252] on link at bounding box center [651, 256] width 21 height 27
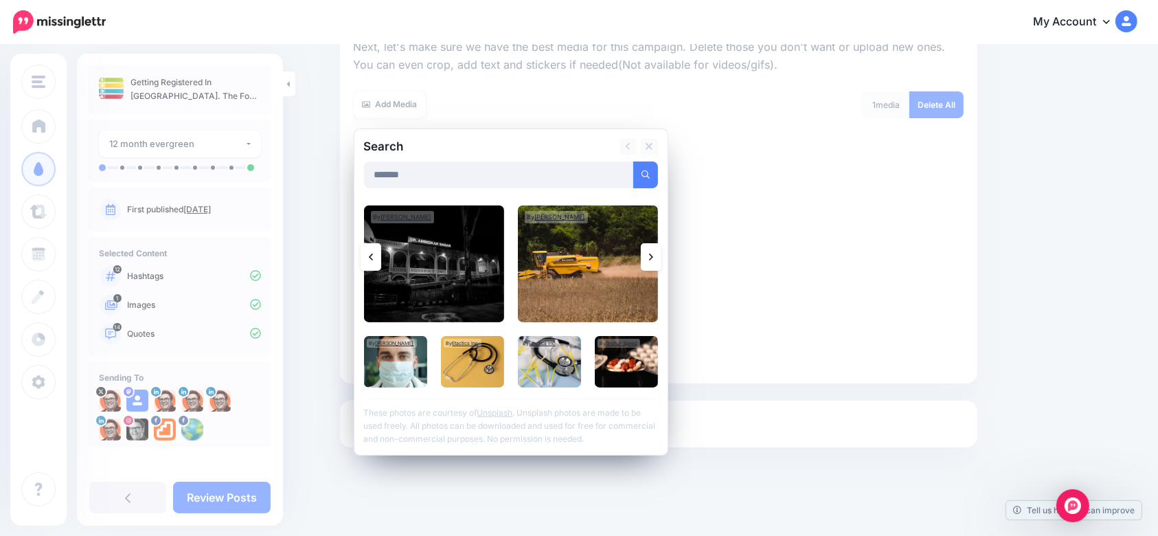
click at [654, 252] on link at bounding box center [651, 256] width 21 height 27
click at [654, 256] on link at bounding box center [651, 256] width 21 height 27
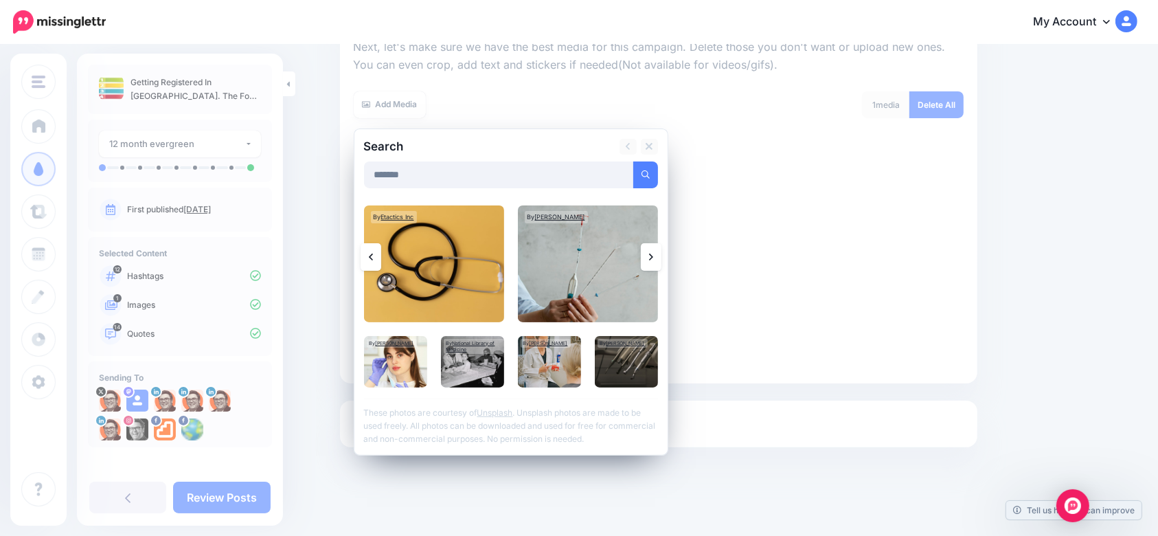
click at [653, 257] on icon at bounding box center [651, 256] width 4 height 11
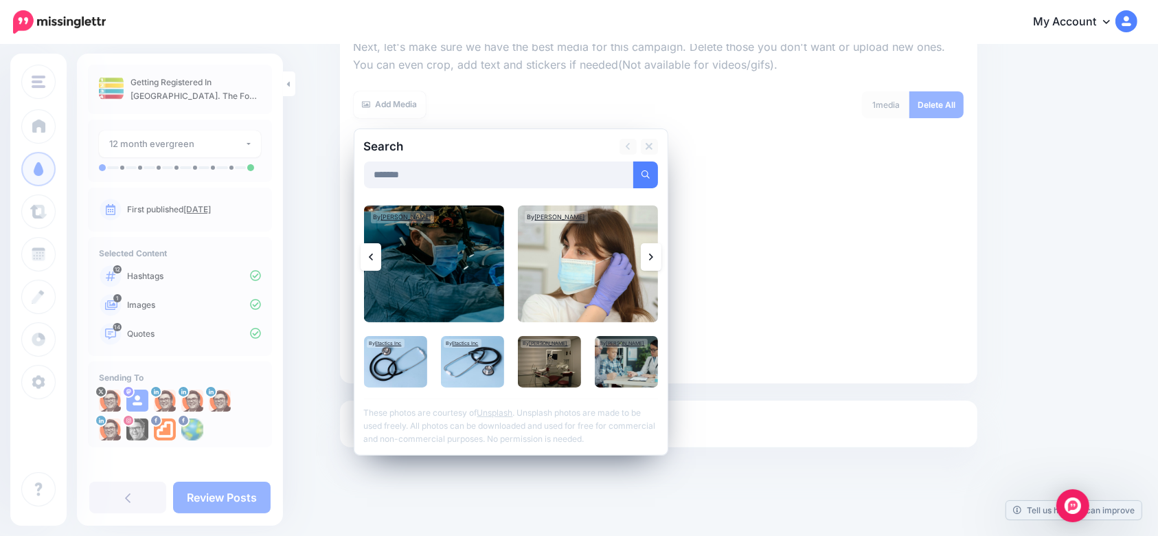
click at [653, 251] on icon at bounding box center [651, 256] width 4 height 11
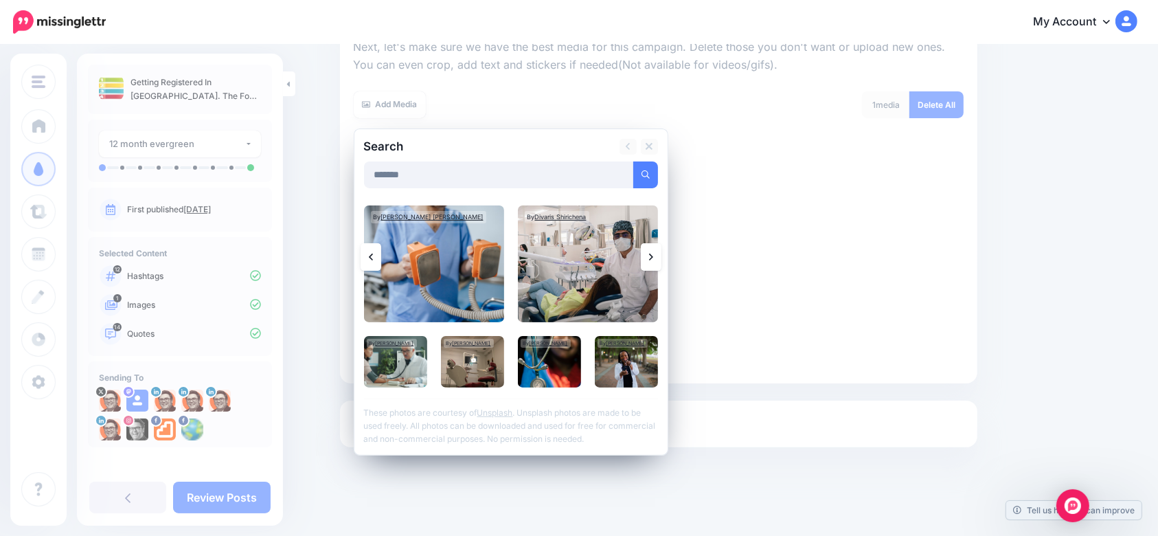
click at [657, 250] on link at bounding box center [651, 256] width 21 height 27
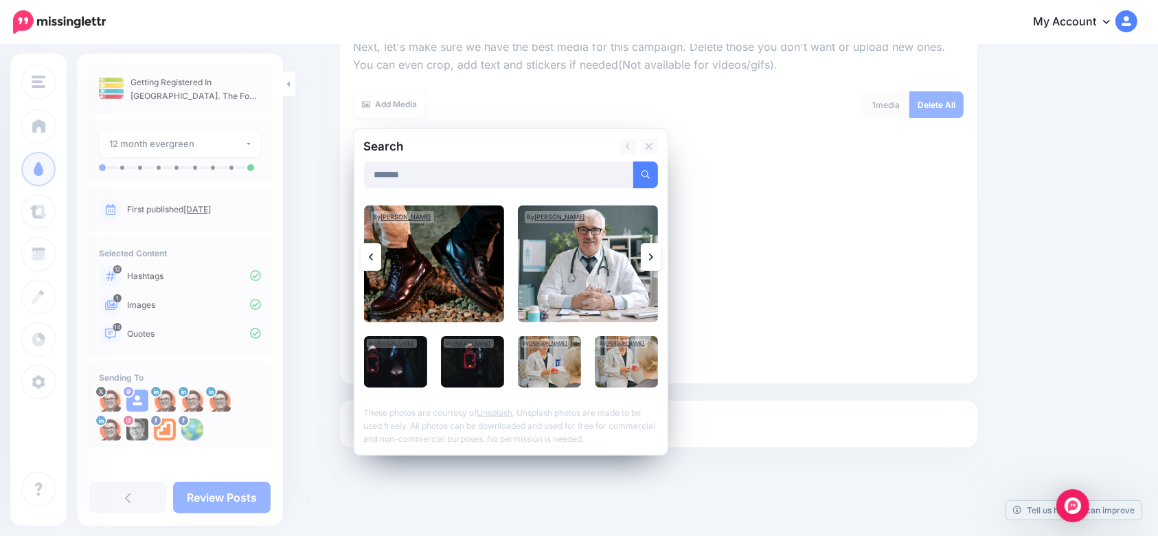
click at [657, 249] on link at bounding box center [651, 256] width 21 height 27
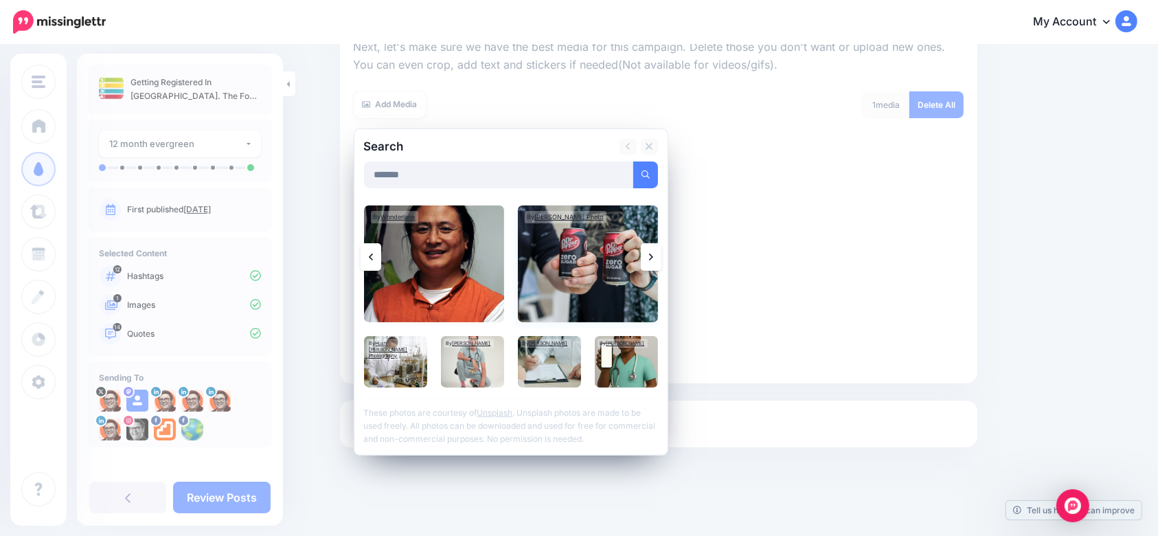
click at [645, 249] on img at bounding box center [588, 263] width 140 height 117
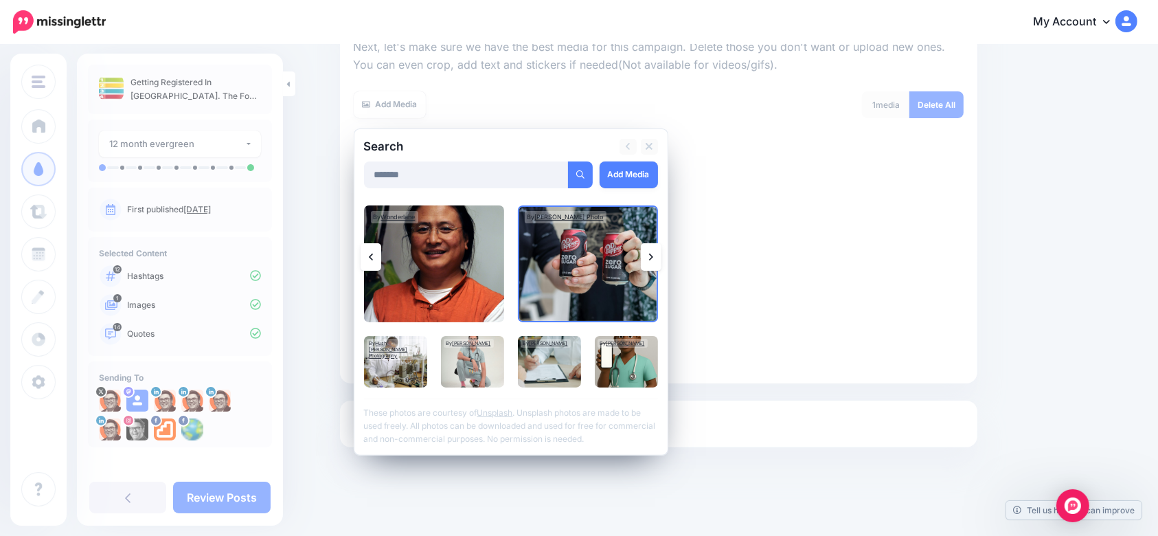
click at [656, 255] on link at bounding box center [651, 256] width 21 height 27
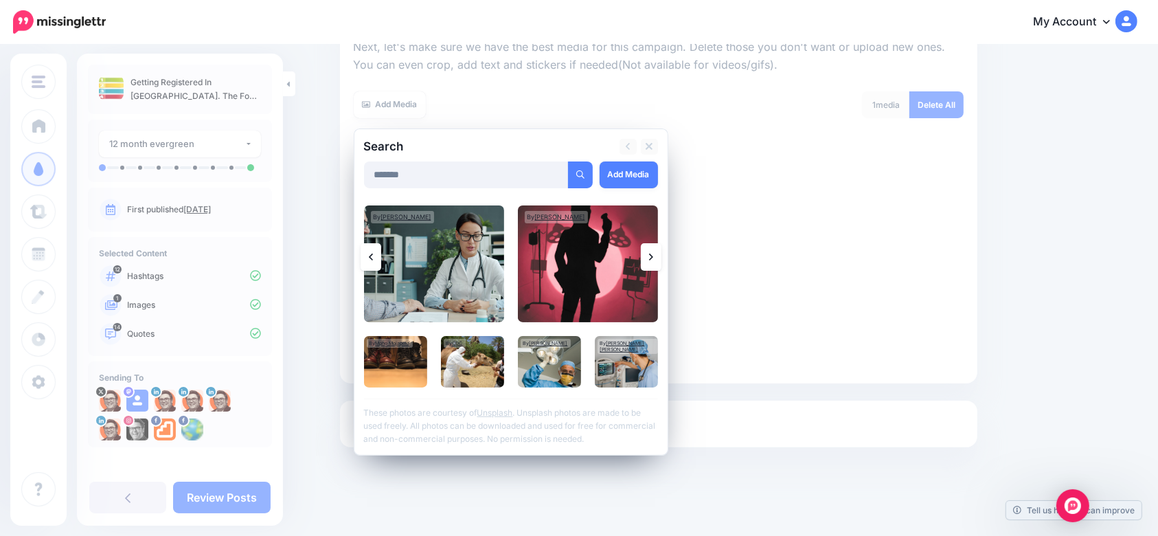
click at [653, 260] on icon at bounding box center [651, 256] width 4 height 11
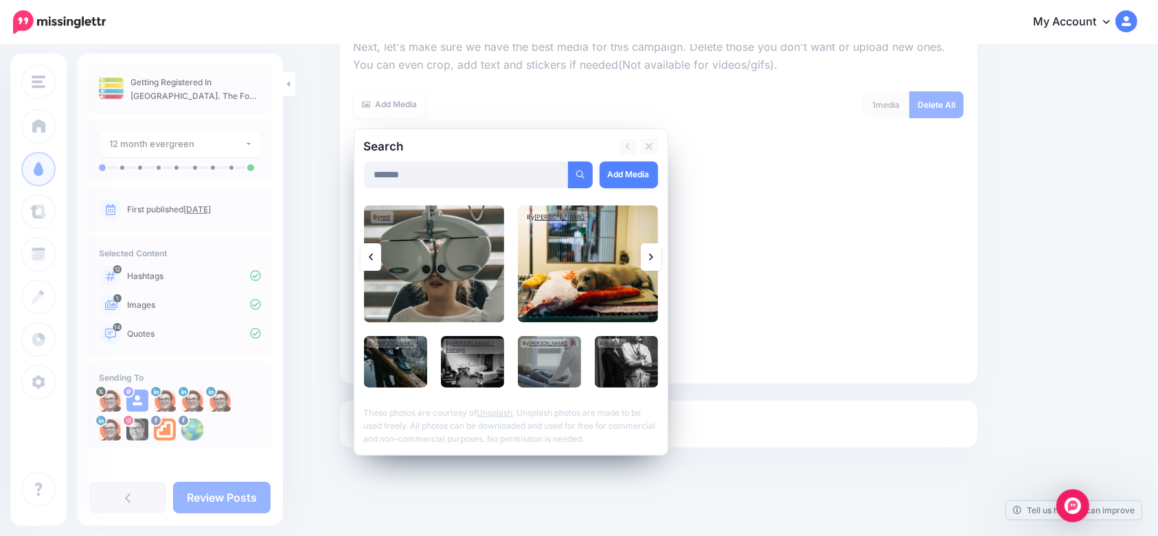
click at [653, 251] on icon at bounding box center [651, 256] width 4 height 11
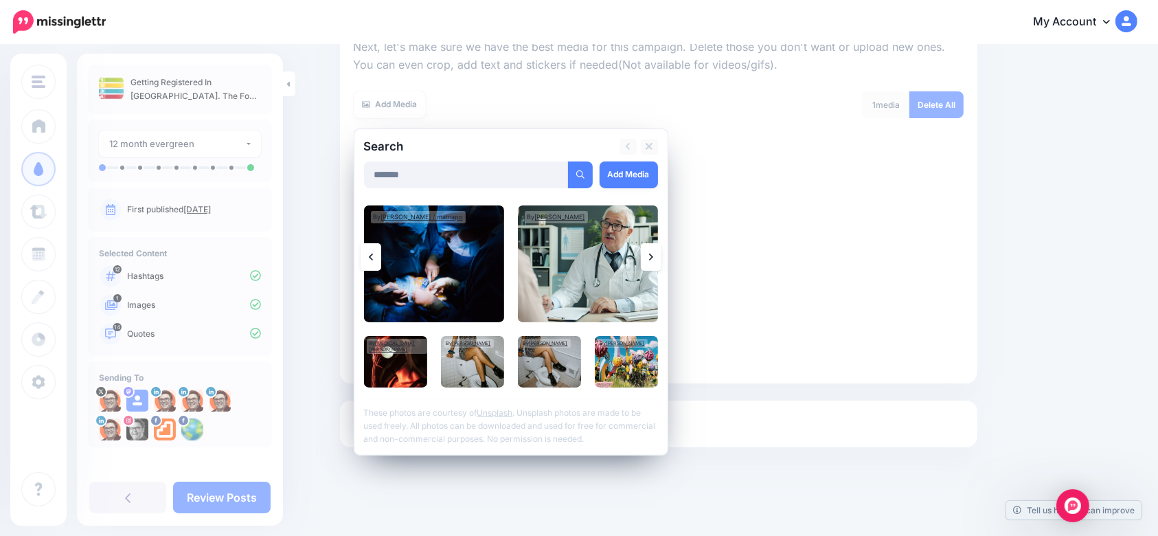
click at [661, 260] on link at bounding box center [651, 256] width 21 height 27
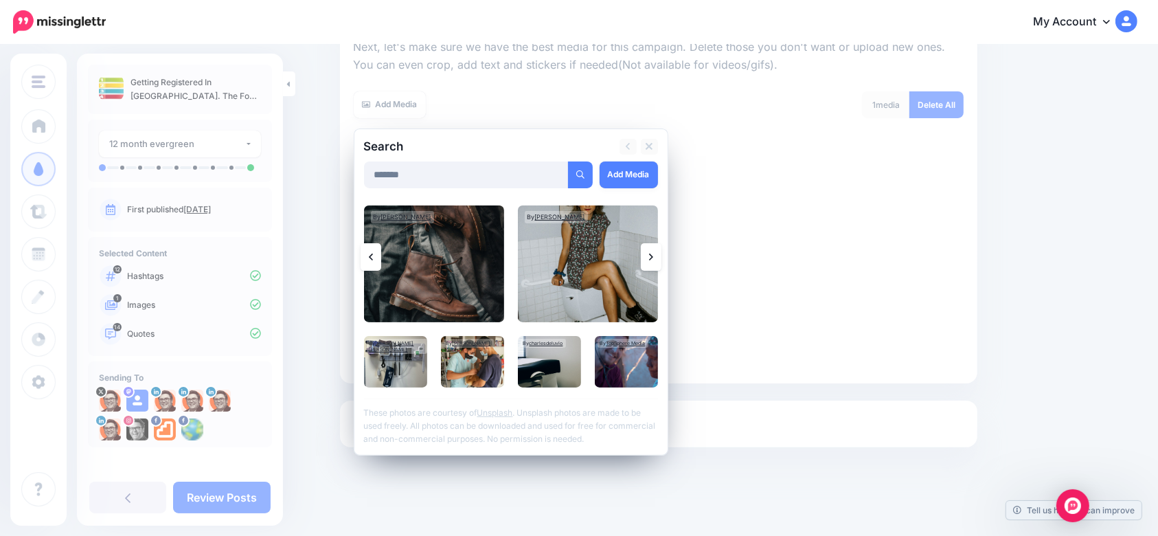
click at [653, 255] on icon at bounding box center [651, 256] width 4 height 11
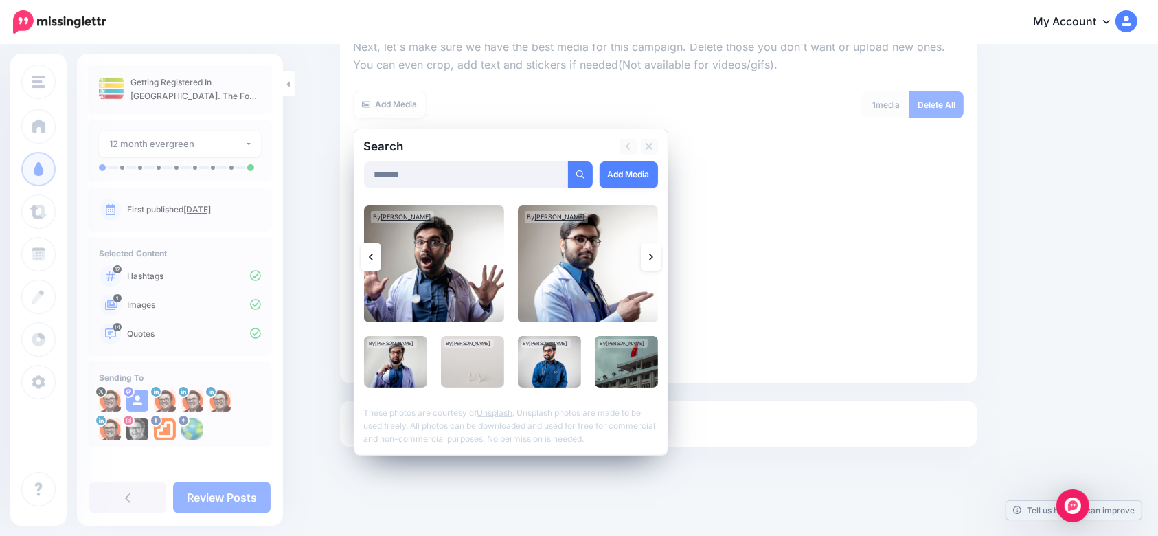
click at [653, 259] on icon at bounding box center [651, 256] width 4 height 11
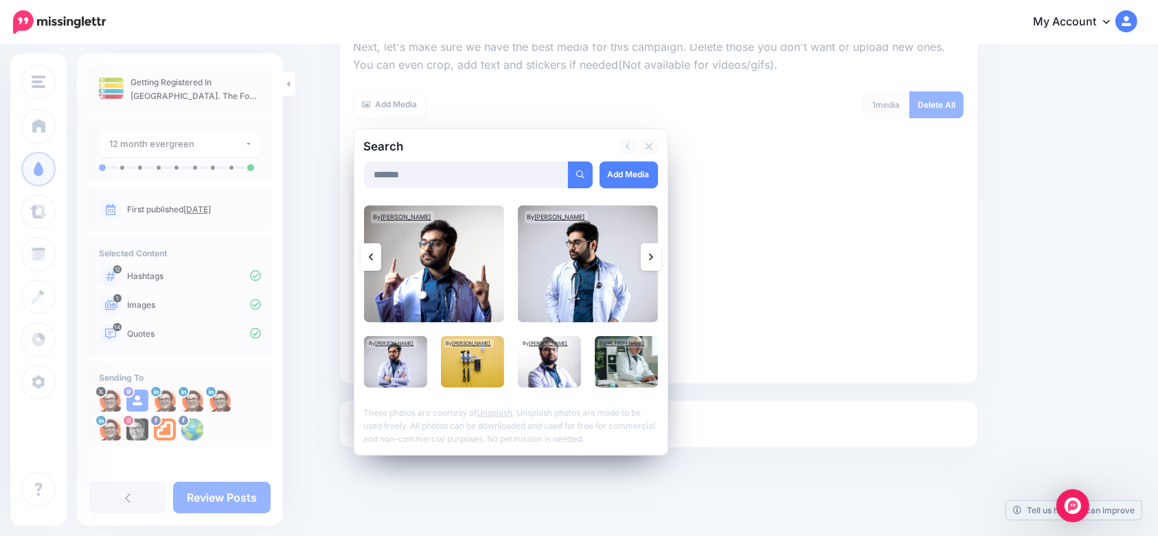
click at [653, 253] on icon at bounding box center [651, 256] width 4 height 11
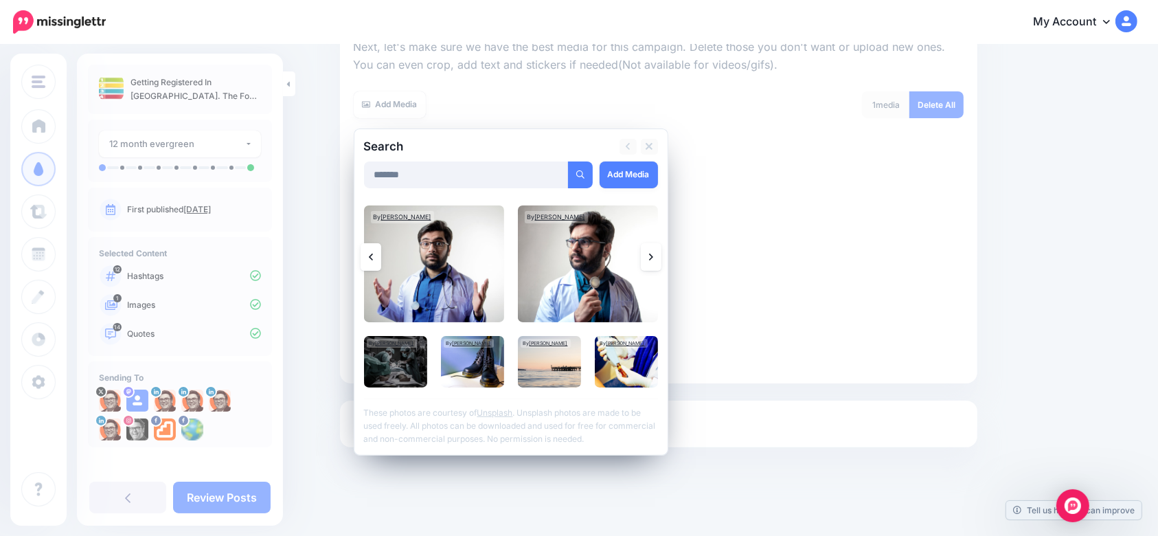
click at [659, 253] on link at bounding box center [651, 256] width 21 height 27
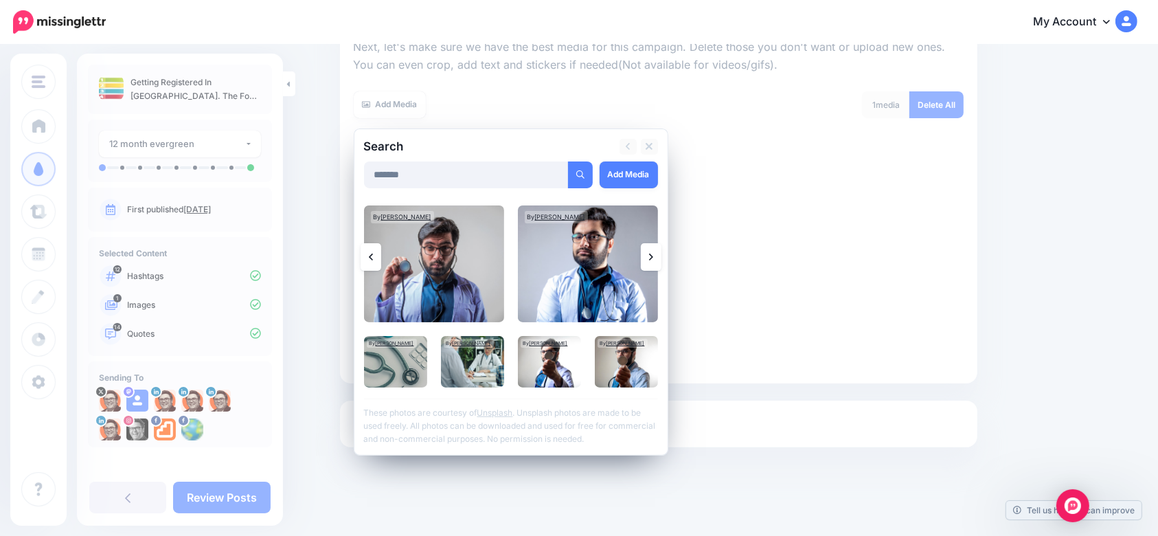
click at [653, 260] on icon at bounding box center [651, 256] width 4 height 11
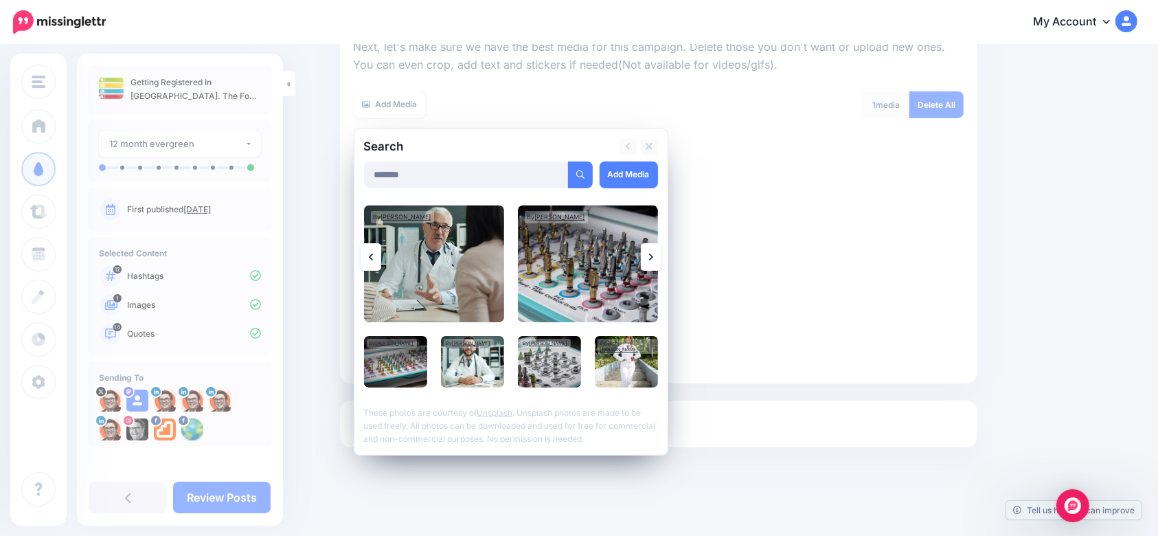
click at [661, 255] on link at bounding box center [651, 256] width 21 height 27
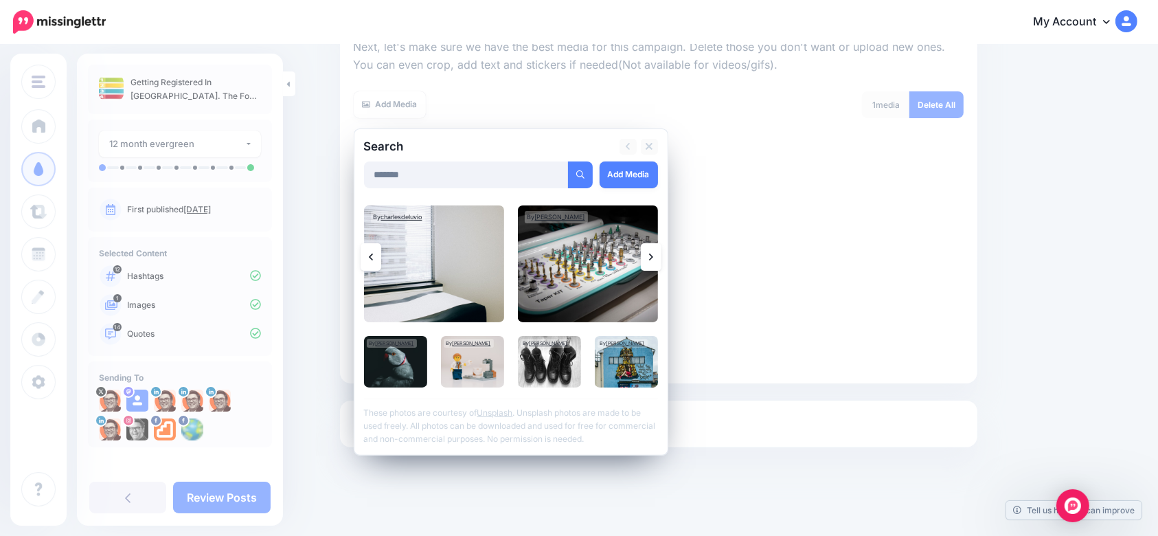
click at [661, 259] on link at bounding box center [651, 256] width 21 height 27
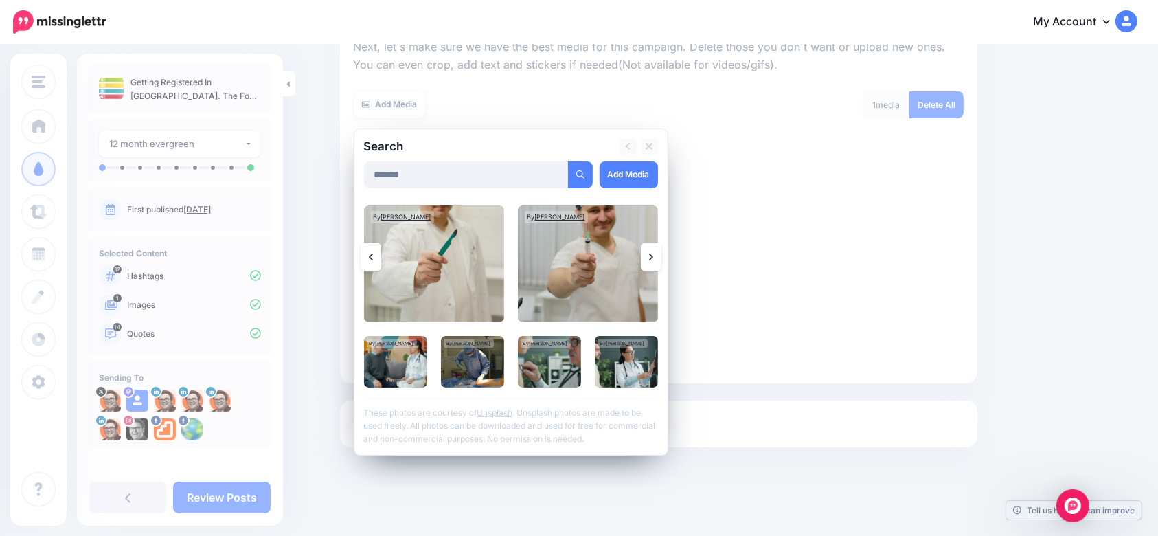
click at [661, 257] on link at bounding box center [651, 256] width 21 height 27
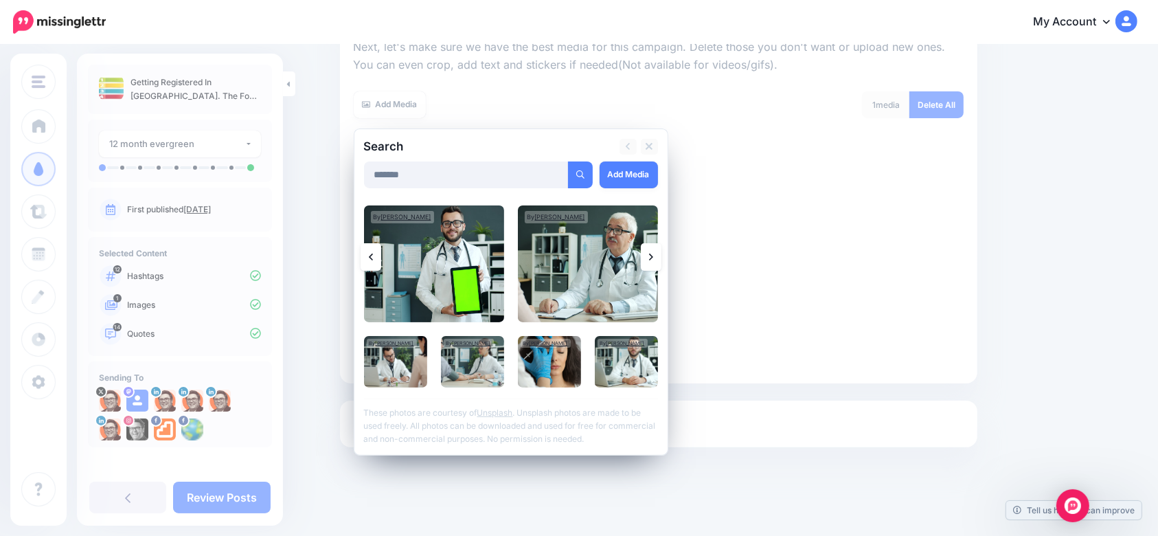
click at [660, 256] on link at bounding box center [651, 256] width 21 height 27
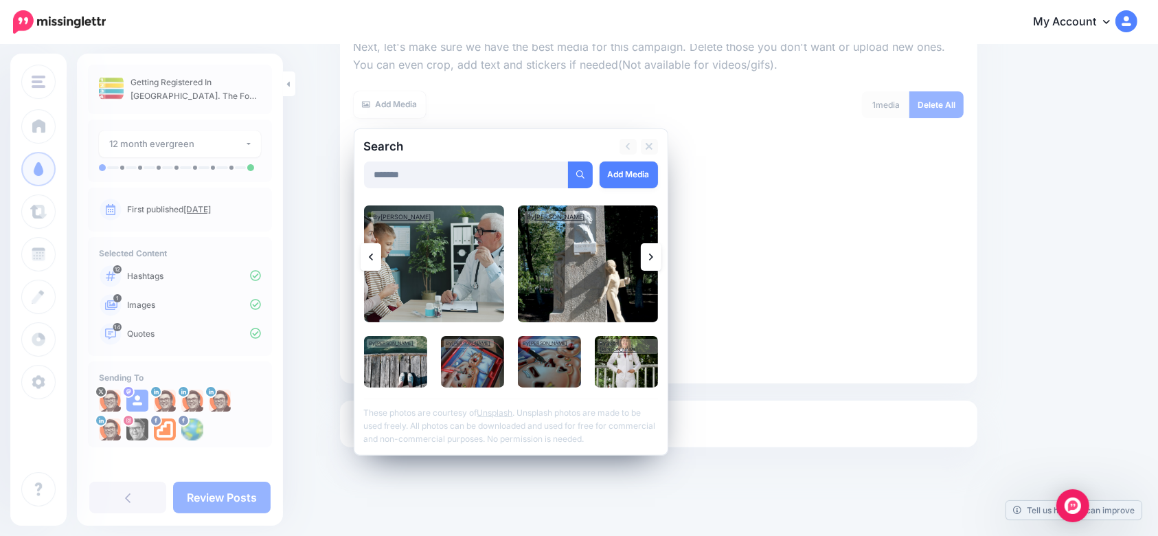
click at [661, 250] on link at bounding box center [651, 256] width 21 height 27
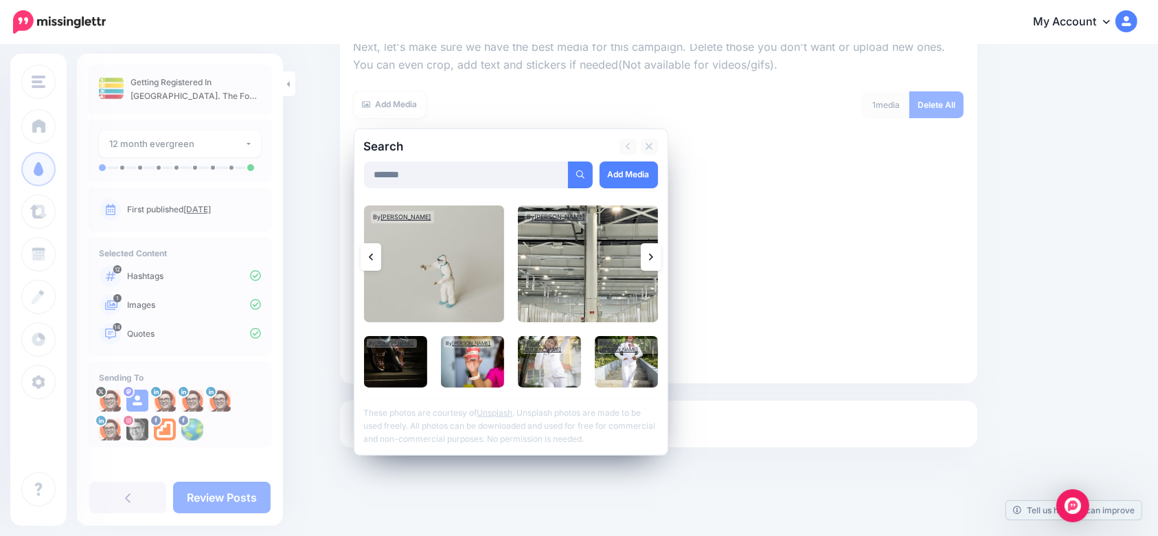
click at [653, 254] on icon at bounding box center [651, 256] width 4 height 7
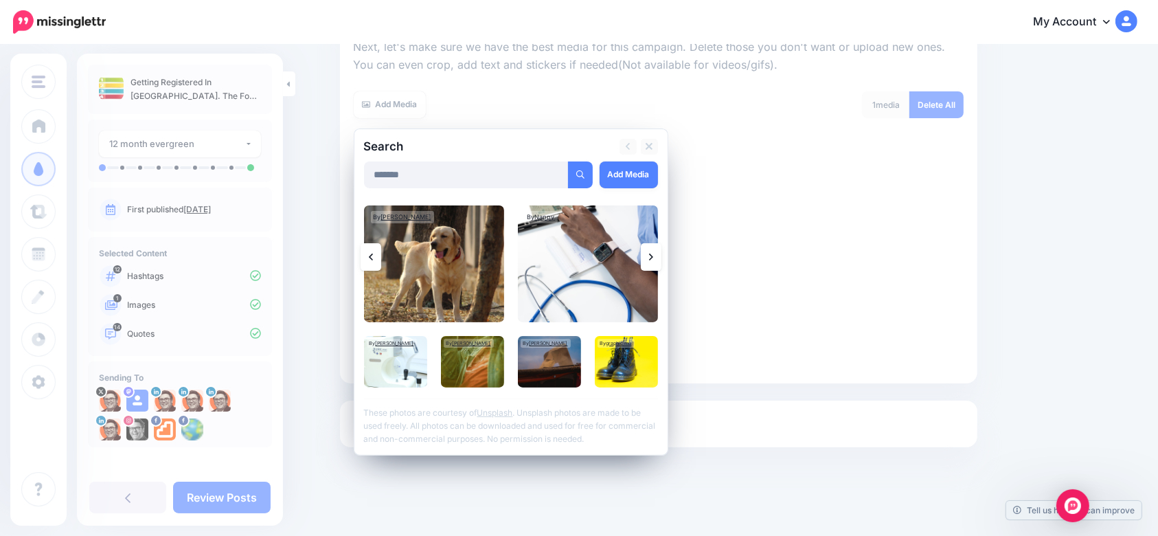
click at [659, 253] on link at bounding box center [651, 256] width 21 height 27
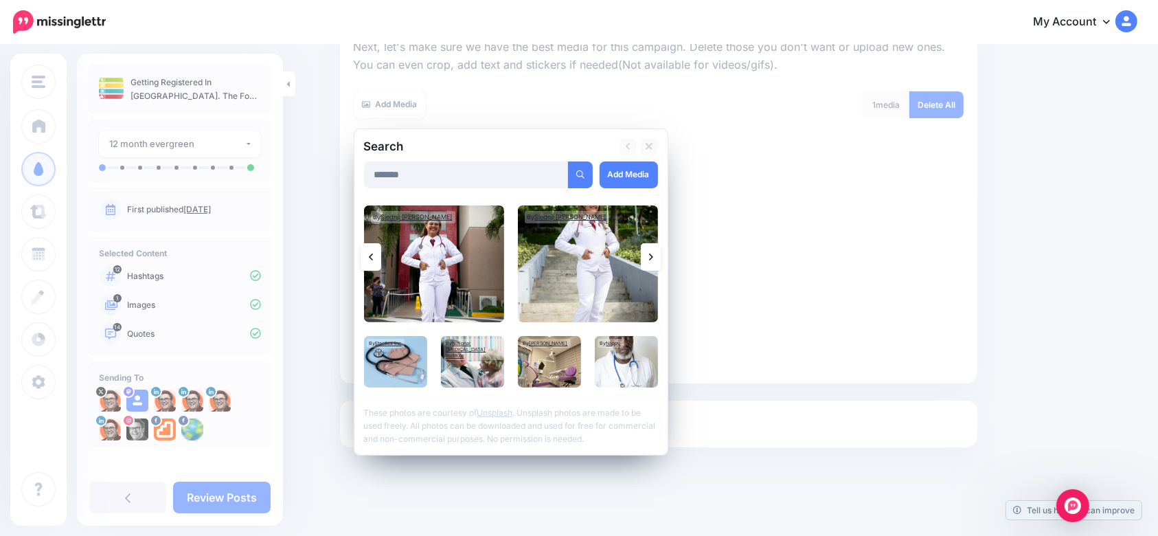
click at [651, 251] on link at bounding box center [651, 256] width 21 height 27
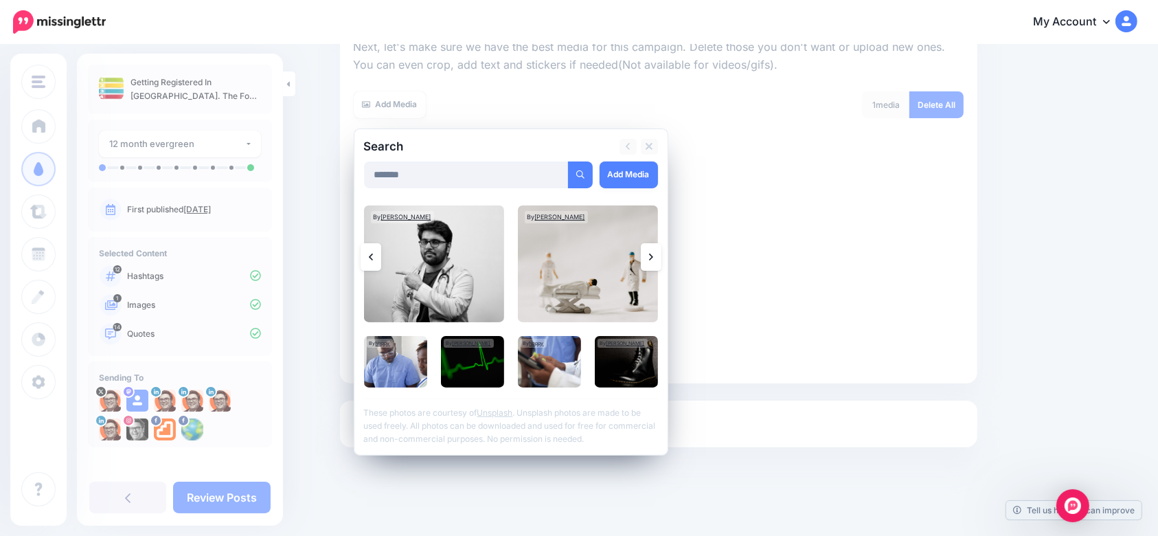
click at [658, 264] on link at bounding box center [651, 256] width 21 height 27
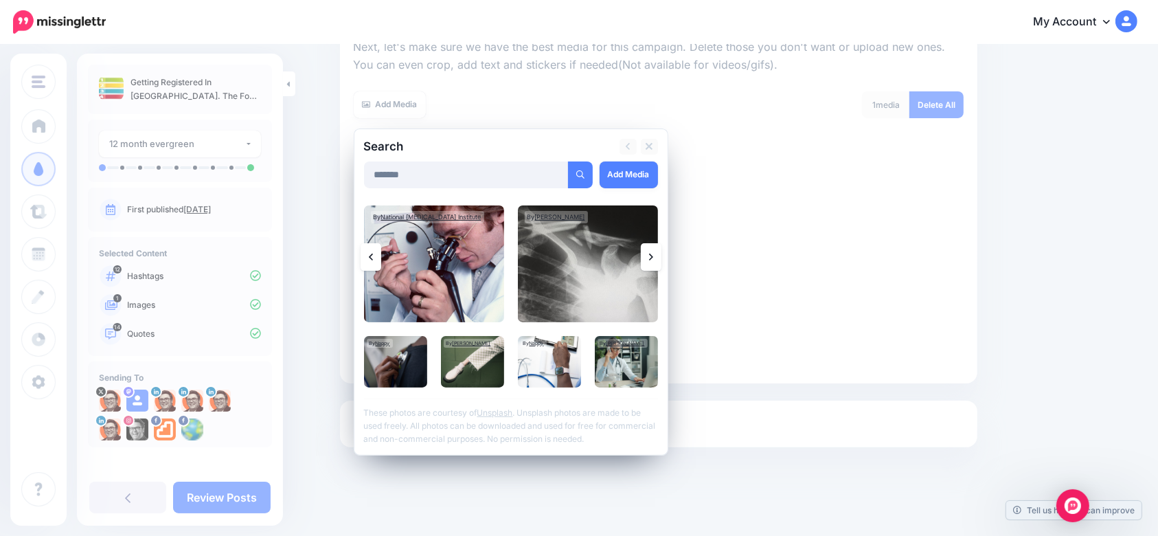
click at [650, 255] on link at bounding box center [651, 256] width 21 height 27
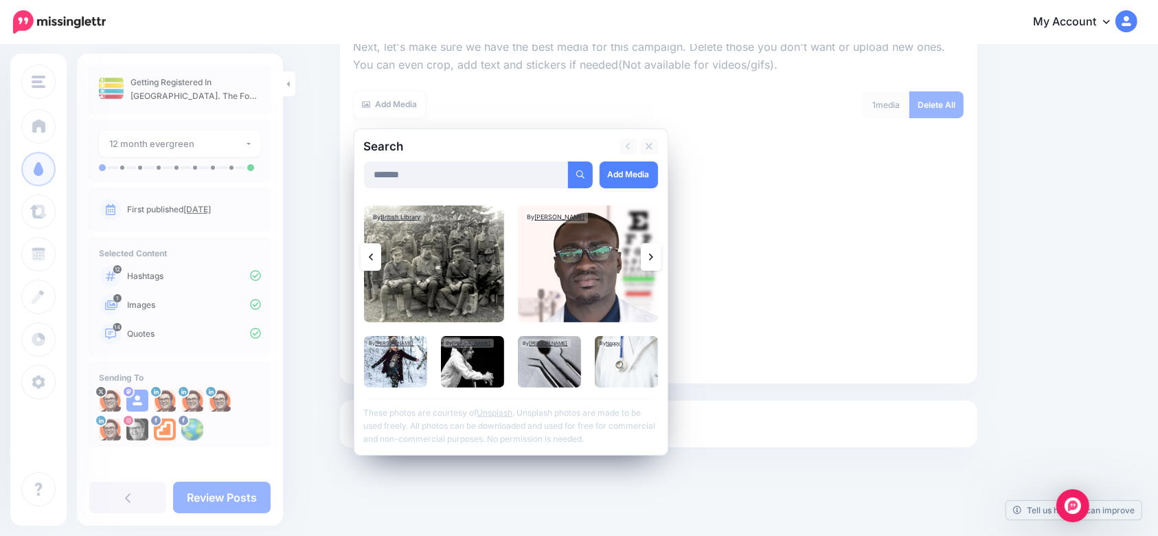
click at [653, 258] on icon at bounding box center [651, 256] width 4 height 11
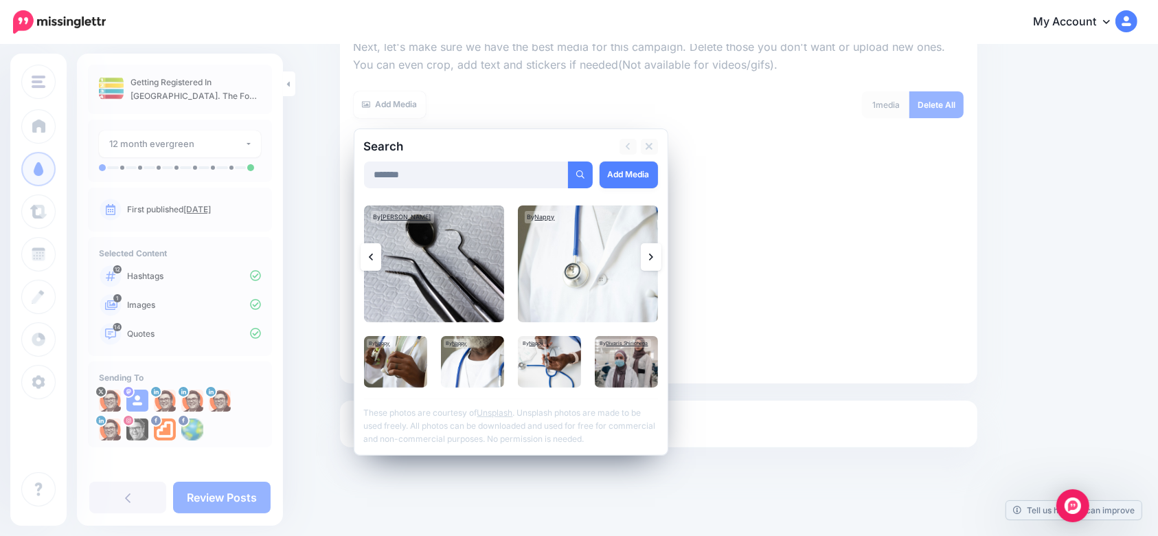
click at [661, 255] on link at bounding box center [651, 256] width 21 height 27
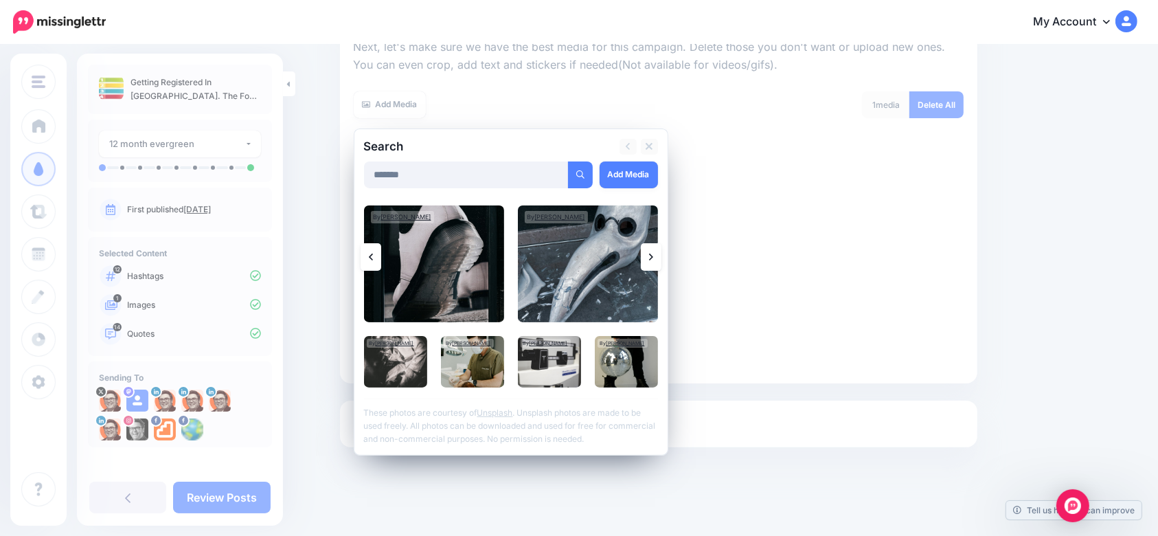
click at [661, 255] on link at bounding box center [651, 256] width 21 height 27
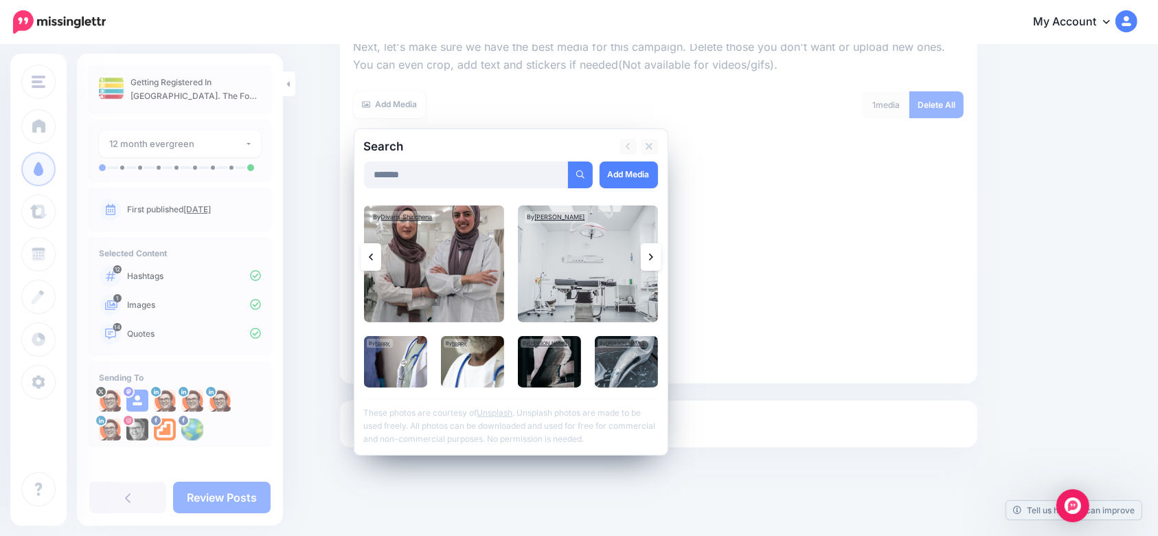
click at [661, 255] on link at bounding box center [651, 256] width 21 height 27
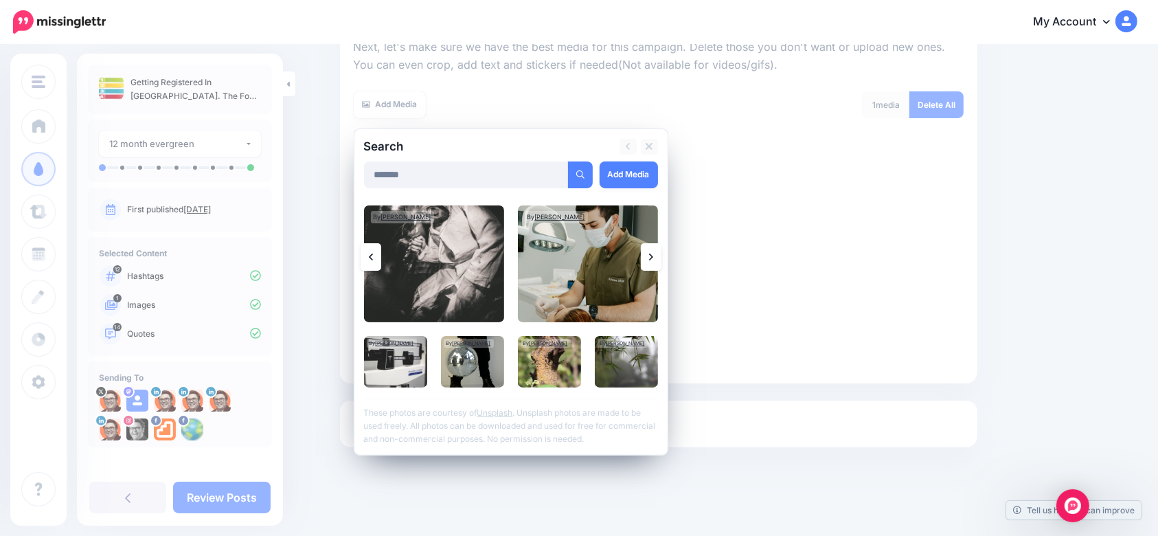
click at [661, 256] on link at bounding box center [651, 256] width 21 height 27
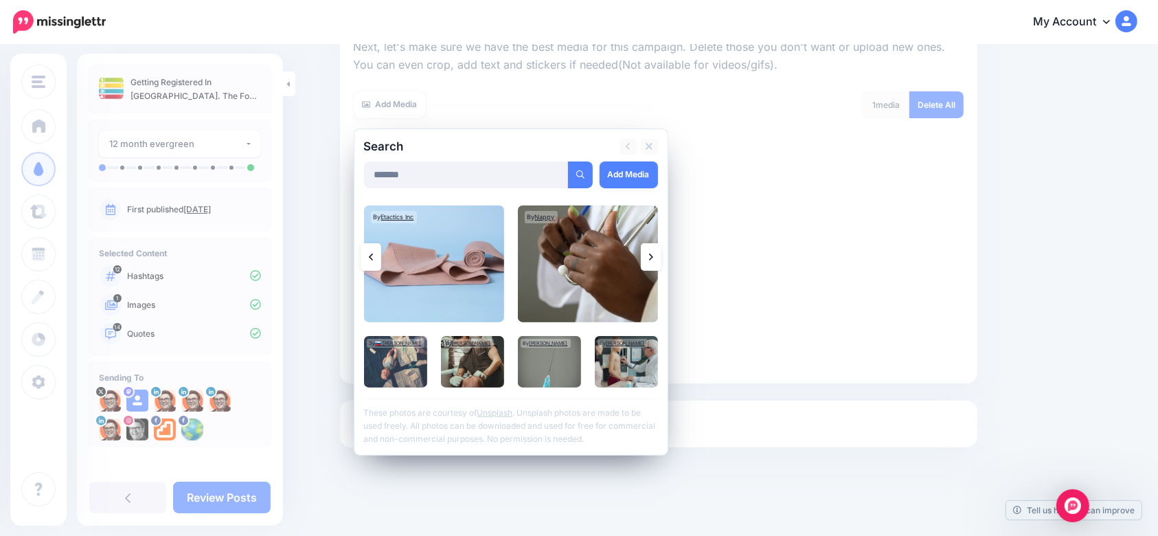
click at [653, 255] on icon at bounding box center [651, 256] width 4 height 7
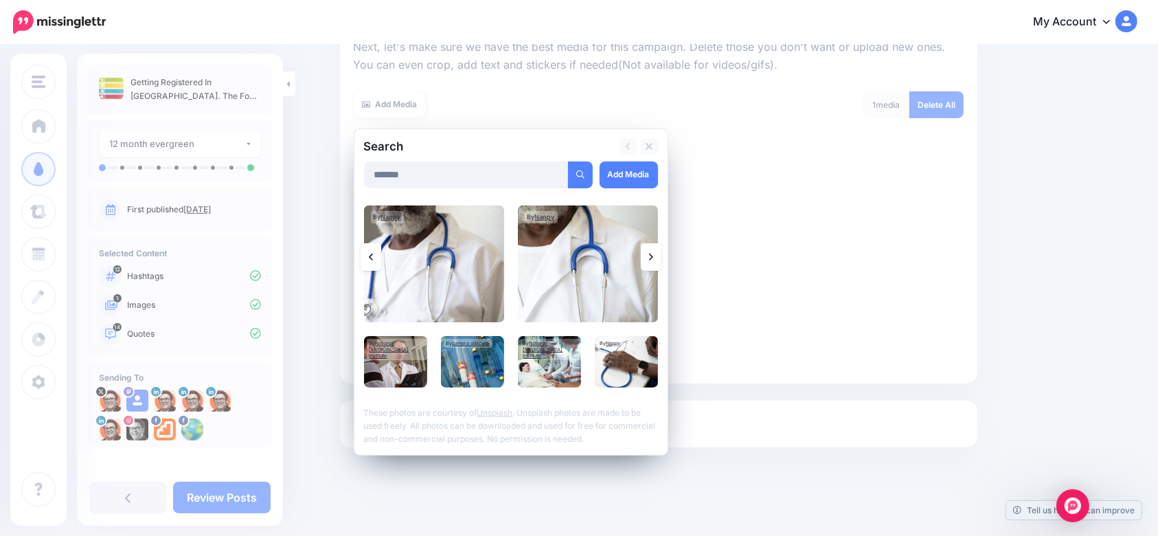
click at [661, 250] on link at bounding box center [651, 256] width 21 height 27
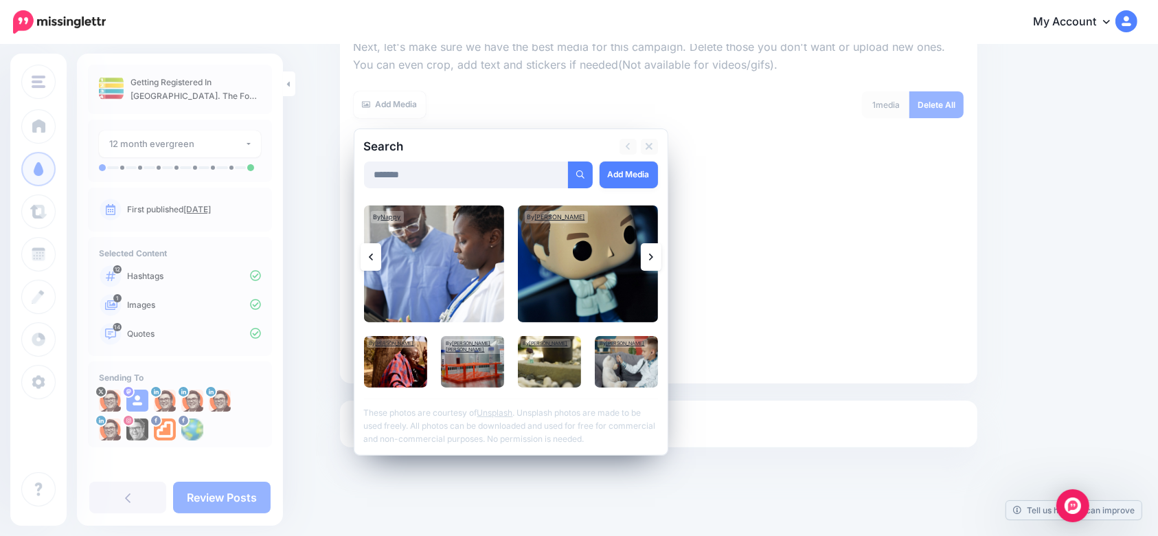
click at [653, 253] on icon at bounding box center [651, 256] width 4 height 11
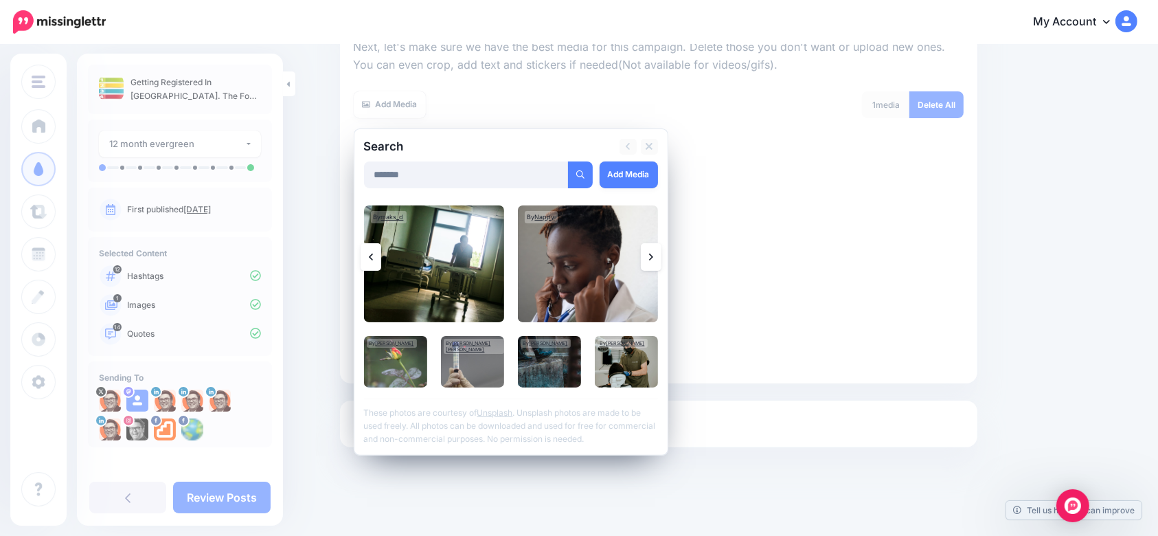
click at [661, 255] on link at bounding box center [651, 256] width 21 height 27
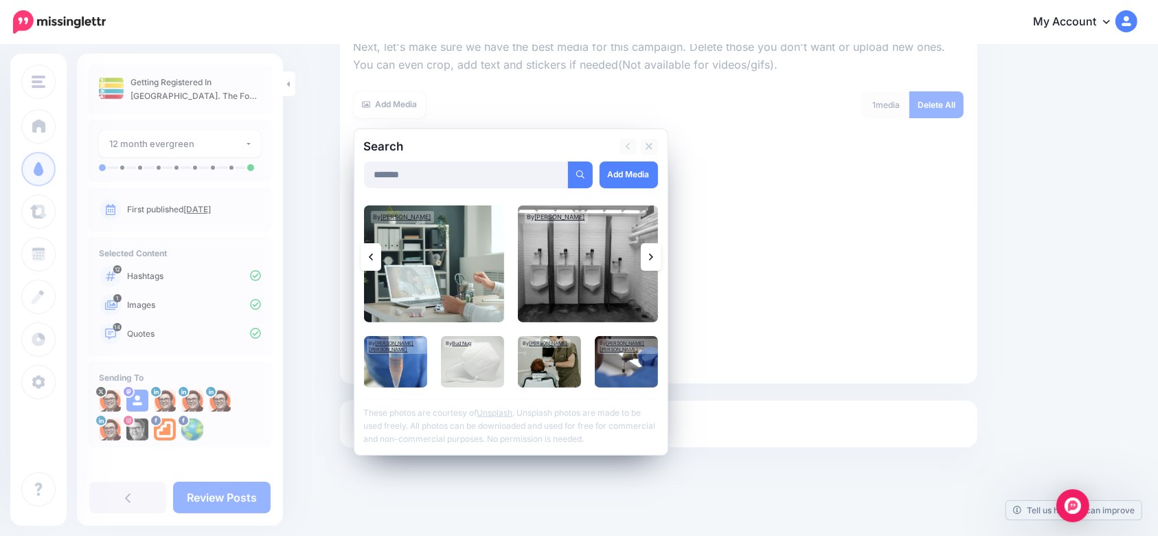
click at [653, 255] on icon at bounding box center [651, 256] width 4 height 11
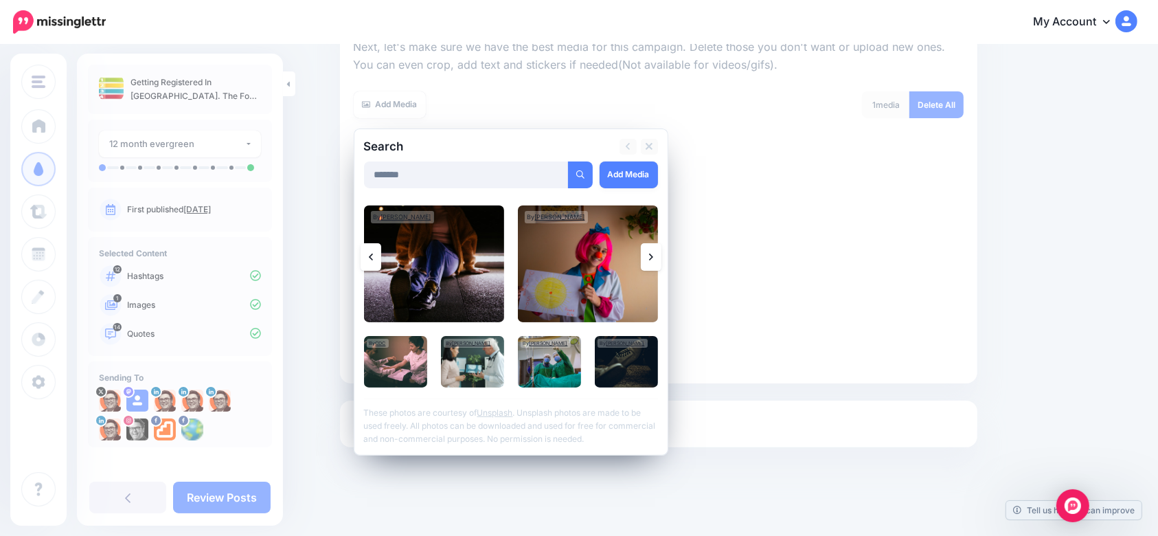
click at [661, 249] on link at bounding box center [651, 256] width 21 height 27
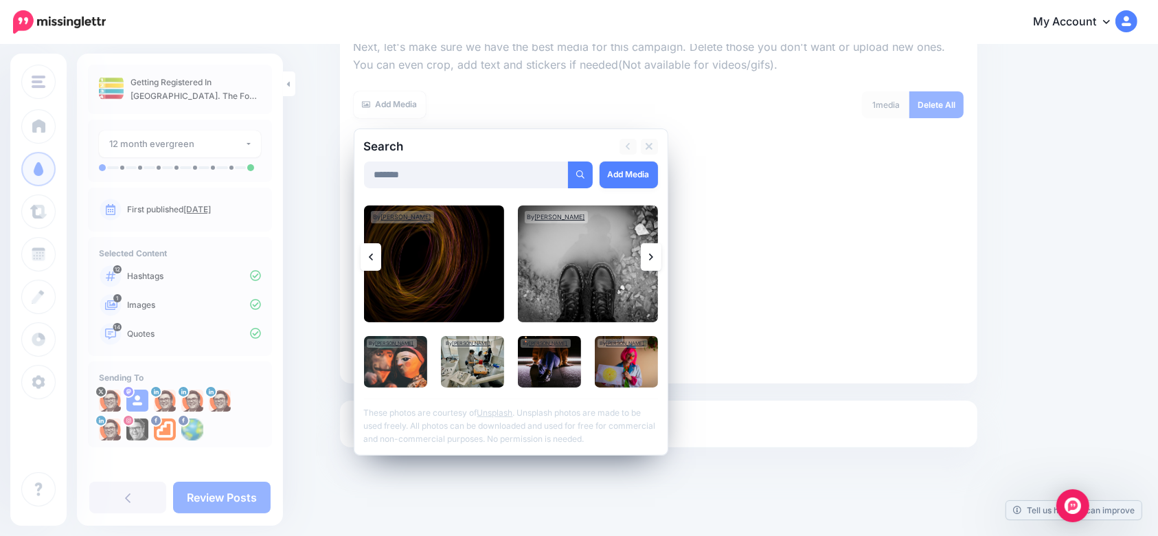
click at [653, 254] on icon at bounding box center [651, 256] width 4 height 11
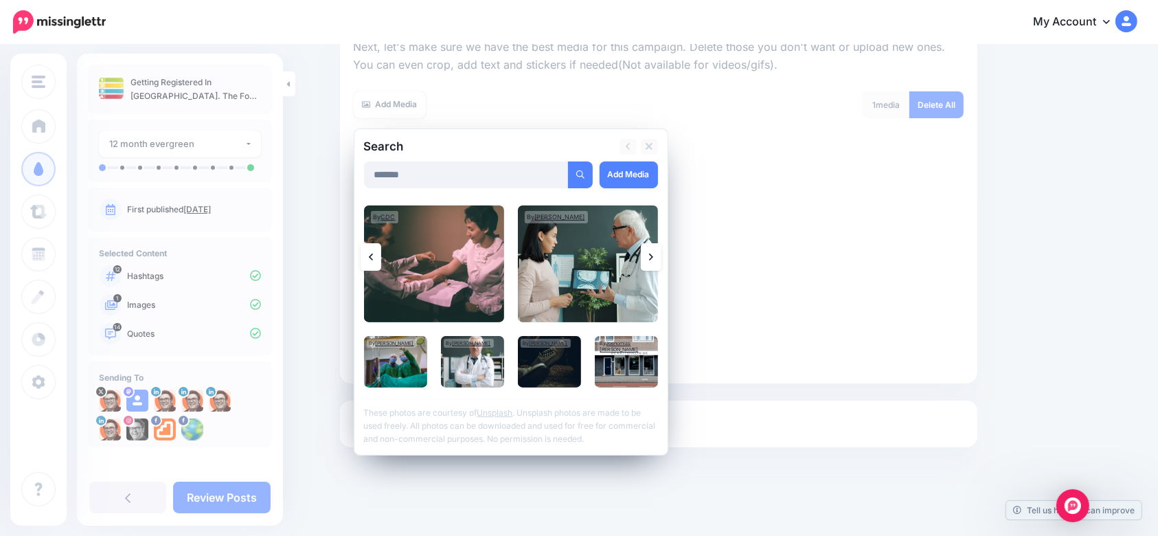
click at [653, 257] on icon at bounding box center [651, 256] width 4 height 11
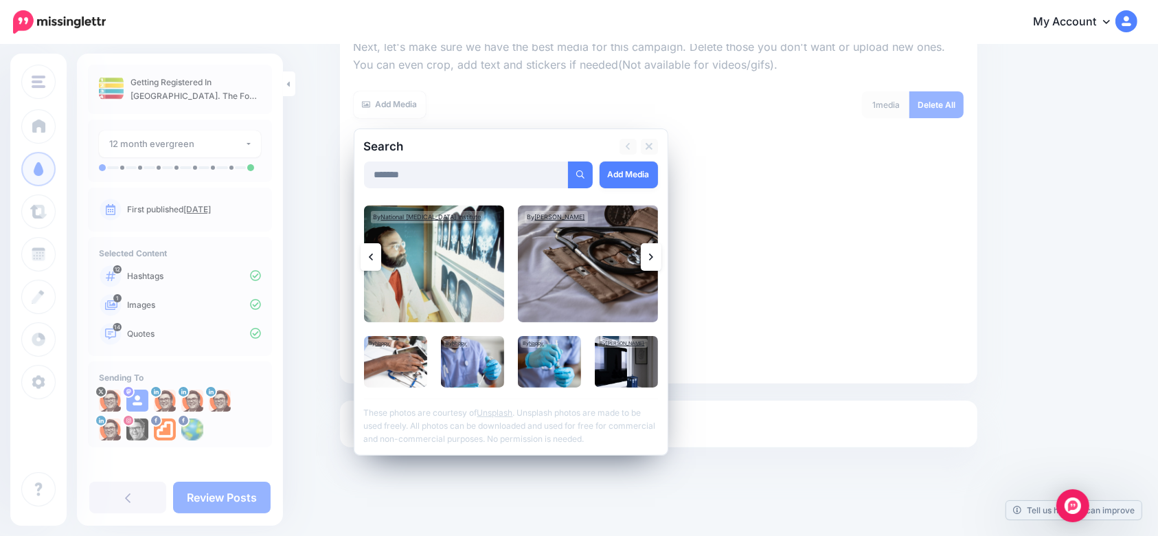
click at [654, 260] on link at bounding box center [651, 256] width 21 height 27
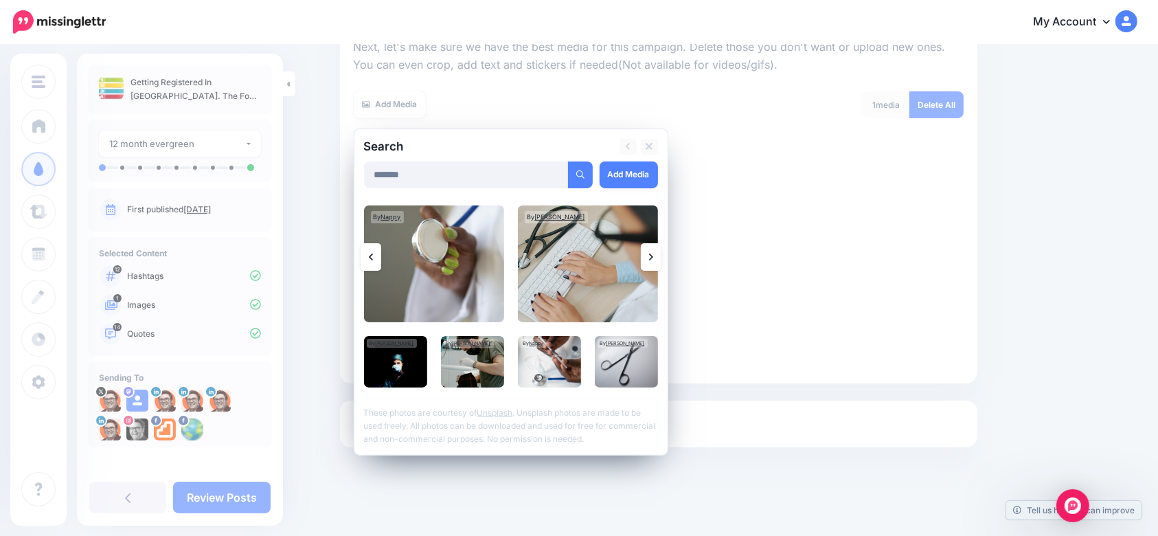
click at [654, 259] on link at bounding box center [651, 256] width 21 height 27
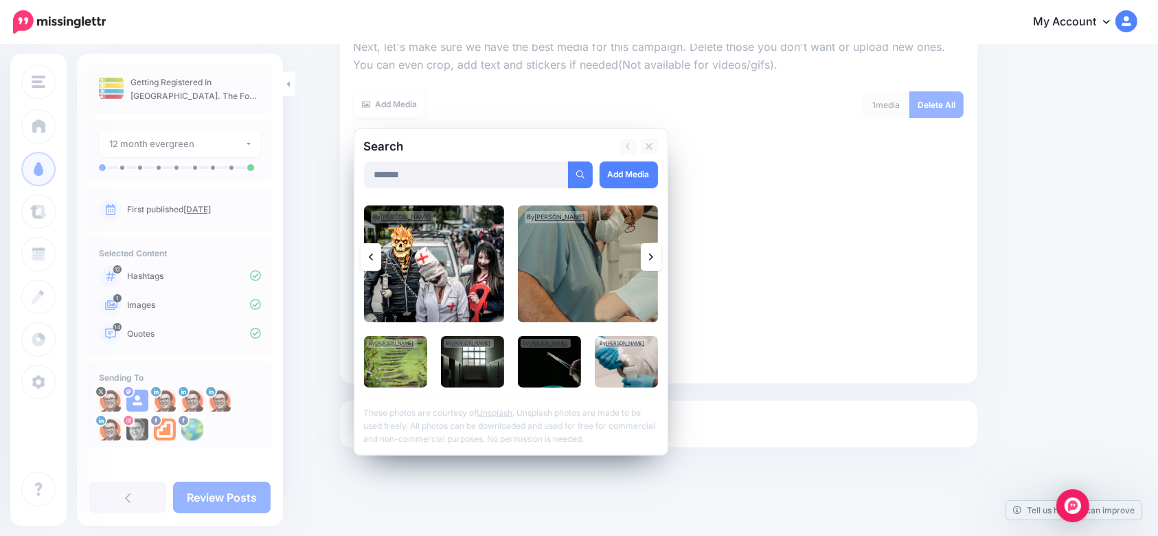
click at [653, 255] on icon at bounding box center [651, 256] width 4 height 7
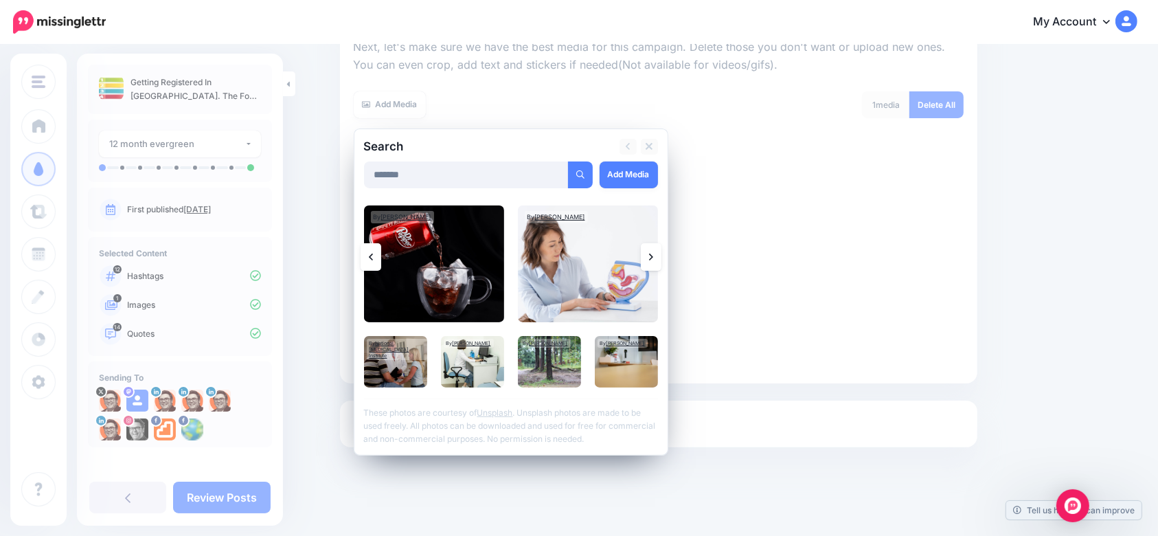
click at [653, 253] on icon at bounding box center [651, 256] width 4 height 11
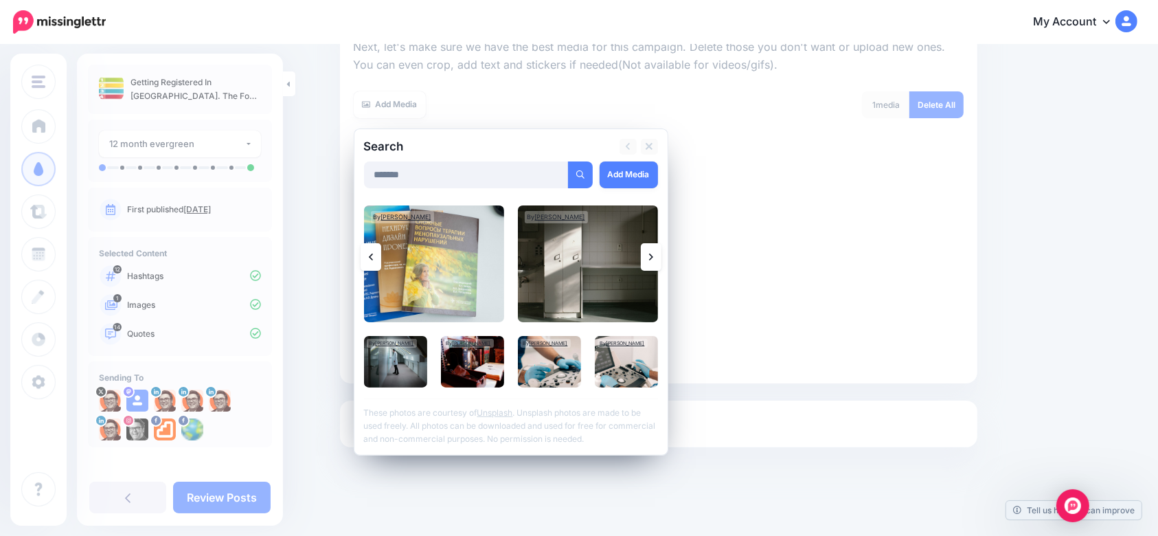
click at [657, 263] on link at bounding box center [651, 256] width 21 height 27
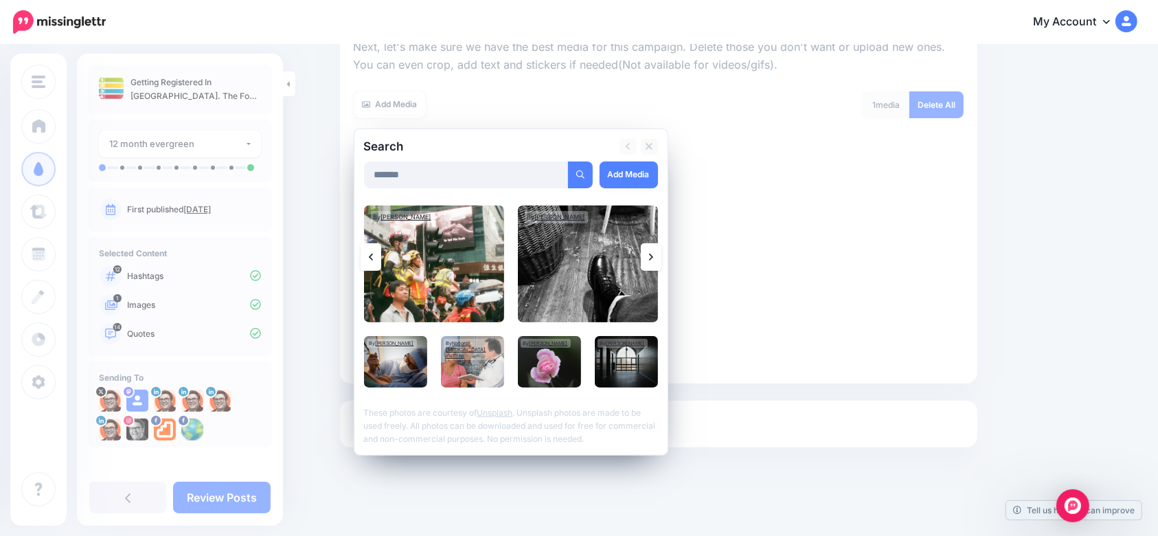
click at [655, 265] on link at bounding box center [651, 256] width 21 height 27
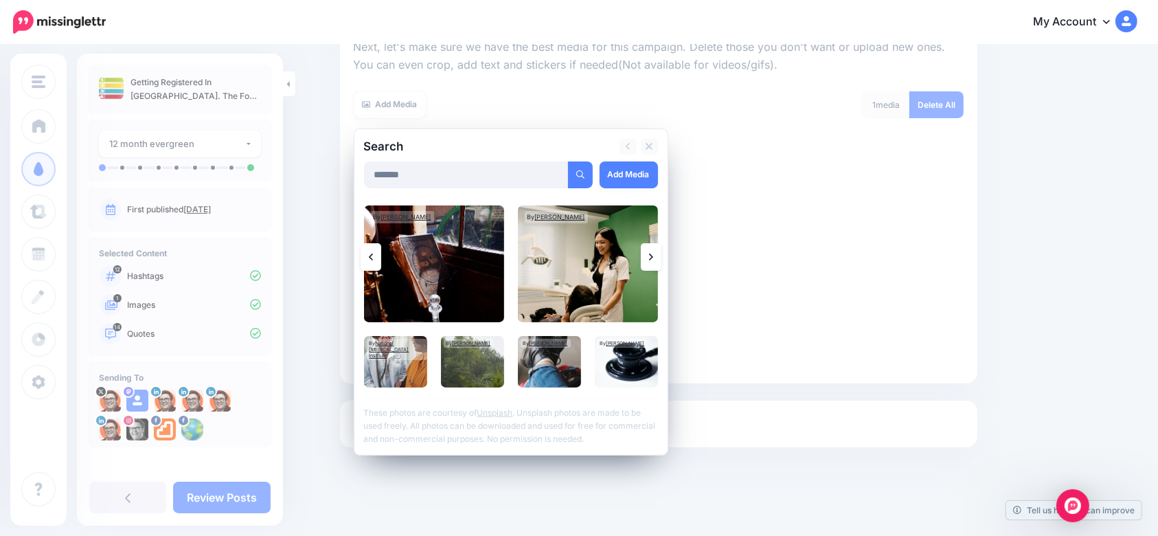
click at [653, 259] on icon at bounding box center [651, 256] width 4 height 11
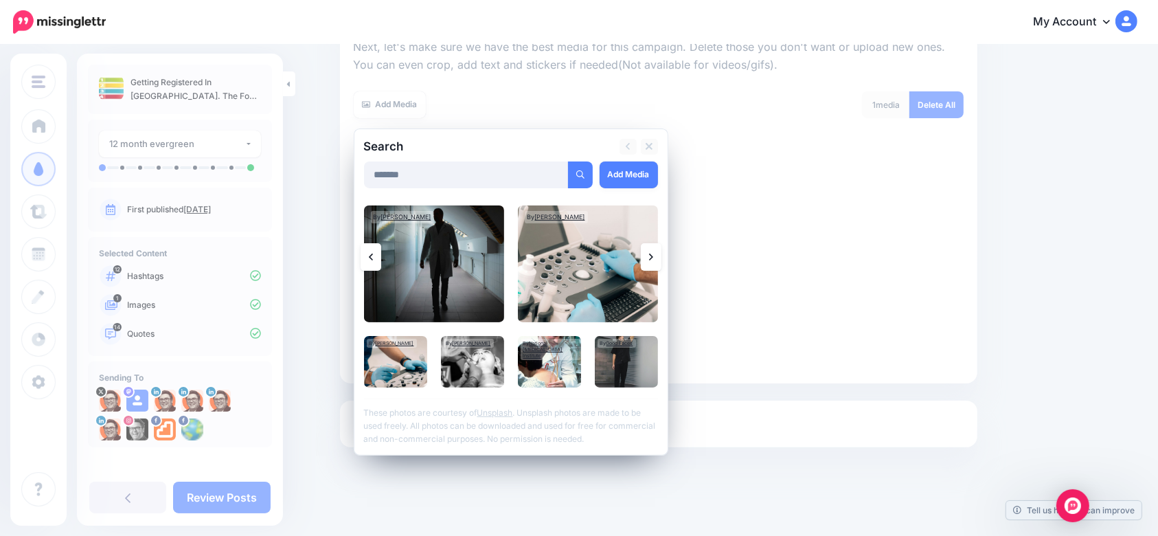
click at [660, 257] on link at bounding box center [651, 256] width 21 height 27
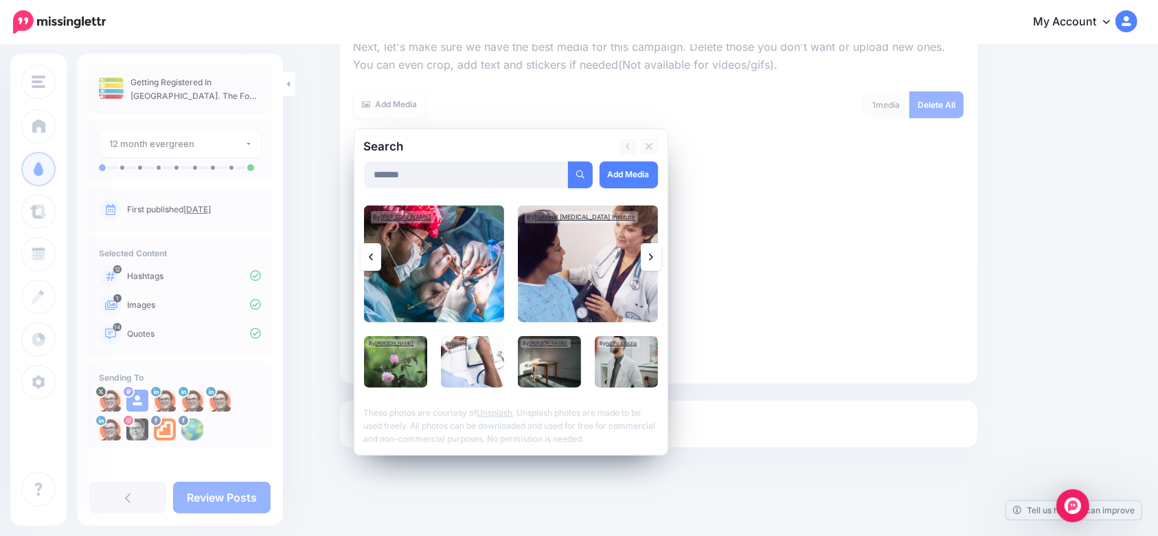
click at [658, 263] on link at bounding box center [651, 256] width 21 height 27
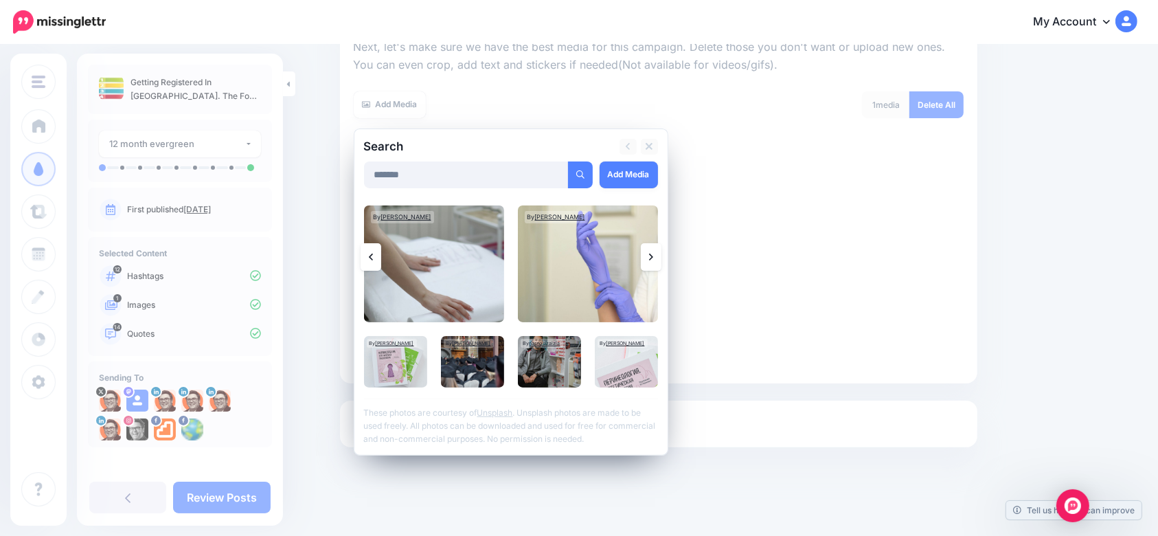
click at [661, 264] on link at bounding box center [651, 256] width 21 height 27
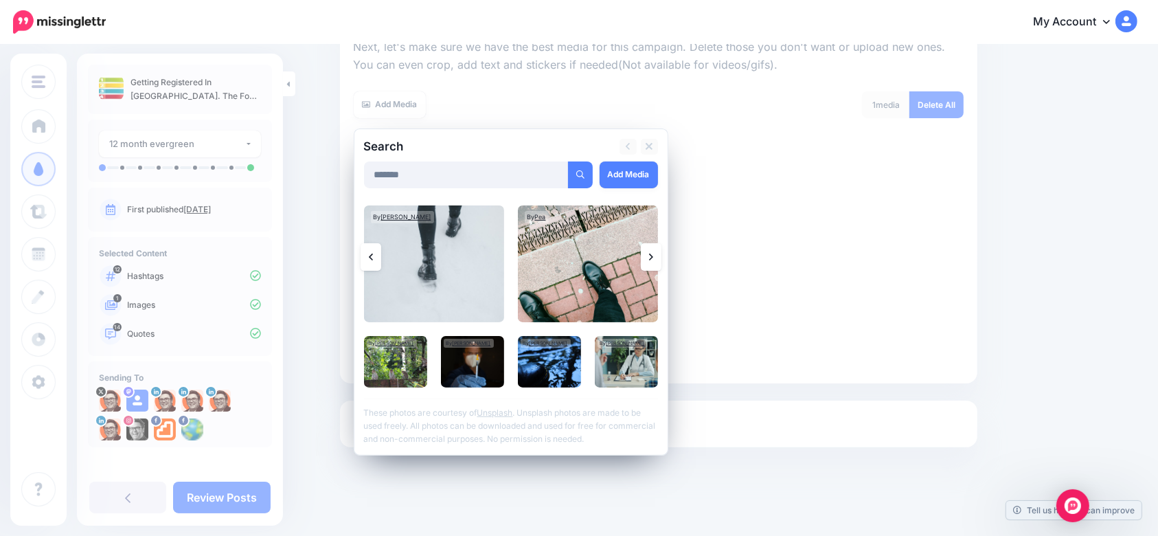
click at [653, 258] on icon at bounding box center [651, 256] width 4 height 11
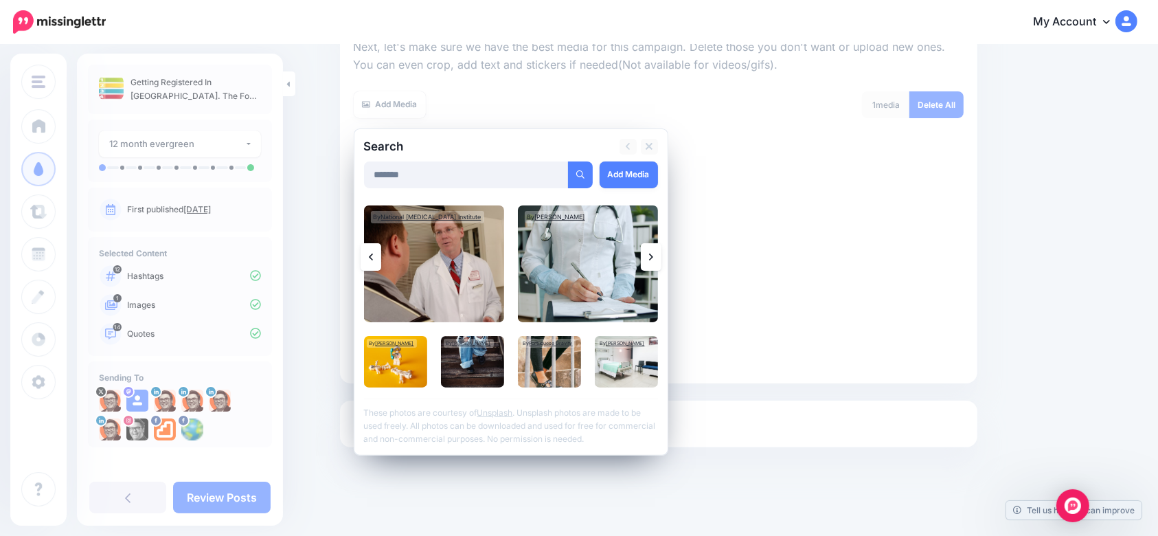
click at [661, 262] on link at bounding box center [651, 256] width 21 height 27
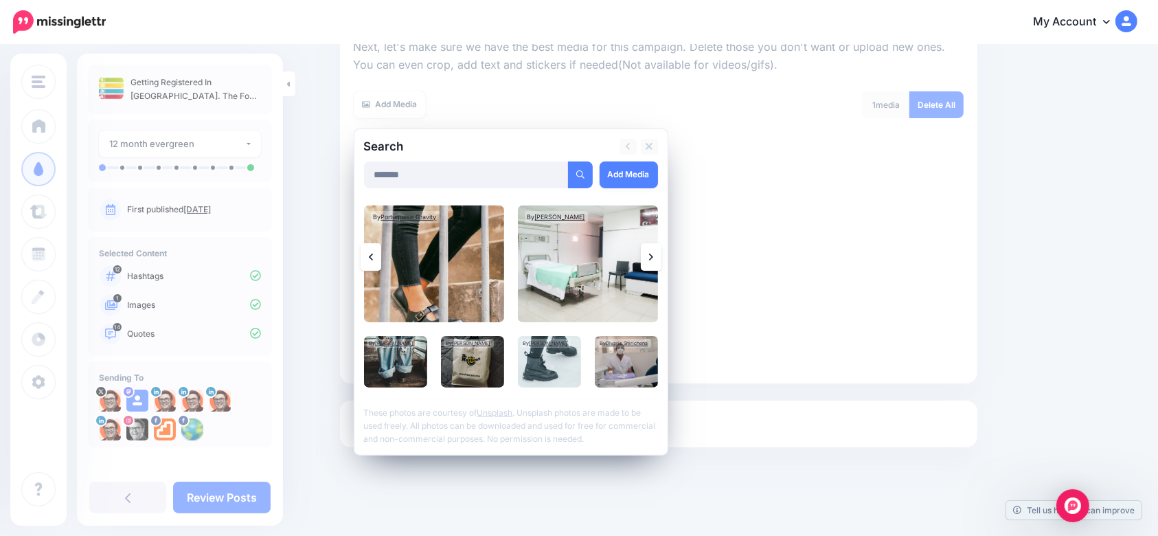
click at [661, 251] on link at bounding box center [651, 256] width 21 height 27
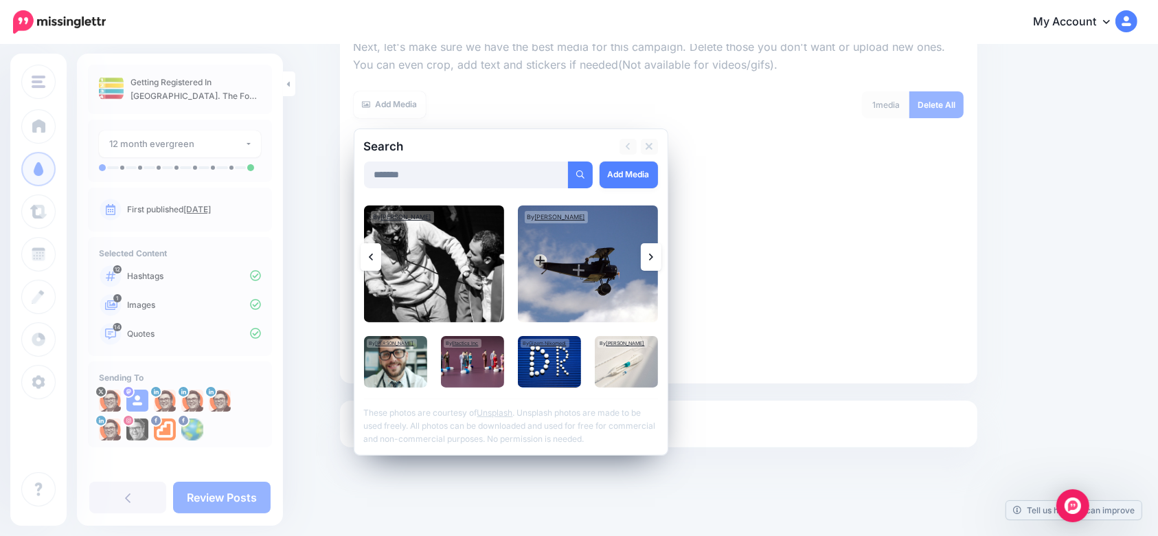
click at [661, 256] on link at bounding box center [651, 256] width 21 height 27
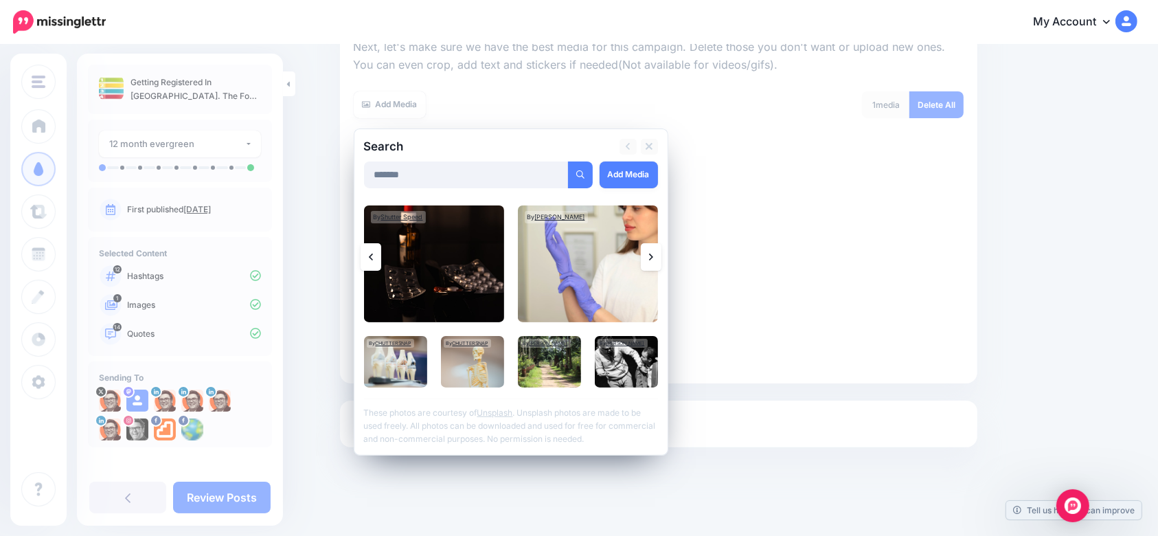
click at [653, 255] on icon at bounding box center [651, 256] width 4 height 11
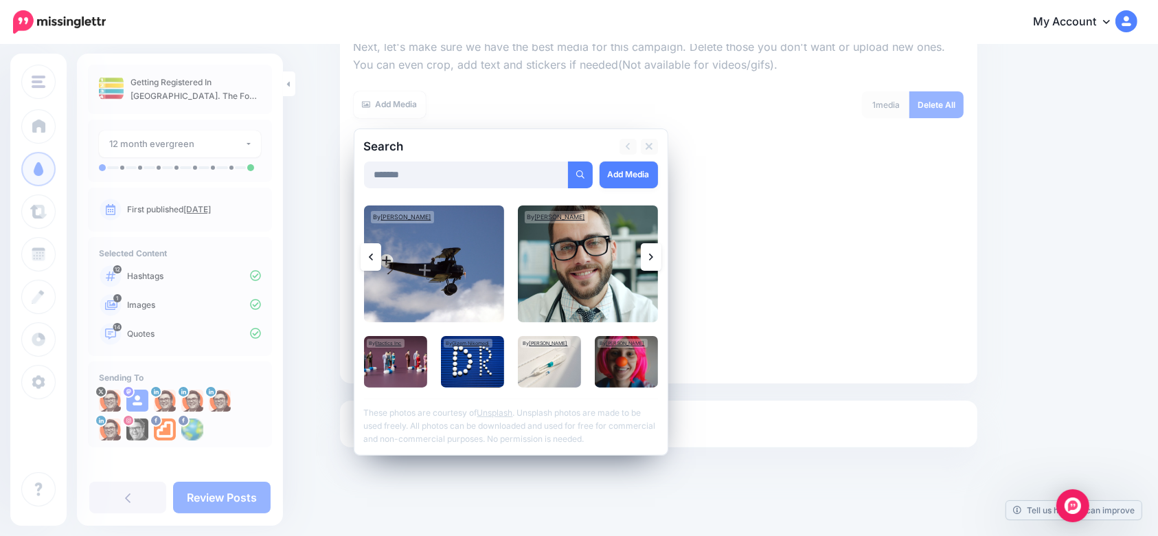
click at [653, 261] on icon at bounding box center [651, 256] width 4 height 11
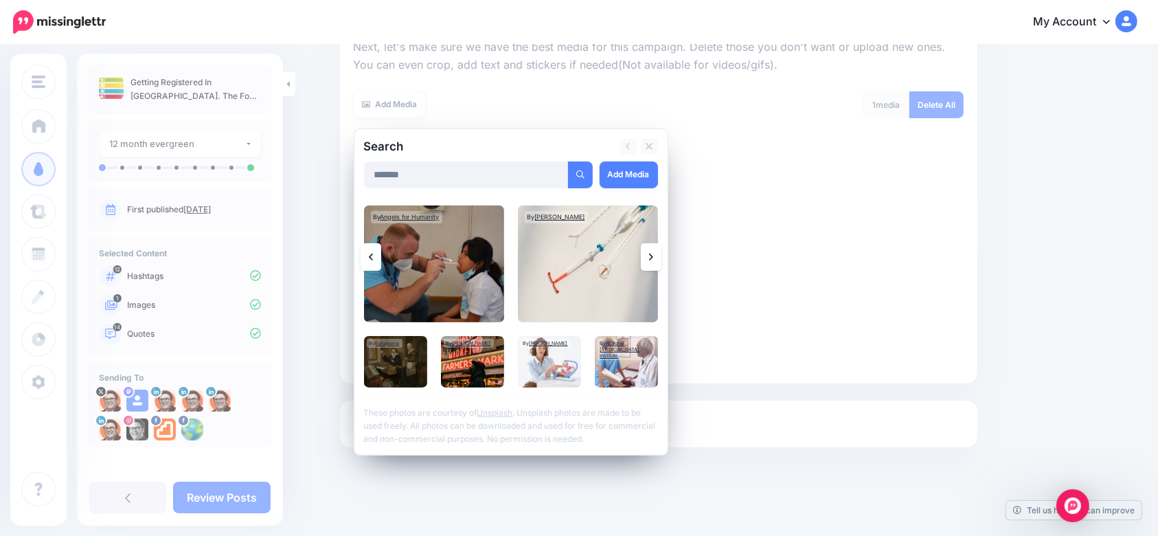
click at [657, 262] on link at bounding box center [651, 256] width 21 height 27
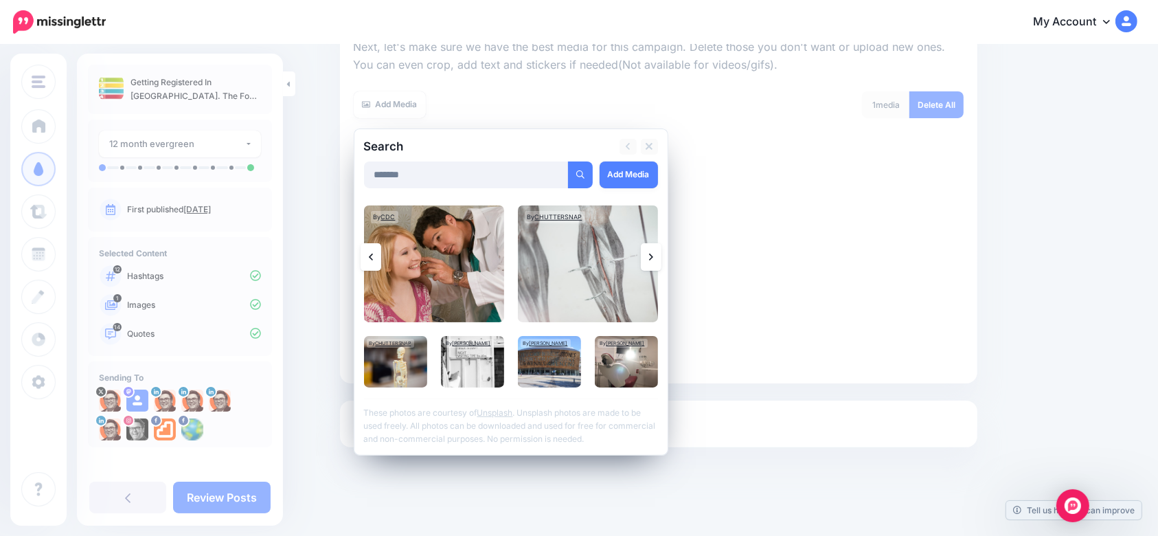
click at [657, 262] on link at bounding box center [651, 256] width 21 height 27
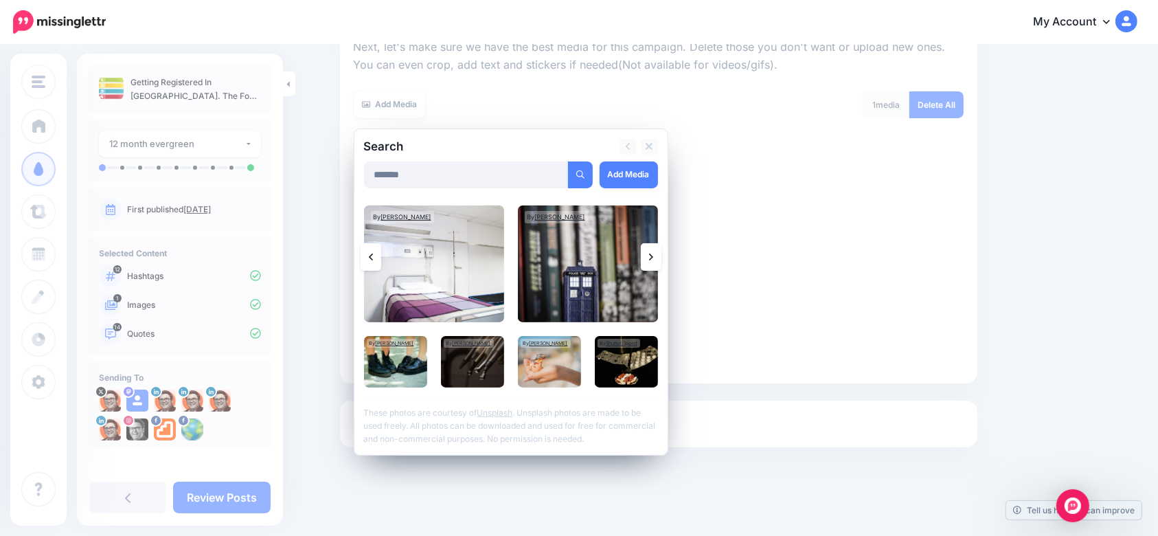
click at [658, 262] on link at bounding box center [651, 256] width 21 height 27
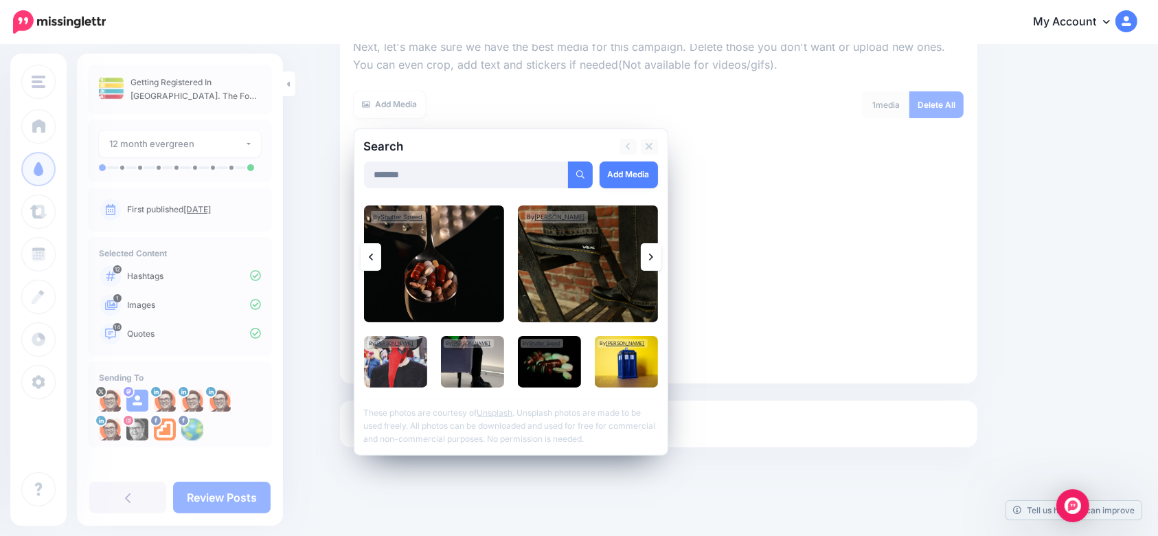
click at [658, 264] on link at bounding box center [651, 256] width 21 height 27
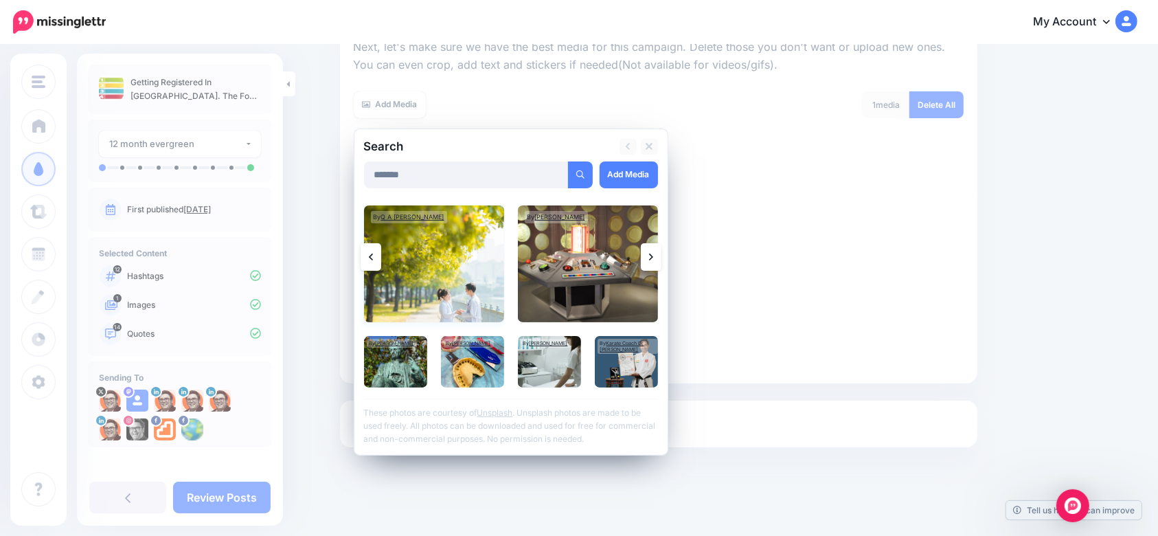
click at [420, 260] on img at bounding box center [434, 263] width 140 height 117
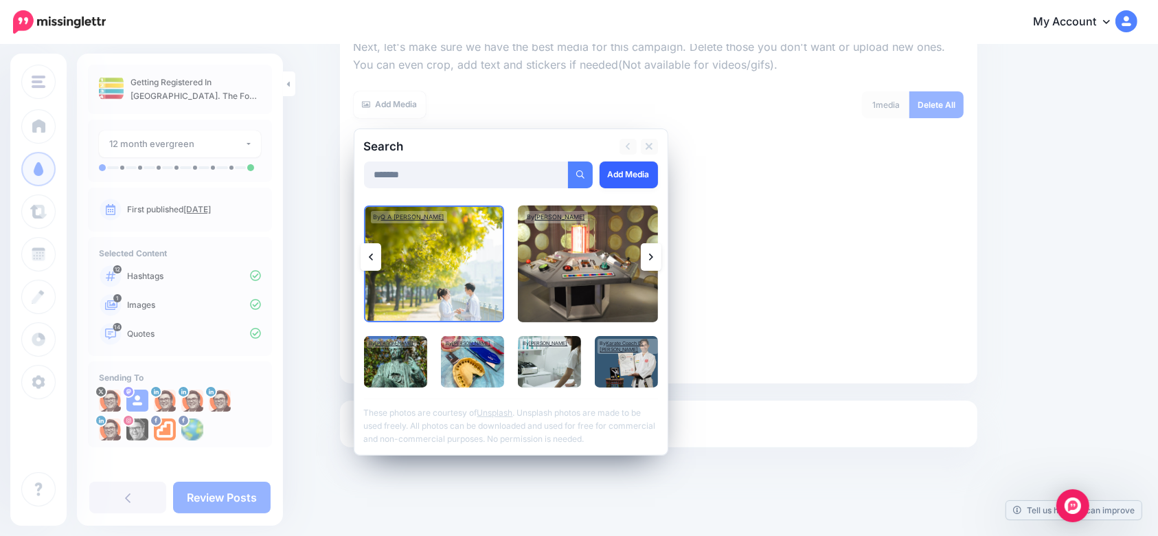
click at [626, 171] on link "Add Media" at bounding box center [628, 174] width 58 height 27
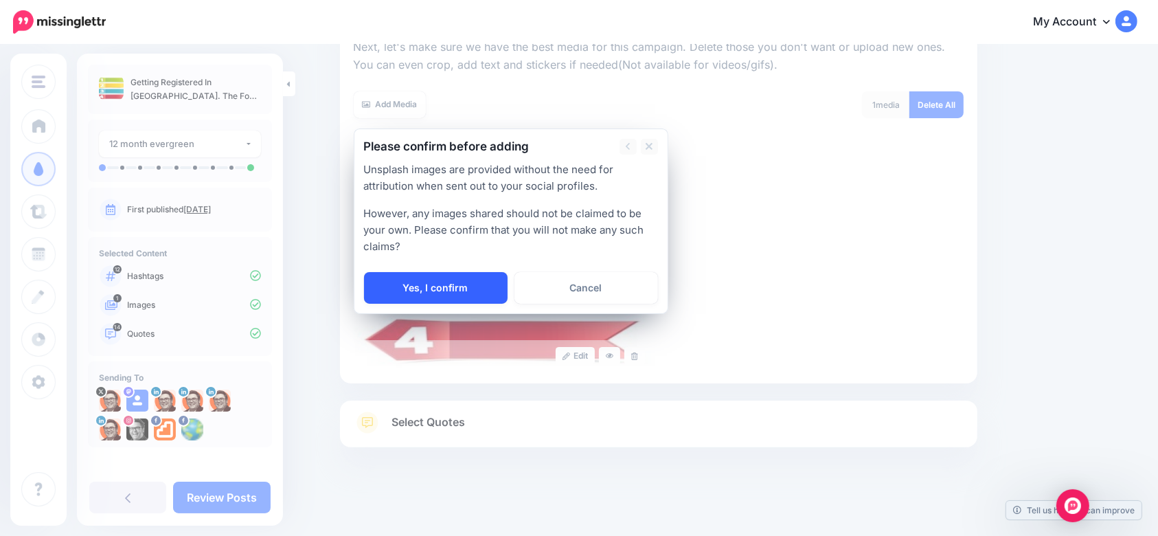
click at [418, 286] on link "Yes, I confirm" at bounding box center [436, 288] width 144 height 32
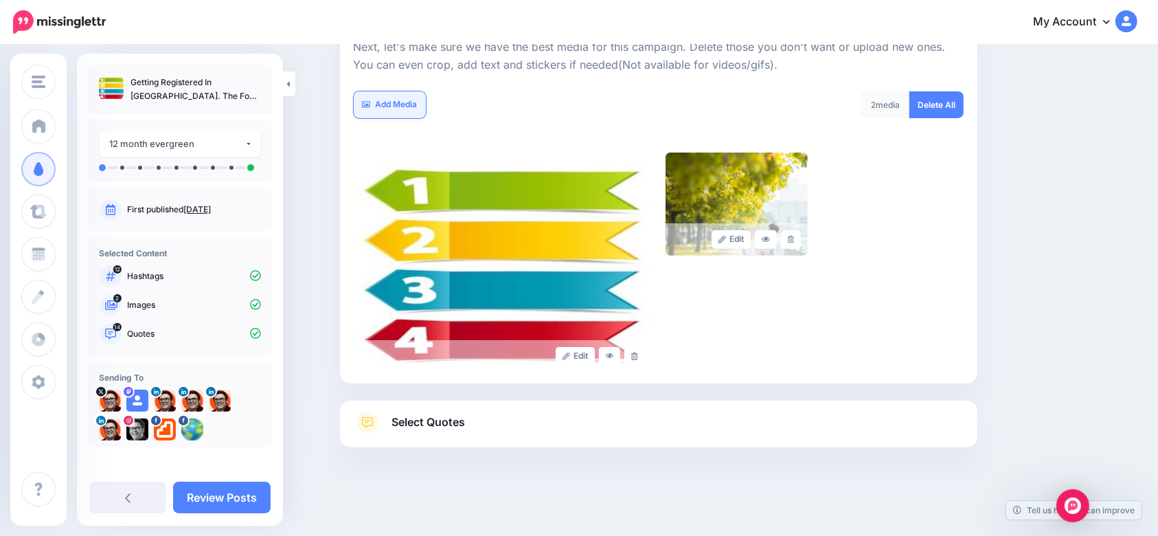
click at [413, 108] on link "Add Media" at bounding box center [390, 104] width 72 height 27
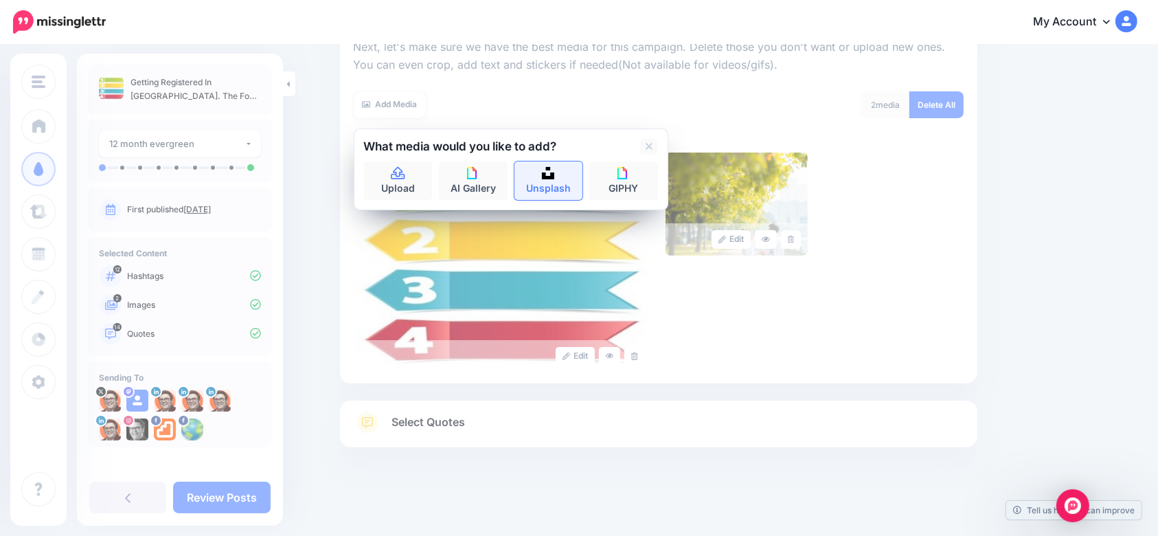
click at [548, 175] on link "Unsplash" at bounding box center [548, 180] width 69 height 38
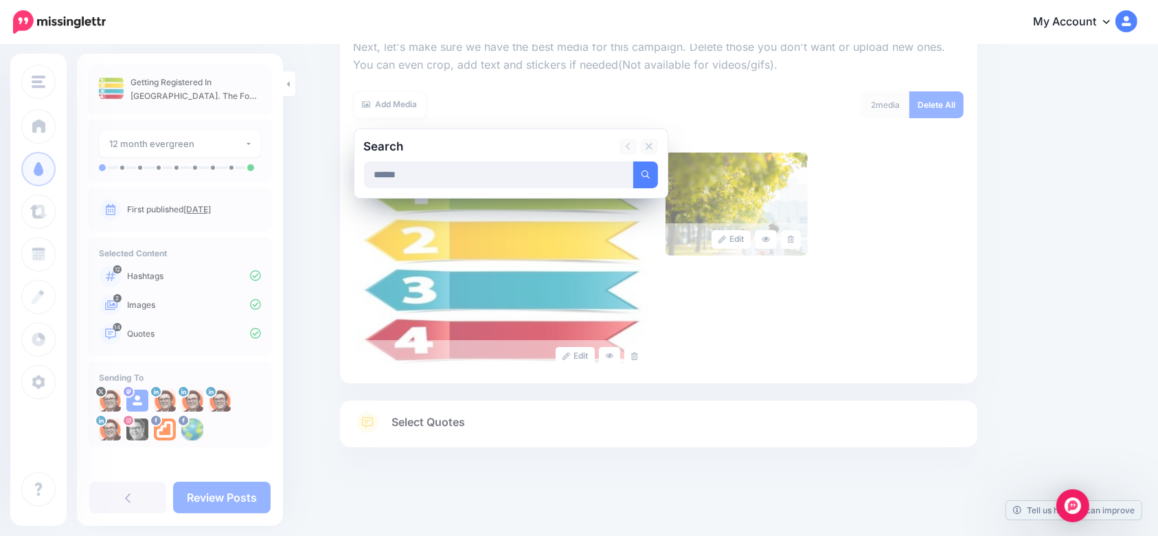
type input "******"
click at [633, 161] on button "submit" at bounding box center [645, 174] width 25 height 27
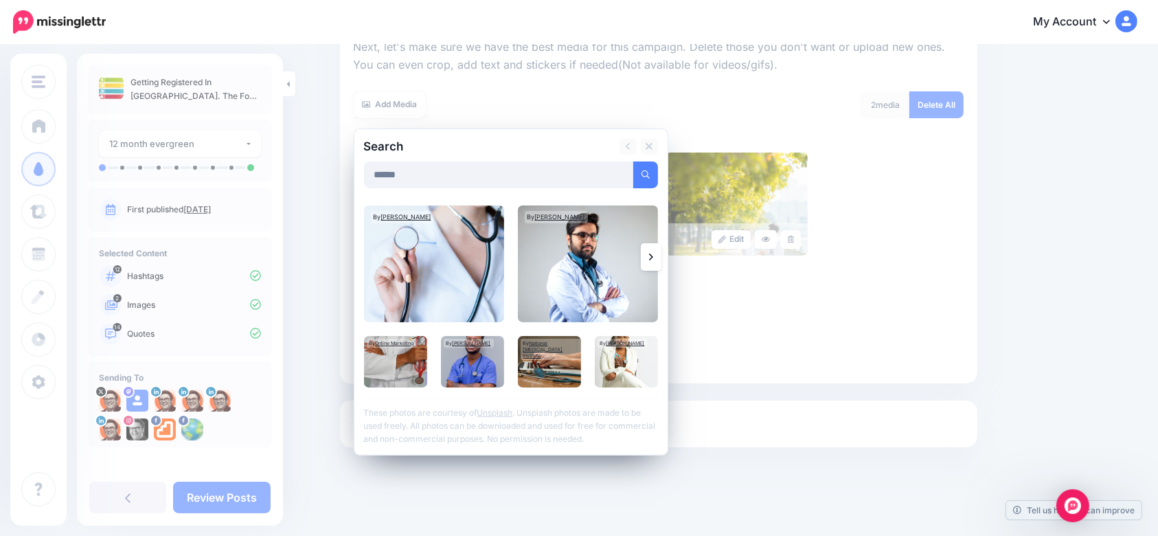
click at [654, 260] on link at bounding box center [651, 256] width 21 height 27
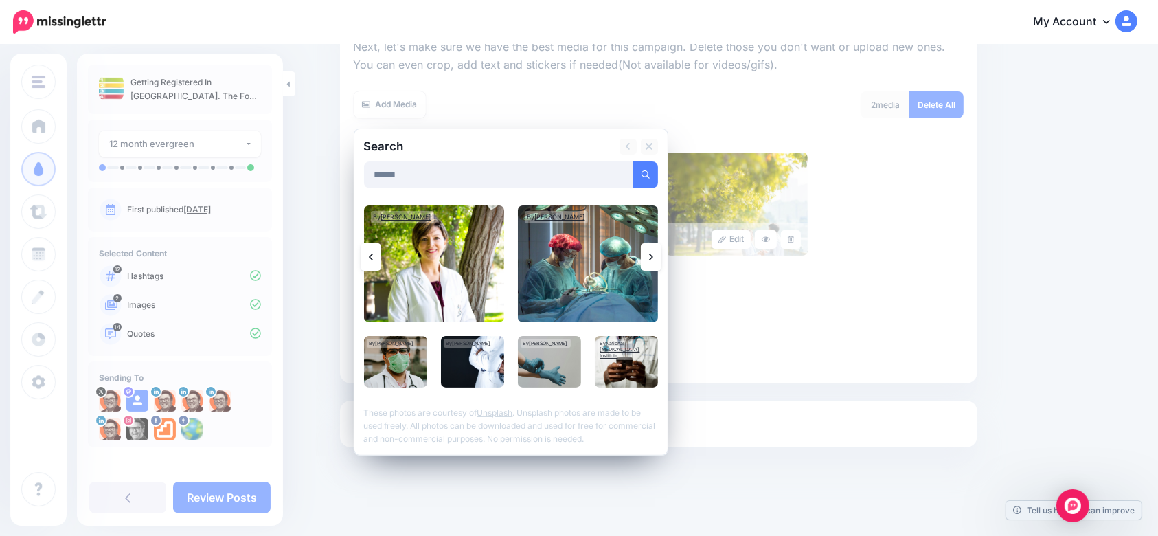
click at [653, 256] on icon at bounding box center [651, 256] width 4 height 7
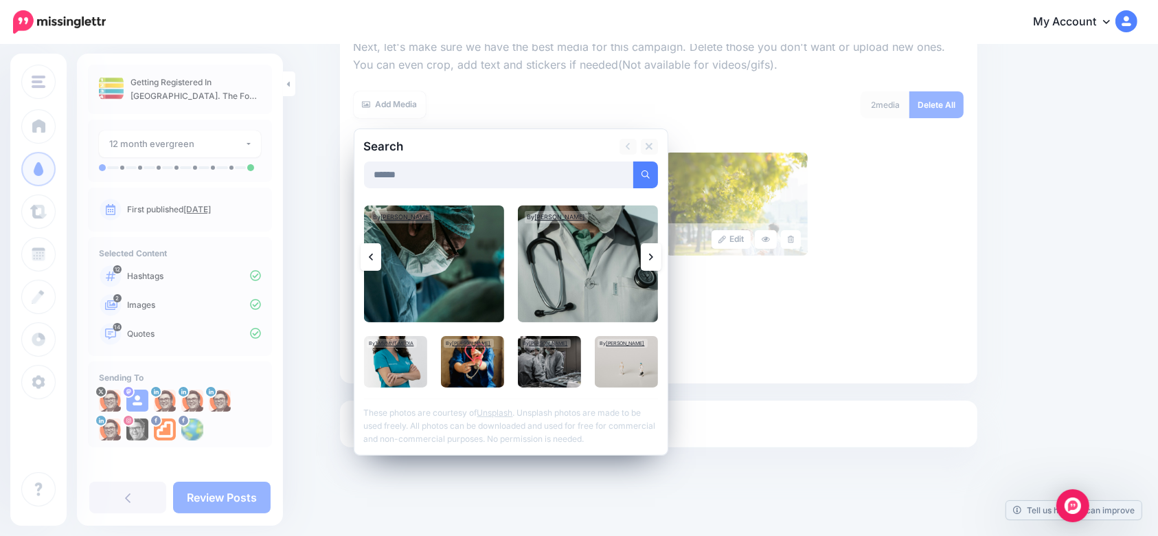
click at [660, 256] on link at bounding box center [651, 256] width 21 height 27
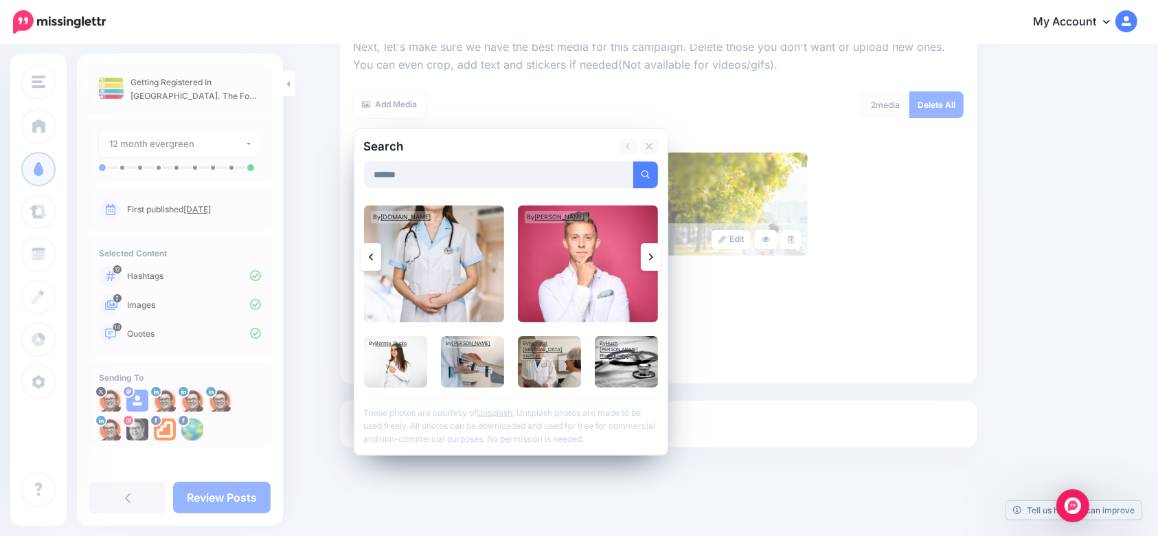
click at [660, 262] on link at bounding box center [651, 256] width 21 height 27
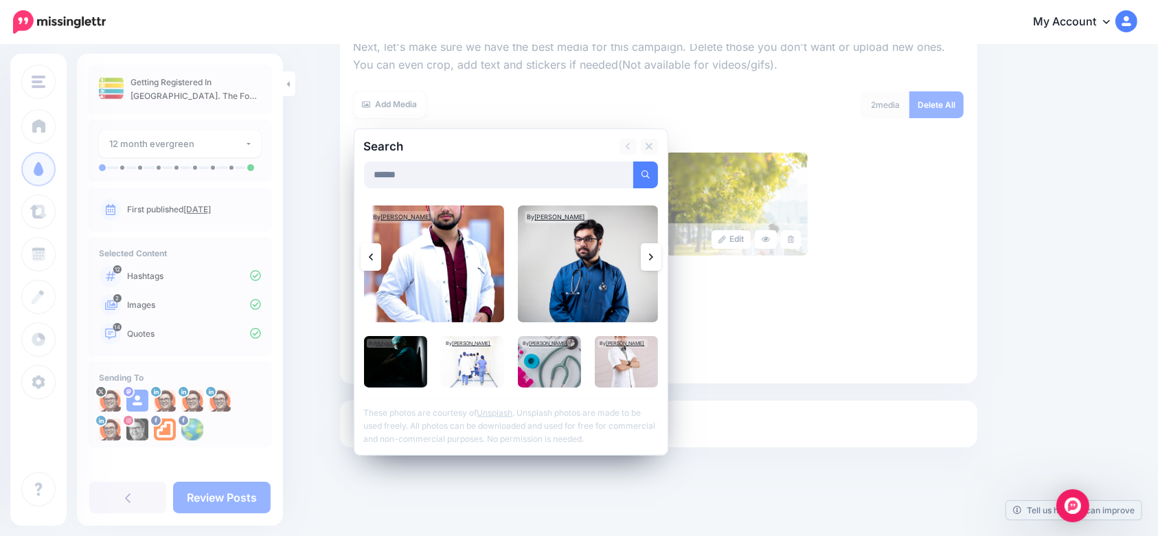
click at [653, 256] on icon at bounding box center [651, 256] width 4 height 11
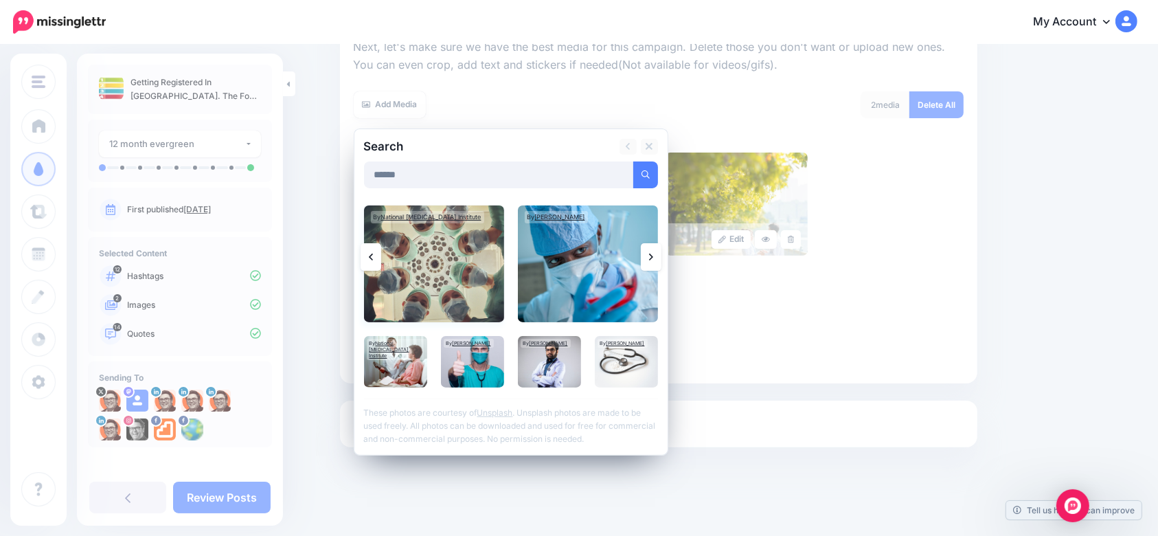
click at [439, 273] on img at bounding box center [434, 263] width 140 height 117
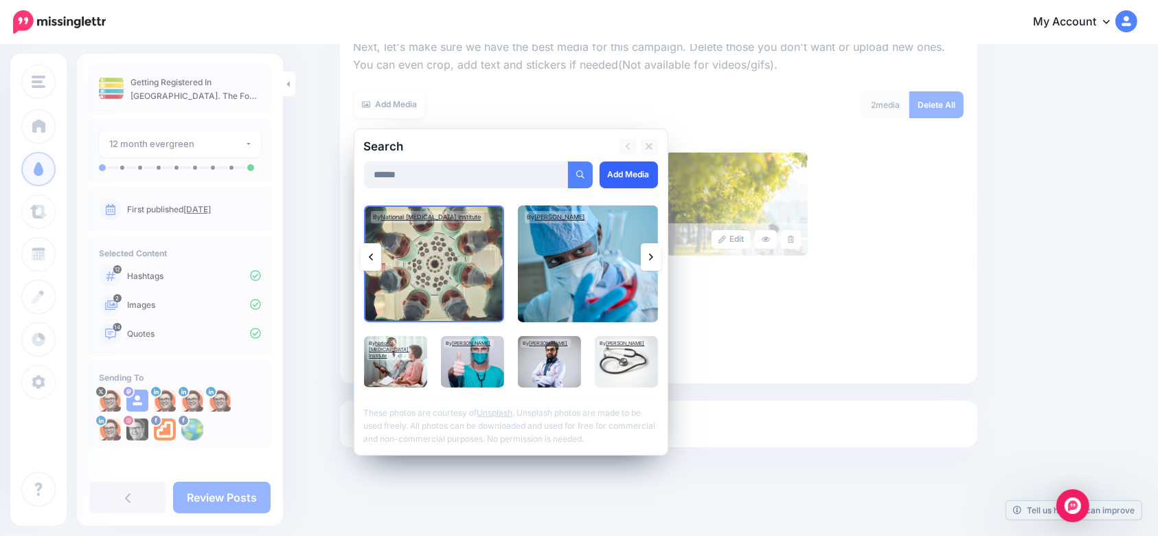
click at [624, 174] on link "Add Media" at bounding box center [628, 174] width 58 height 27
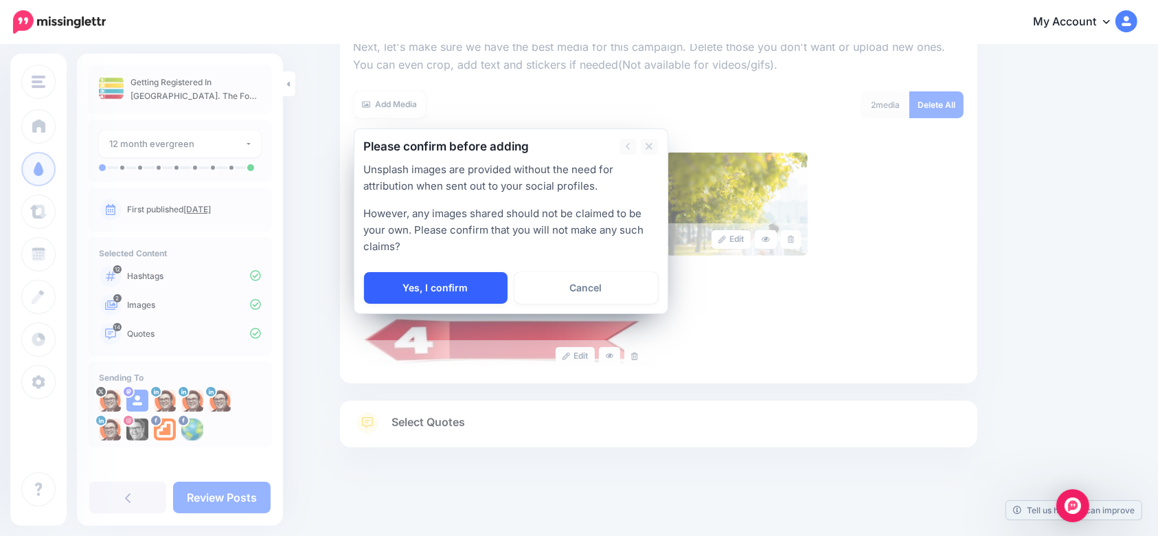
click at [483, 290] on link "Yes, I confirm" at bounding box center [436, 288] width 144 height 32
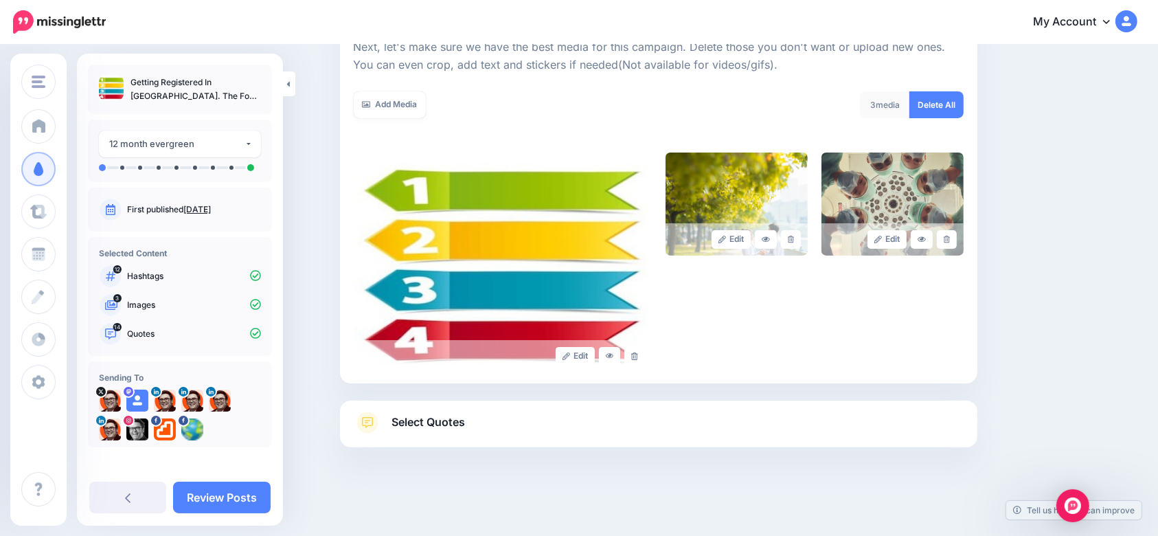
click at [509, 429] on link "Select Quotes" at bounding box center [659, 429] width 610 height 36
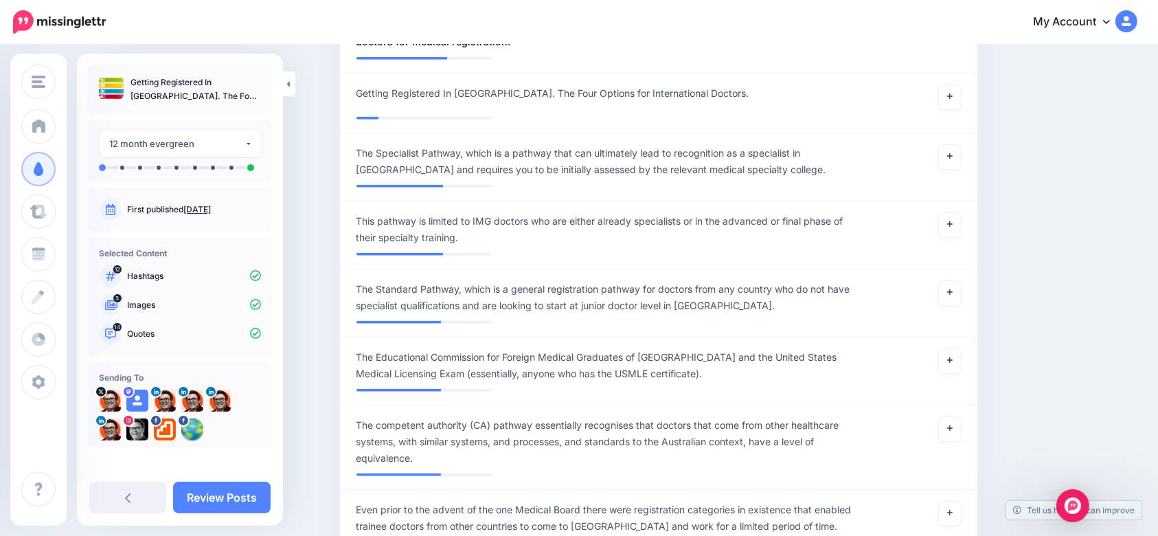
scroll to position [1762, 0]
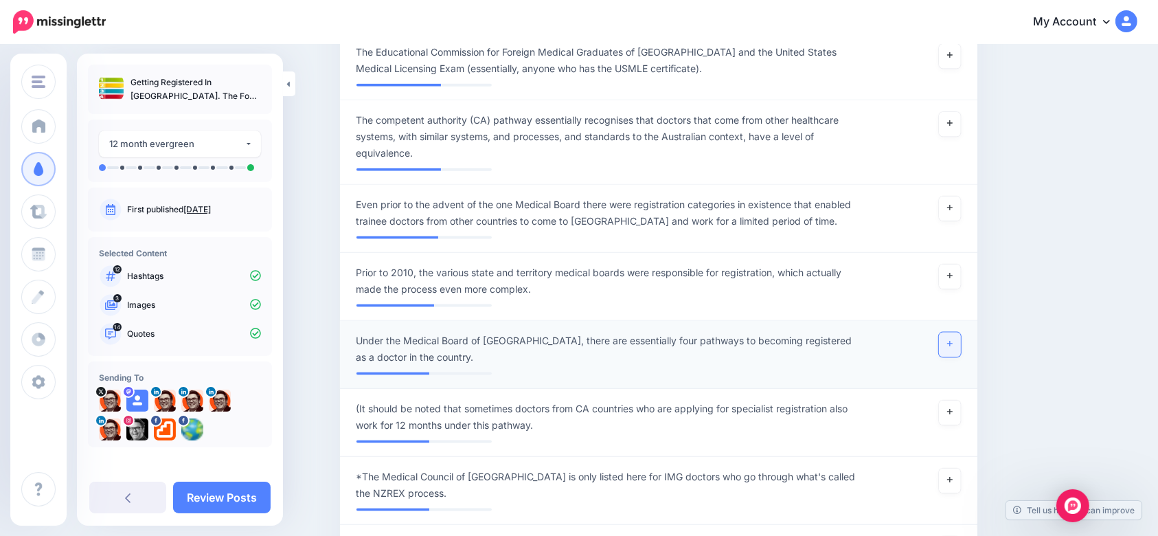
click at [952, 332] on link at bounding box center [950, 344] width 22 height 25
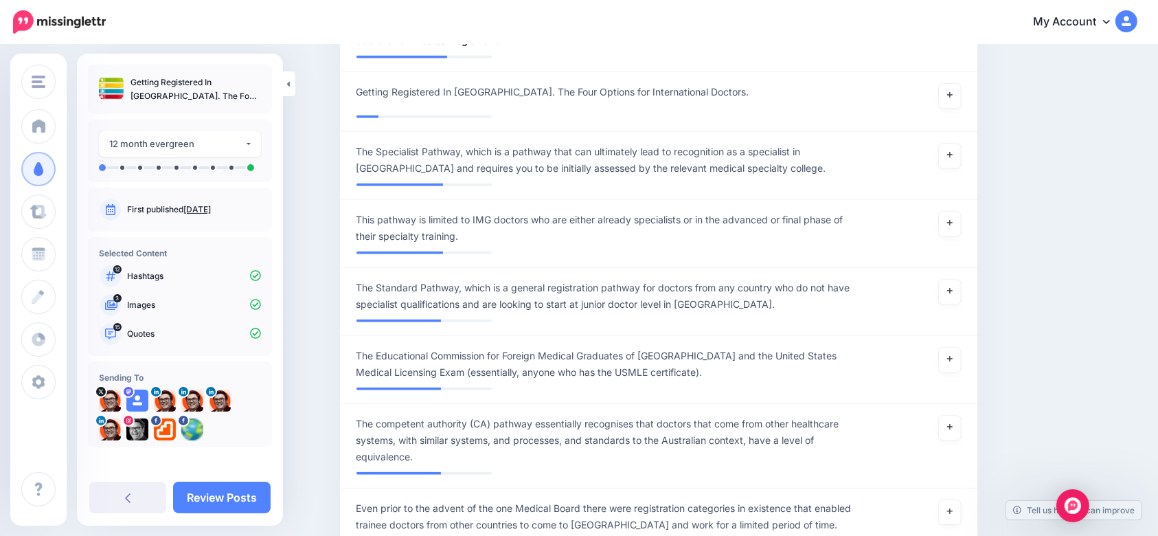
scroll to position [1304, 0]
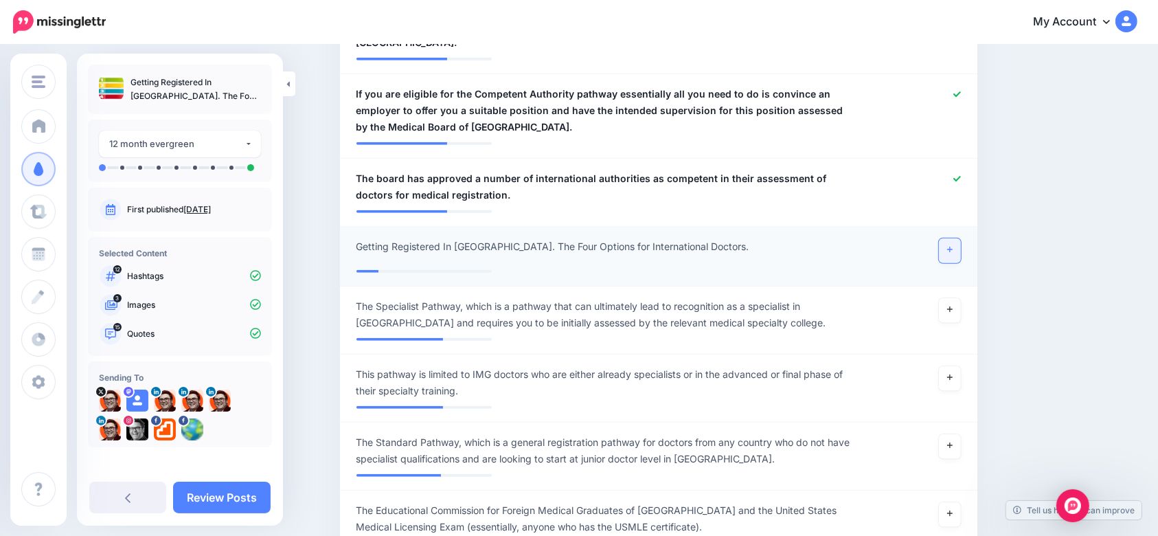
click at [961, 238] on link at bounding box center [950, 250] width 22 height 25
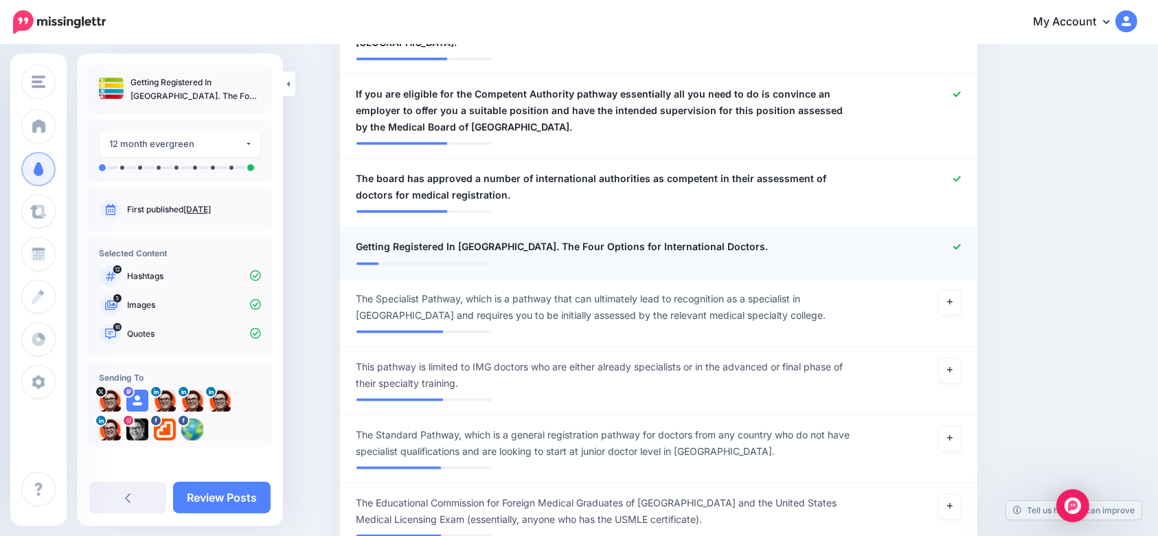
click at [963, 238] on div at bounding box center [919, 246] width 104 height 17
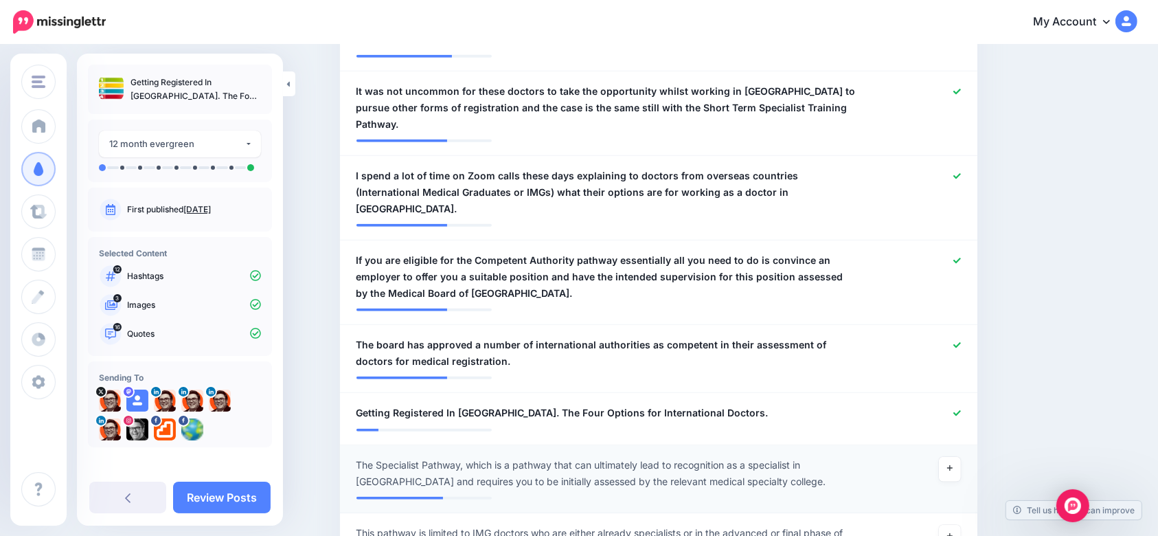
scroll to position [1121, 0]
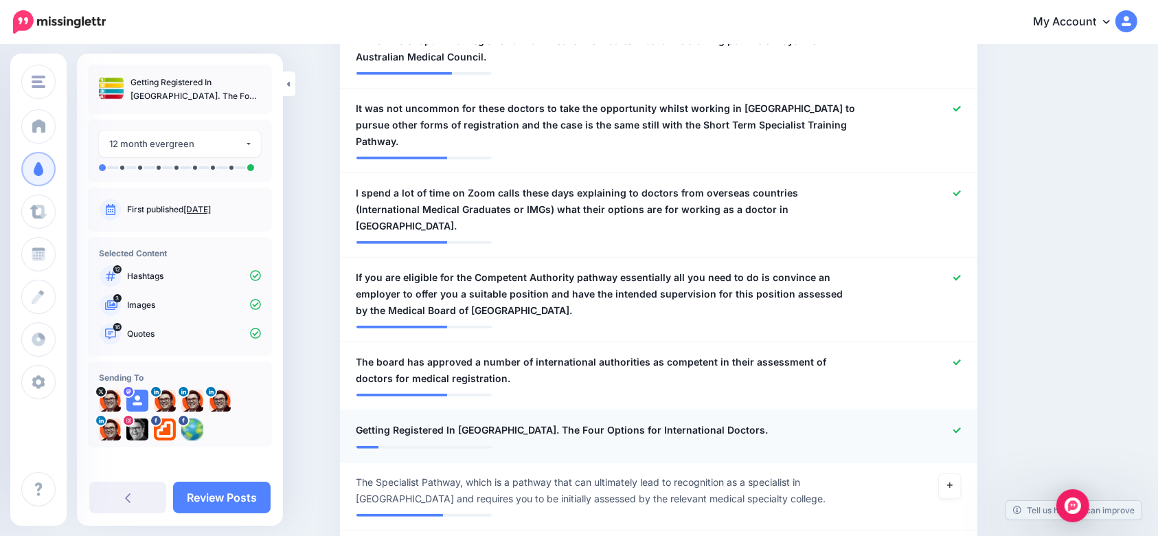
click at [961, 426] on icon at bounding box center [957, 430] width 8 height 8
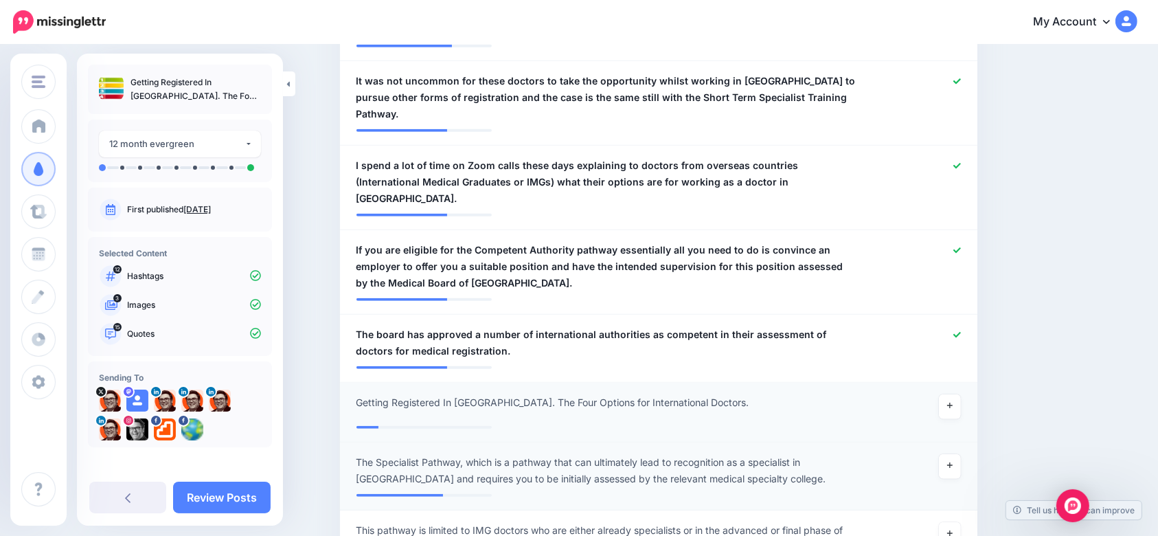
scroll to position [1213, 0]
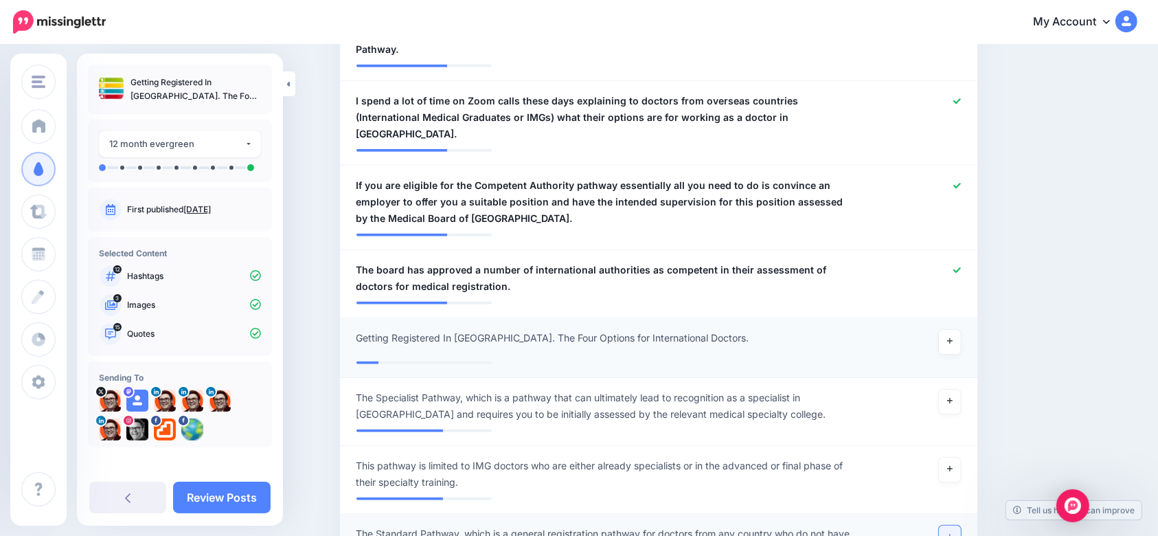
click at [958, 525] on link at bounding box center [950, 537] width 22 height 25
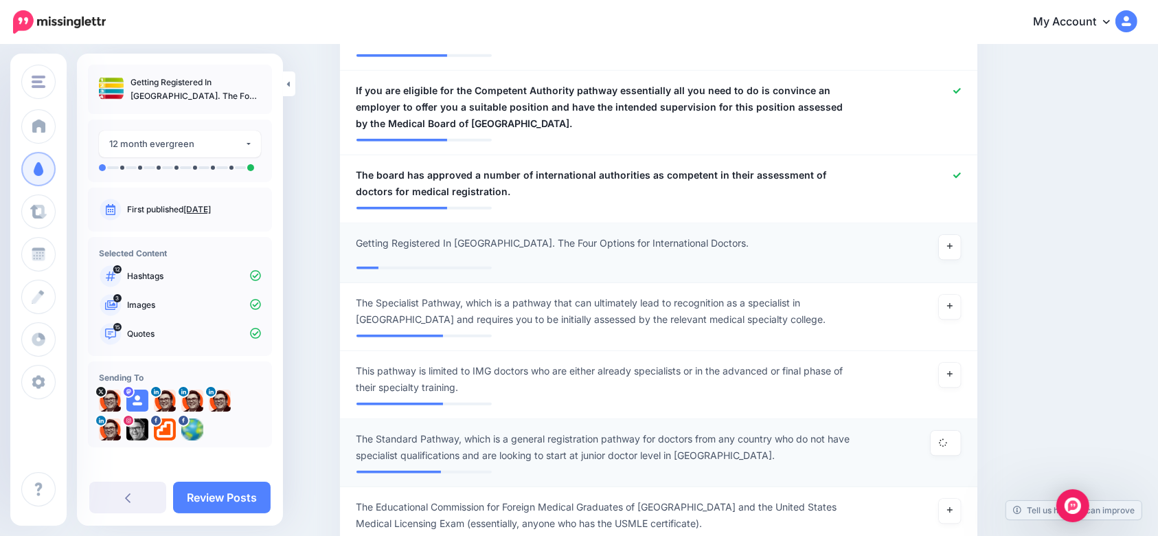
scroll to position [1487, 0]
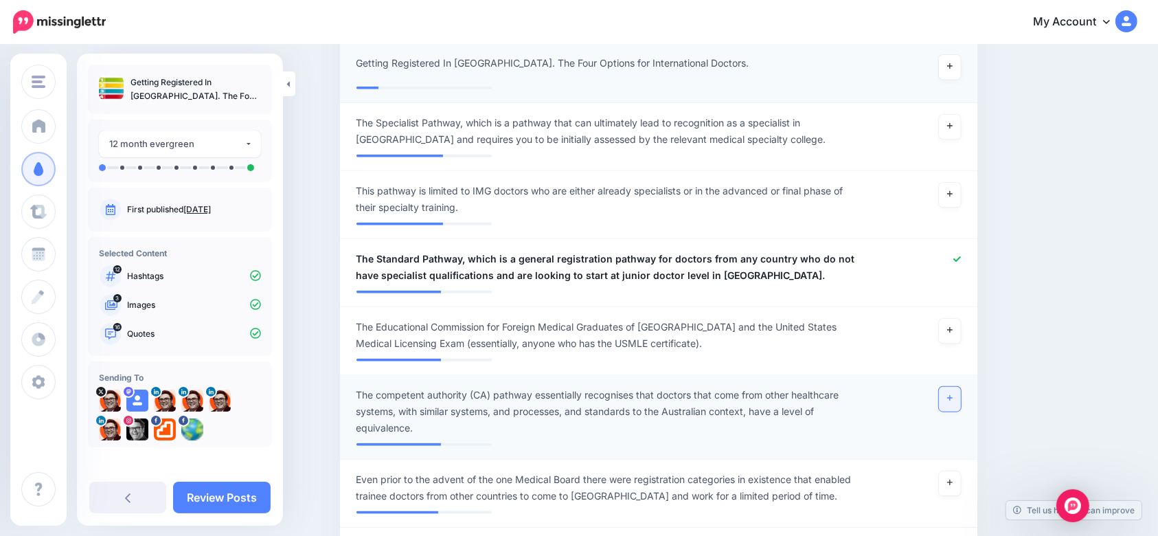
click at [954, 387] on link at bounding box center [950, 399] width 22 height 25
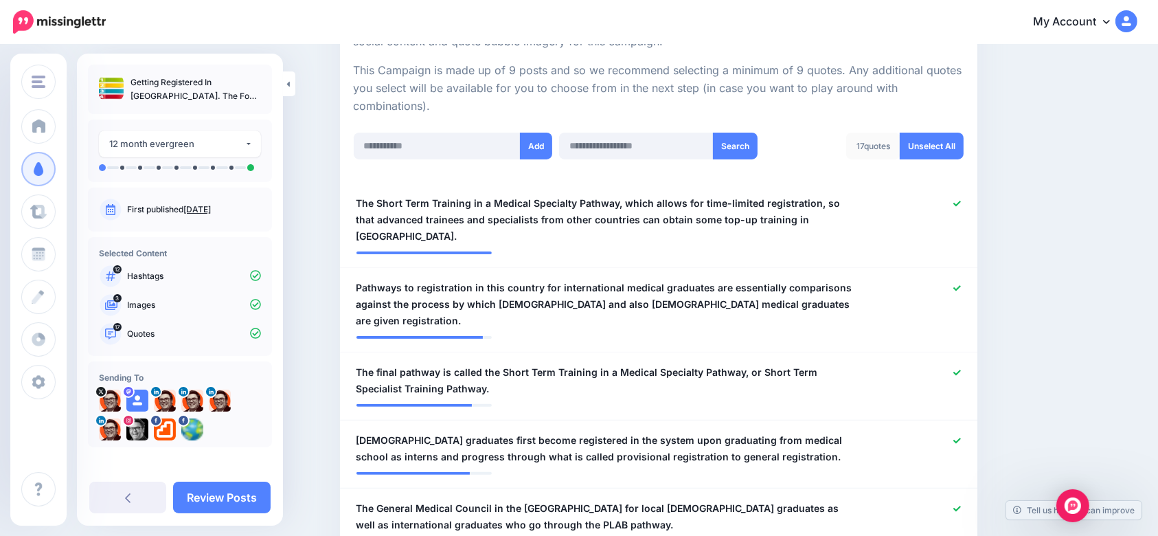
scroll to position [0, 0]
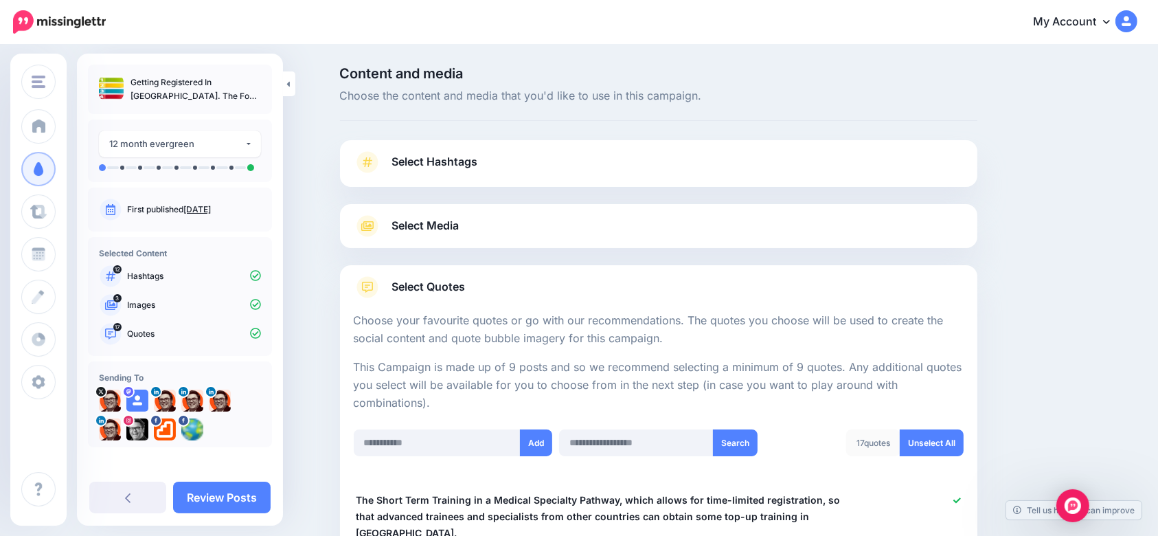
click at [450, 172] on link "Select Hashtags" at bounding box center [659, 169] width 610 height 36
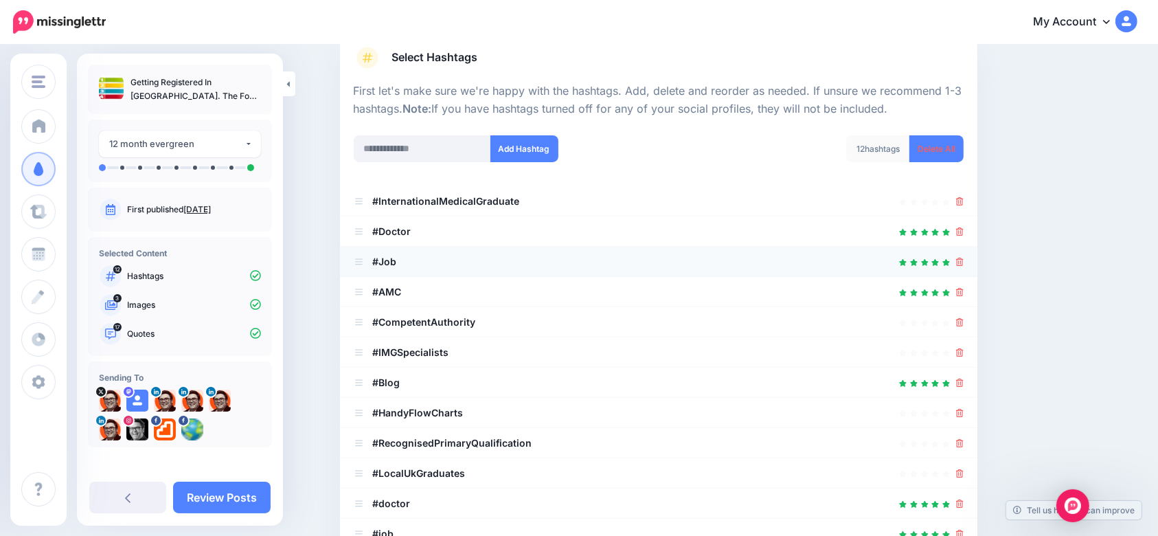
scroll to position [183, 0]
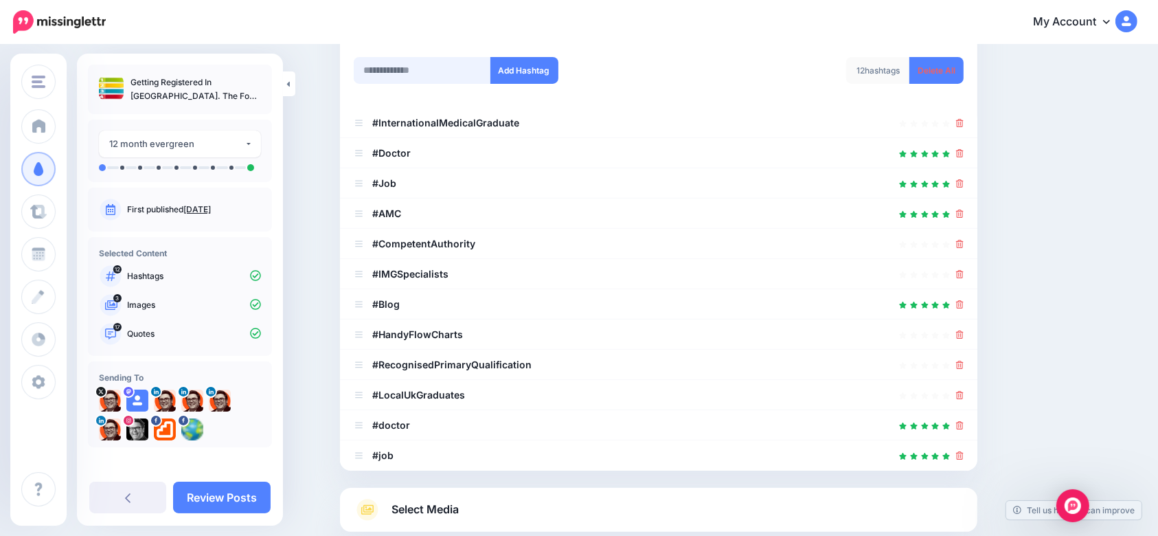
click at [431, 76] on input "text" at bounding box center [422, 70] width 137 height 27
type input "****"
click at [502, 75] on button "Add Hashtag" at bounding box center [524, 70] width 68 height 27
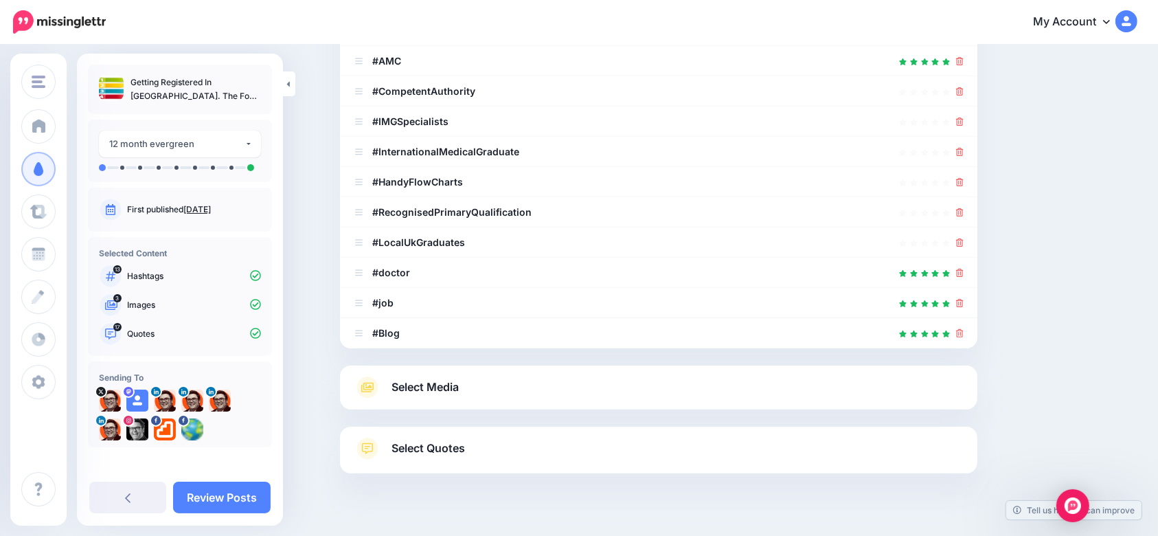
scroll to position [361, 0]
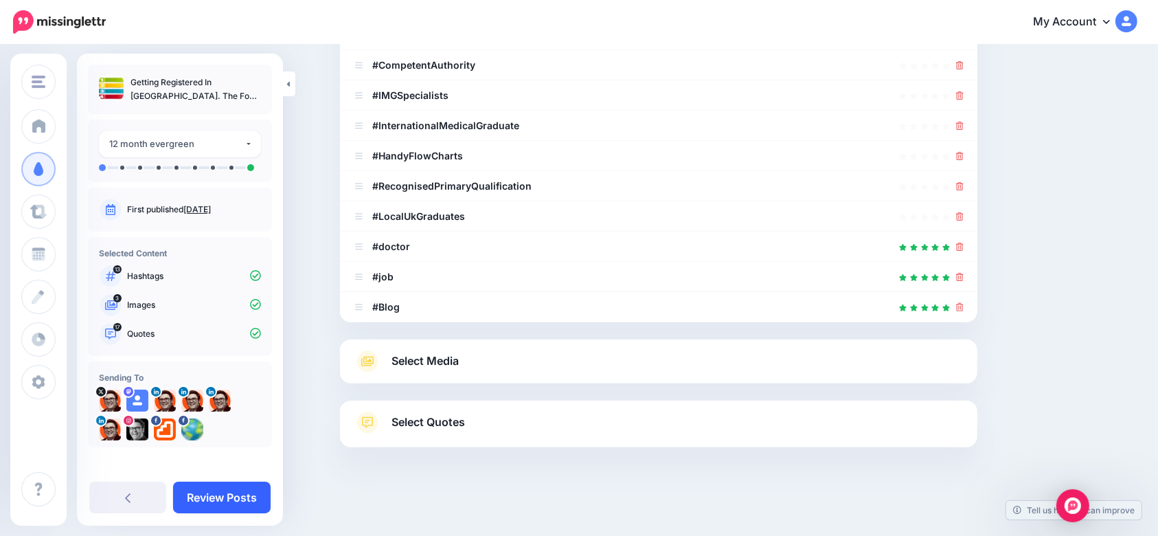
click at [220, 496] on link "Review Posts" at bounding box center [222, 497] width 98 height 32
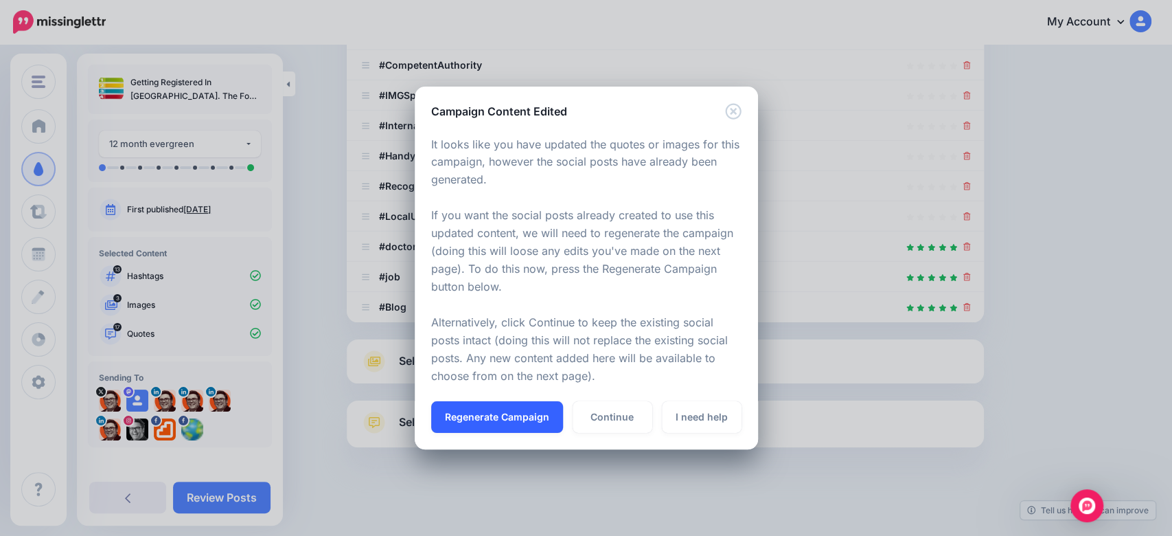
click at [507, 422] on button "Regenerate Campaign" at bounding box center [497, 417] width 132 height 32
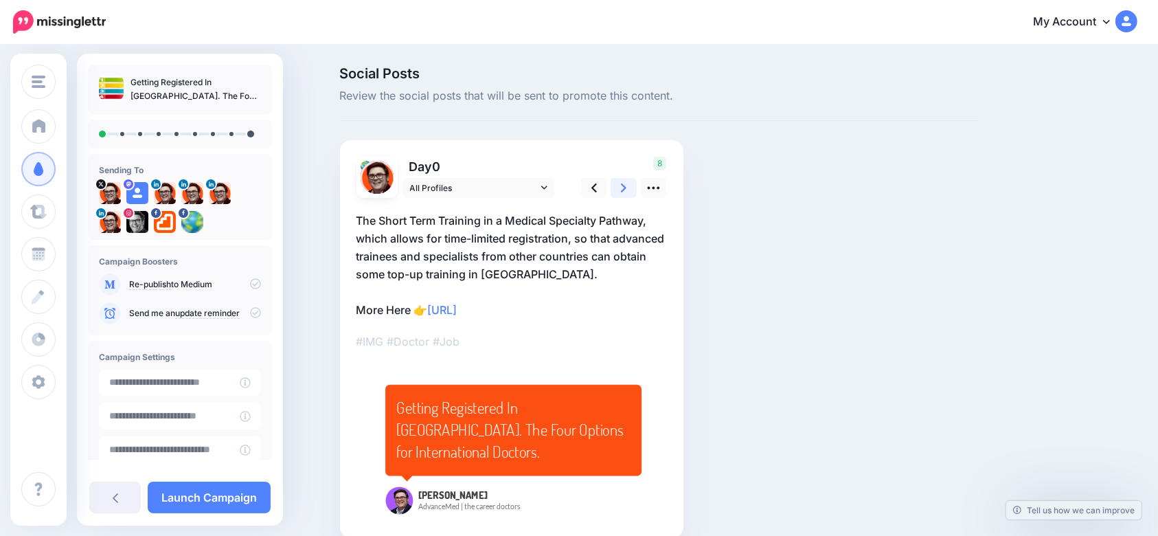
click at [621, 192] on link at bounding box center [623, 188] width 26 height 20
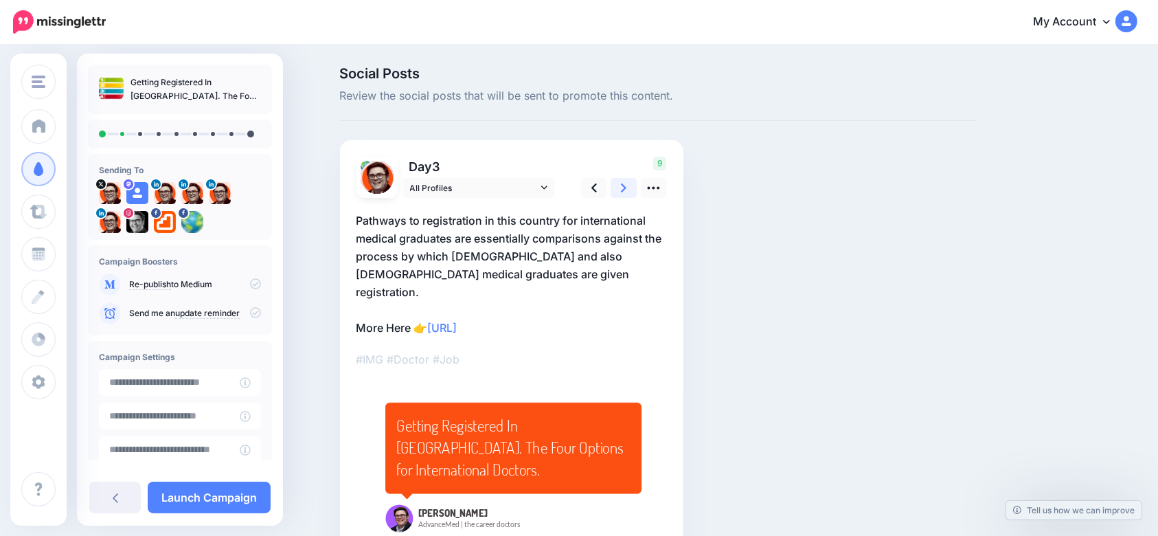
click at [623, 192] on link at bounding box center [623, 188] width 26 height 20
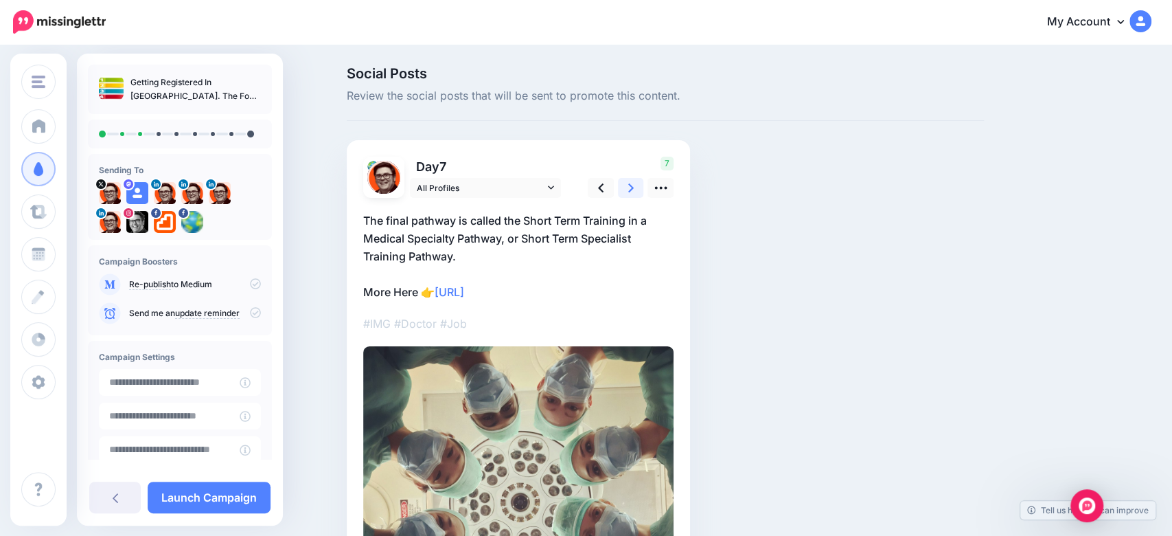
click at [623, 192] on link at bounding box center [631, 188] width 26 height 20
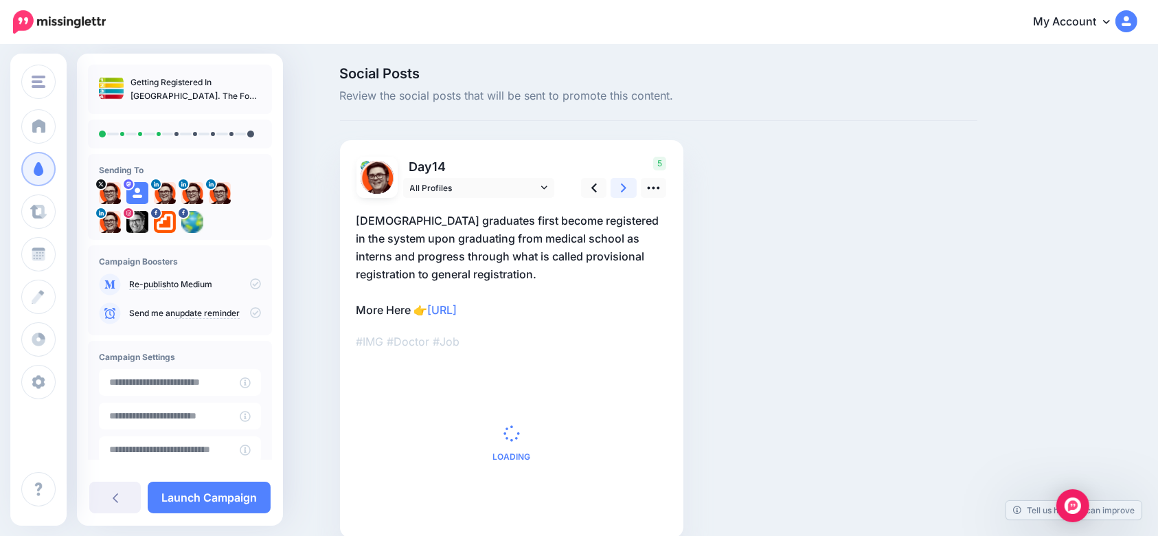
click at [623, 192] on link at bounding box center [623, 188] width 26 height 20
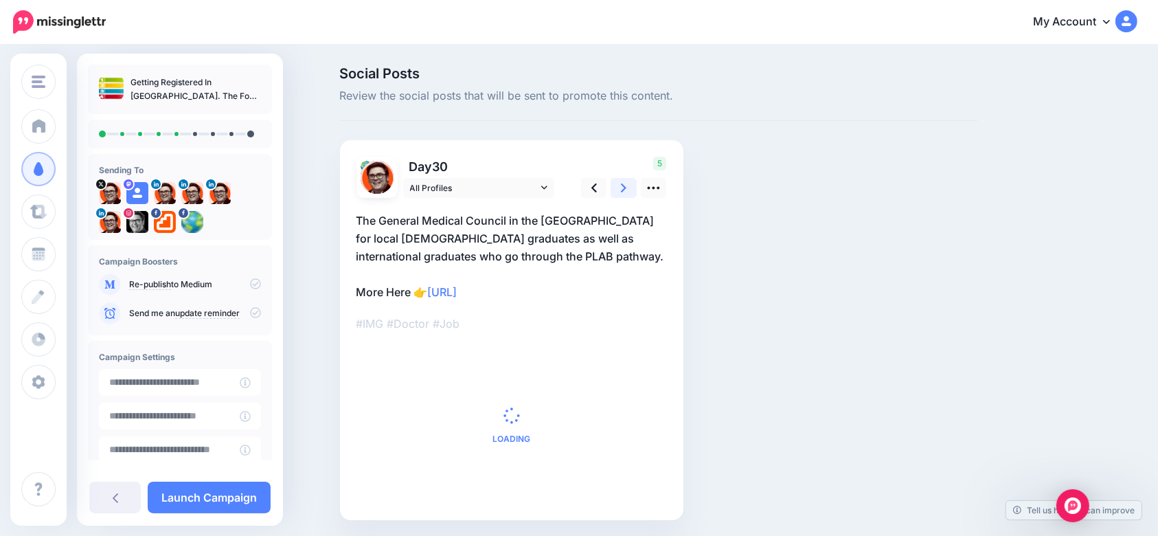
click at [623, 192] on link at bounding box center [623, 188] width 26 height 20
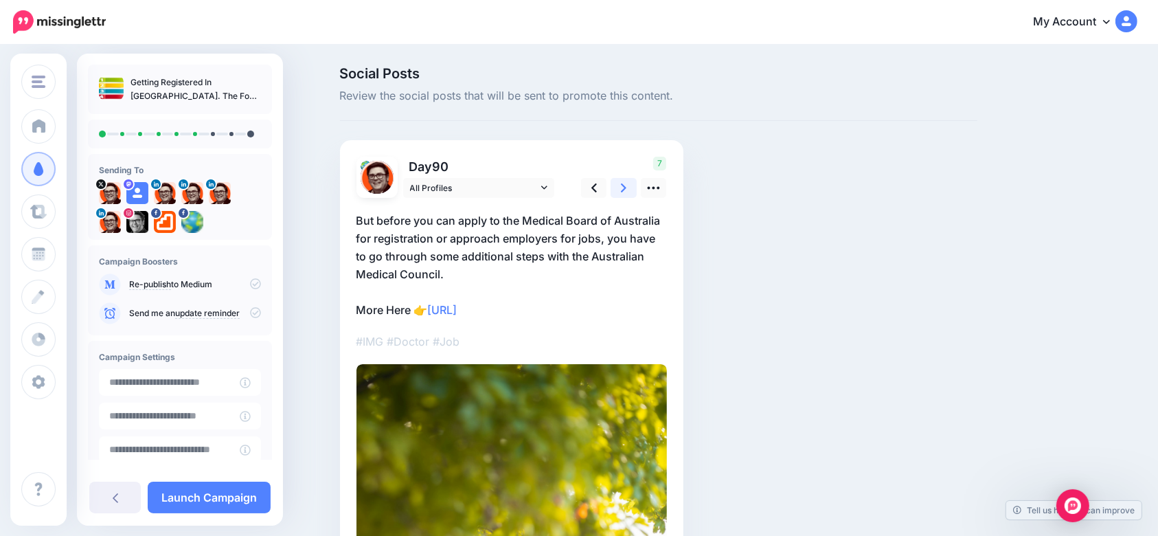
click at [623, 192] on link at bounding box center [623, 188] width 26 height 20
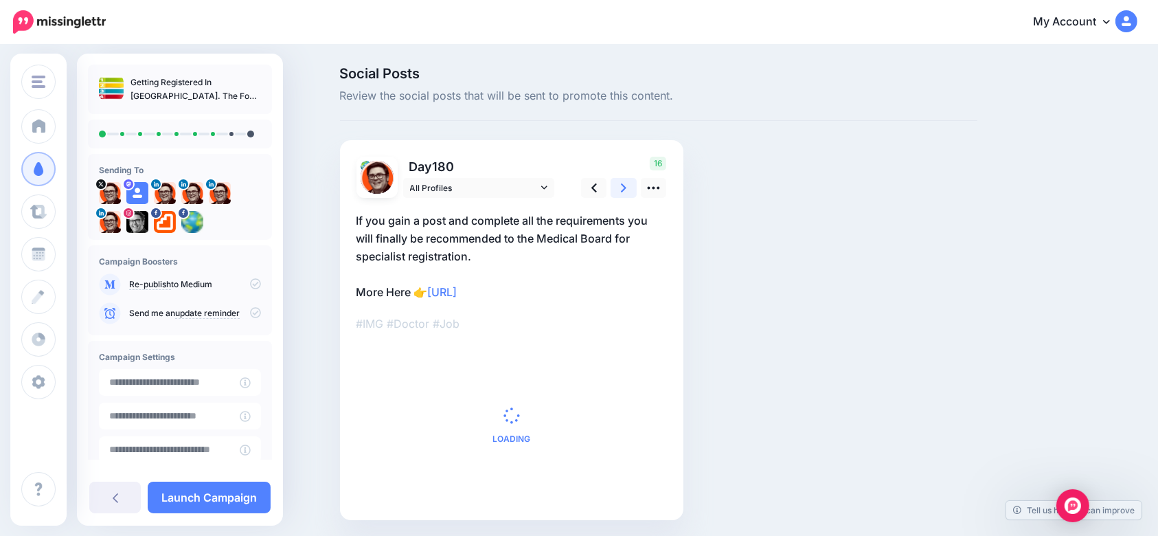
click at [623, 192] on link at bounding box center [623, 188] width 26 height 20
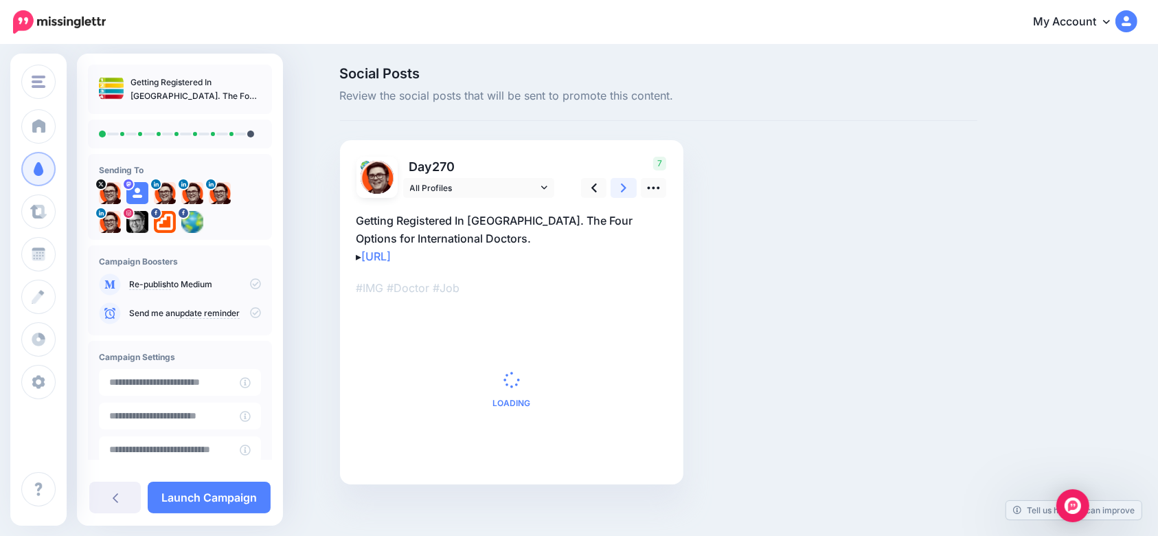
click at [623, 192] on link at bounding box center [623, 188] width 26 height 20
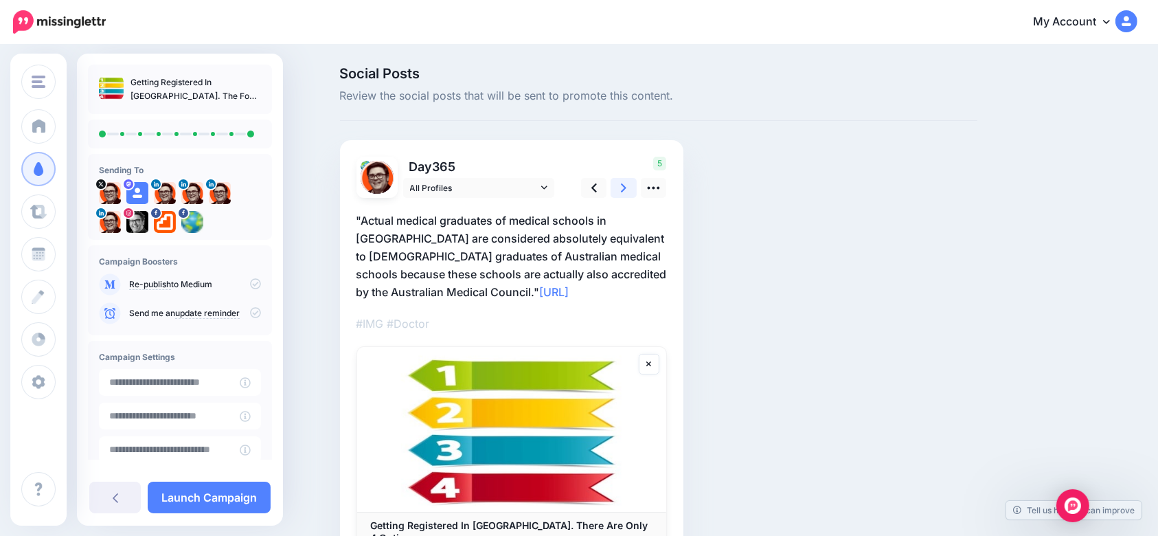
click at [626, 194] on icon at bounding box center [623, 188] width 5 height 14
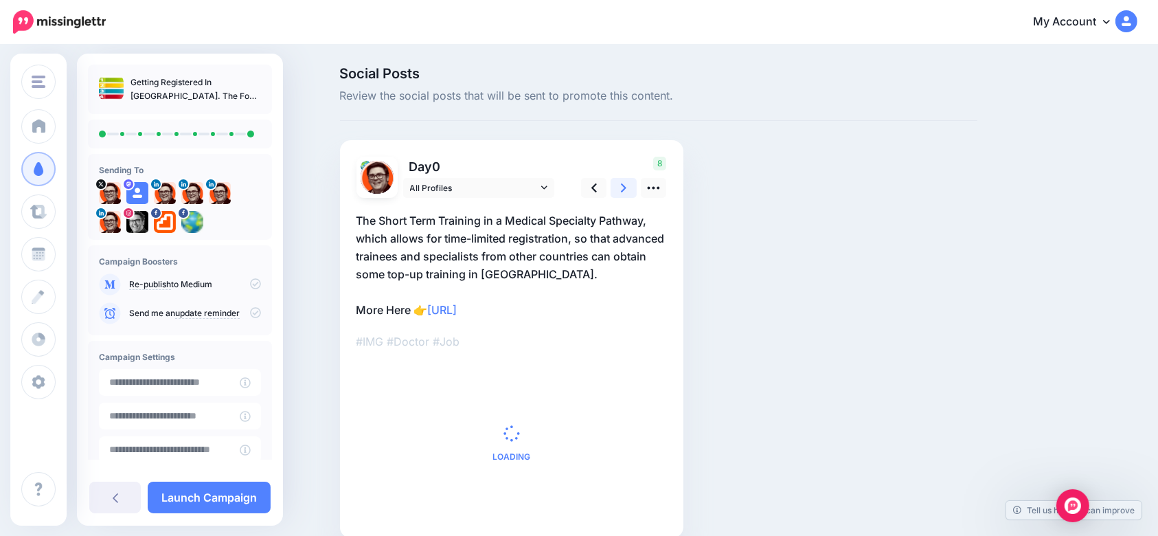
click at [626, 194] on icon at bounding box center [623, 188] width 5 height 14
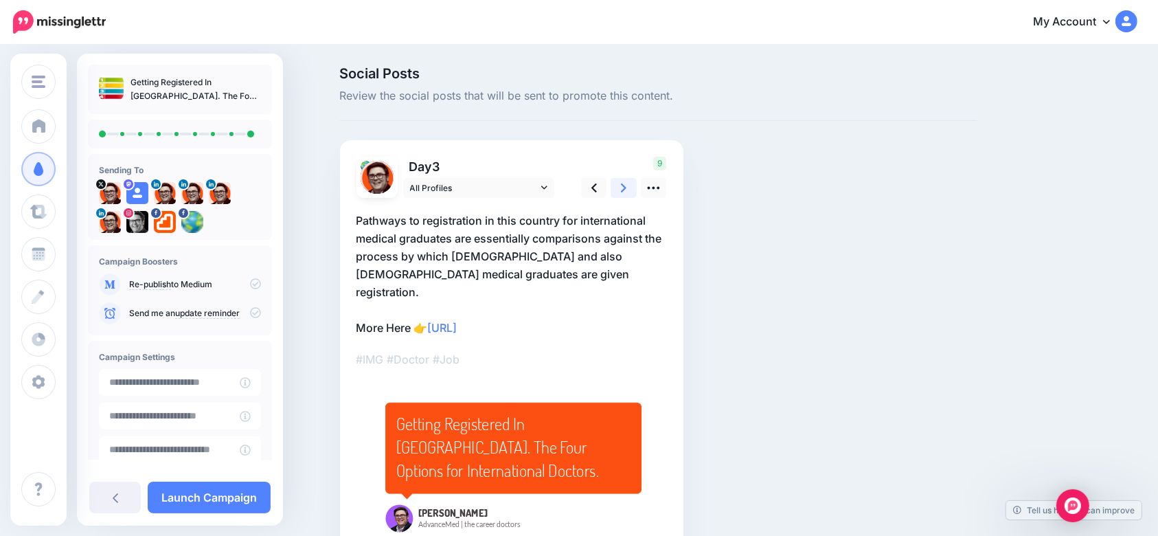
click at [626, 194] on icon at bounding box center [623, 188] width 5 height 14
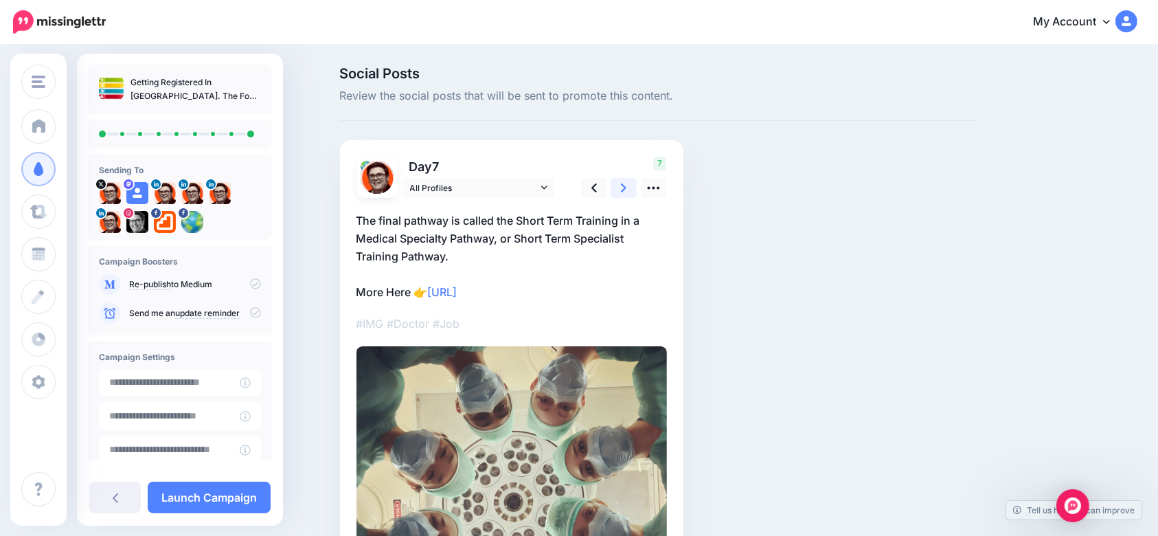
click at [626, 194] on icon at bounding box center [623, 188] width 5 height 14
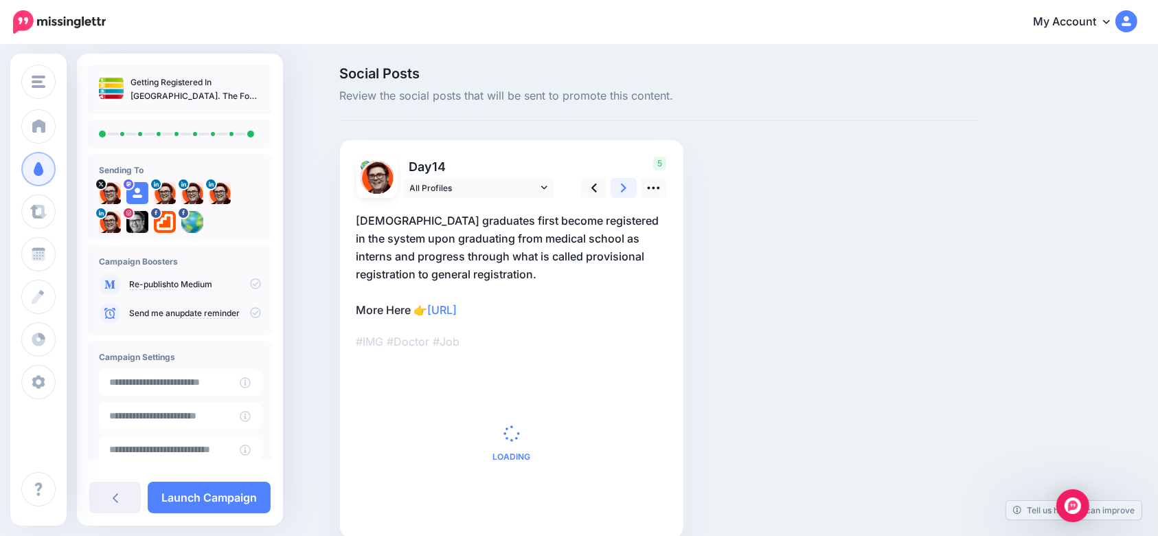
click at [626, 194] on icon at bounding box center [623, 188] width 5 height 14
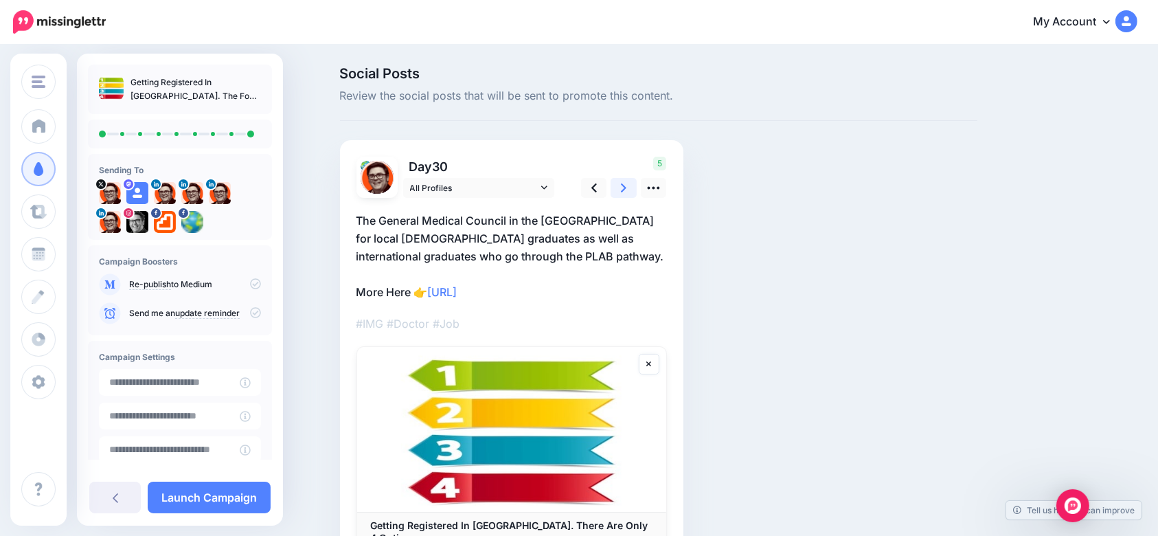
click at [626, 194] on icon at bounding box center [623, 188] width 5 height 14
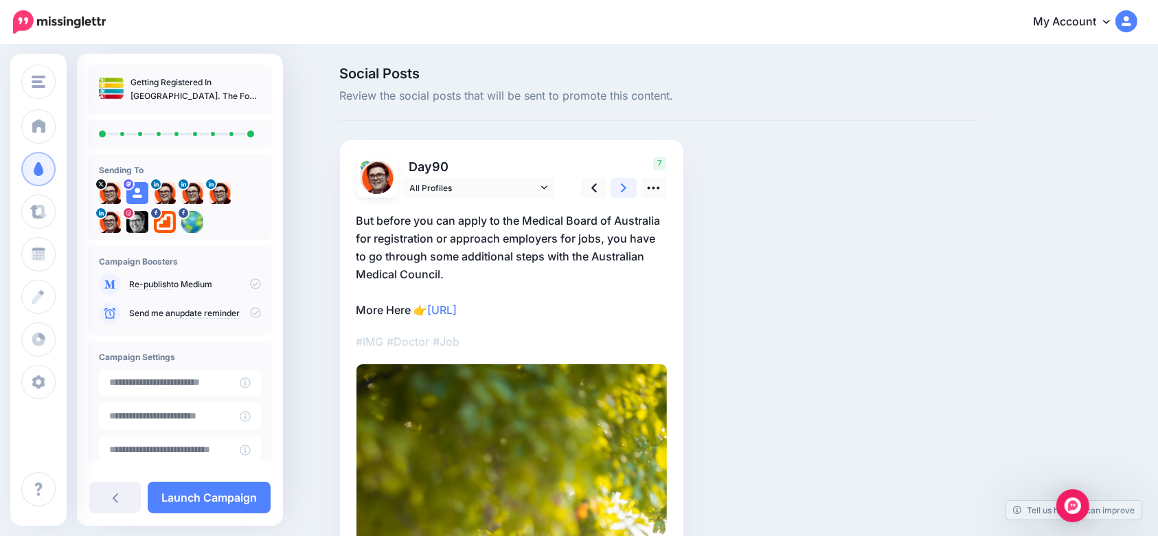
click at [626, 194] on icon at bounding box center [623, 188] width 5 height 14
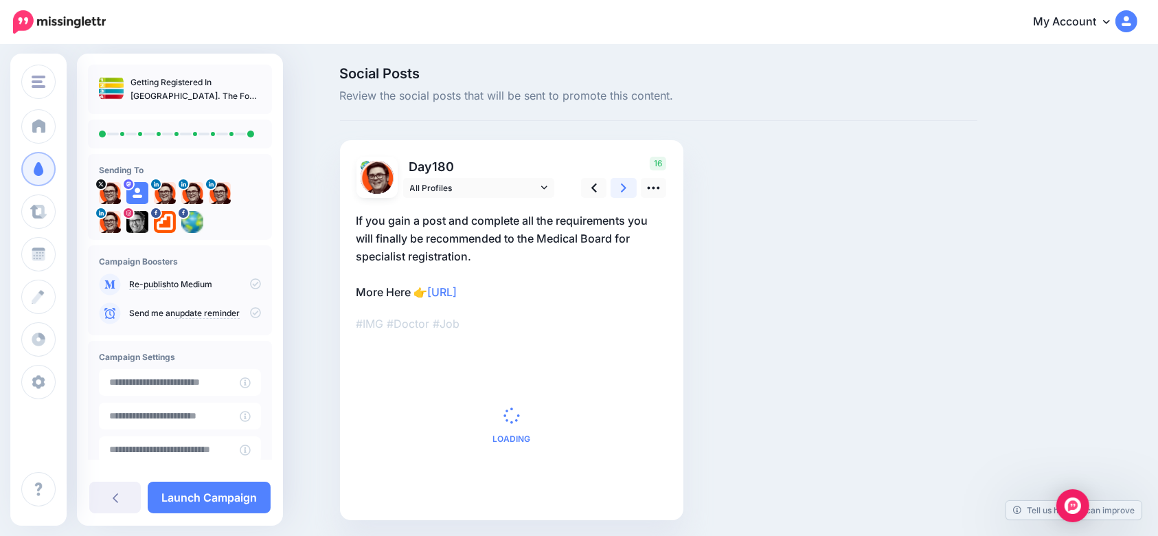
click at [626, 194] on icon at bounding box center [623, 188] width 5 height 14
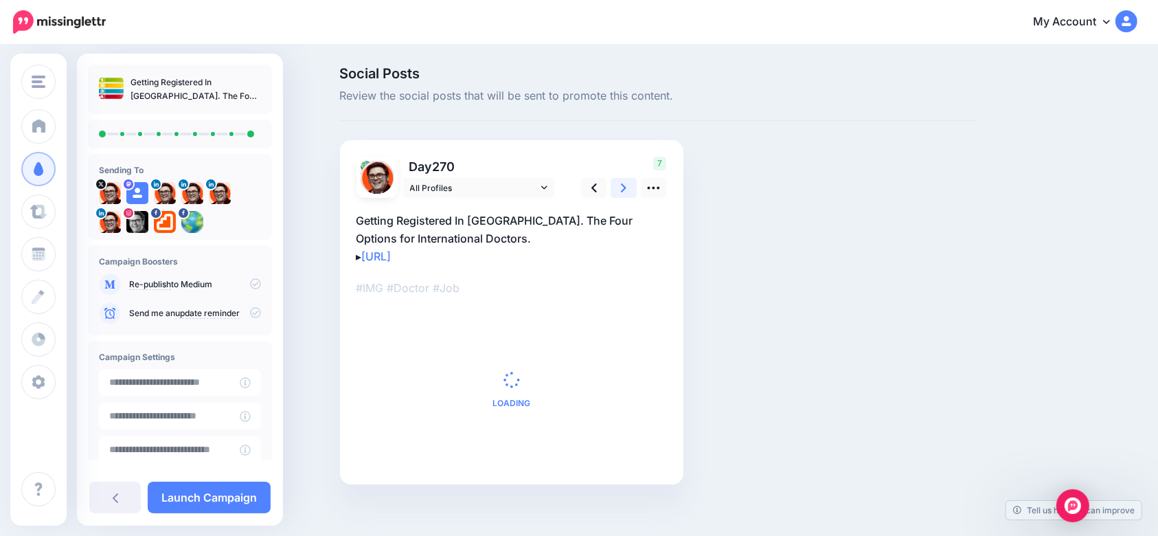
click at [626, 194] on icon at bounding box center [623, 188] width 5 height 14
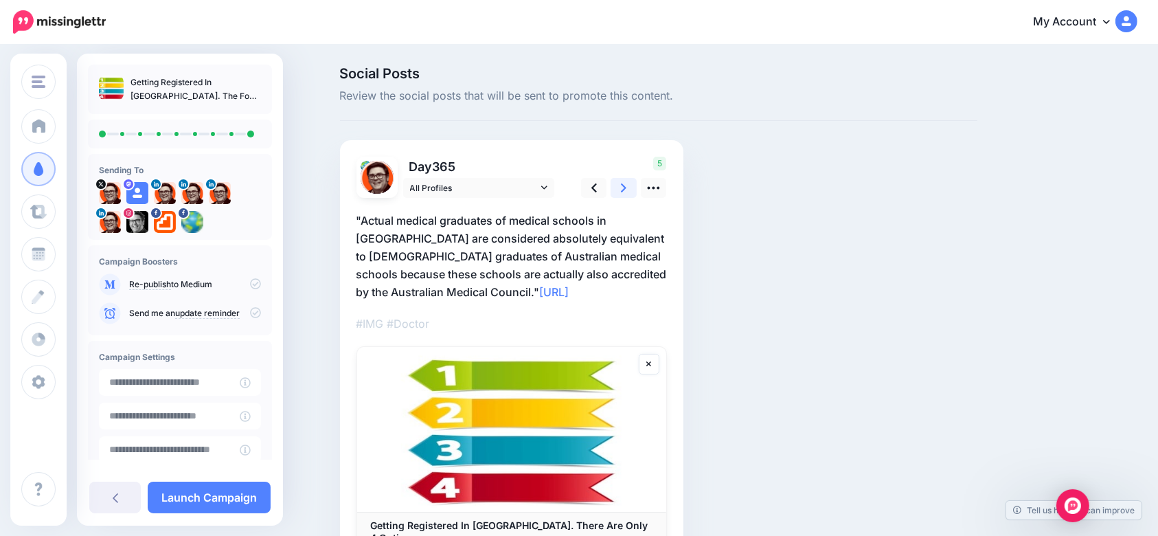
click at [626, 191] on icon at bounding box center [623, 188] width 5 height 14
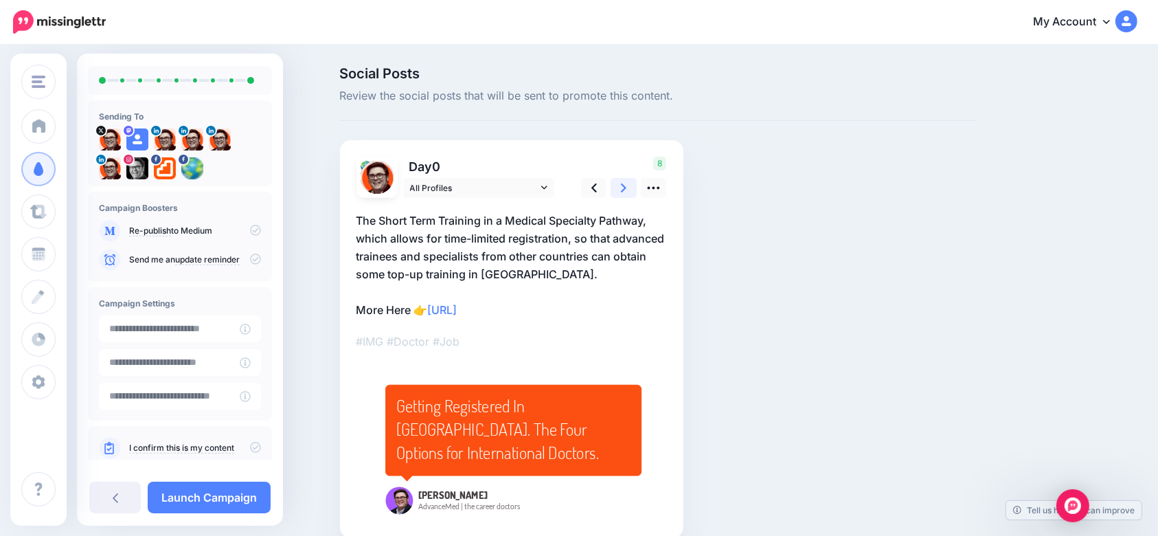
scroll to position [80, 0]
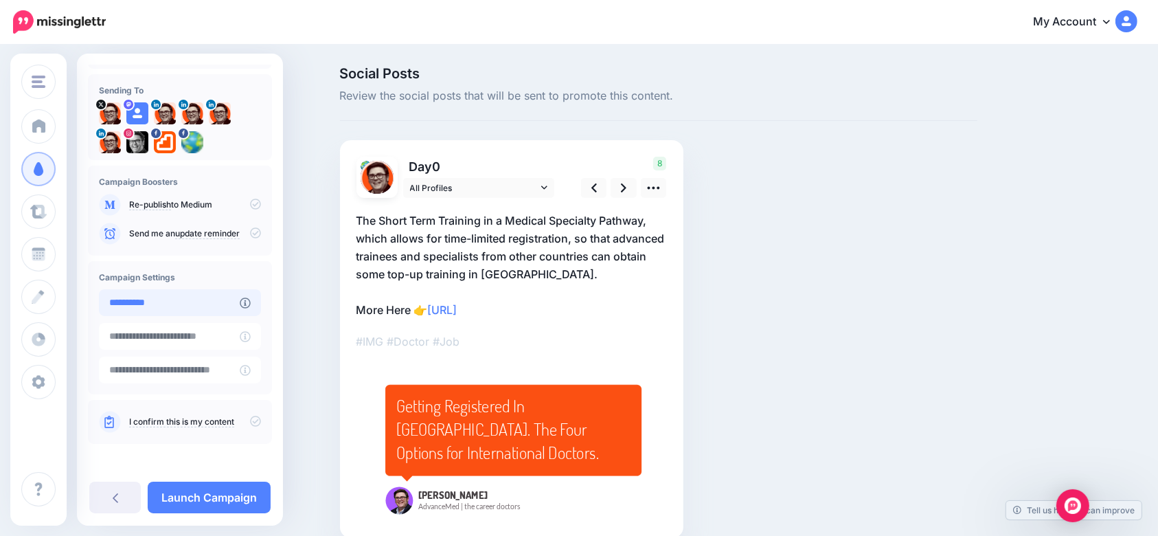
click at [209, 310] on input "**********" at bounding box center [169, 302] width 141 height 27
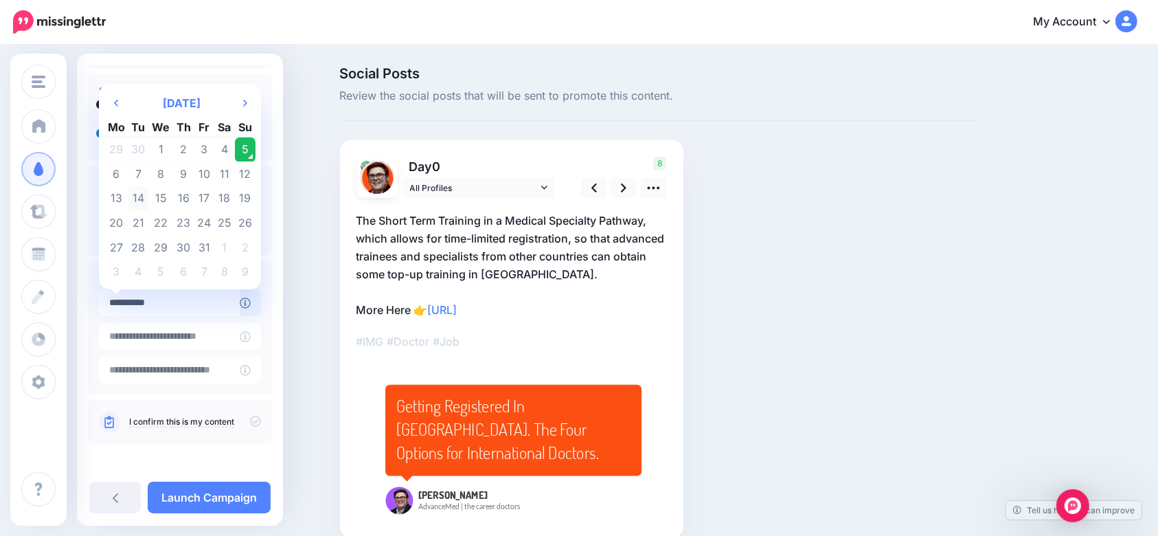
click at [144, 200] on td "14" at bounding box center [138, 198] width 21 height 25
type input "**********"
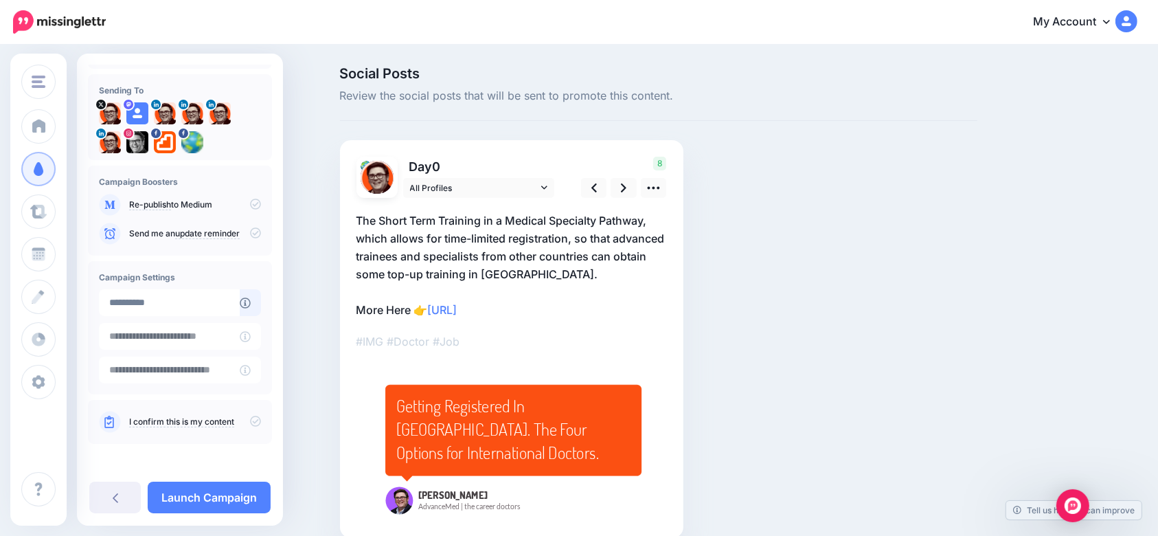
click at [250, 207] on icon at bounding box center [255, 203] width 11 height 11
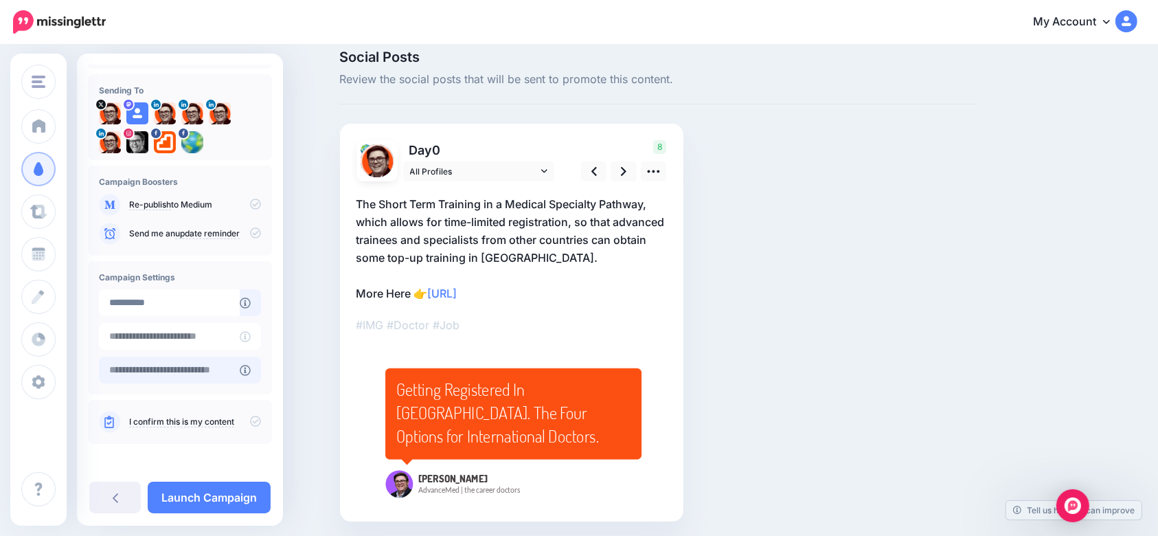
scroll to position [63, 0]
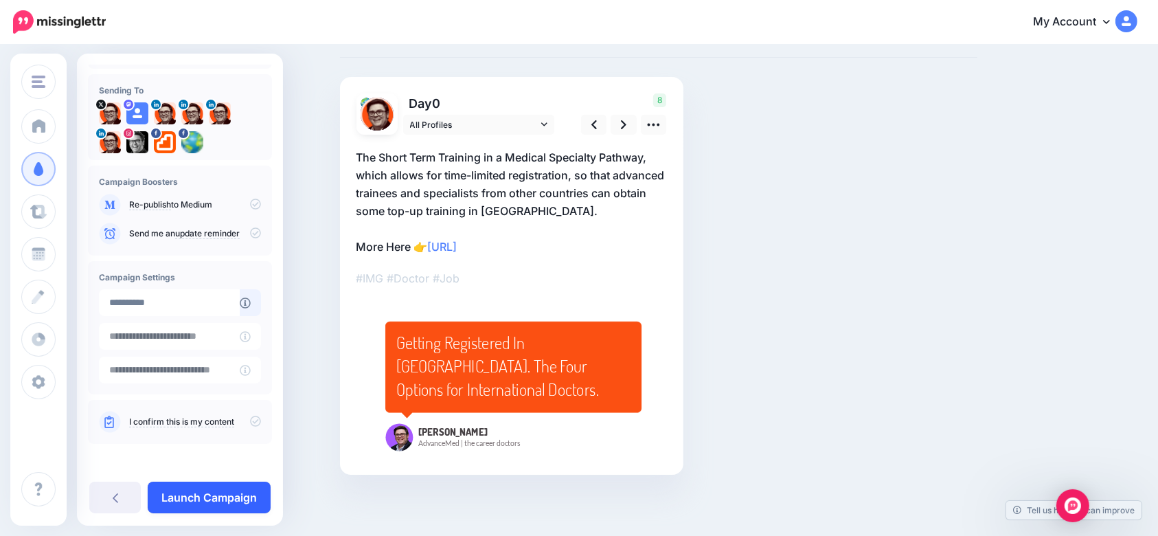
click at [222, 496] on link "Launch Campaign" at bounding box center [209, 497] width 123 height 32
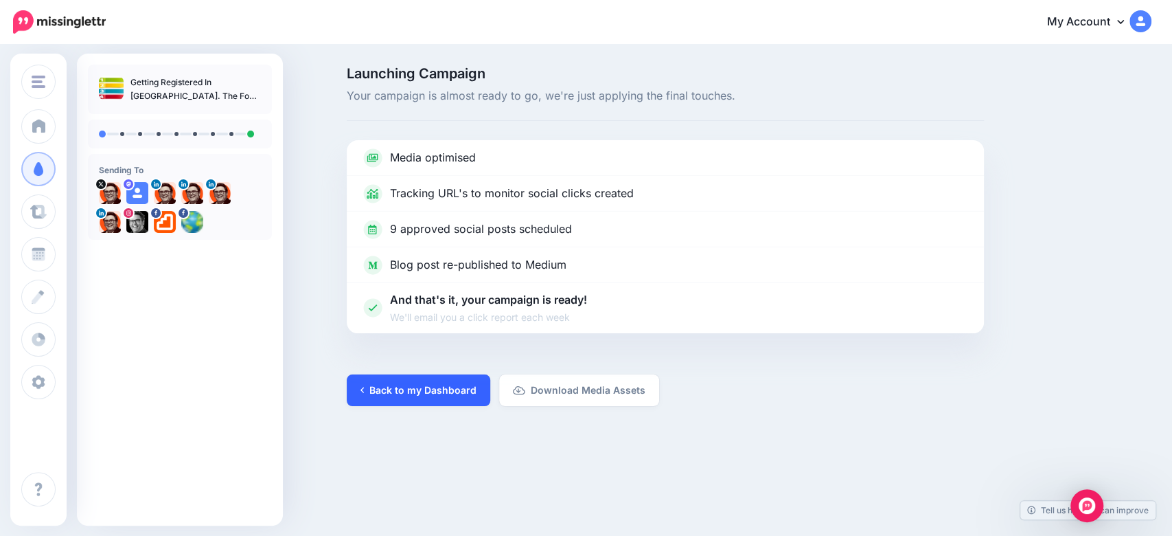
click at [410, 382] on link "Back to my Dashboard" at bounding box center [419, 390] width 144 height 32
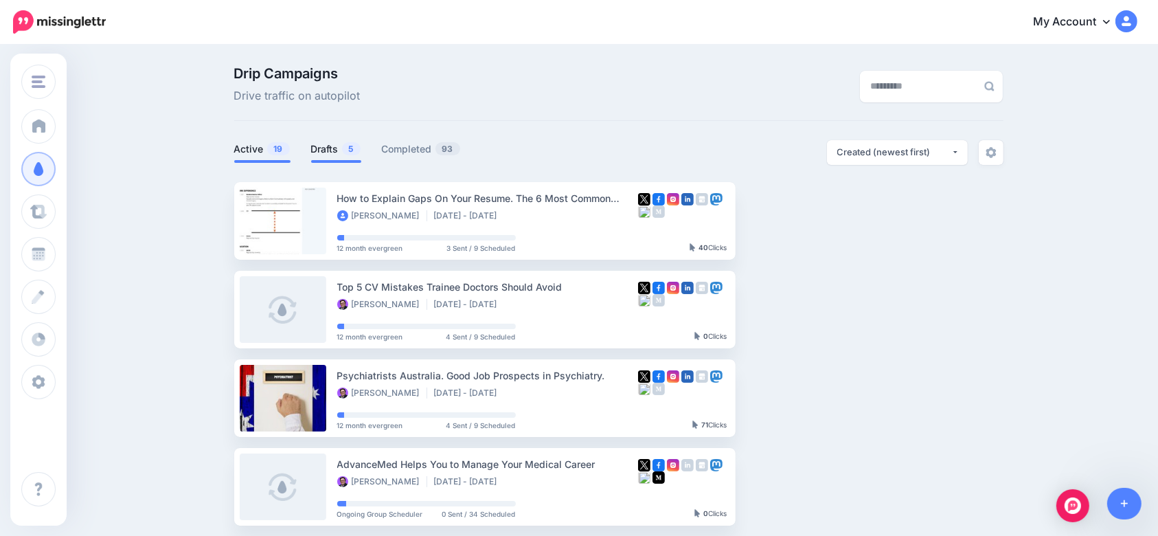
click at [339, 154] on link "Drafts 5" at bounding box center [336, 149] width 50 height 16
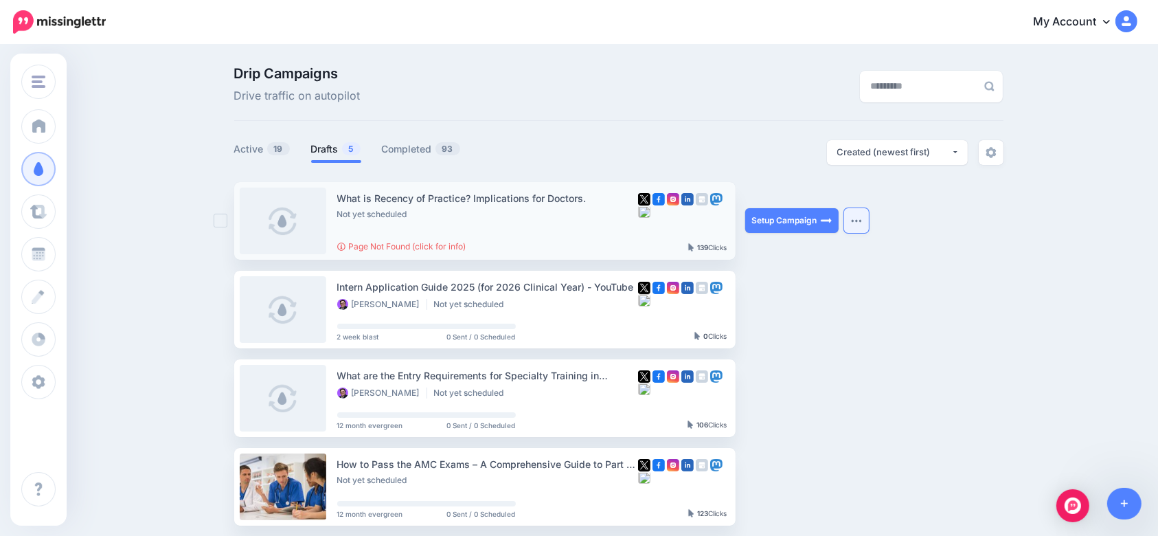
click at [867, 225] on button "button" at bounding box center [856, 220] width 25 height 25
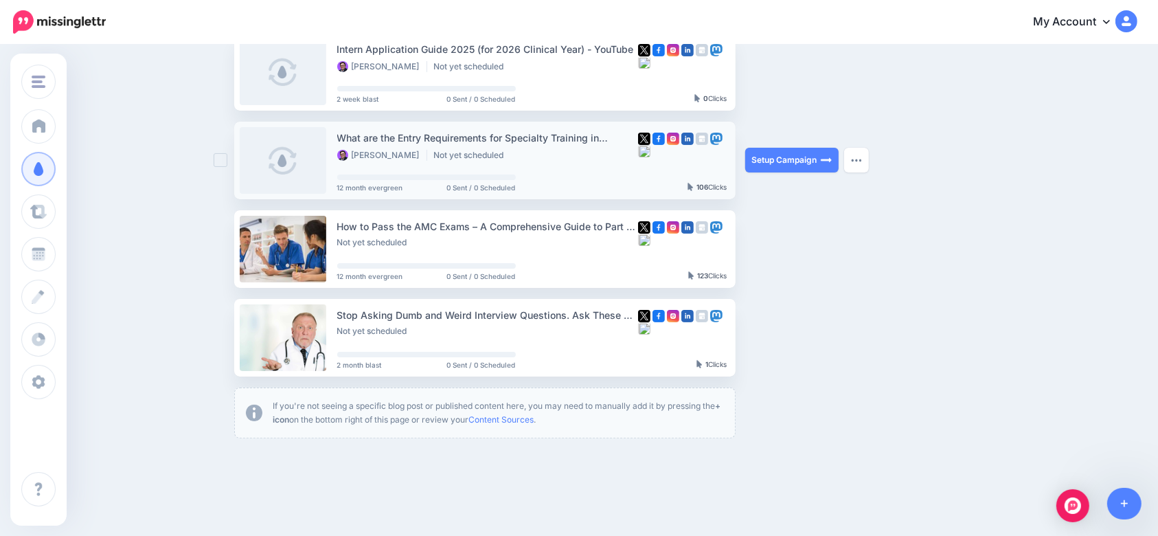
scroll to position [277, 0]
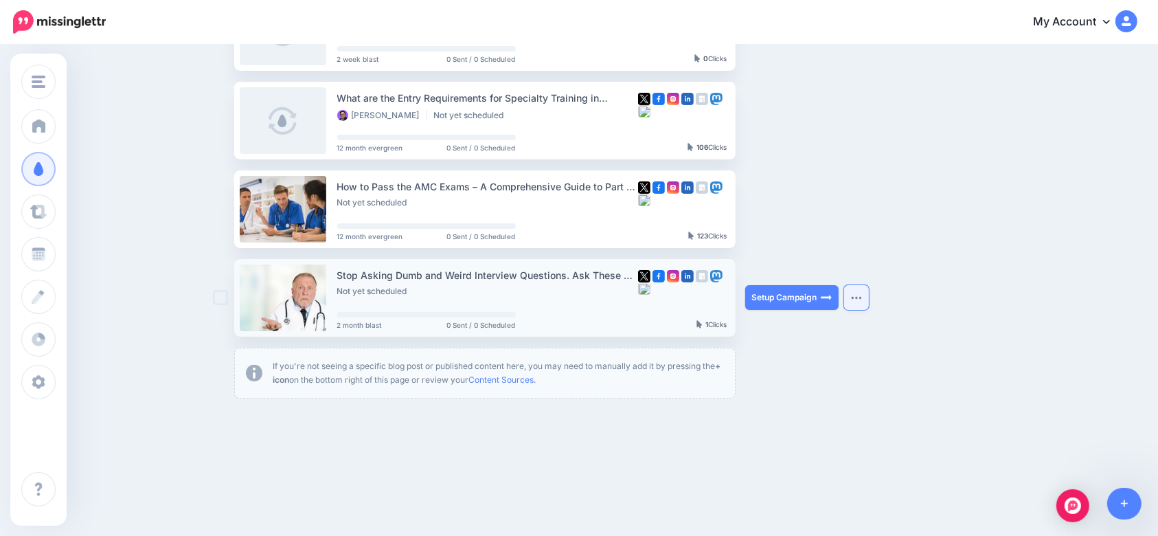
click at [860, 302] on button "button" at bounding box center [856, 297] width 25 height 25
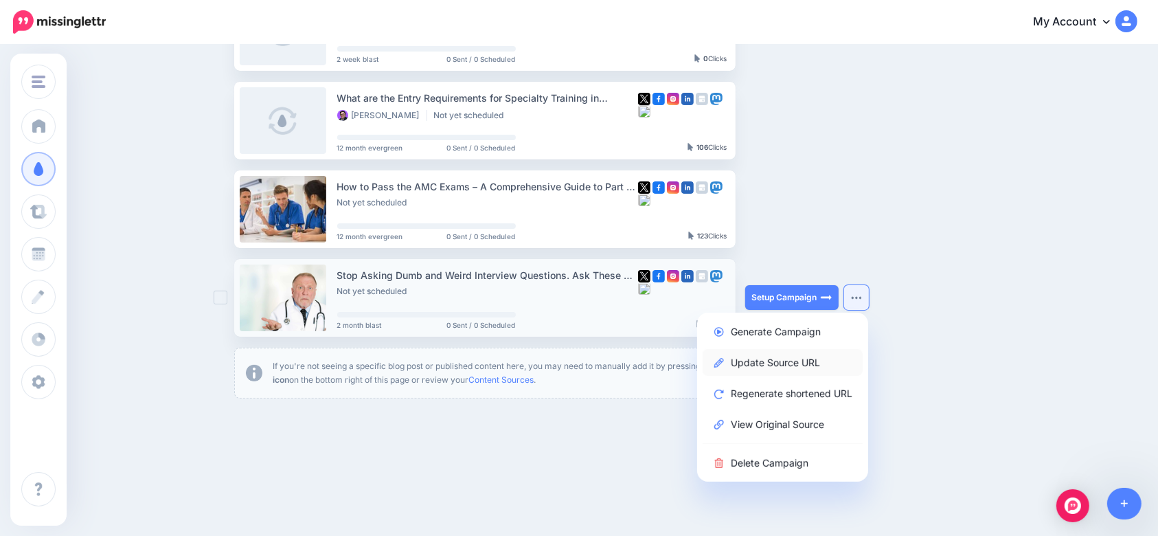
click at [815, 363] on link "Update Source URL" at bounding box center [782, 362] width 160 height 27
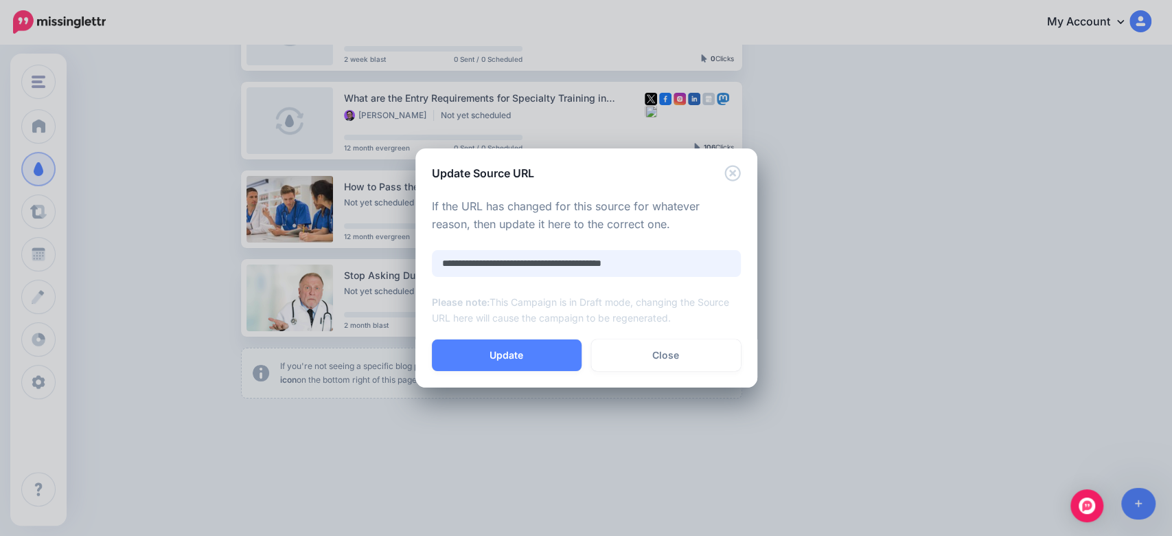
click at [579, 261] on input "**********" at bounding box center [586, 263] width 309 height 27
click at [675, 363] on link "Close" at bounding box center [666, 355] width 150 height 32
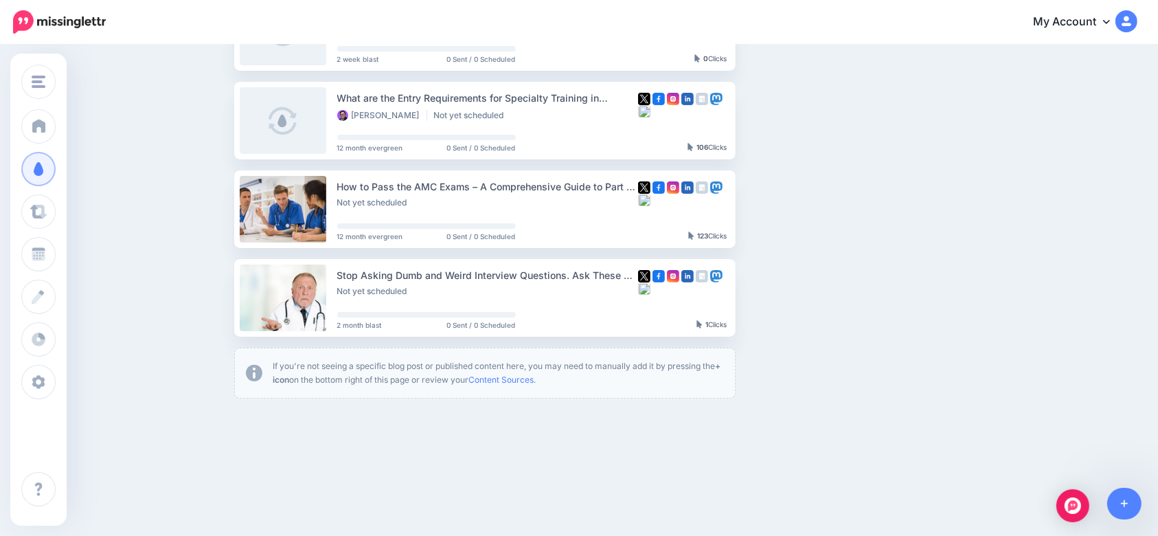
drag, startPoint x: 345, startPoint y: 274, endPoint x: 630, endPoint y: 256, distance: 286.2
click at [630, 256] on ul "What is Recency of Practice? Implications for Doctors. Not yet scheduled Page N…" at bounding box center [618, 152] width 769 height 494
click at [858, 293] on button "button" at bounding box center [856, 297] width 25 height 25
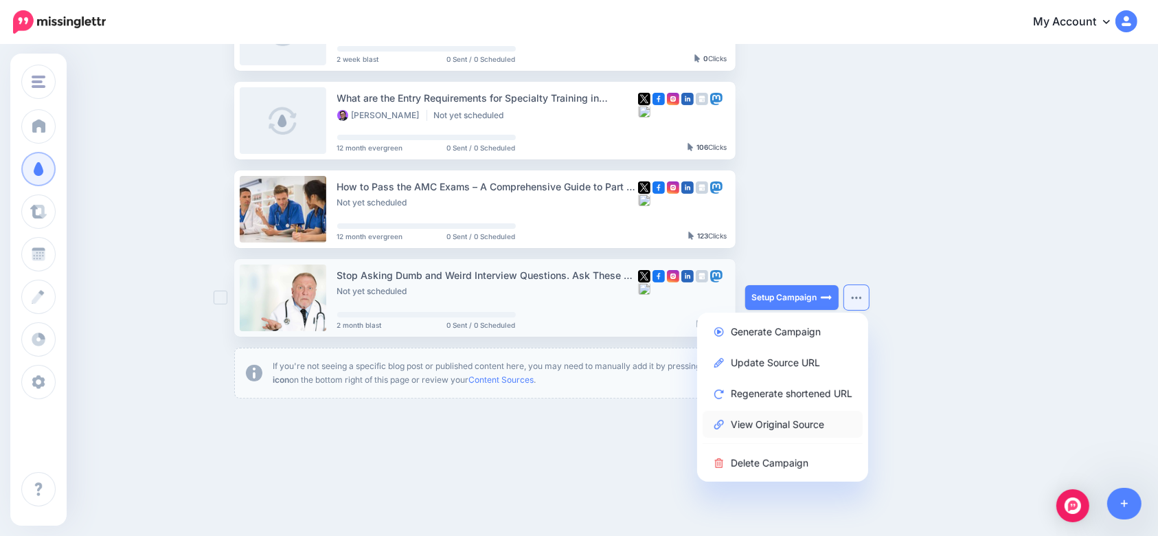
click at [808, 426] on link "View Original Source" at bounding box center [782, 424] width 160 height 27
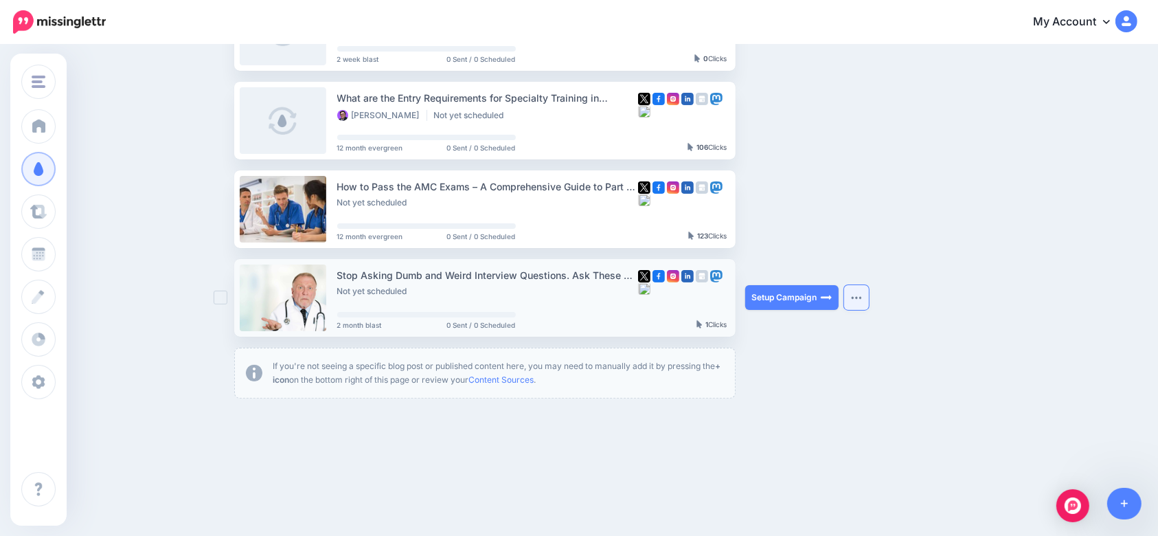
click at [868, 305] on button "button" at bounding box center [856, 297] width 25 height 25
click at [937, 411] on div "Drip Campaigns Drive traffic on autopilot Active 19 5 93" at bounding box center [579, 99] width 1158 height 661
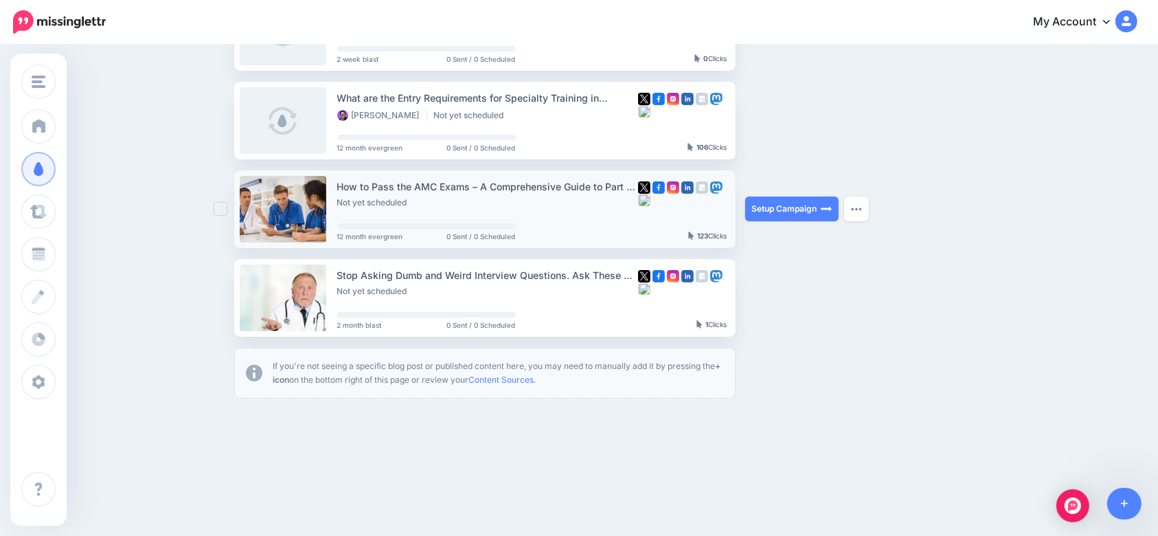
drag, startPoint x: 343, startPoint y: 184, endPoint x: 629, endPoint y: 188, distance: 285.7
click at [629, 188] on div "How to Pass the AMC Exams – A Comprehensive Guide to Part 1 CAT MCQ" at bounding box center [487, 187] width 301 height 16
copy div "How to Pass the AMC Exams – A Comprehensive Guide to Part"
click at [854, 206] on button "button" at bounding box center [856, 208] width 25 height 25
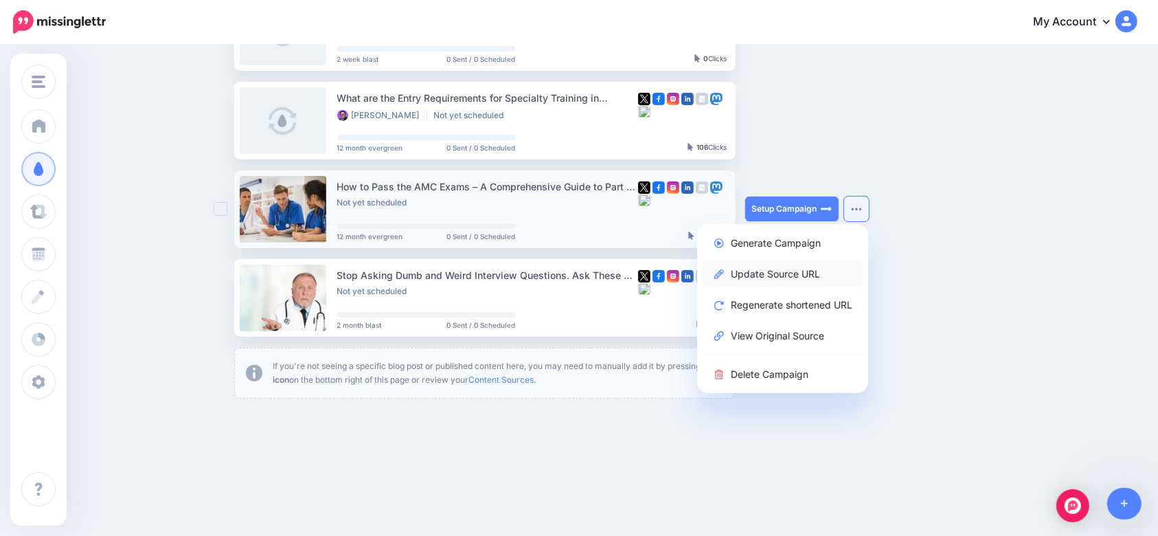
click at [781, 275] on link "Update Source URL" at bounding box center [782, 273] width 160 height 27
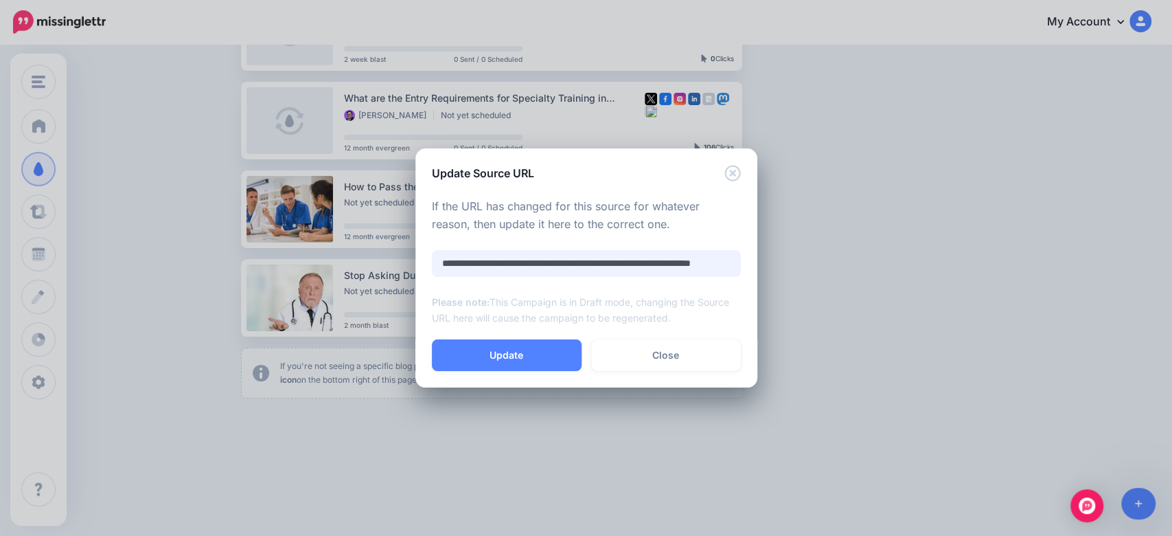
click at [579, 264] on input "**********" at bounding box center [586, 263] width 309 height 27
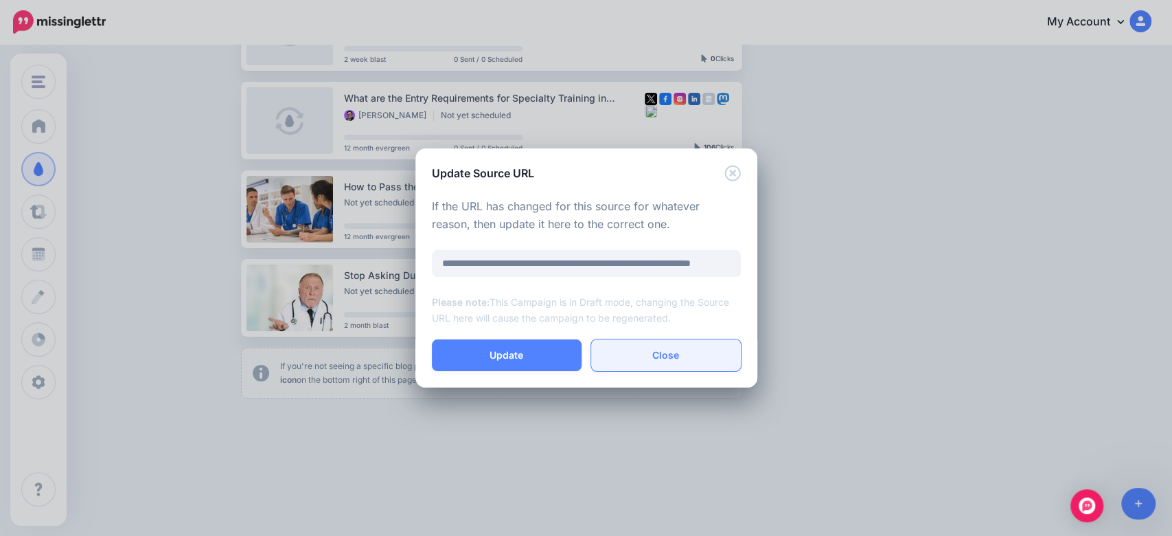
click at [650, 356] on link "Close" at bounding box center [666, 355] width 150 height 32
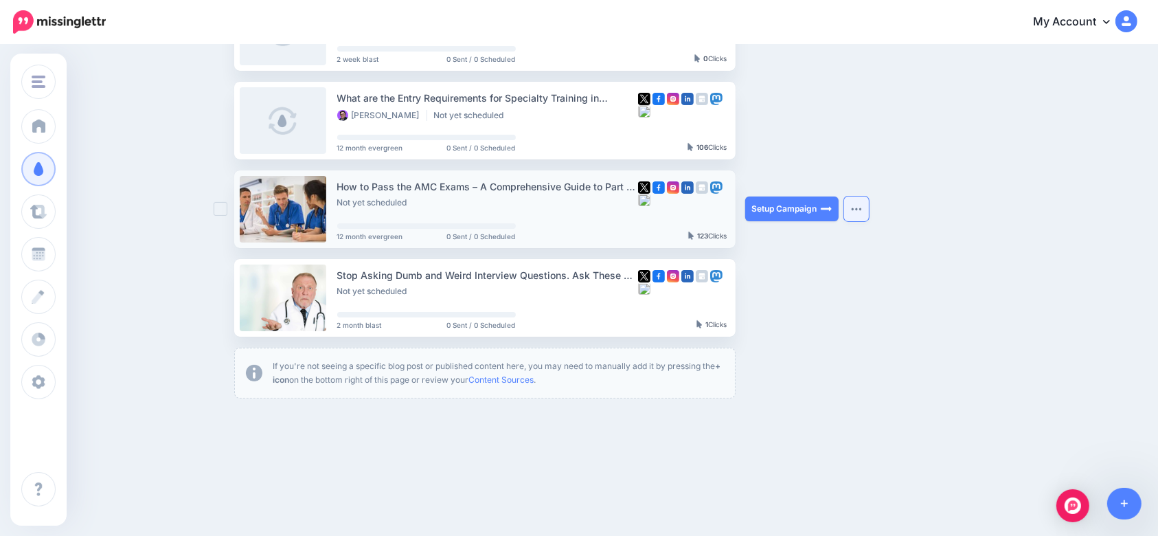
click at [862, 213] on button "button" at bounding box center [856, 208] width 25 height 25
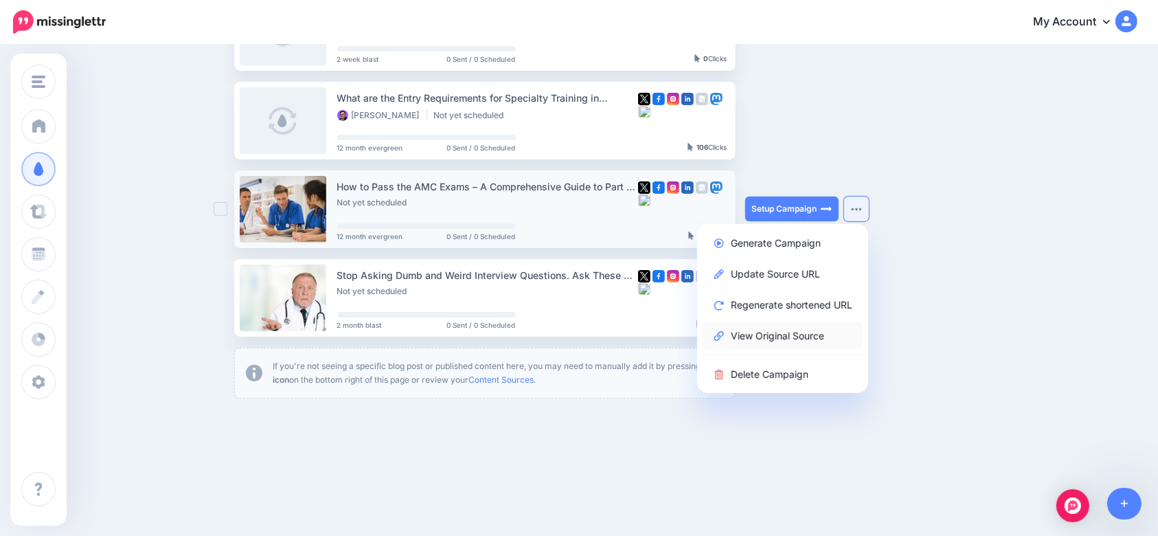
click at [794, 341] on link "View Original Source" at bounding box center [782, 335] width 160 height 27
